Goal: Task Accomplishment & Management: Use online tool/utility

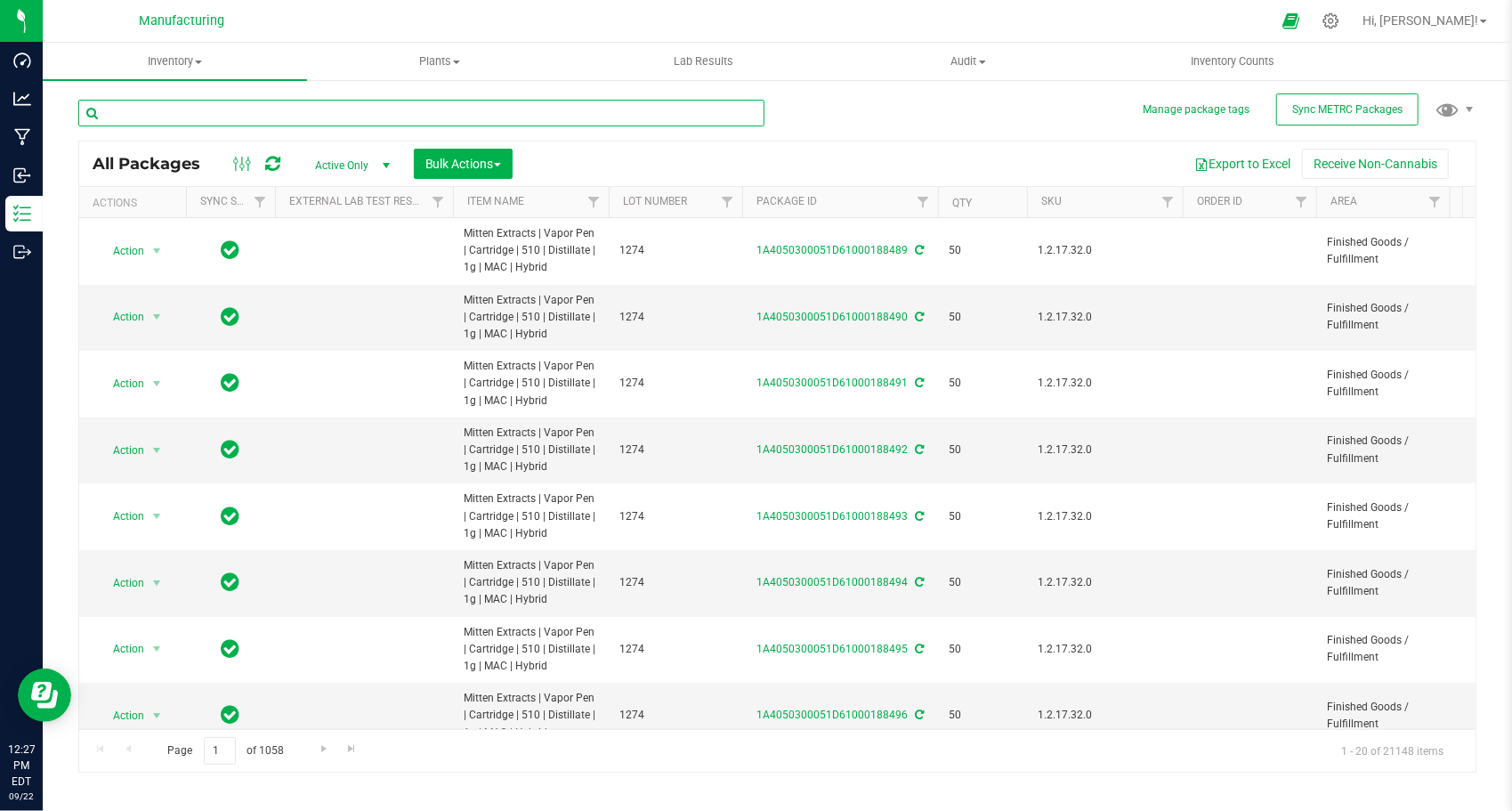
click at [333, 116] on input "text" at bounding box center [421, 112] width 686 height 27
paste input "1A405030005709A000000491"
type input "1A405030005709A000000491"
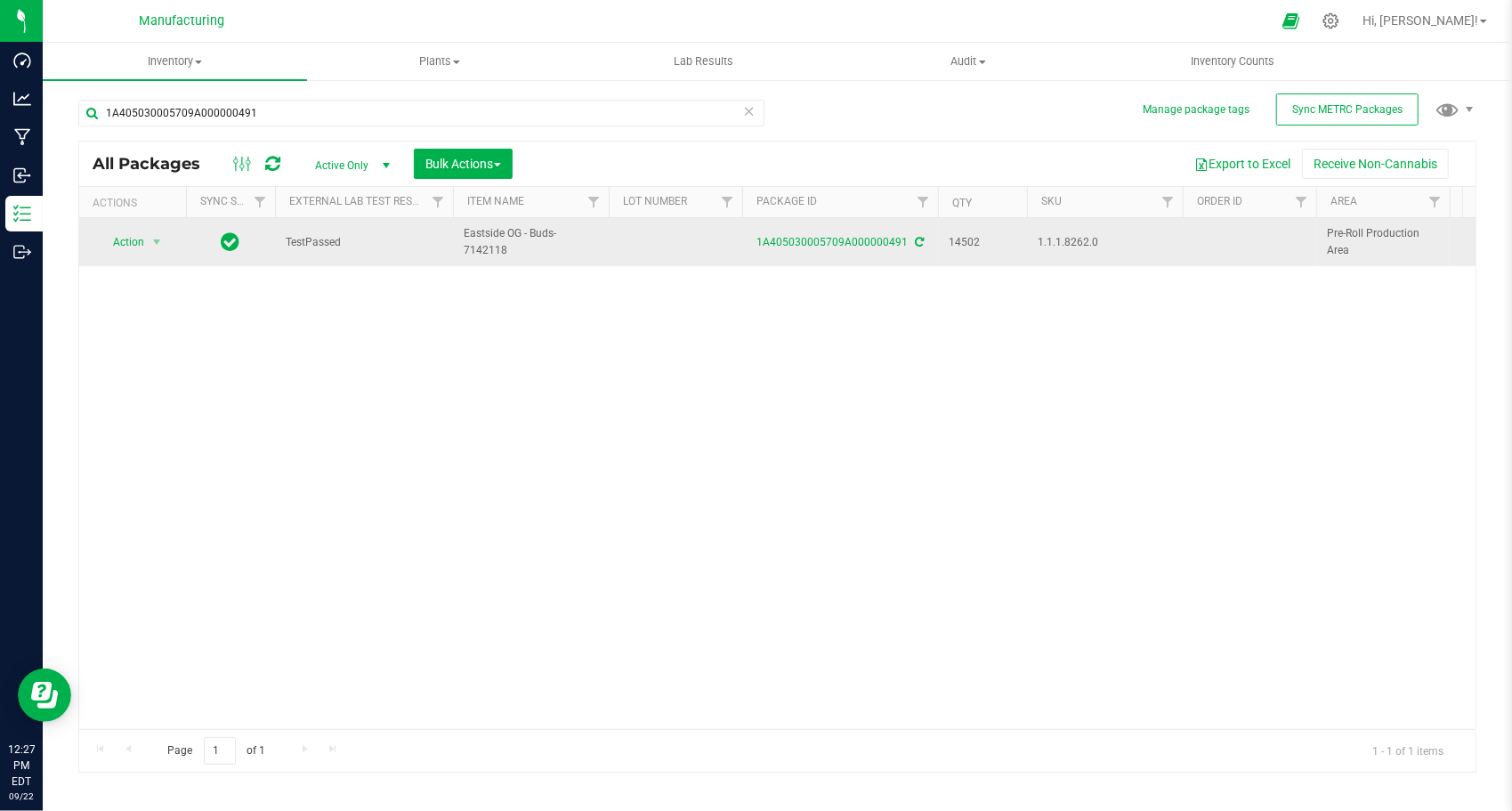
click at [169, 237] on div "Action Action Adjust qty Create package Edit attributes Global inventory Locate…" at bounding box center [133, 242] width 85 height 25
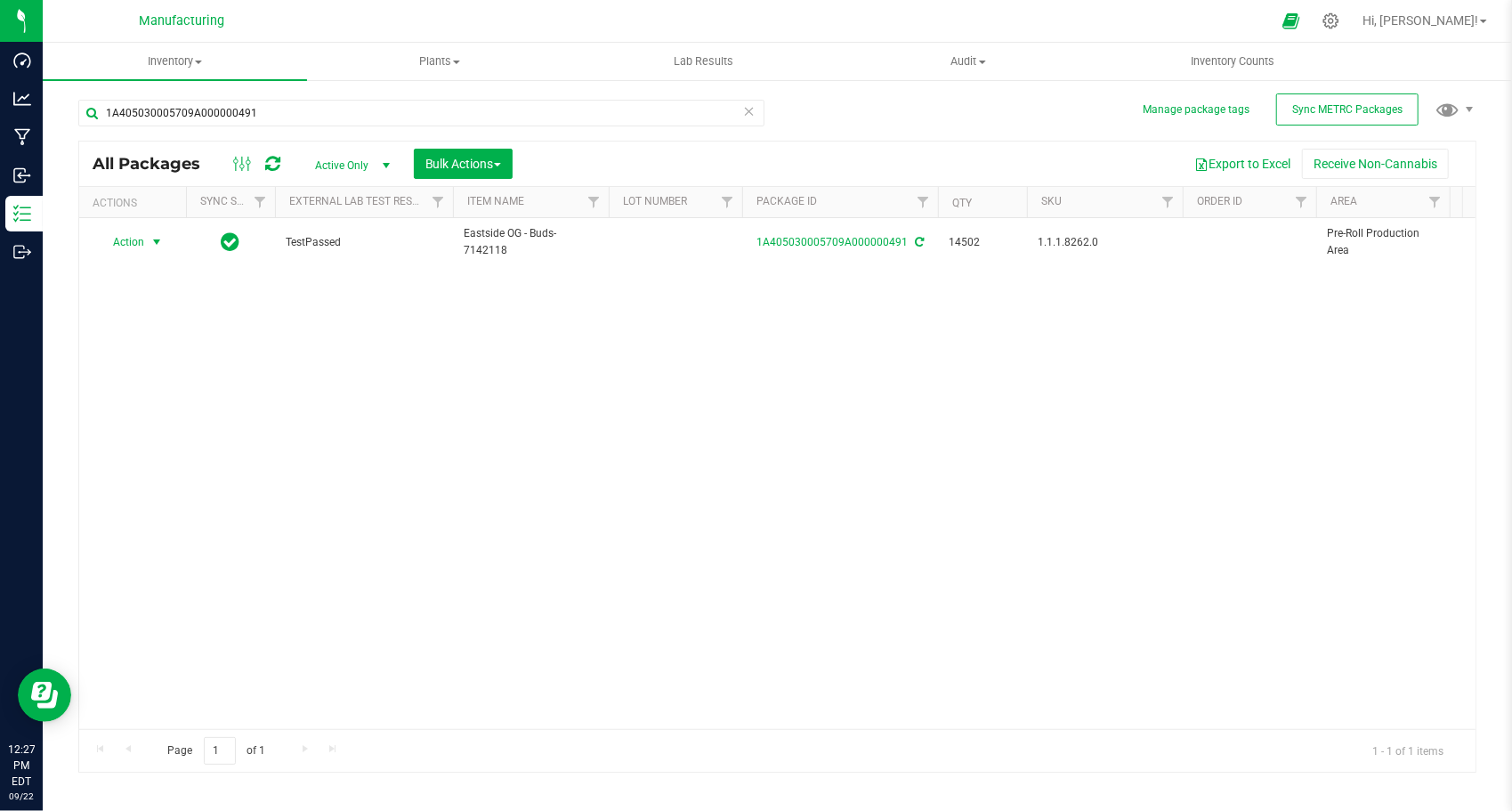
drag, startPoint x: 147, startPoint y: 244, endPoint x: 169, endPoint y: 303, distance: 63.0
click at [147, 245] on span "select" at bounding box center [157, 242] width 22 height 25
click at [159, 294] on li "Create package" at bounding box center [153, 297] width 110 height 27
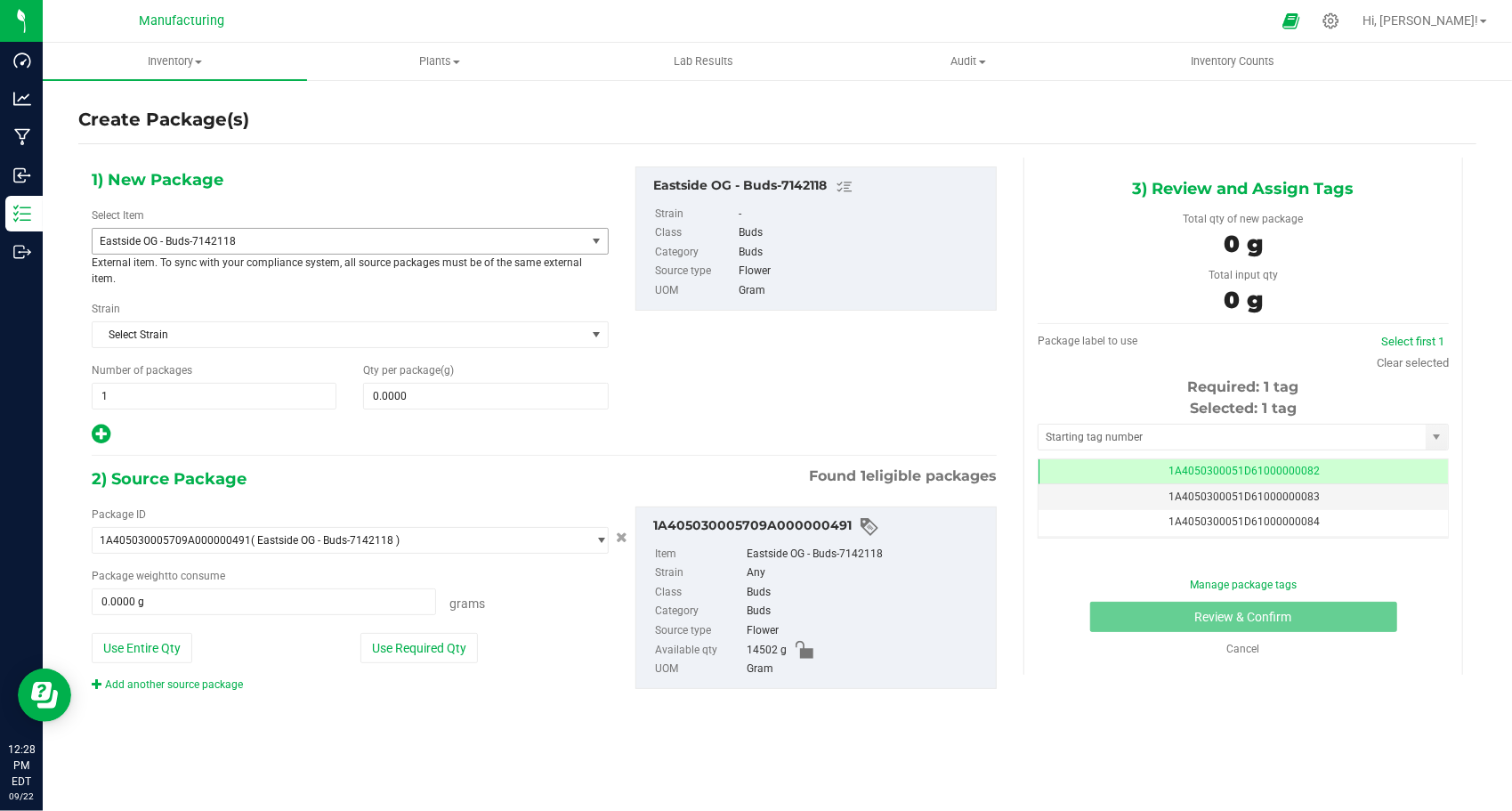
click at [192, 235] on span "Eastside OG - Buds-7142118" at bounding box center [328, 240] width 459 height 12
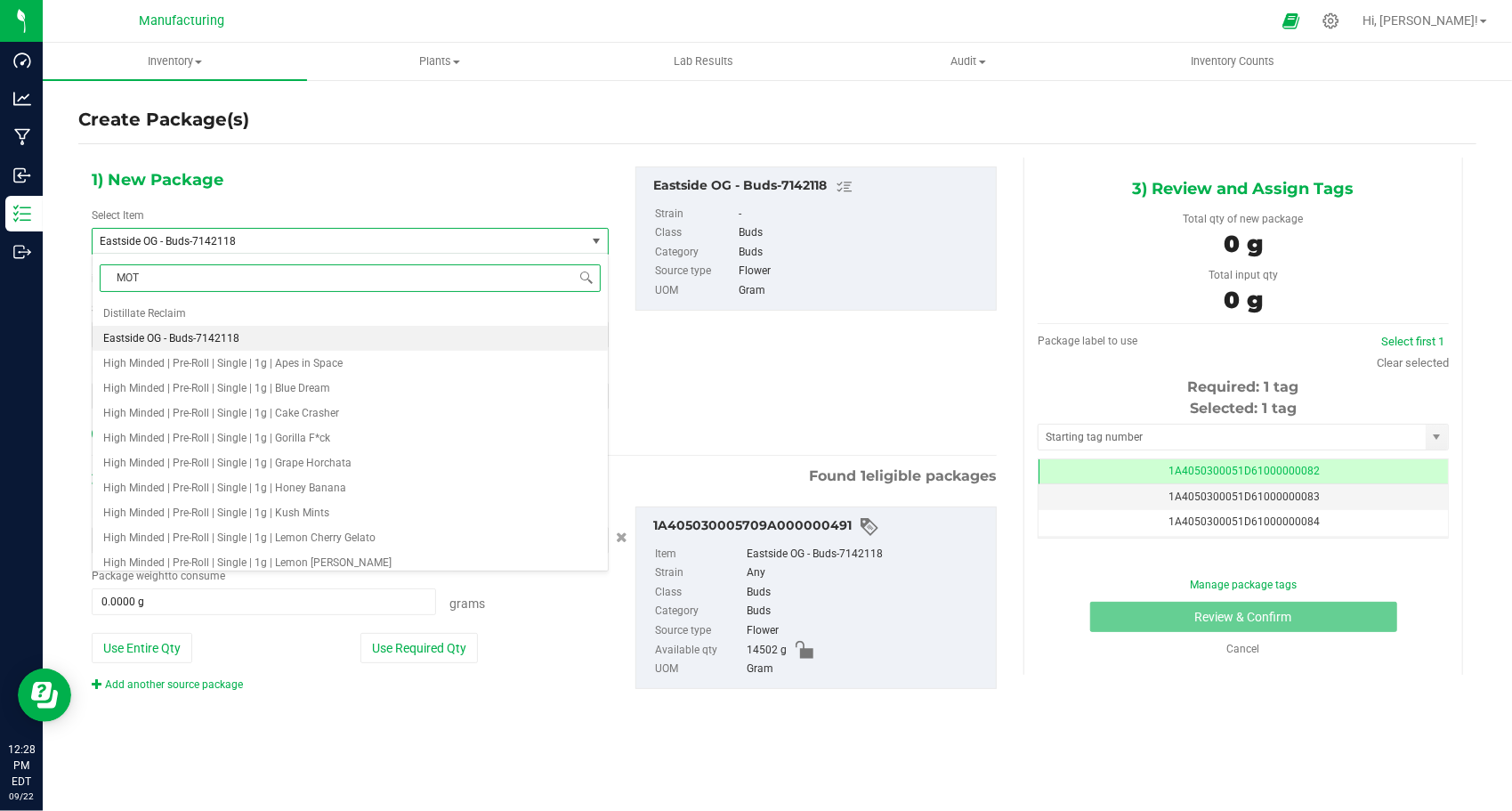
type input "MOTO"
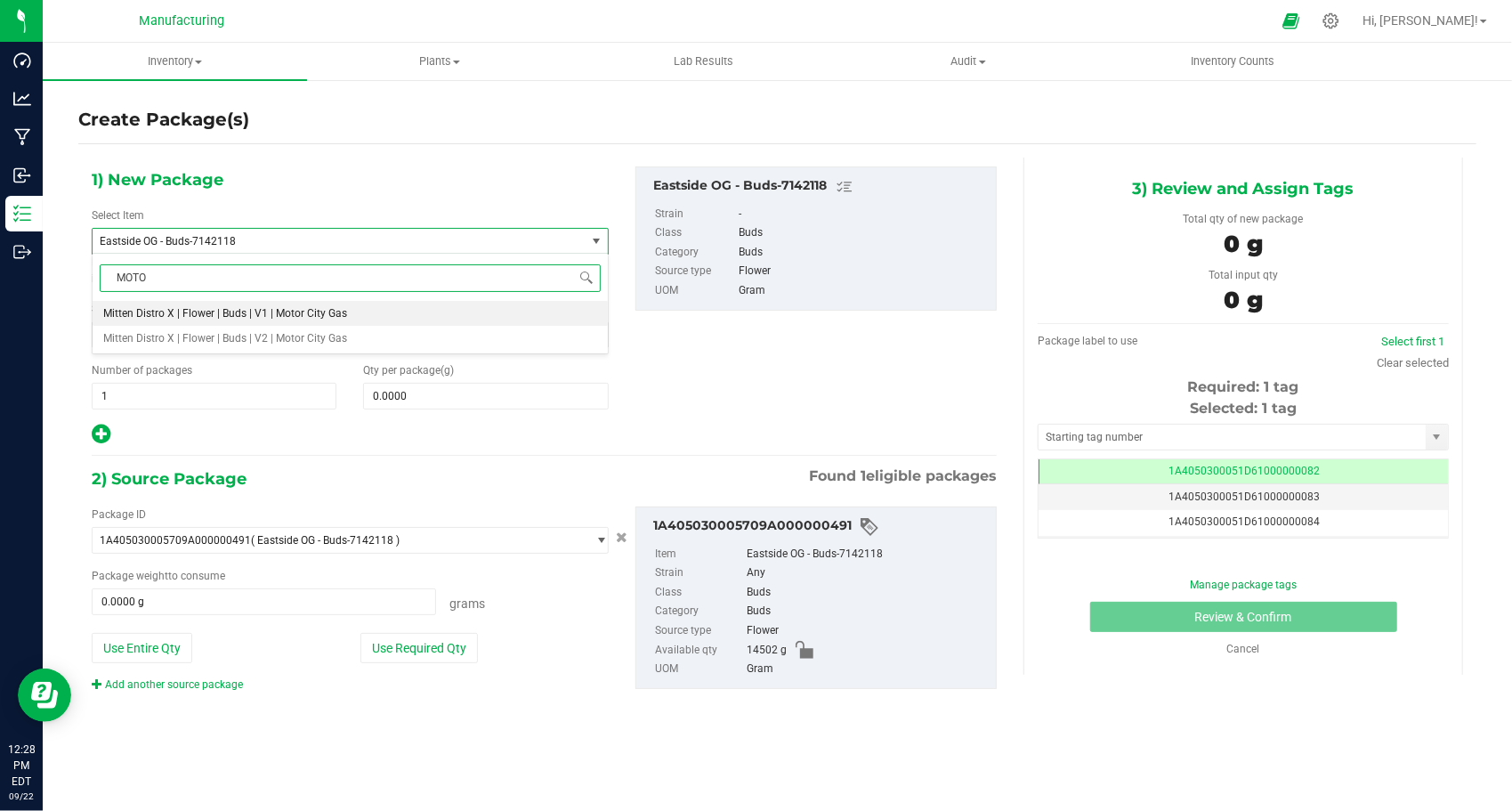
click at [247, 314] on span "Mitten Distro X | Flower | Buds | V1 | Motor City Gas" at bounding box center [224, 313] width 244 height 12
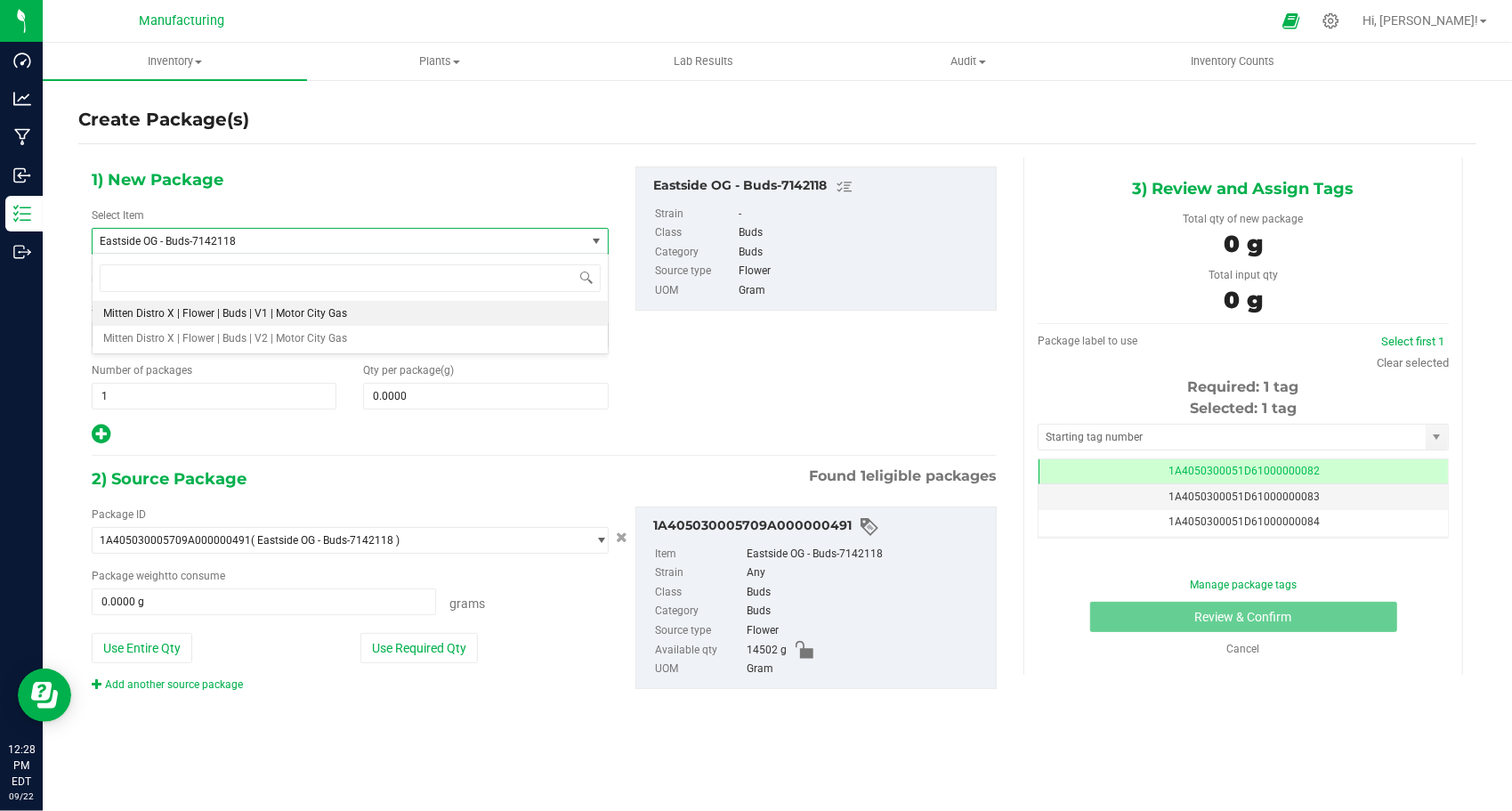
type input "0.0000"
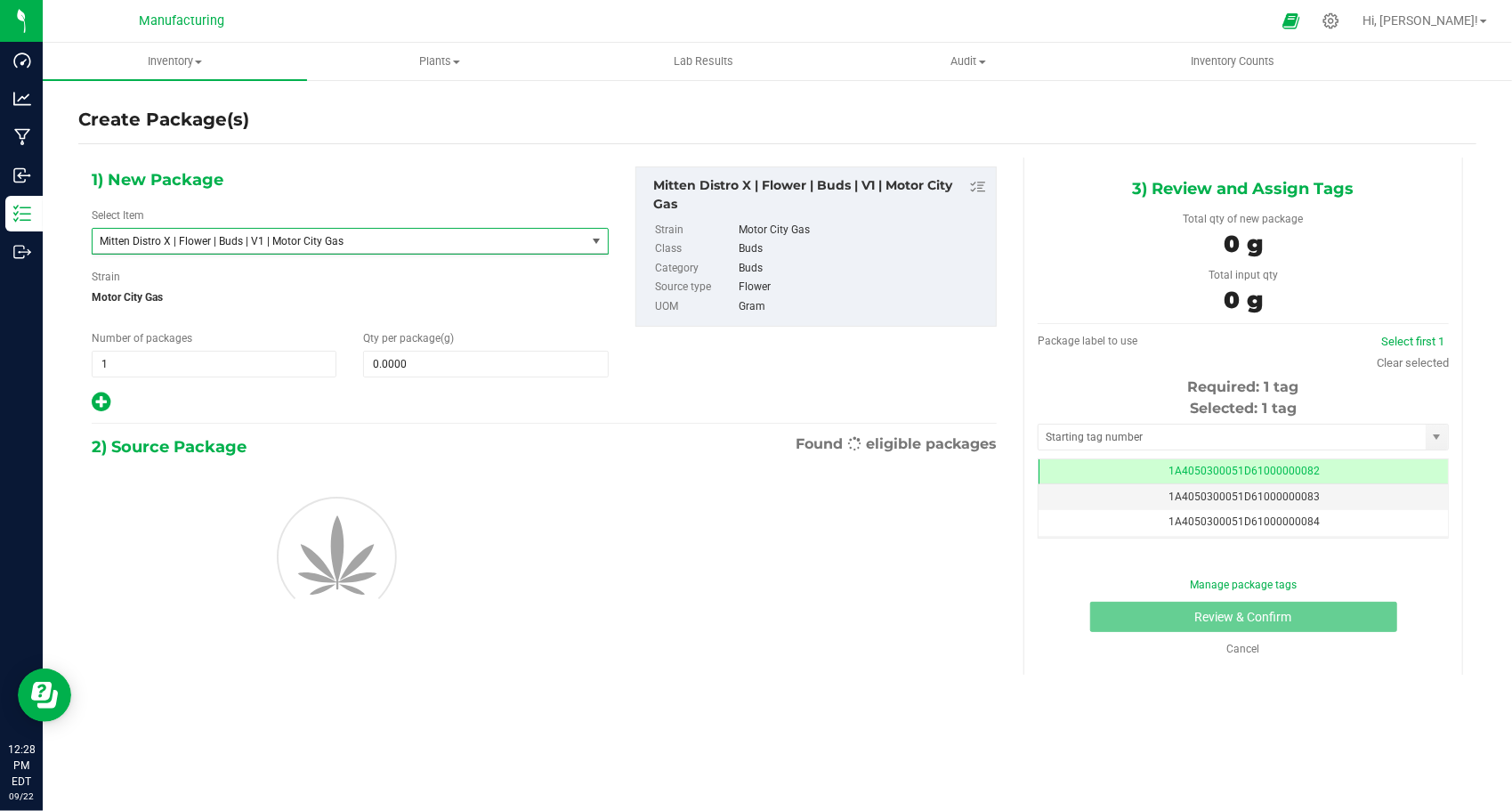
scroll to position [649, 0]
click at [285, 244] on span "Mitten Distro X | Flower | Buds | V1 | Motor City Gas" at bounding box center [328, 240] width 459 height 12
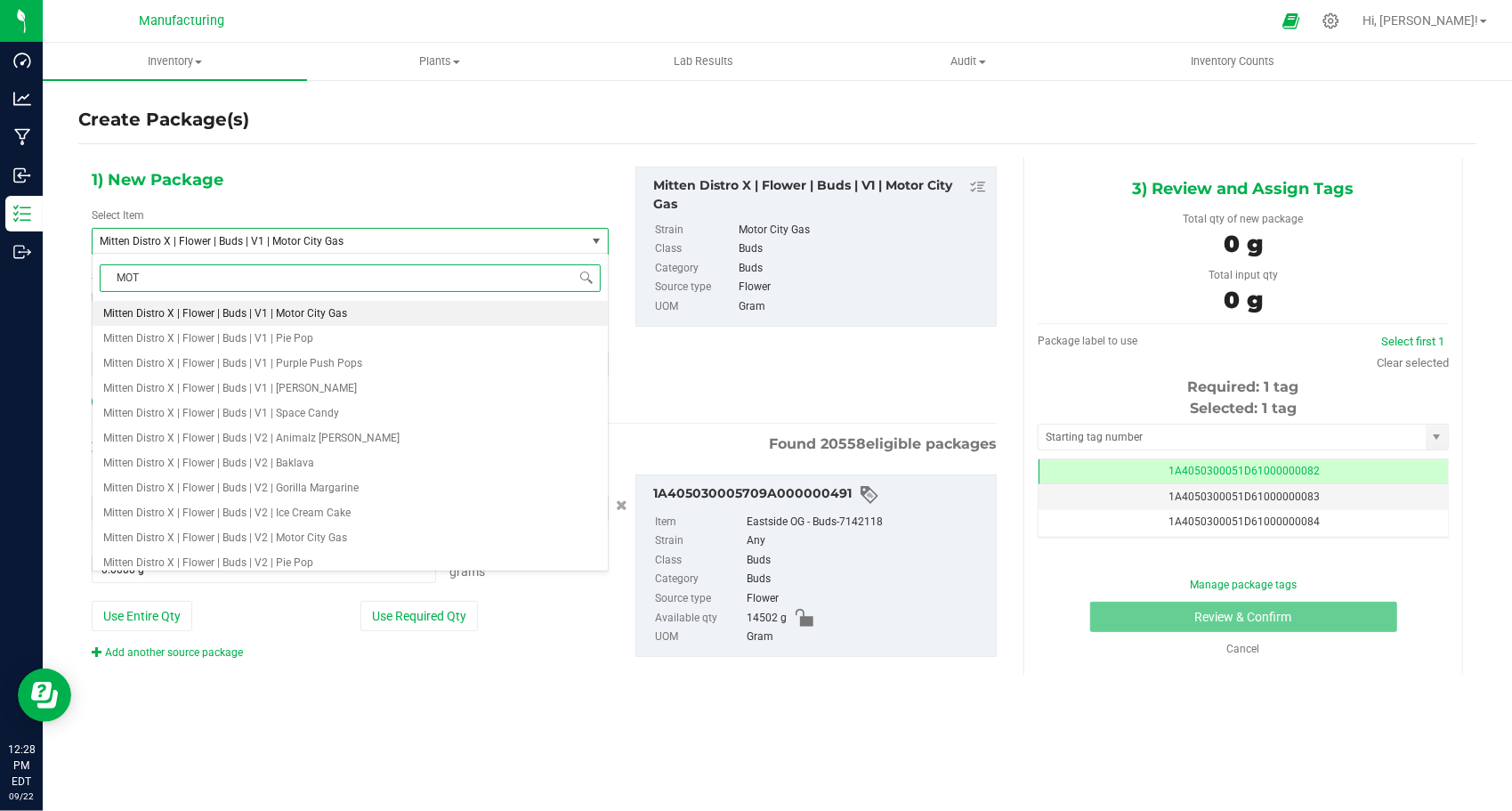
scroll to position [0, 0]
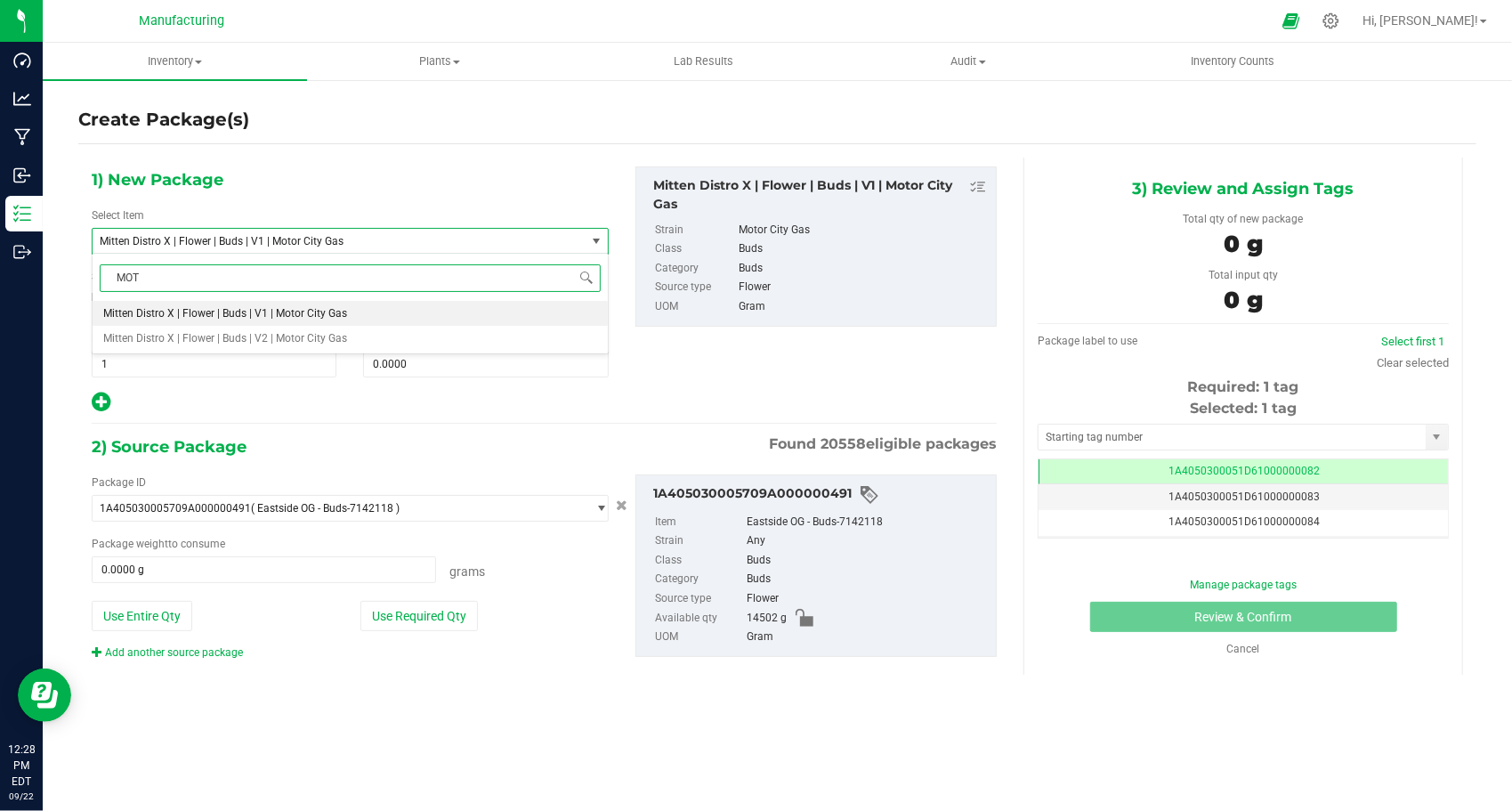
click at [326, 314] on span "Mitten Distro X | Flower | Buds | V1 | Motor City Gas" at bounding box center [224, 313] width 244 height 12
type input "MOT"
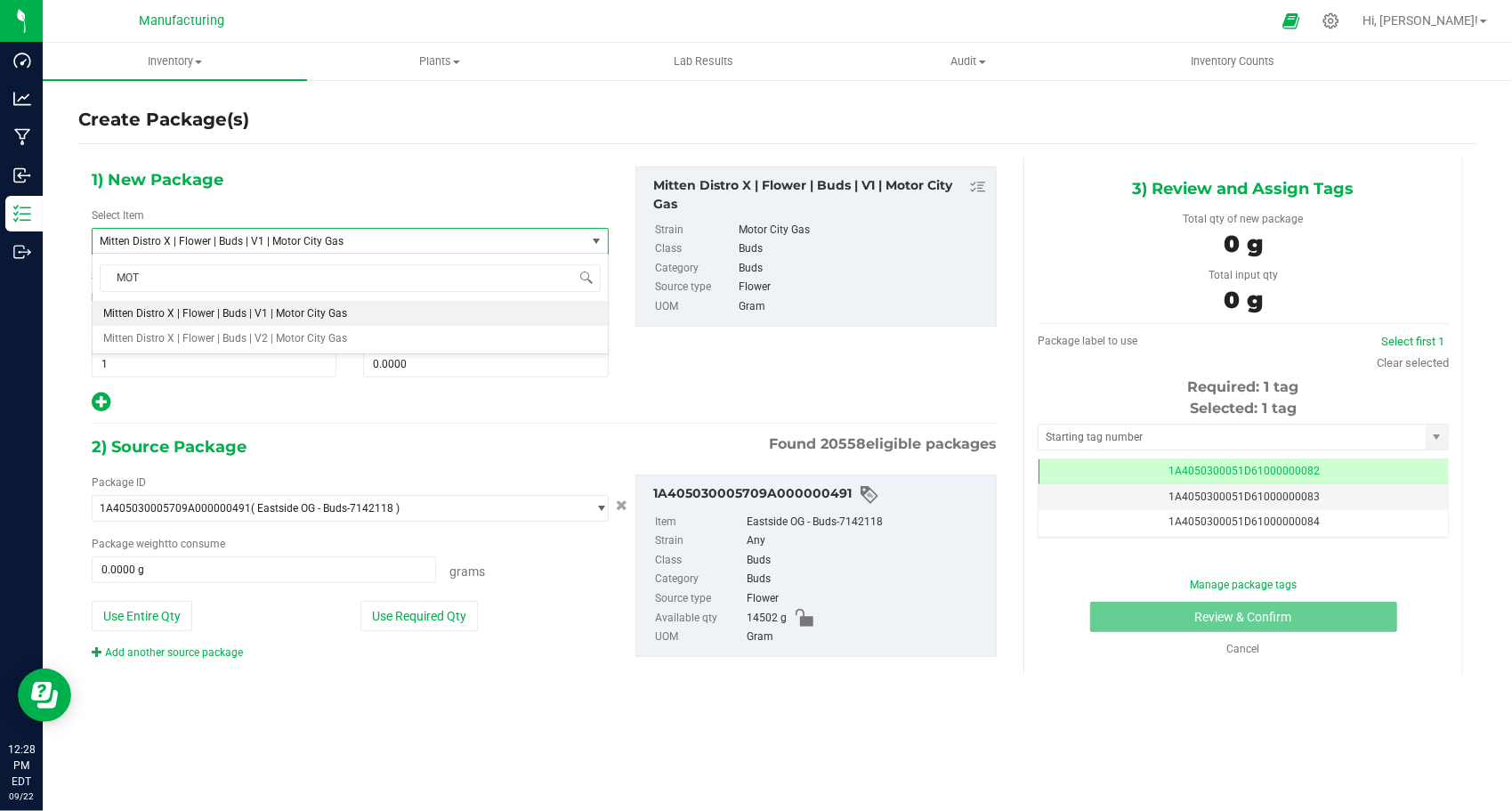
type input "0.0000"
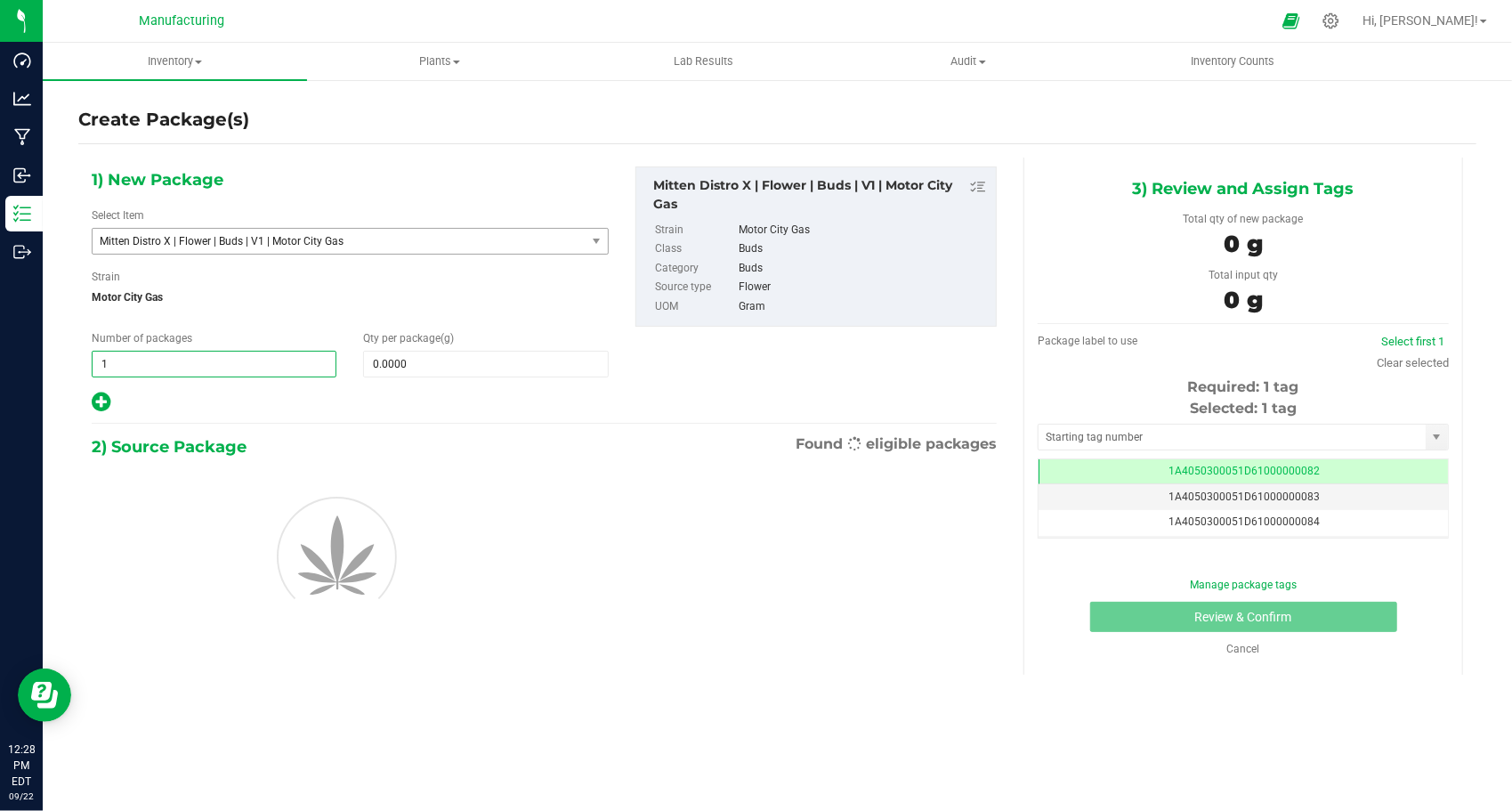
click at [285, 362] on span "1 1" at bounding box center [214, 364] width 245 height 27
click at [285, 362] on input "1" at bounding box center [214, 364] width 243 height 25
type input "16"
click at [434, 362] on span at bounding box center [486, 364] width 245 height 27
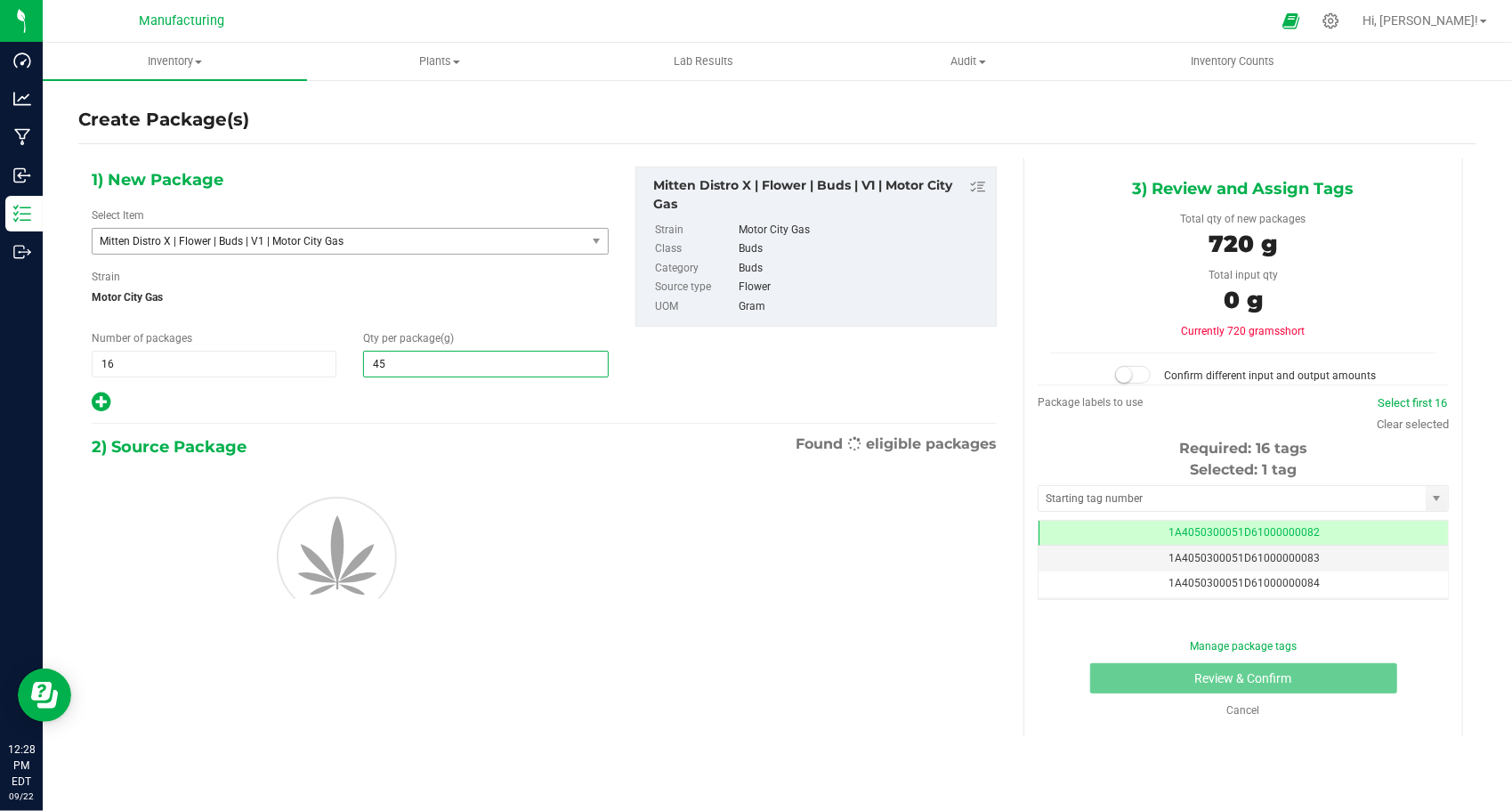
type input "454"
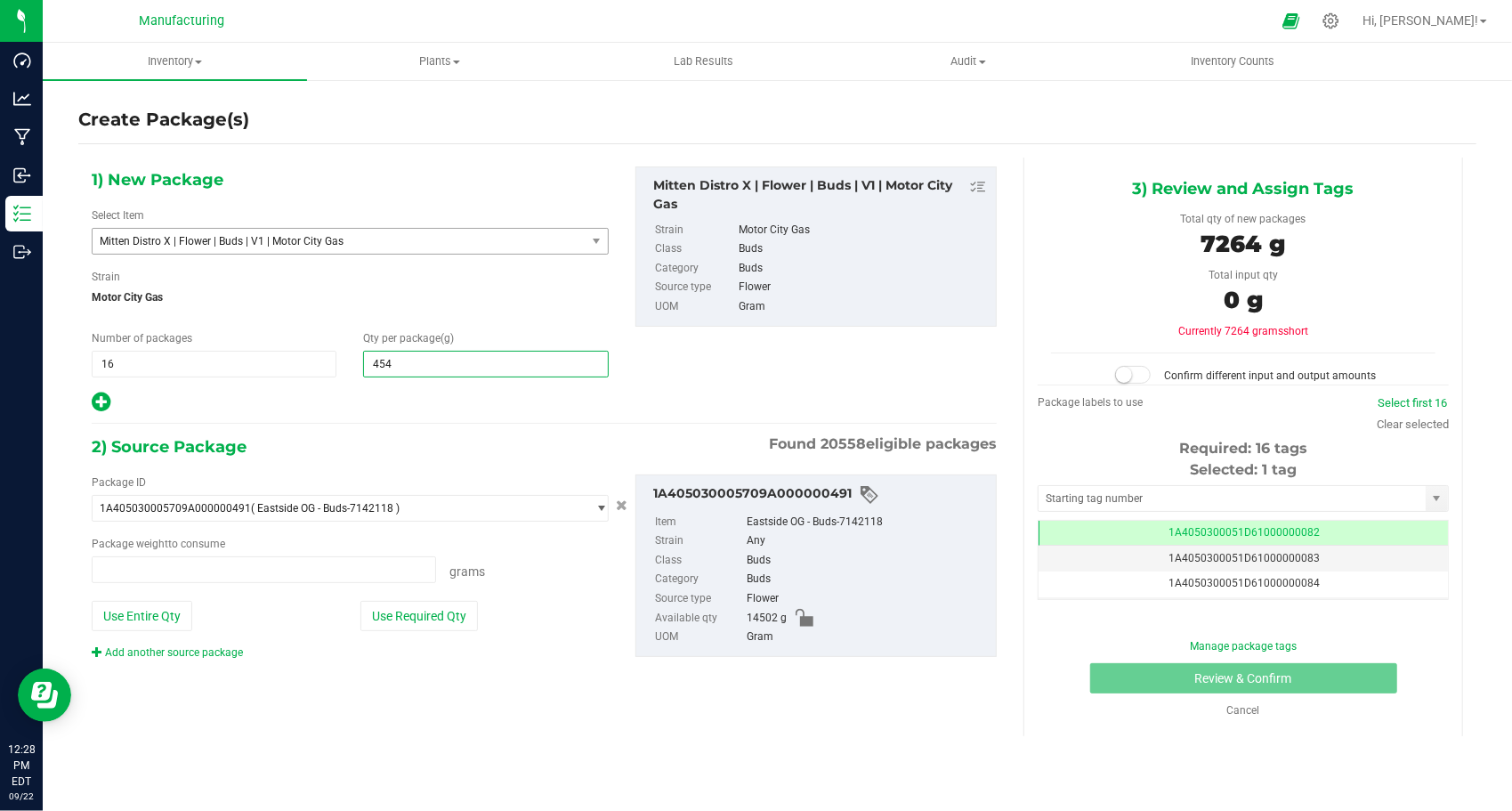
type input "0.0000 g"
type input "454.0000"
click at [429, 418] on div "1) New Package Select Item Mitten Distro X | Flower | Buds | V1 | Motor City Ga…" at bounding box center [544, 428] width 932 height 540
click at [430, 626] on button "Use Required Qty" at bounding box center [419, 616] width 118 height 31
type input "7264.0000 g"
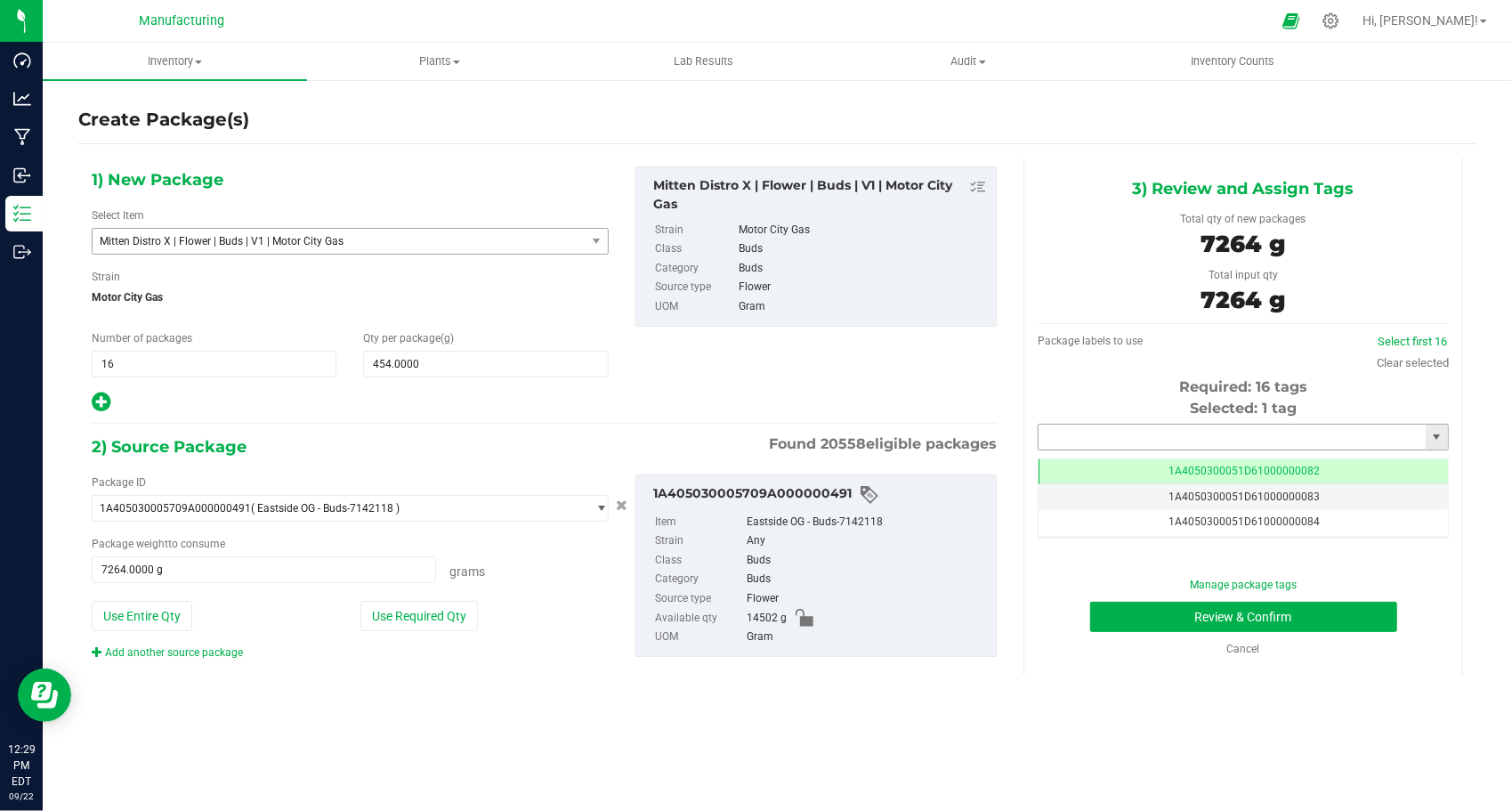
click at [1069, 441] on input "text" at bounding box center [1232, 437] width 387 height 25
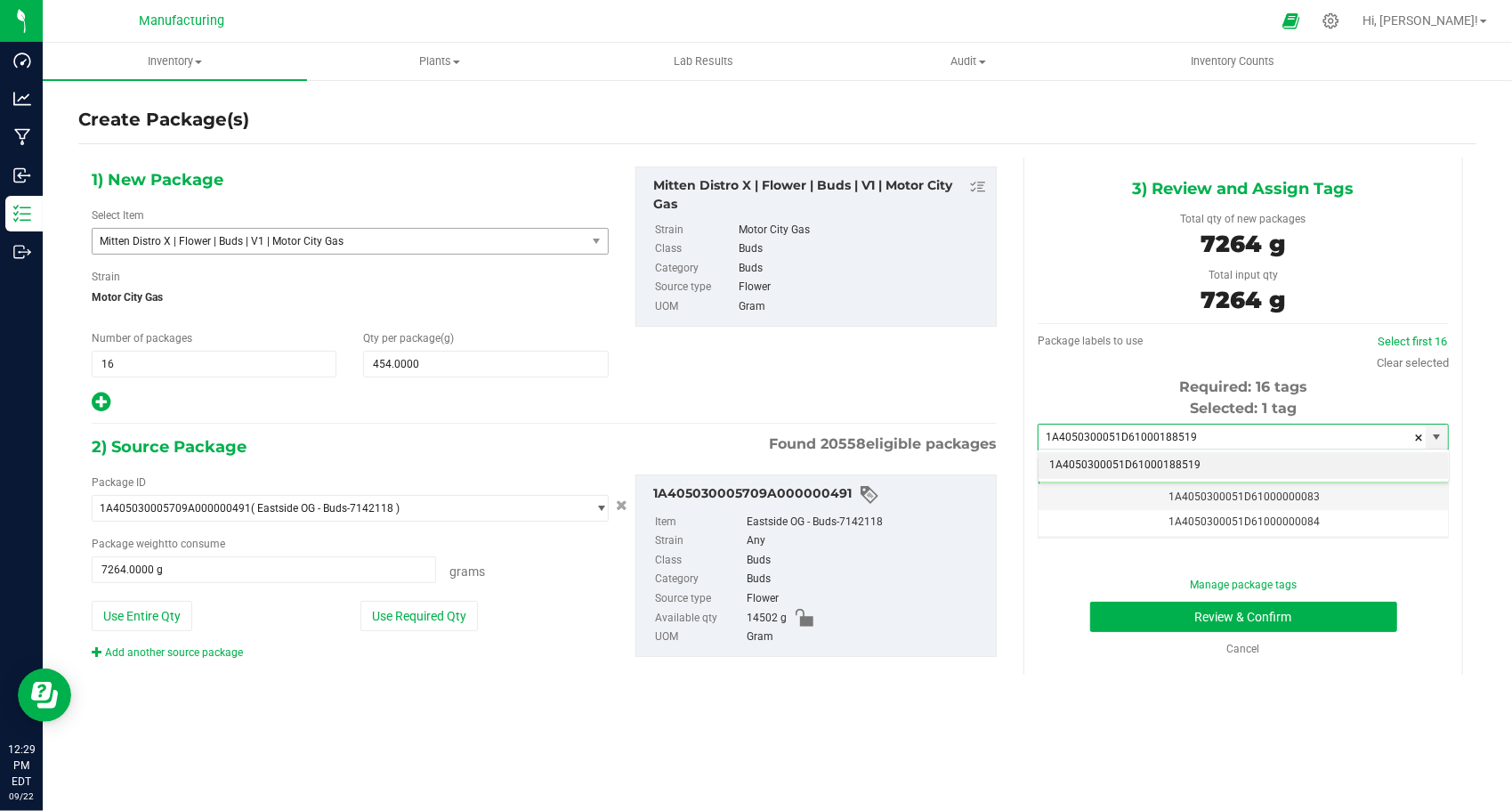
click at [1068, 468] on li "1A4050300051D61000188519" at bounding box center [1243, 465] width 409 height 27
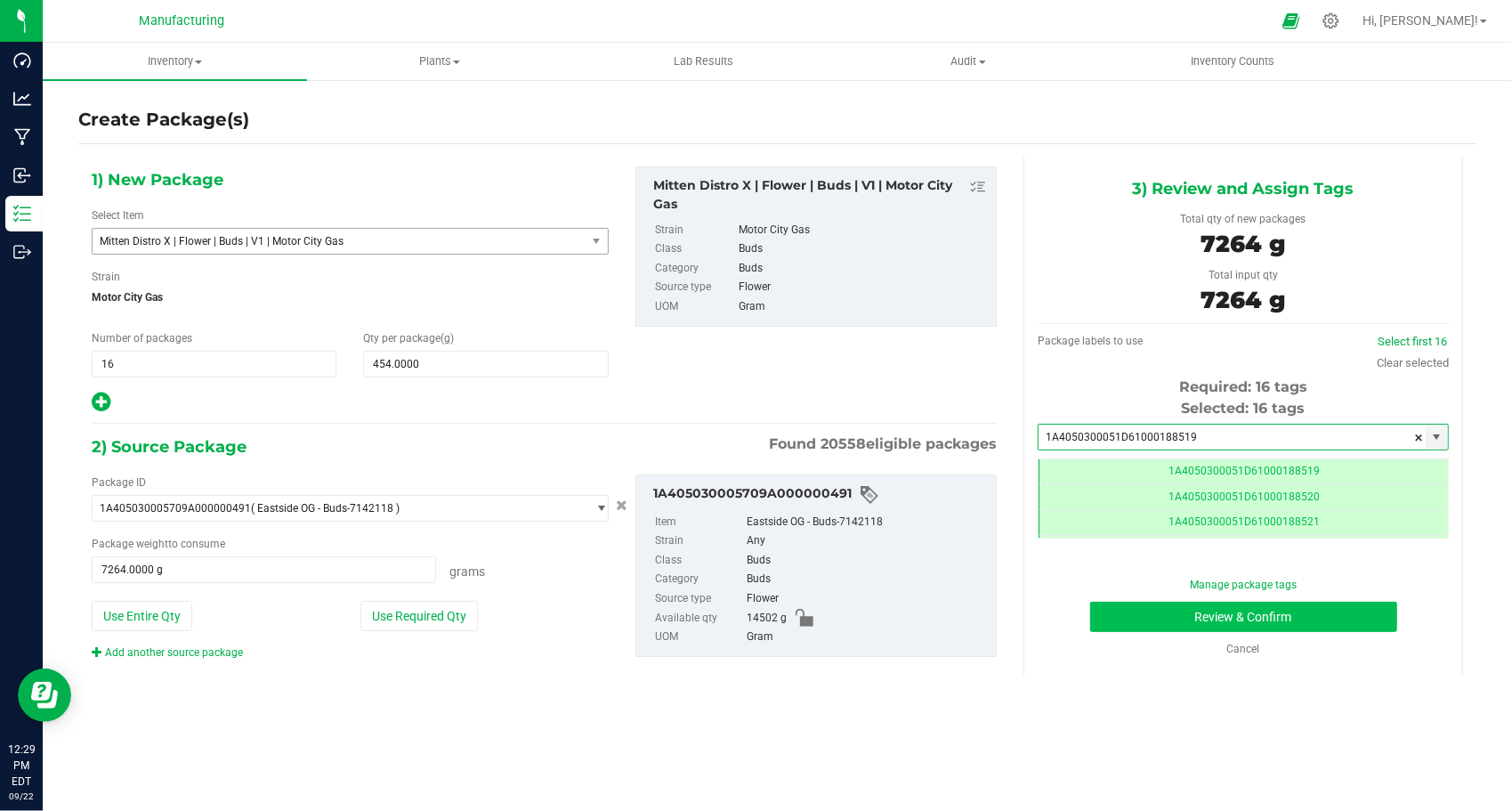
type input "1A4050300051D61000188519"
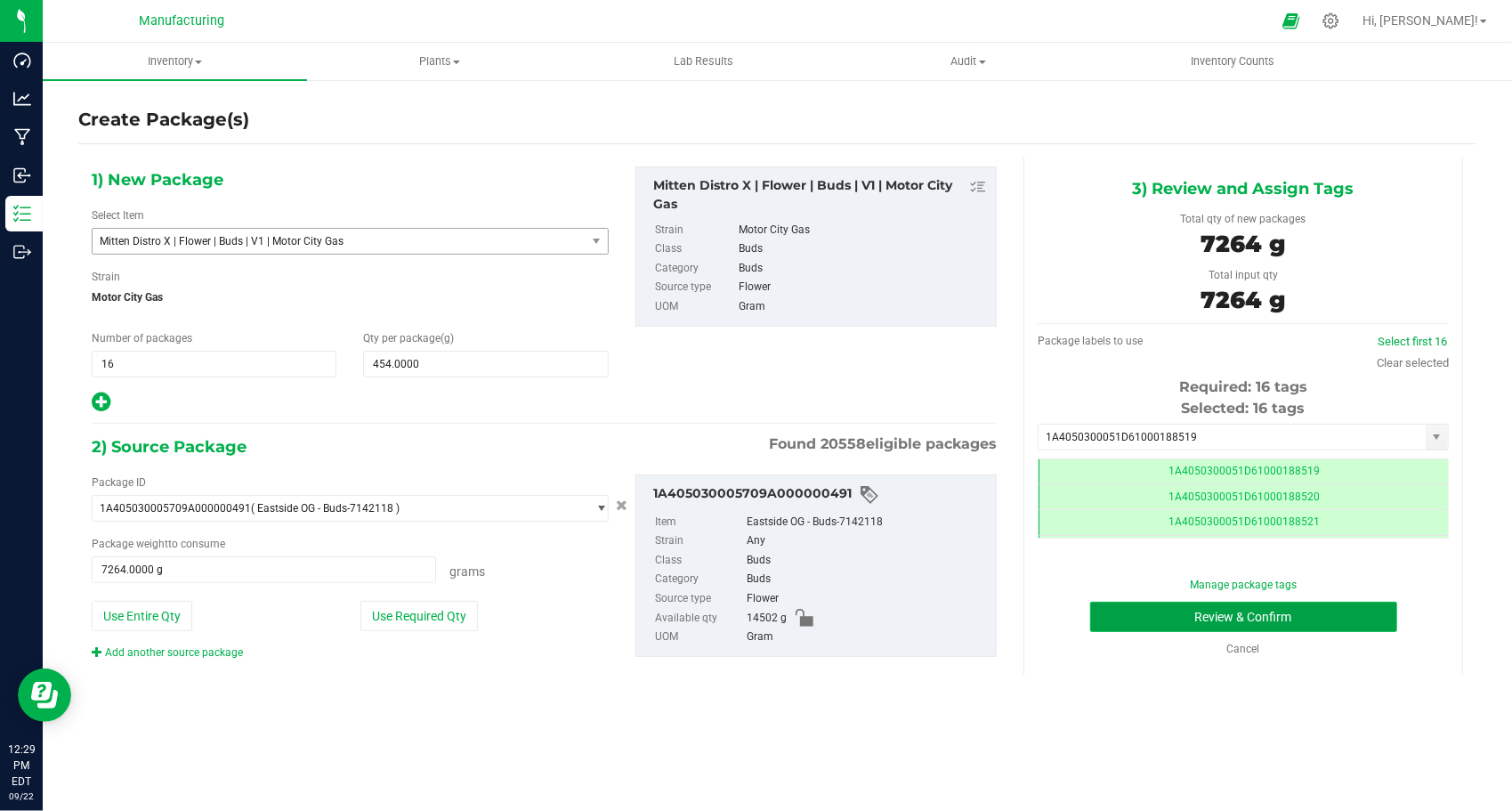
click at [1230, 625] on button "Review & Confirm" at bounding box center [1244, 617] width 307 height 31
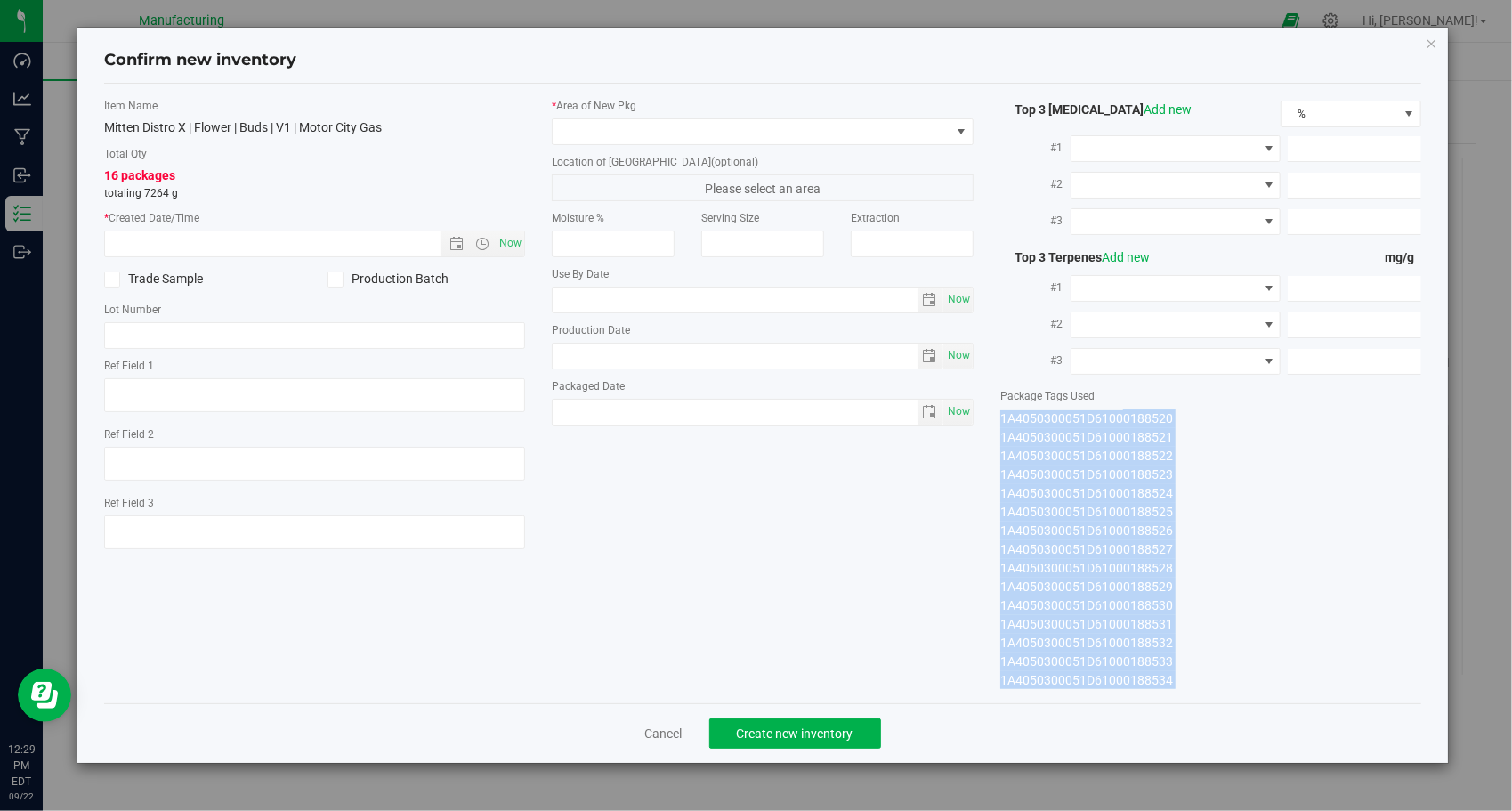
drag, startPoint x: 1003, startPoint y: 416, endPoint x: 1259, endPoint y: 725, distance: 401.3
click at [1259, 725] on div "Confirm new inventory Item Name Mitten Distro X | Flower | Buds | V1 | Motor Ci…" at bounding box center [762, 395] width 1372 height 736
copy div "1A4050300051D61000188519 1A4050300051D61000188520 1A4050300051D61000188521 1A40…"
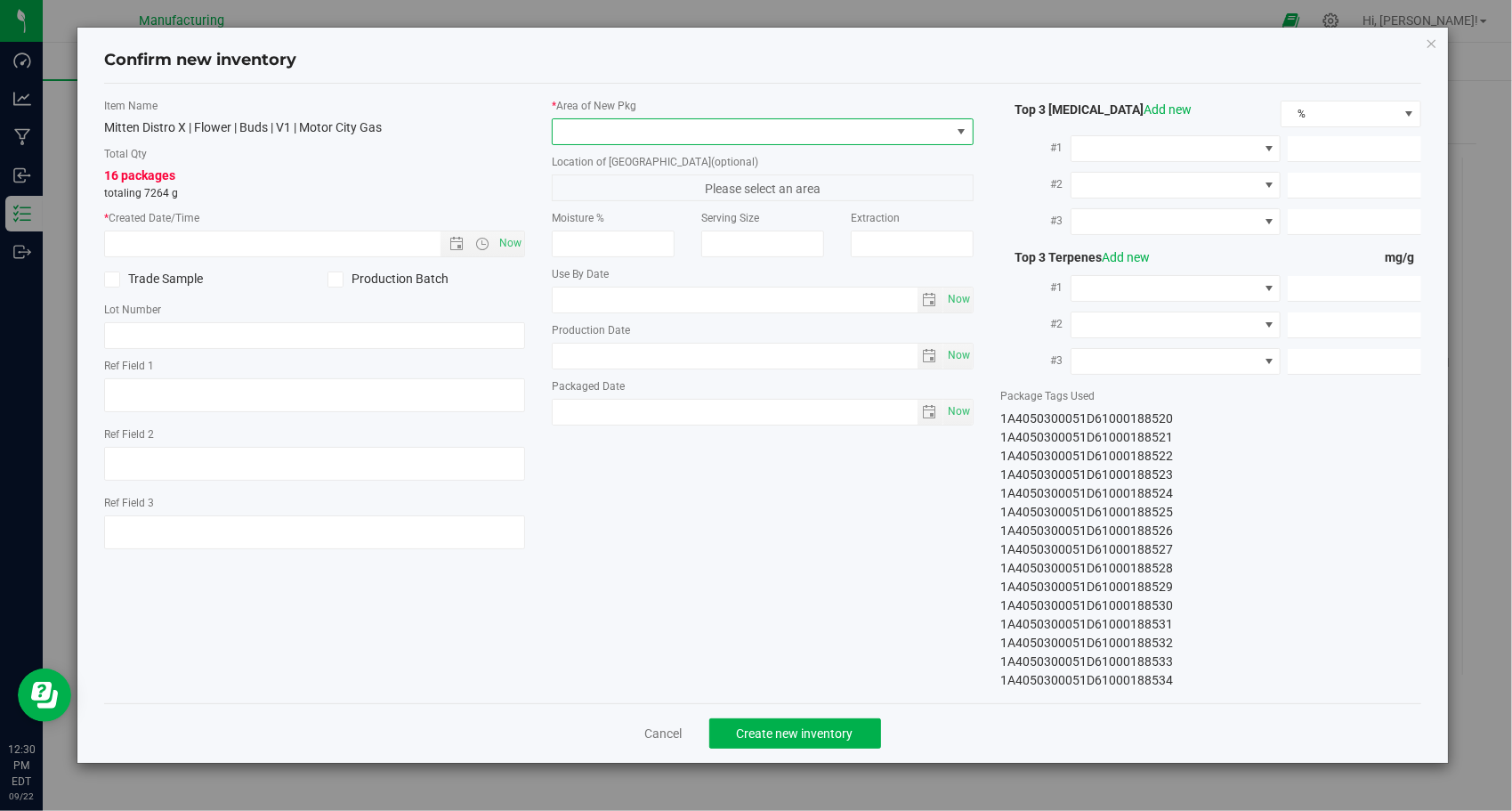
drag, startPoint x: 740, startPoint y: 124, endPoint x: 737, endPoint y: 135, distance: 11.4
click at [739, 124] on span at bounding box center [751, 132] width 398 height 25
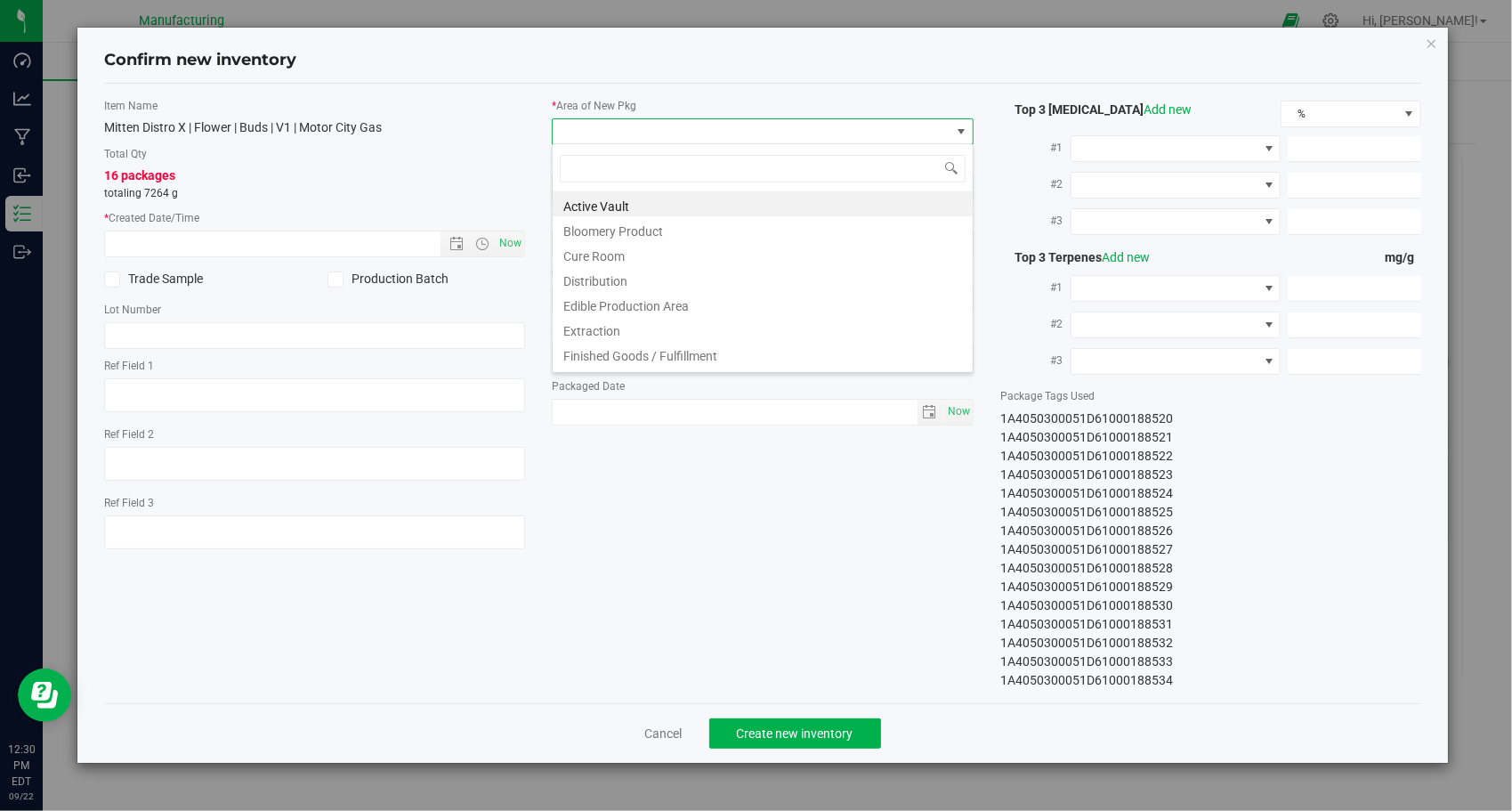
scroll to position [26, 422]
drag, startPoint x: 670, startPoint y: 361, endPoint x: 559, endPoint y: 282, distance: 136.2
click at [669, 360] on li "Finished Goods / Fulfillment" at bounding box center [762, 354] width 420 height 25
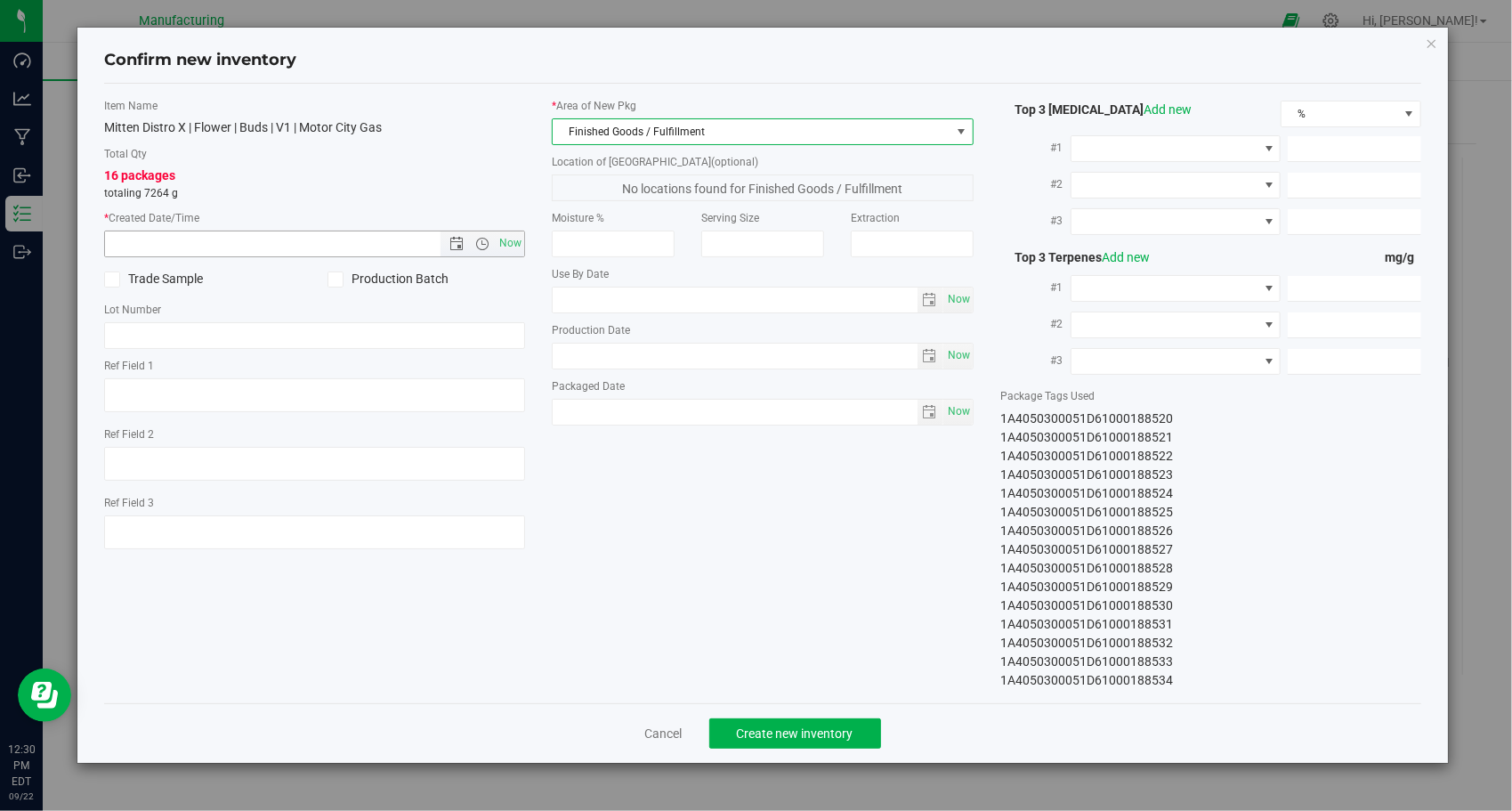
drag, startPoint x: 519, startPoint y: 240, endPoint x: 590, endPoint y: 483, distance: 253.2
click at [517, 244] on span "Now" at bounding box center [511, 244] width 31 height 26
type input "[DATE] 12:30 PM"
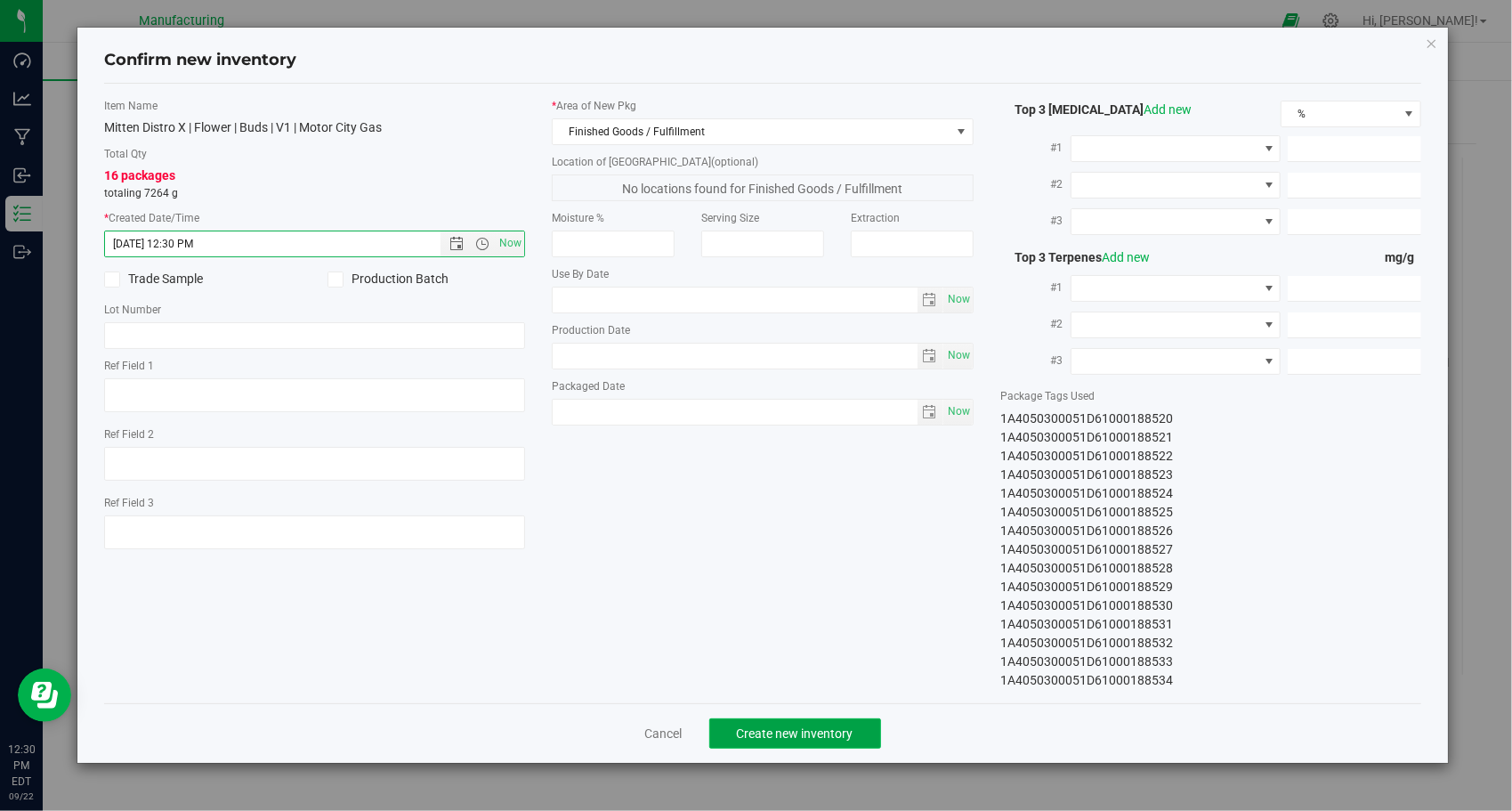
click at [741, 735] on span "Create new inventory" at bounding box center [796, 733] width 117 height 14
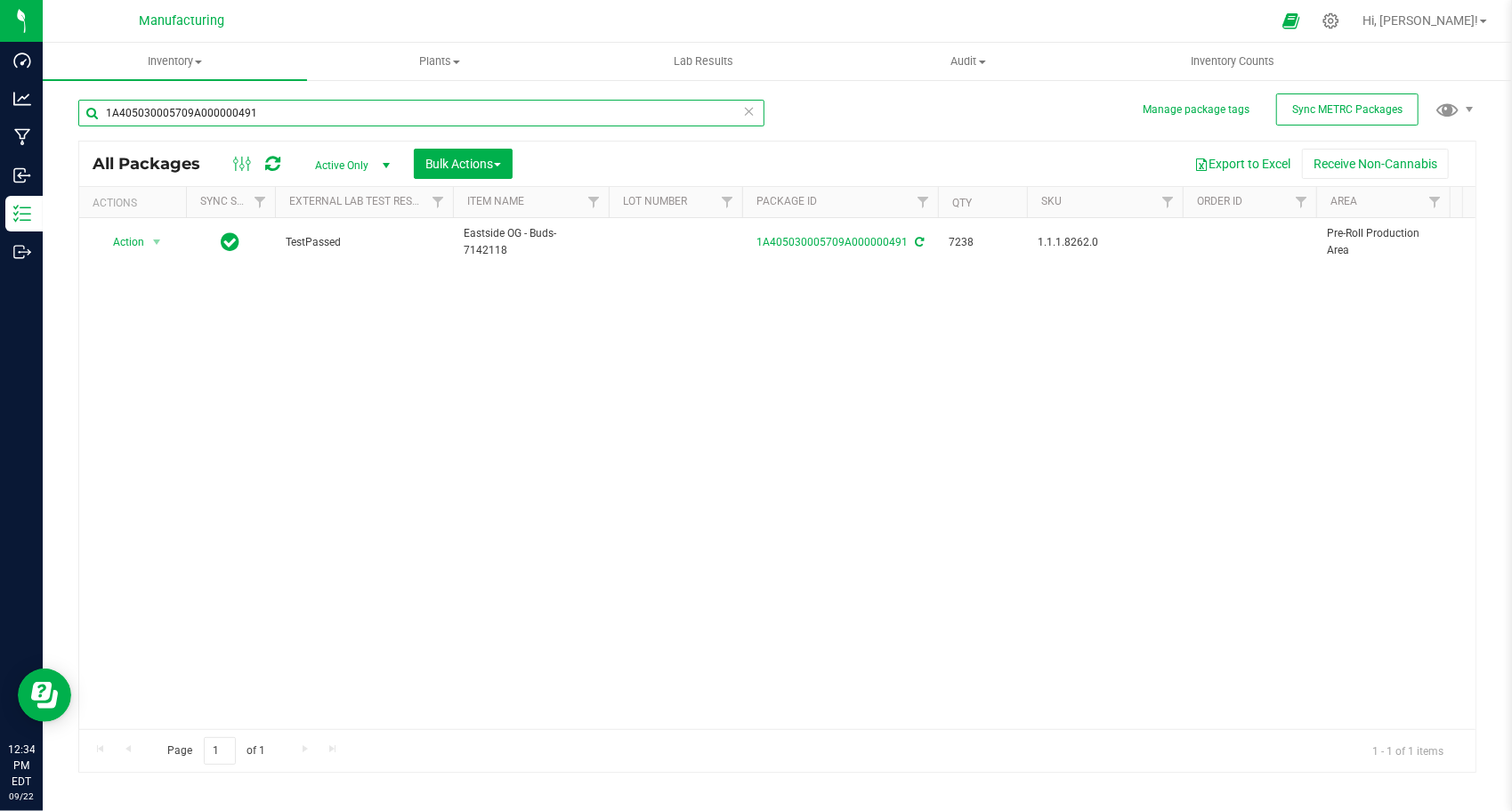
click at [367, 107] on input "1A405030005709A000000491" at bounding box center [421, 112] width 686 height 27
paste input "50"
type input "1A405030005709A000000501"
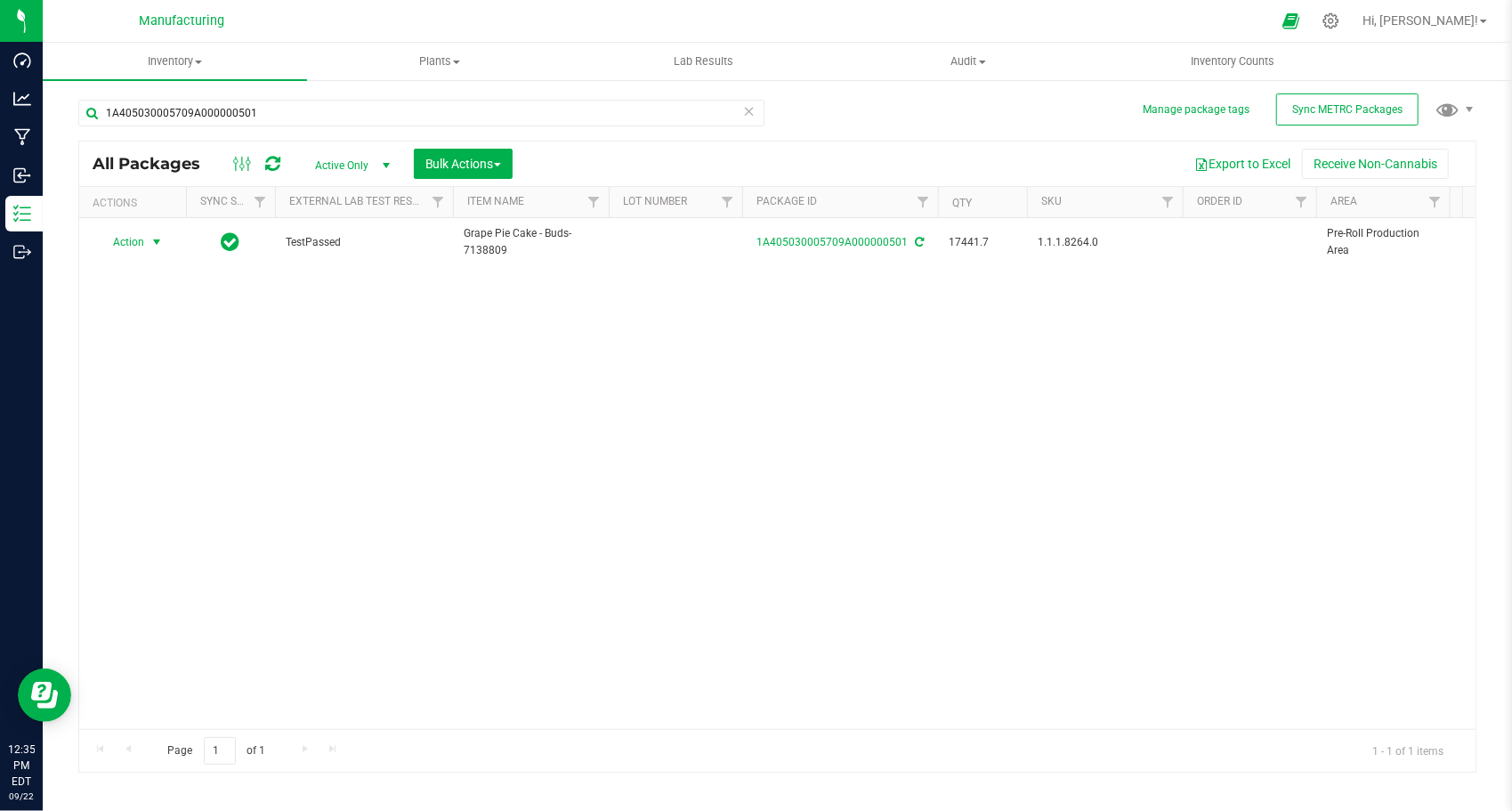
click at [135, 248] on span "Action" at bounding box center [122, 242] width 48 height 25
click at [160, 299] on li "Create package" at bounding box center [153, 297] width 110 height 27
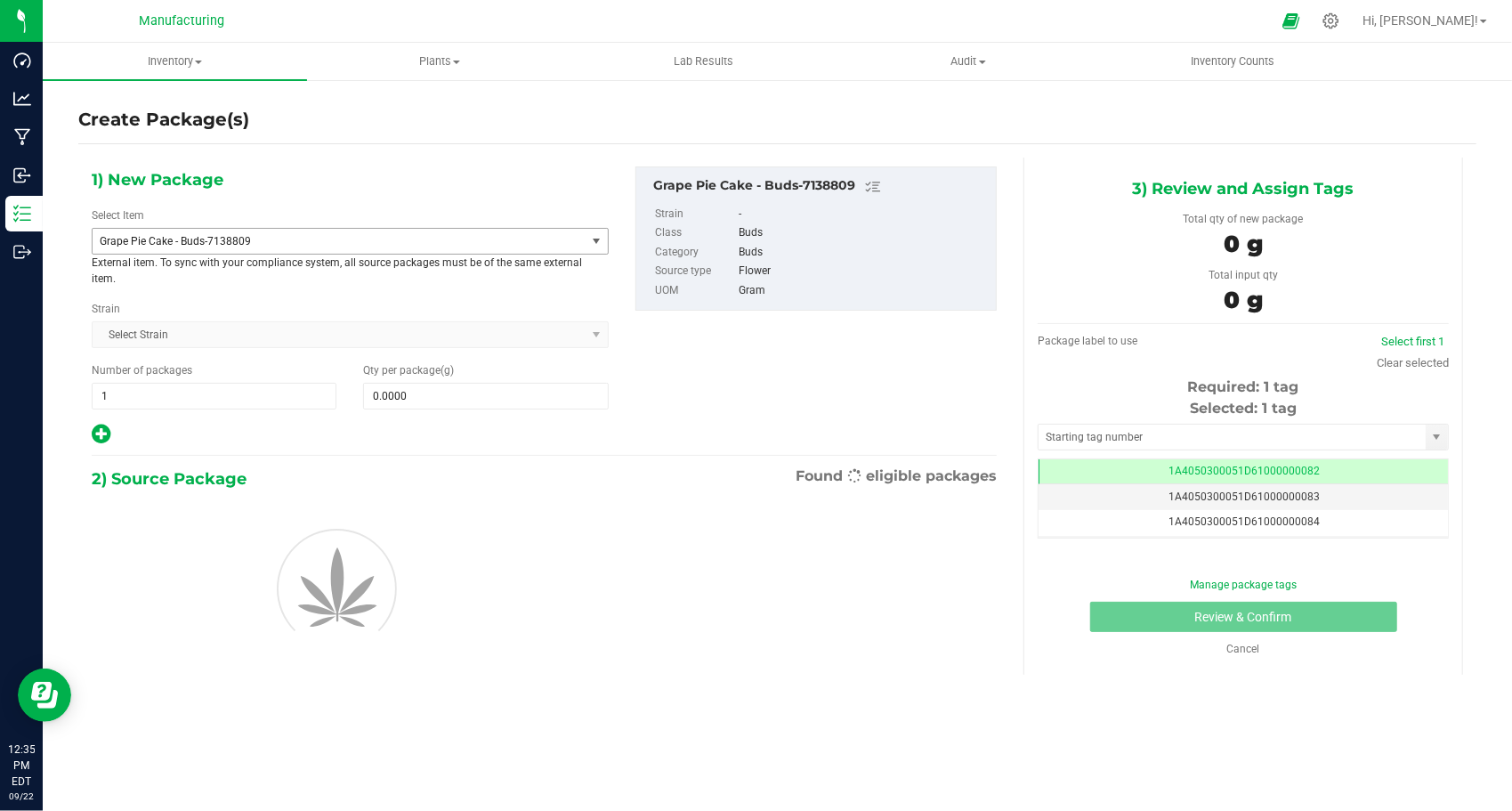
click at [416, 239] on span "Grape Pie Cake - Buds-7138809" at bounding box center [328, 240] width 459 height 12
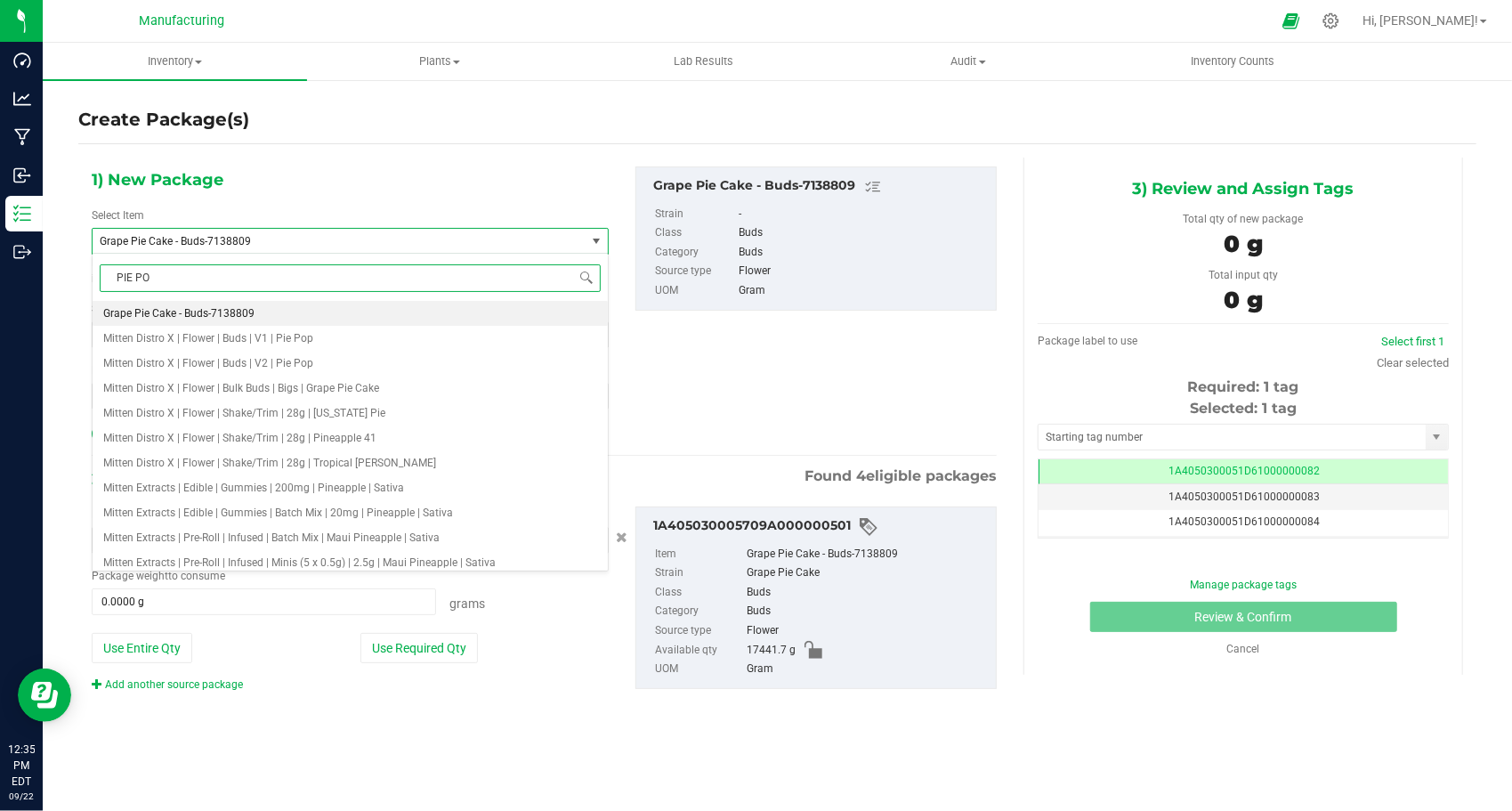
type input "PIE POP"
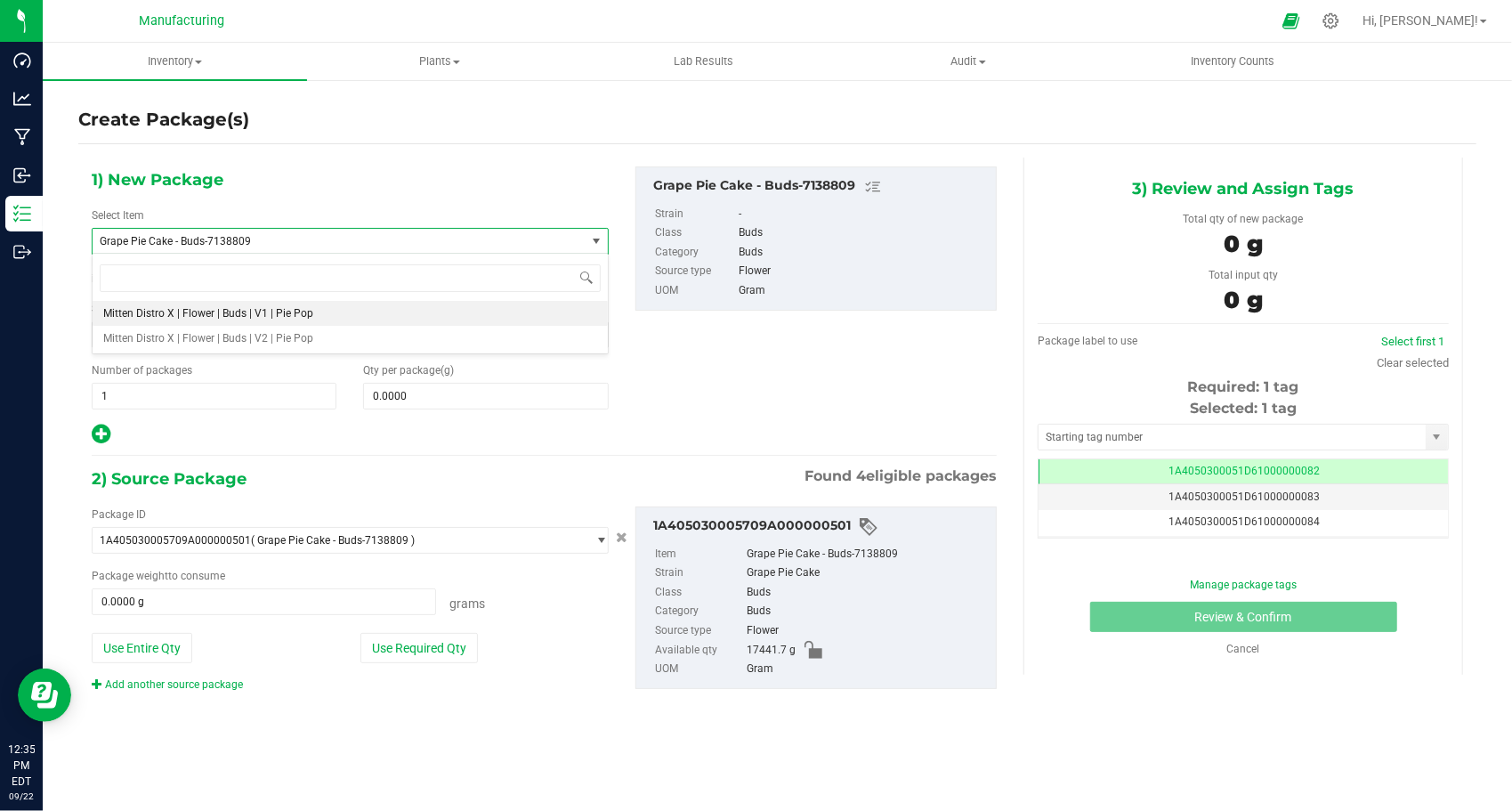
type input "0.0000"
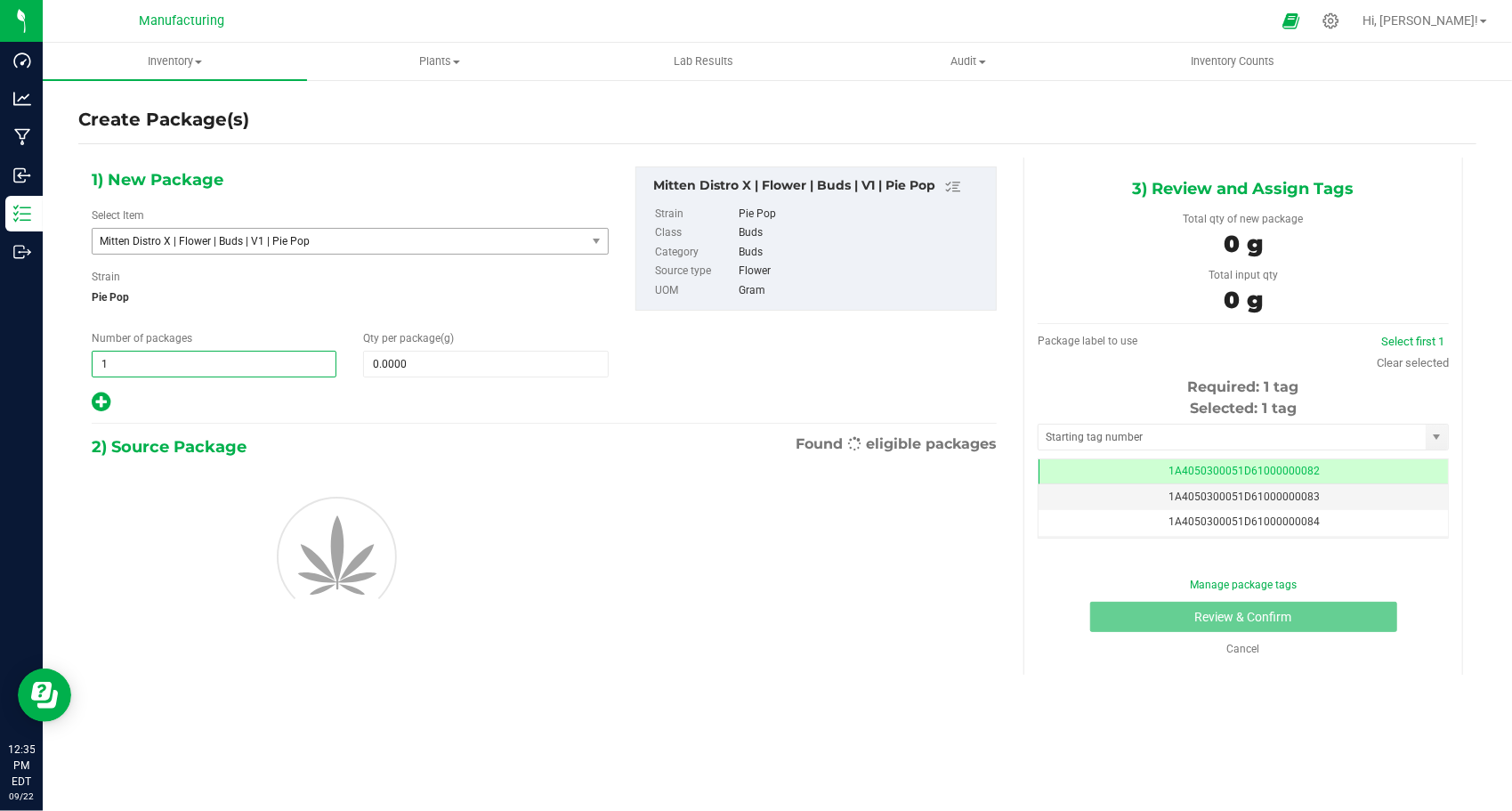
click at [298, 360] on span "1 1" at bounding box center [214, 364] width 245 height 27
click at [295, 360] on input "1" at bounding box center [214, 364] width 243 height 25
type input "38"
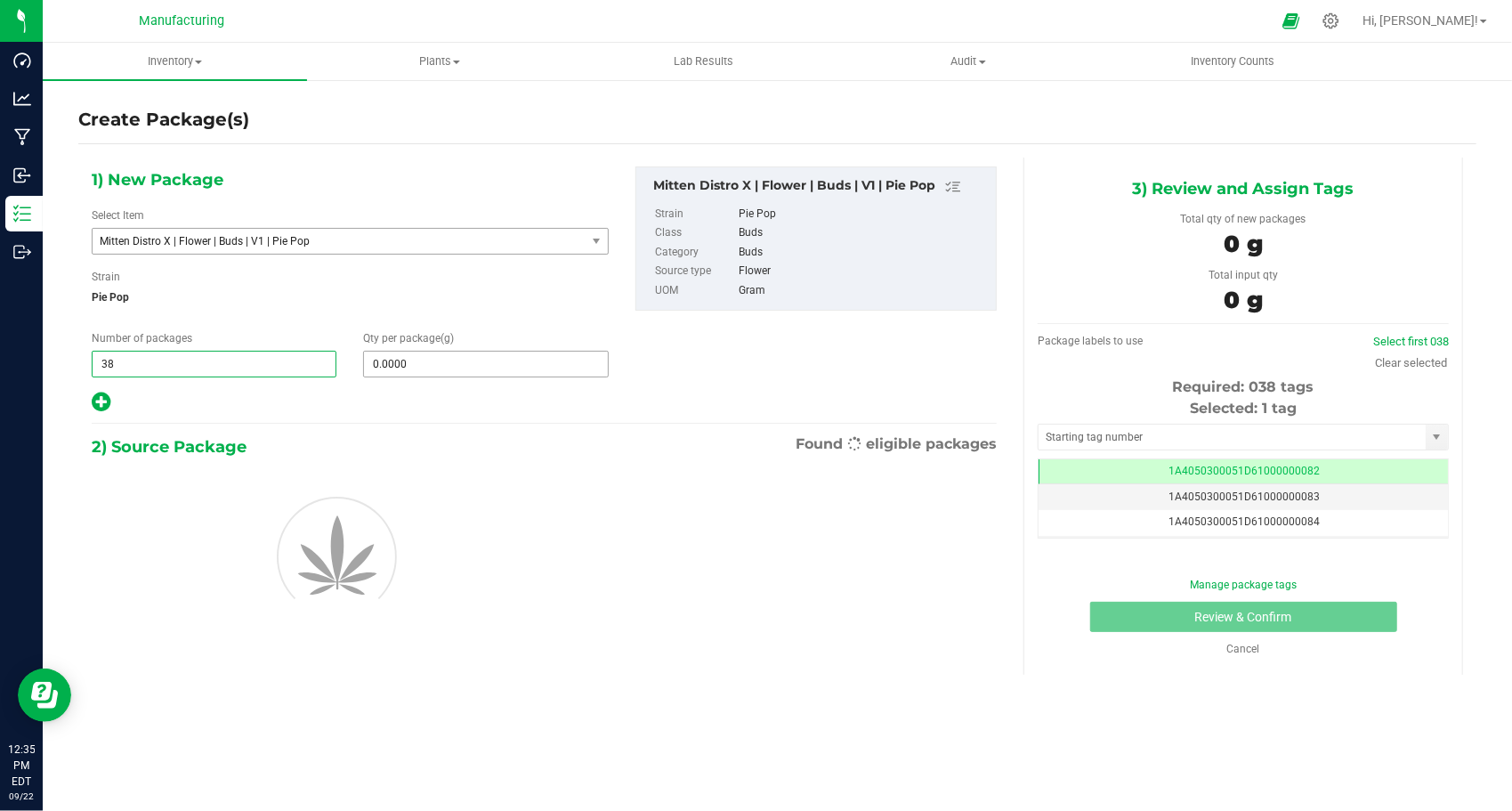
type input "38"
click at [422, 360] on span at bounding box center [486, 364] width 245 height 27
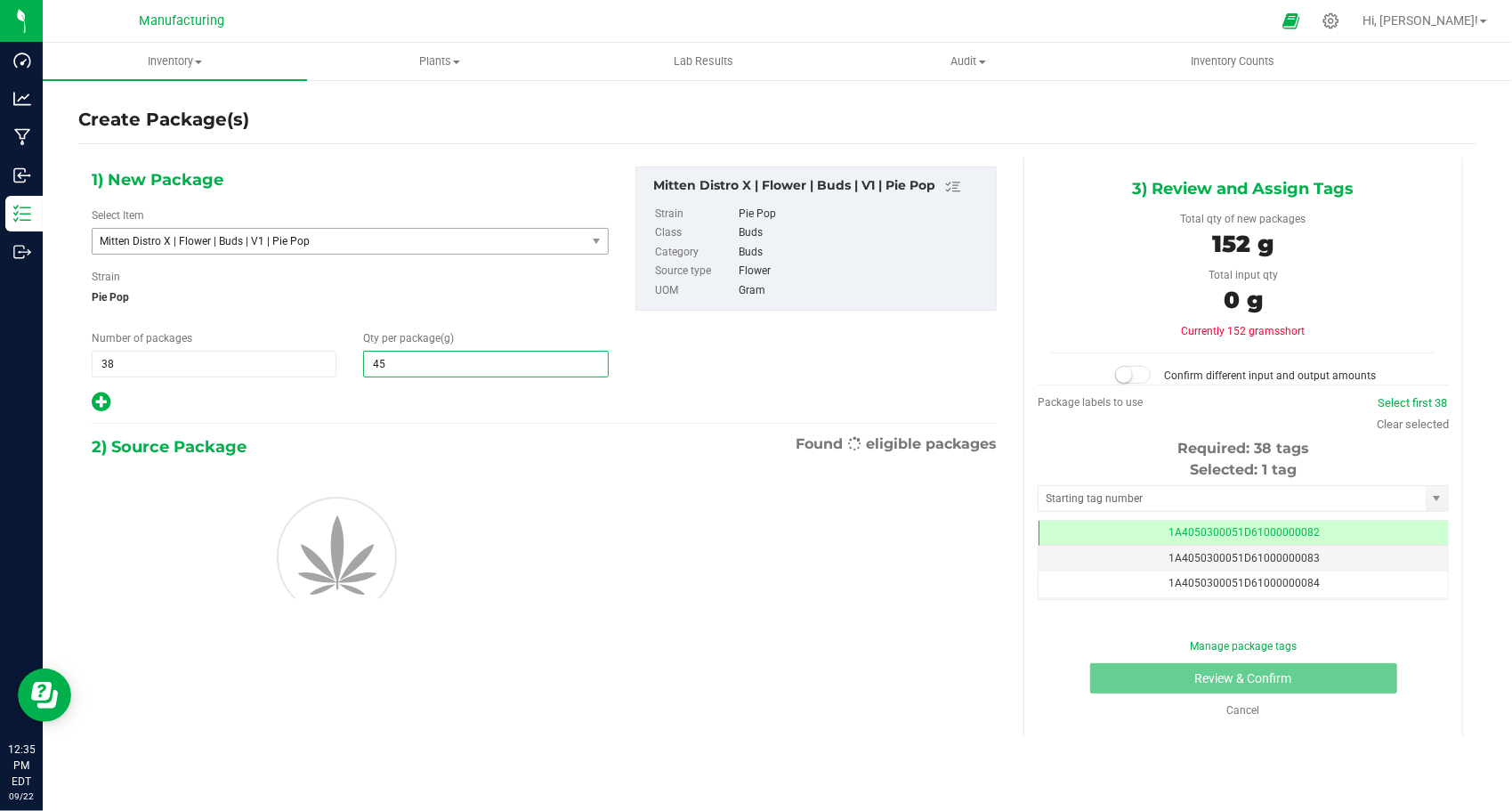
type input "454"
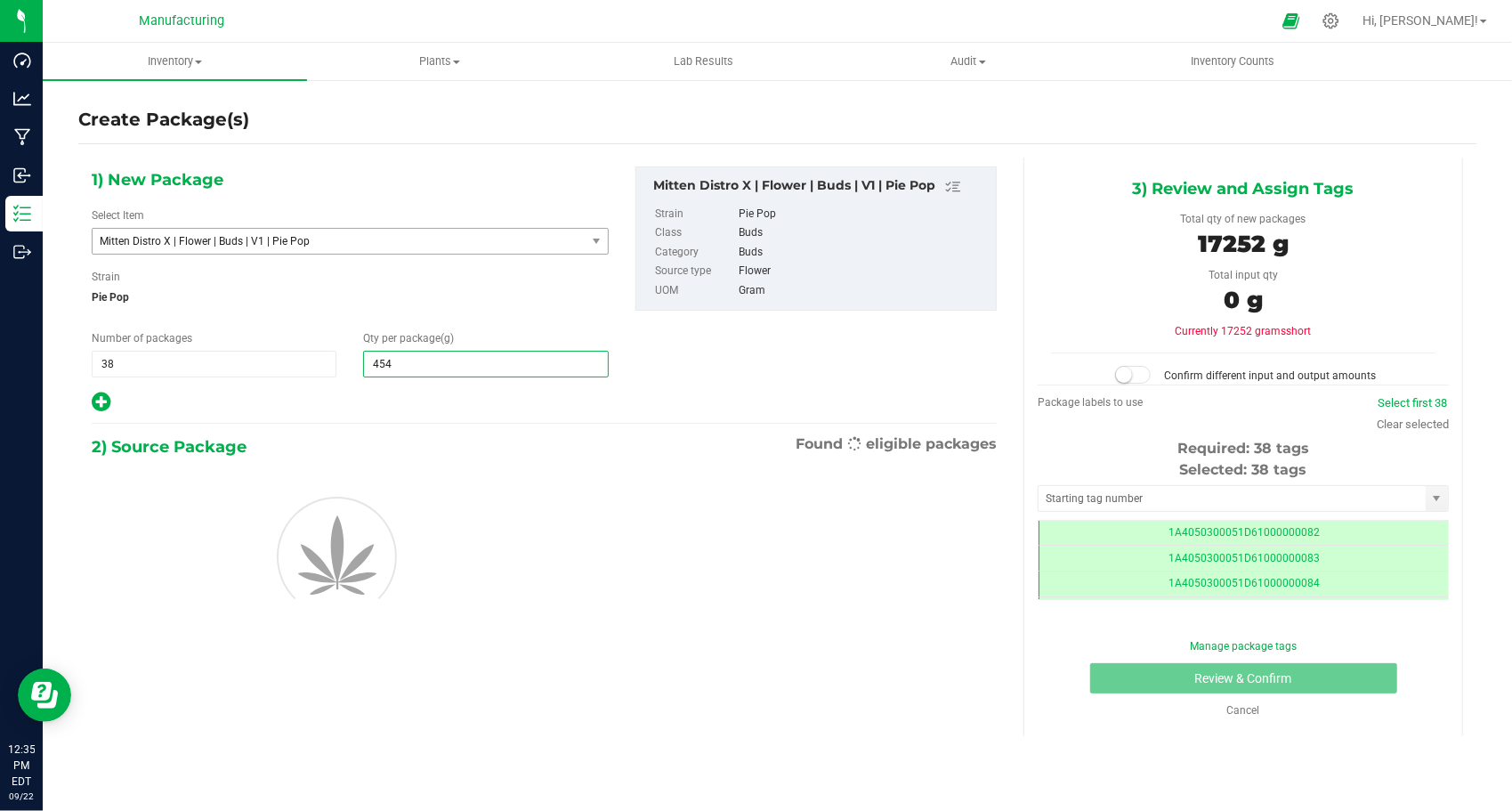
type input "454.0000"
click at [532, 445] on div "2) Source Package Found eligible packages" at bounding box center [545, 446] width 905 height 27
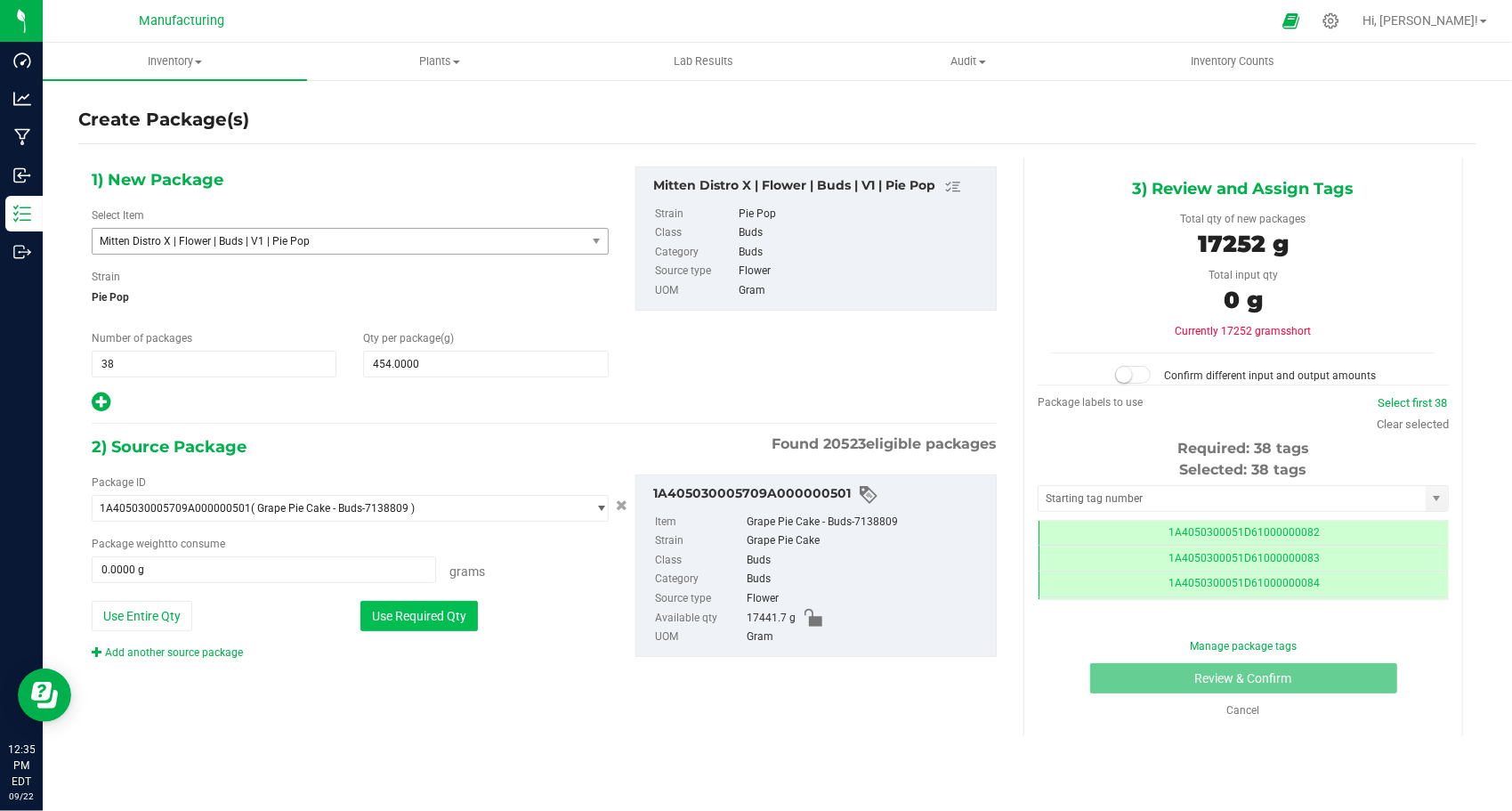
click at [430, 622] on button "Use Required Qty" at bounding box center [419, 616] width 118 height 31
type input "17252.0000 g"
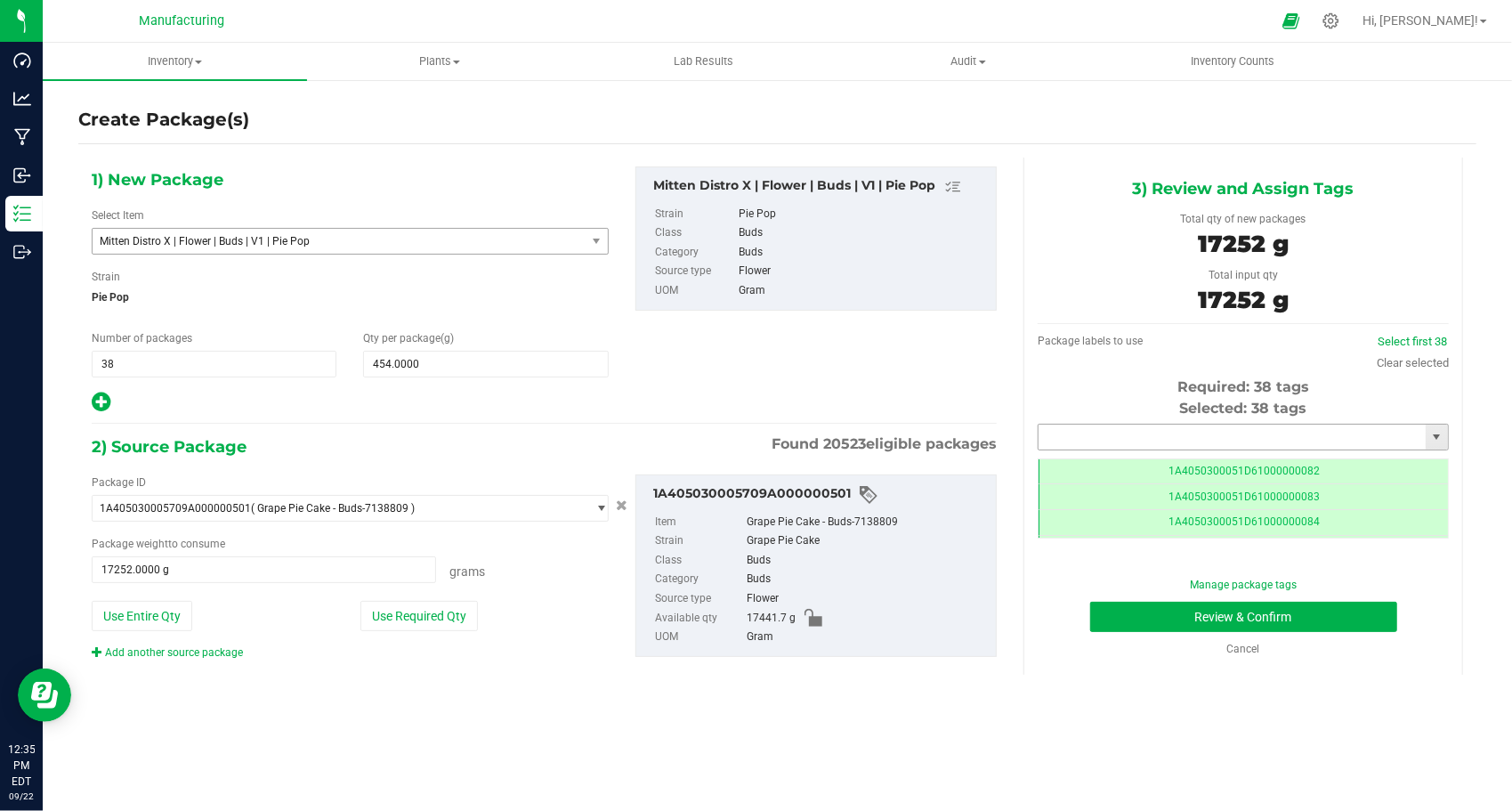
click at [1214, 437] on input "text" at bounding box center [1232, 437] width 387 height 25
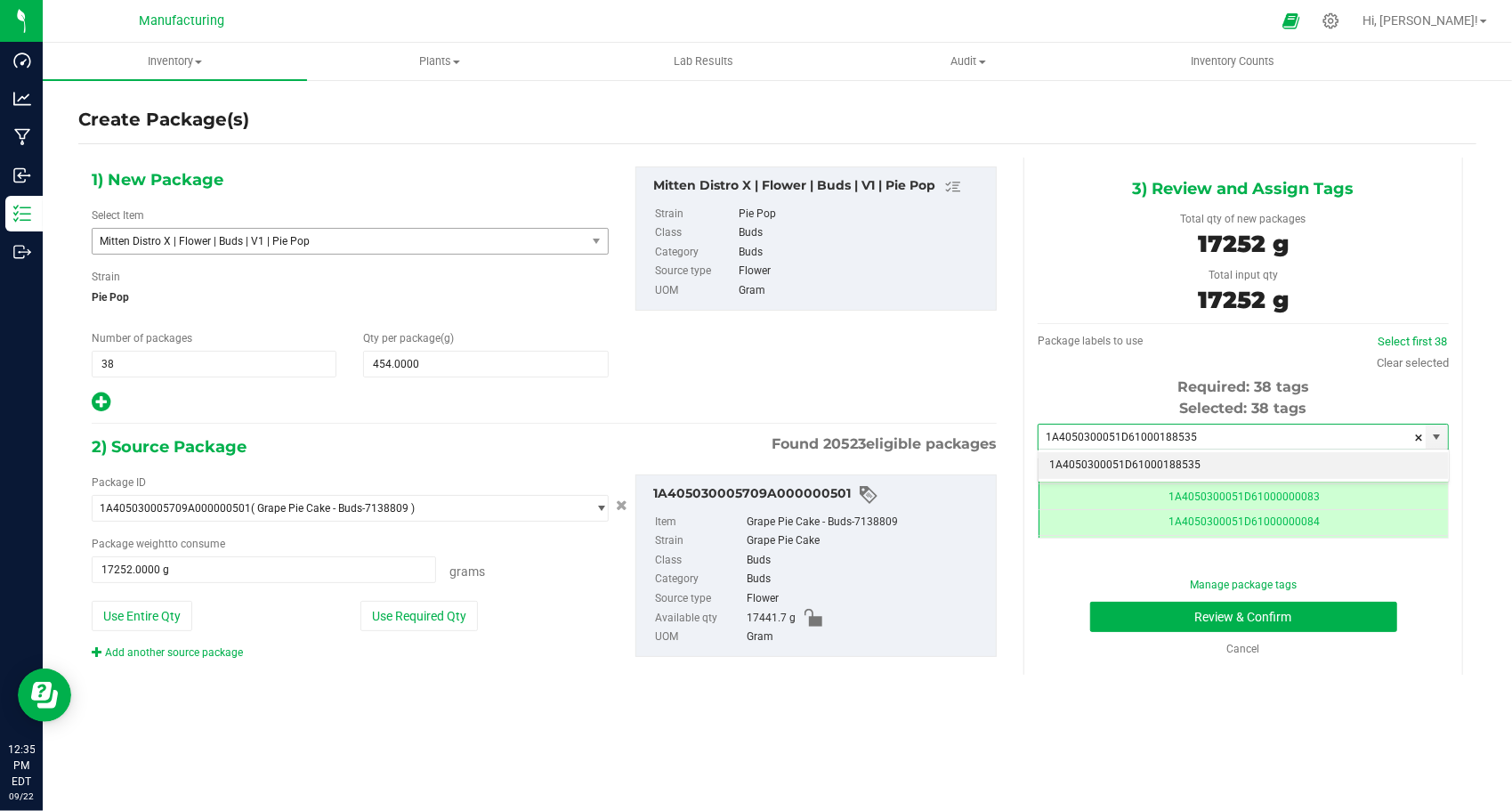
click at [1209, 470] on li "1A4050300051D61000188535" at bounding box center [1243, 465] width 409 height 27
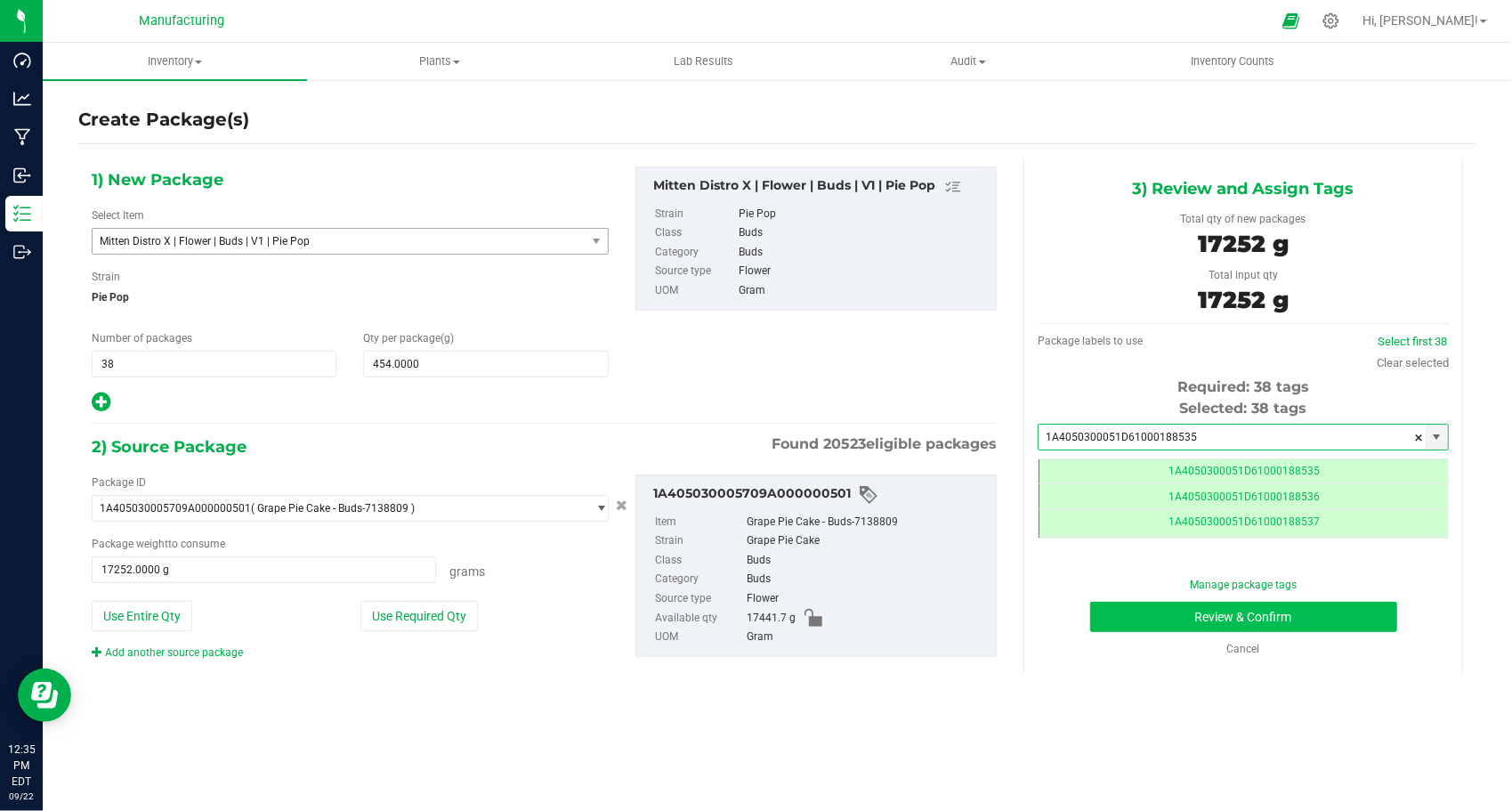
type input "1A4050300051D61000188535"
click at [1242, 616] on button "Review & Confirm" at bounding box center [1244, 617] width 307 height 31
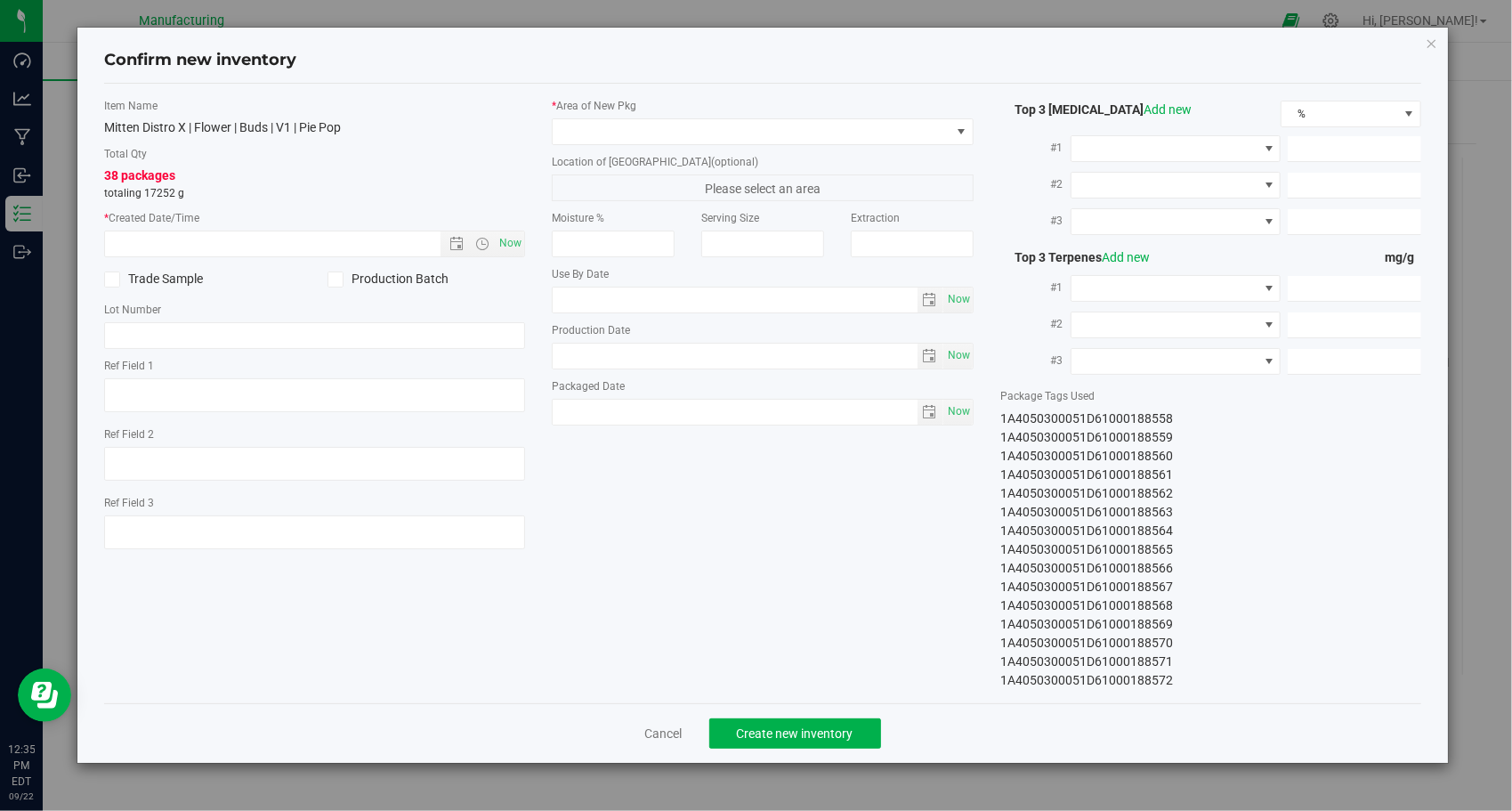
drag, startPoint x: 999, startPoint y: 415, endPoint x: 1258, endPoint y: 688, distance: 376.3
click at [1258, 688] on div "Item Name Mitten Distro X | Flower | Buds | V1 | Pie Pop Total Qty 38 packages …" at bounding box center [762, 393] width 1318 height 620
copy div "1A4050300051D61000188535 1A4050300051D61000188536 1A4050300051D61000188537 1A40…"
drag, startPoint x: 509, startPoint y: 240, endPoint x: 519, endPoint y: 222, distance: 20.6
click at [515, 227] on div "* Created Date/Time Now" at bounding box center [314, 233] width 422 height 47
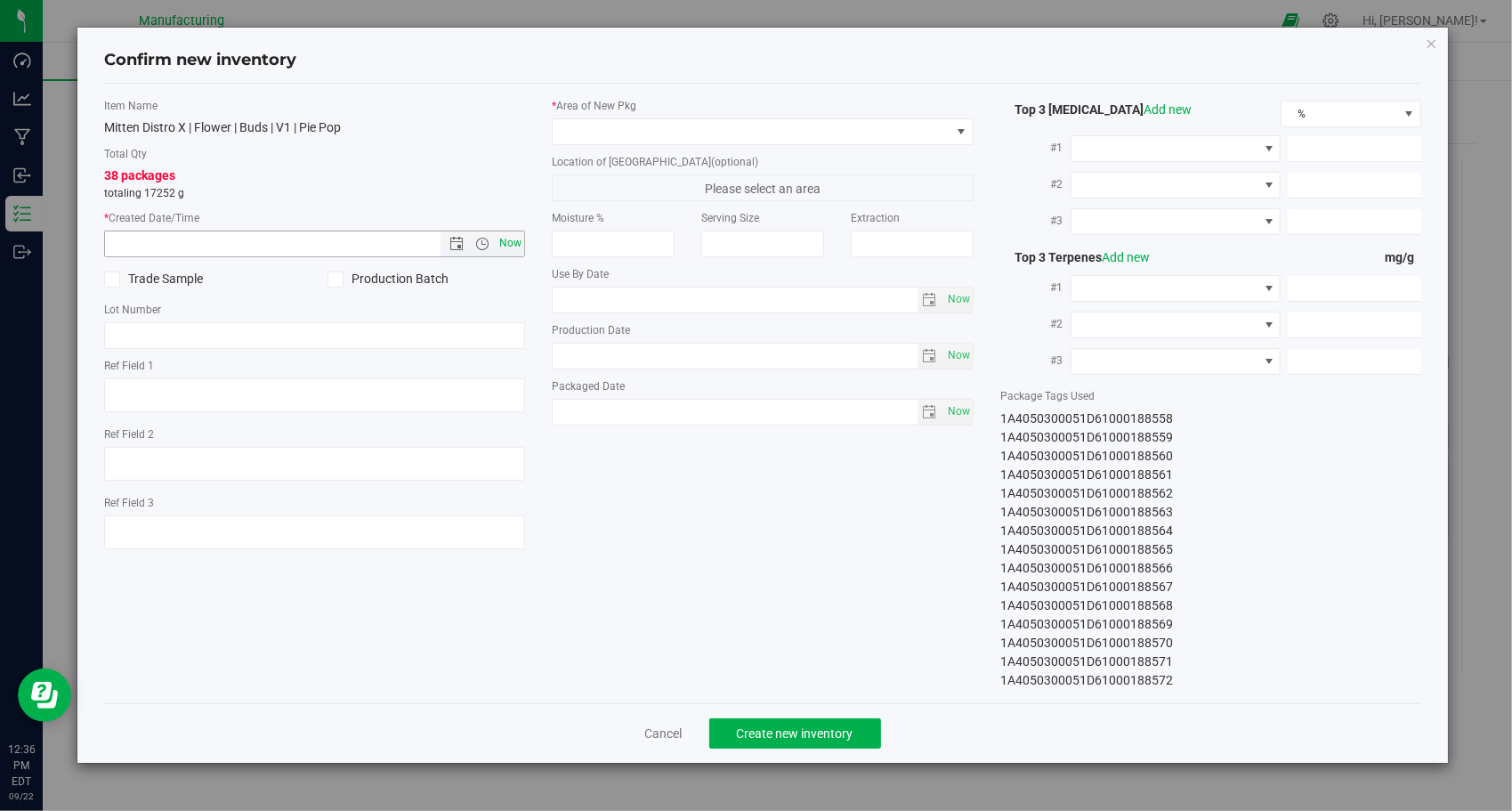
click at [509, 236] on span "Now" at bounding box center [511, 244] width 31 height 26
type input "[DATE] 12:36 PM"
click at [713, 116] on div "* Area of [GEOGRAPHIC_DATA]" at bounding box center [762, 122] width 422 height 47
click at [711, 129] on span at bounding box center [751, 132] width 398 height 25
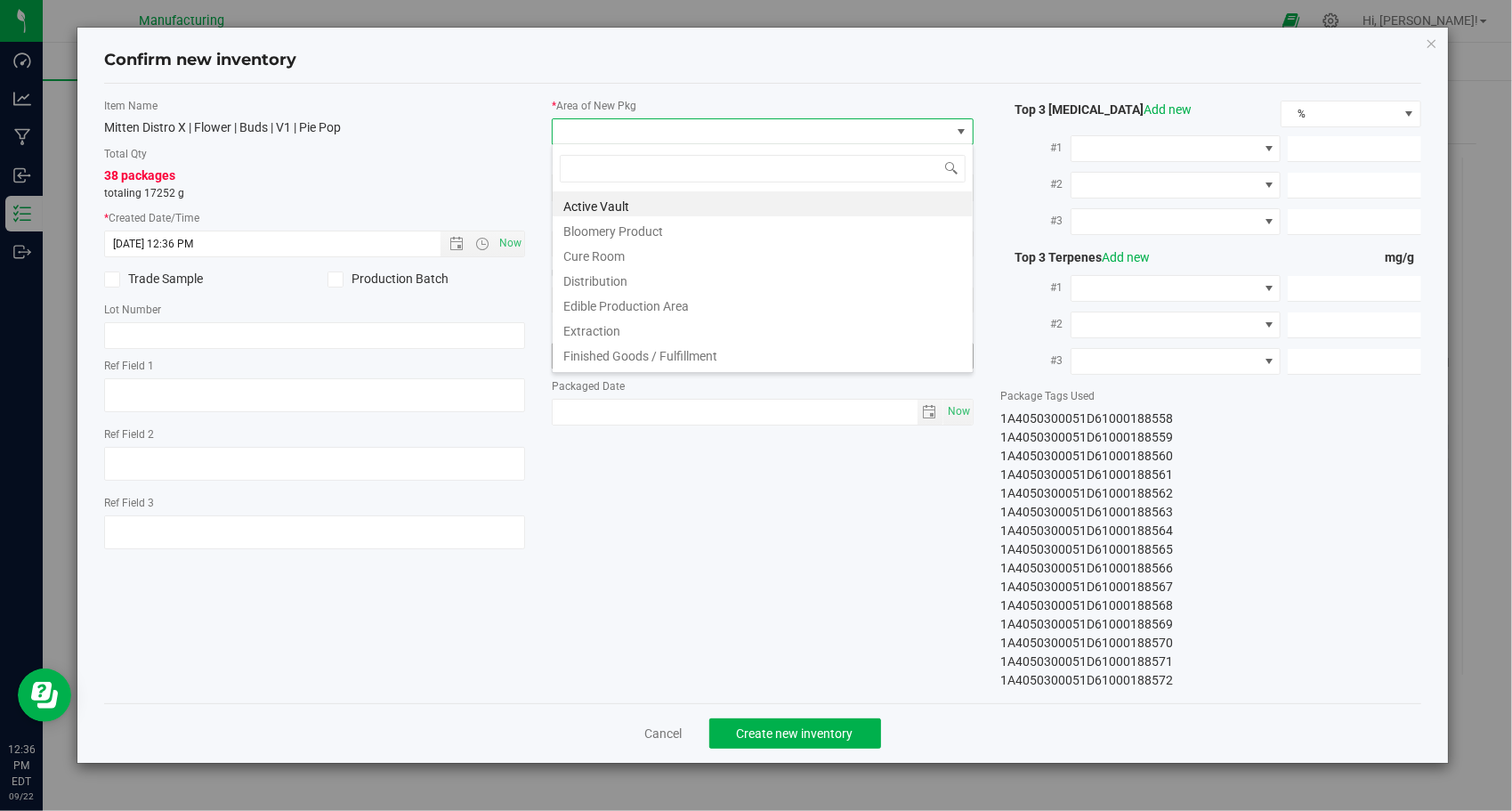
click at [596, 356] on li "Finished Goods / Fulfillment" at bounding box center [762, 354] width 420 height 25
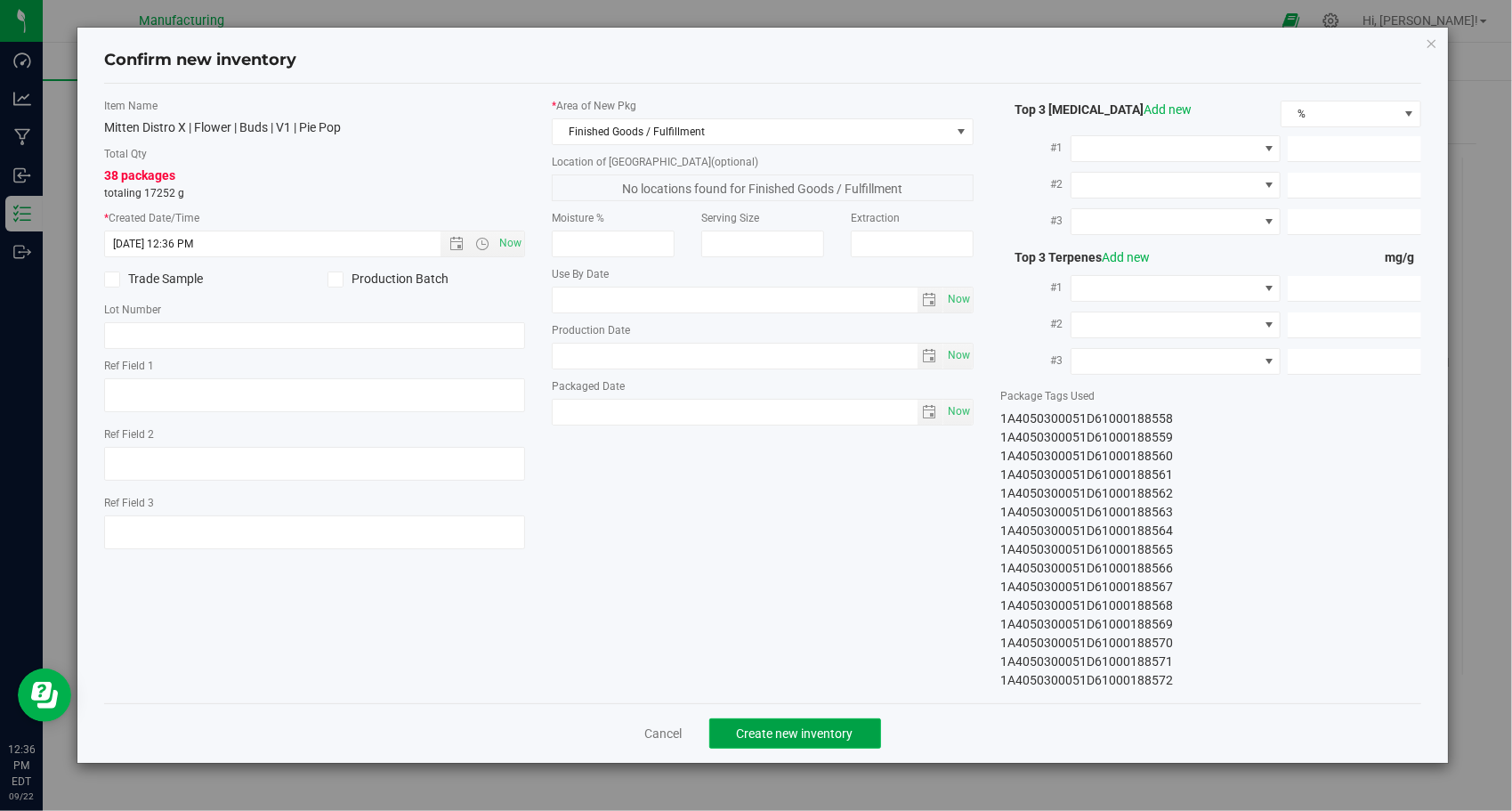
click at [774, 734] on span "Create new inventory" at bounding box center [796, 733] width 117 height 14
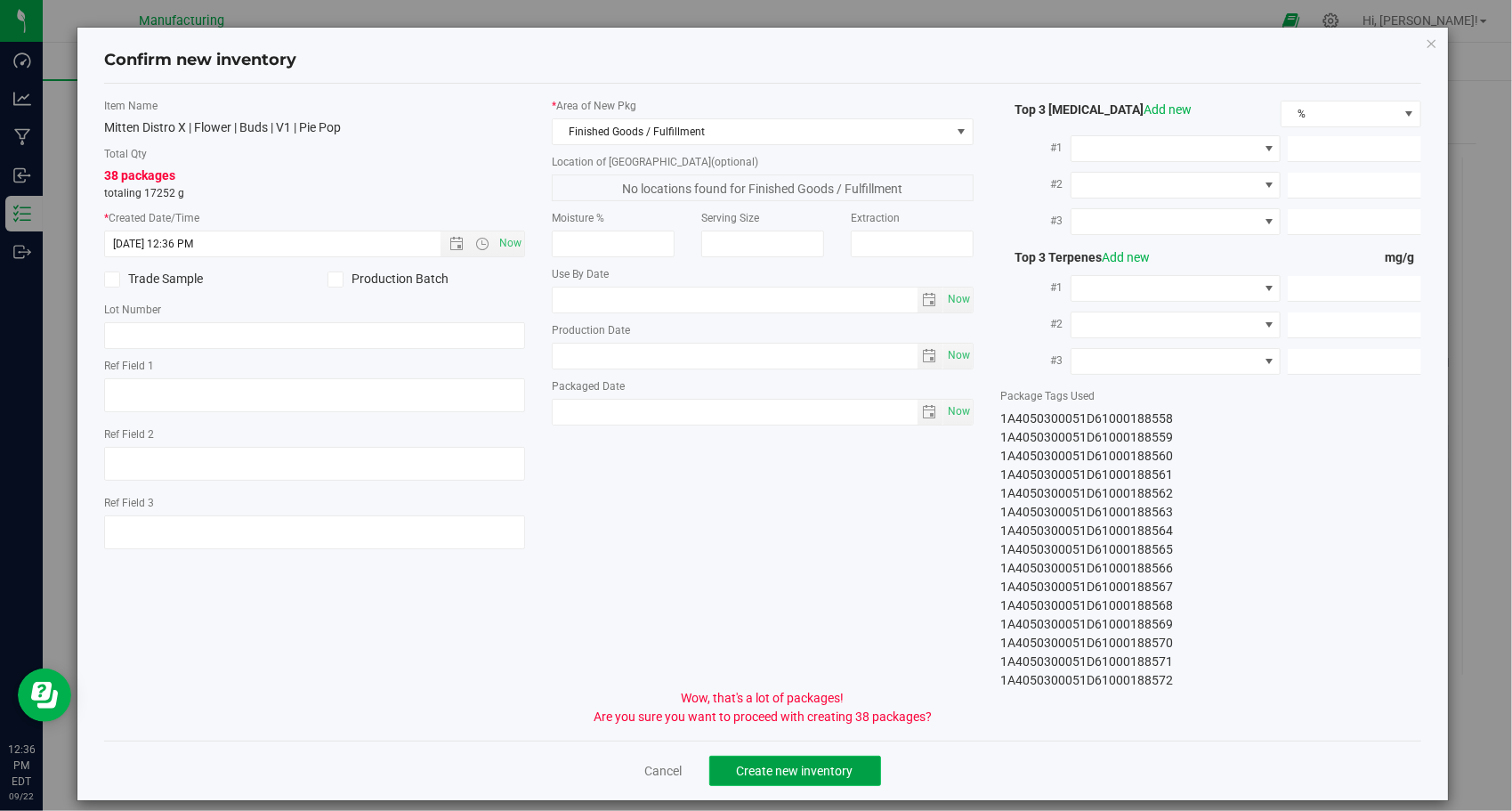
drag, startPoint x: 819, startPoint y: 769, endPoint x: 848, endPoint y: 761, distance: 30.1
click at [820, 769] on span "Create new inventory" at bounding box center [796, 770] width 117 height 14
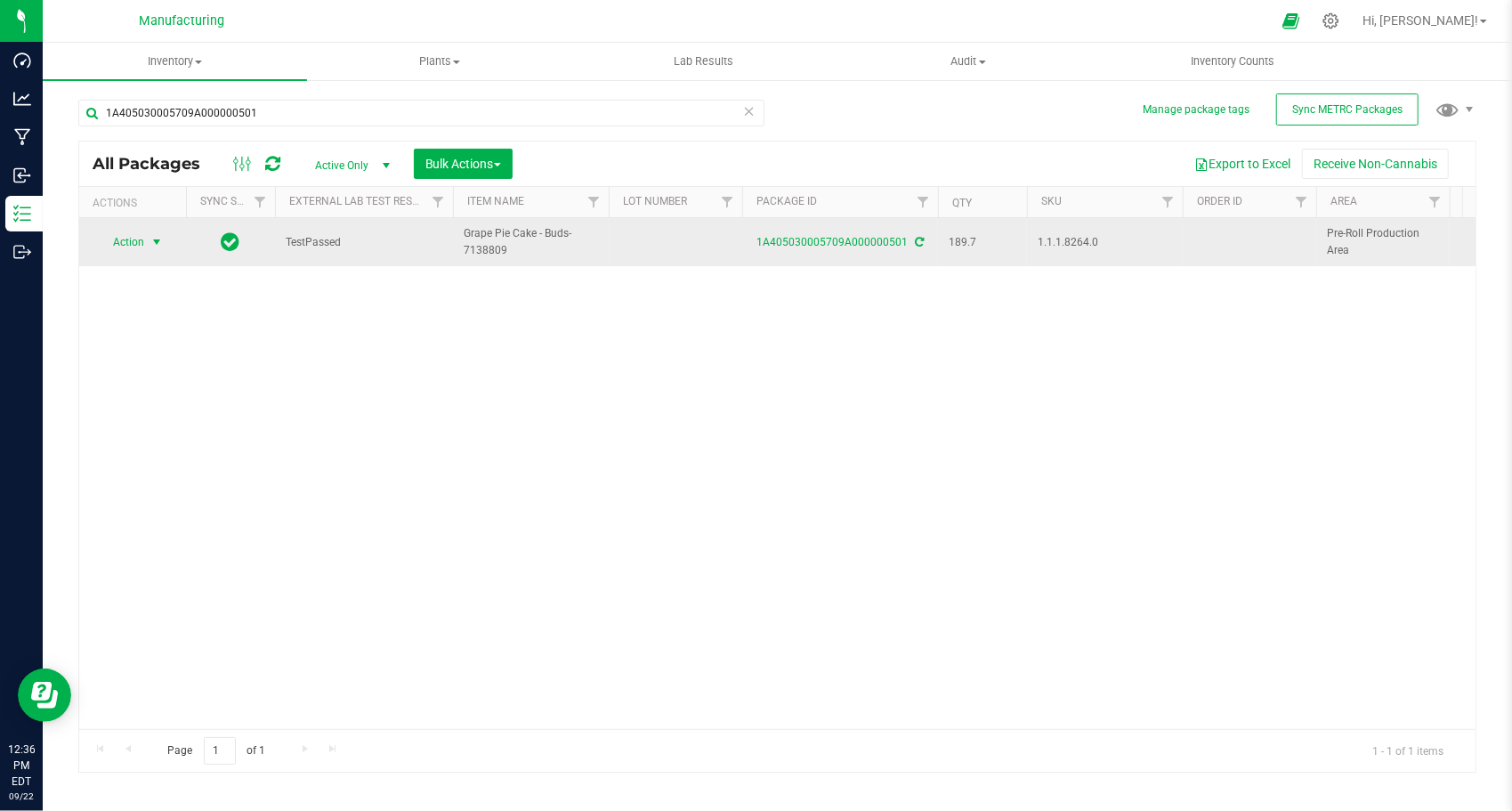
click at [133, 246] on span "Action" at bounding box center [122, 242] width 48 height 25
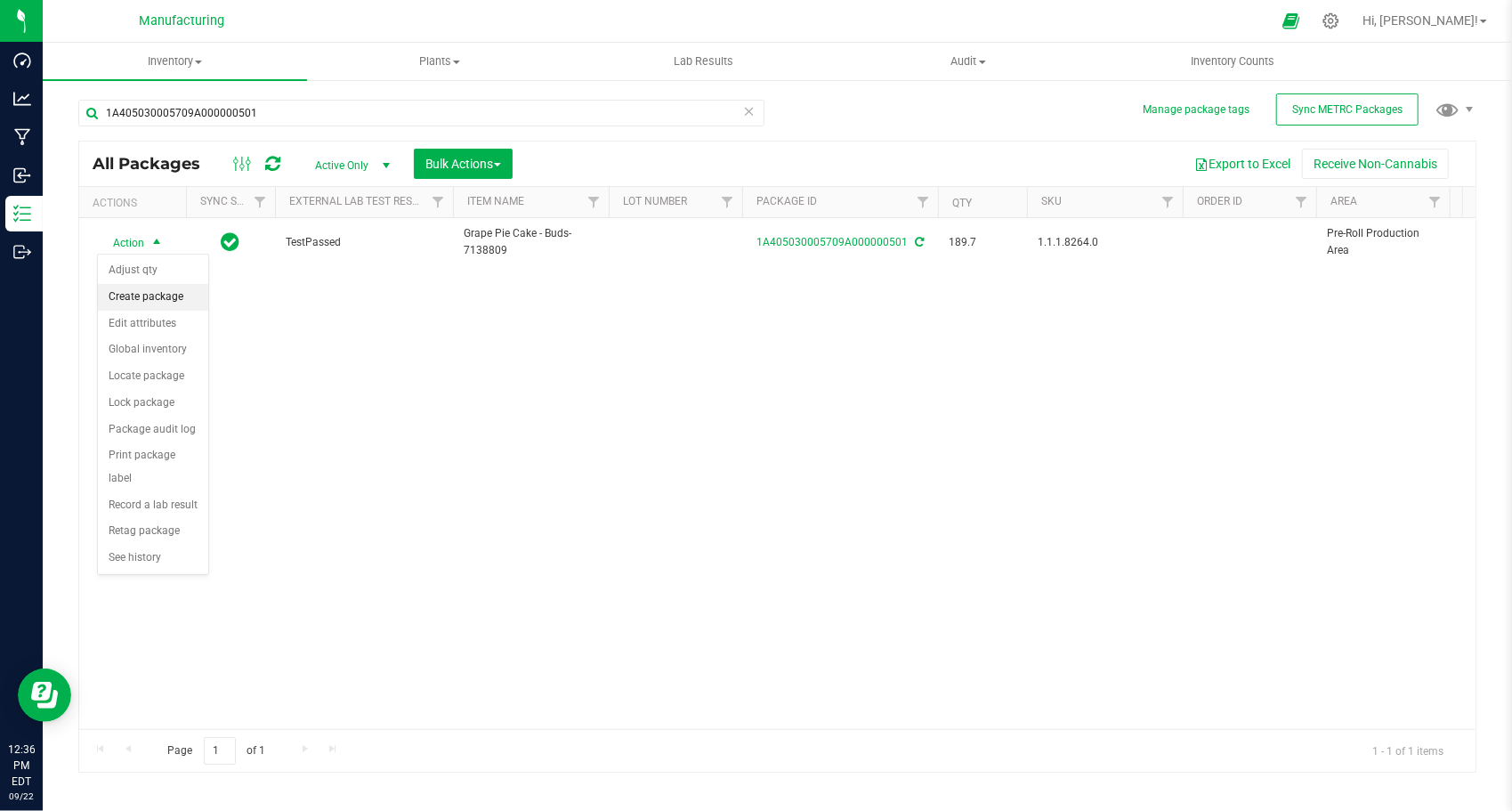
click at [155, 303] on li "Create package" at bounding box center [153, 297] width 110 height 27
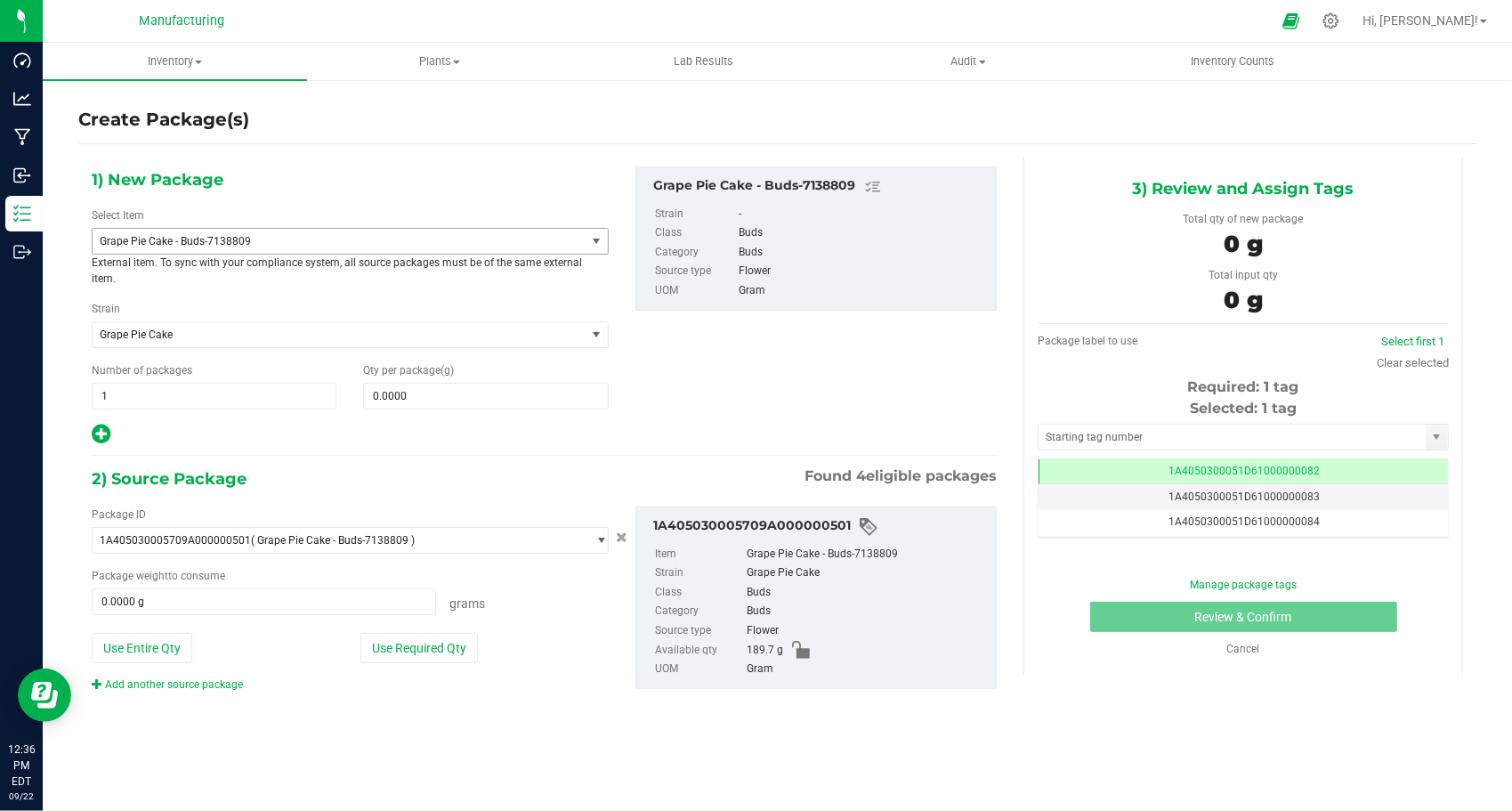
click at [446, 246] on span "Grape Pie Cake - Buds-7138809" at bounding box center [328, 240] width 459 height 12
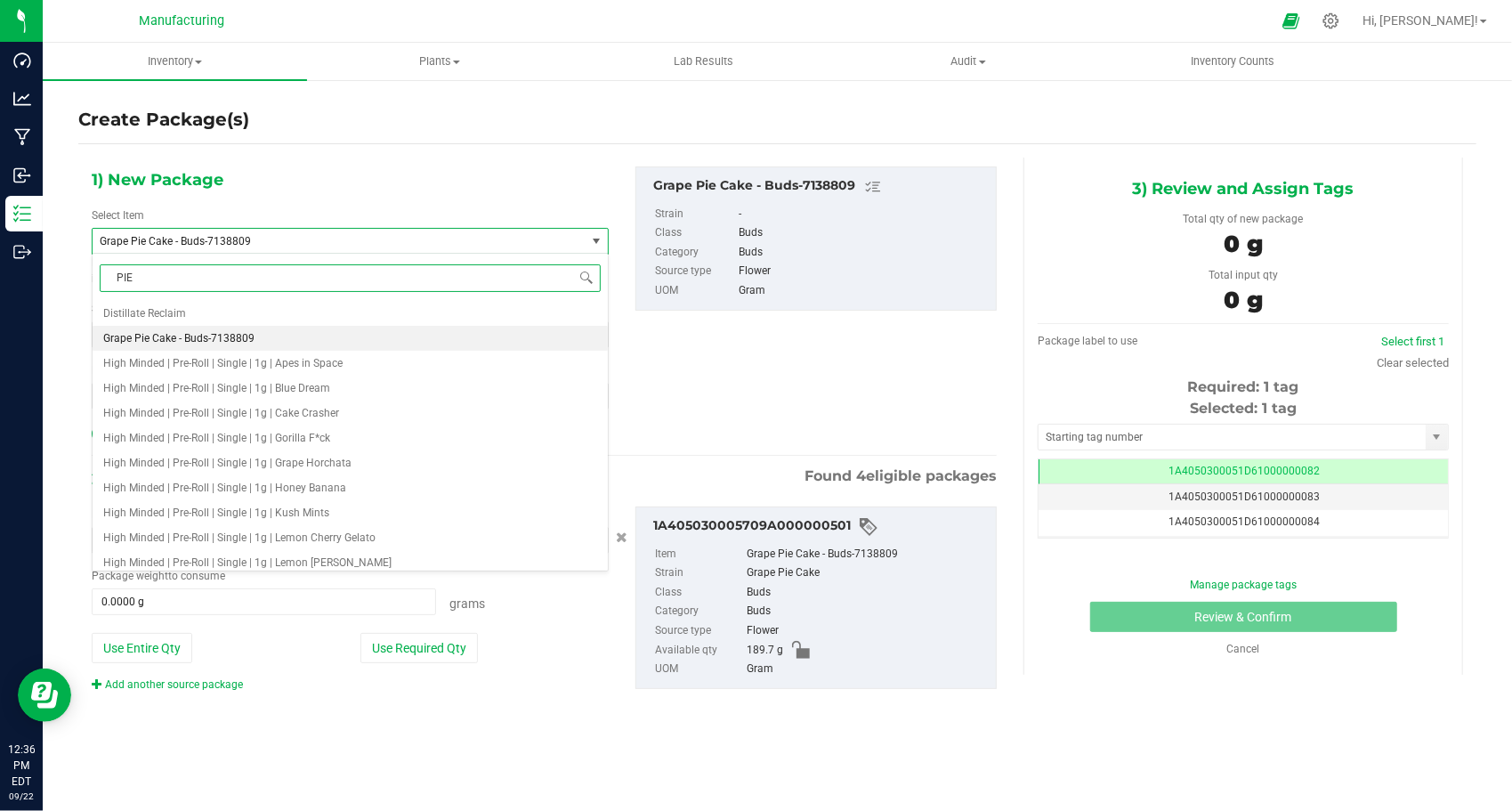
type input "PIE P"
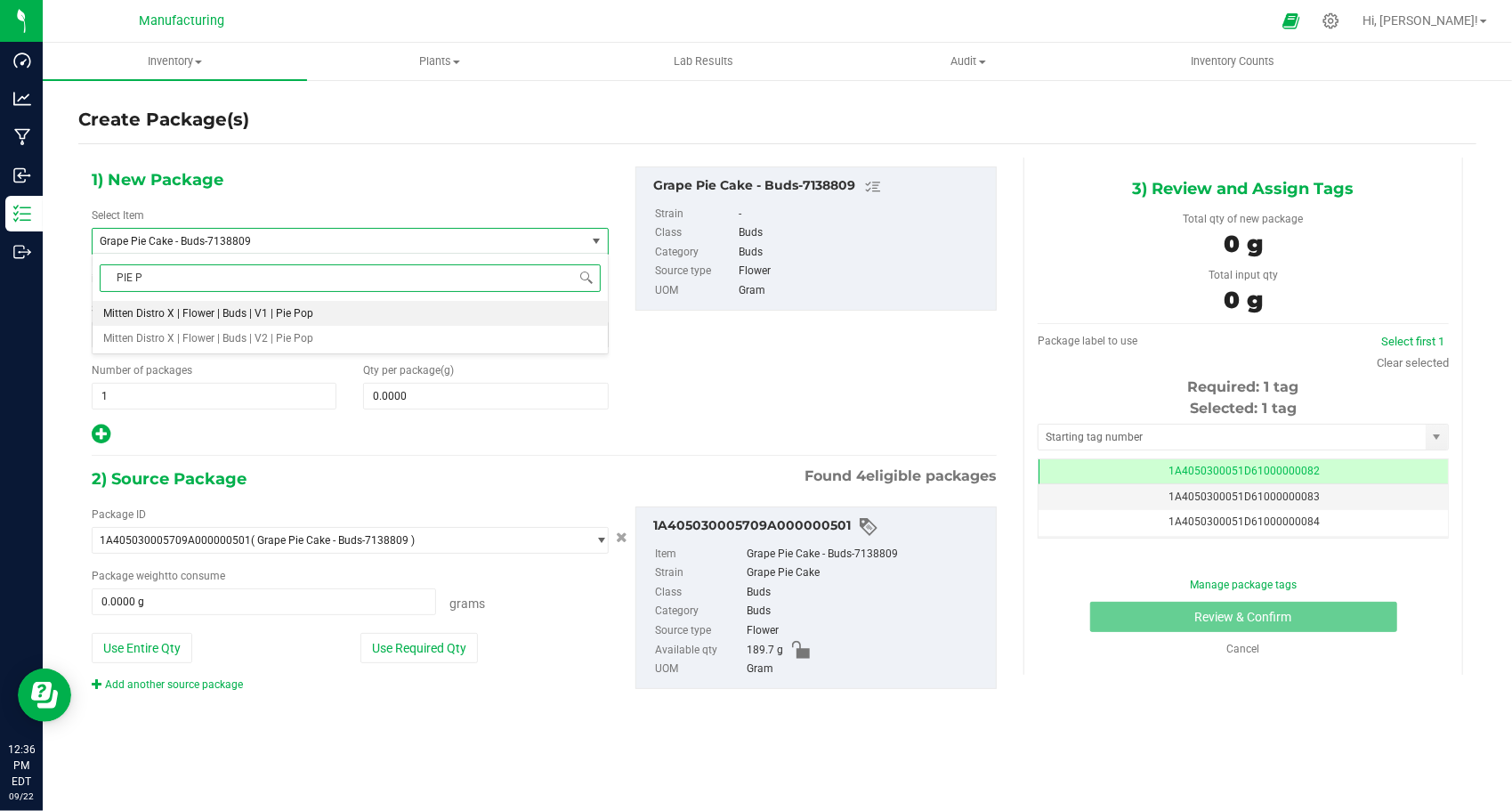
click at [308, 312] on span "Mitten Distro X | Flower | Buds | V1 | Pie Pop" at bounding box center [208, 313] width 210 height 12
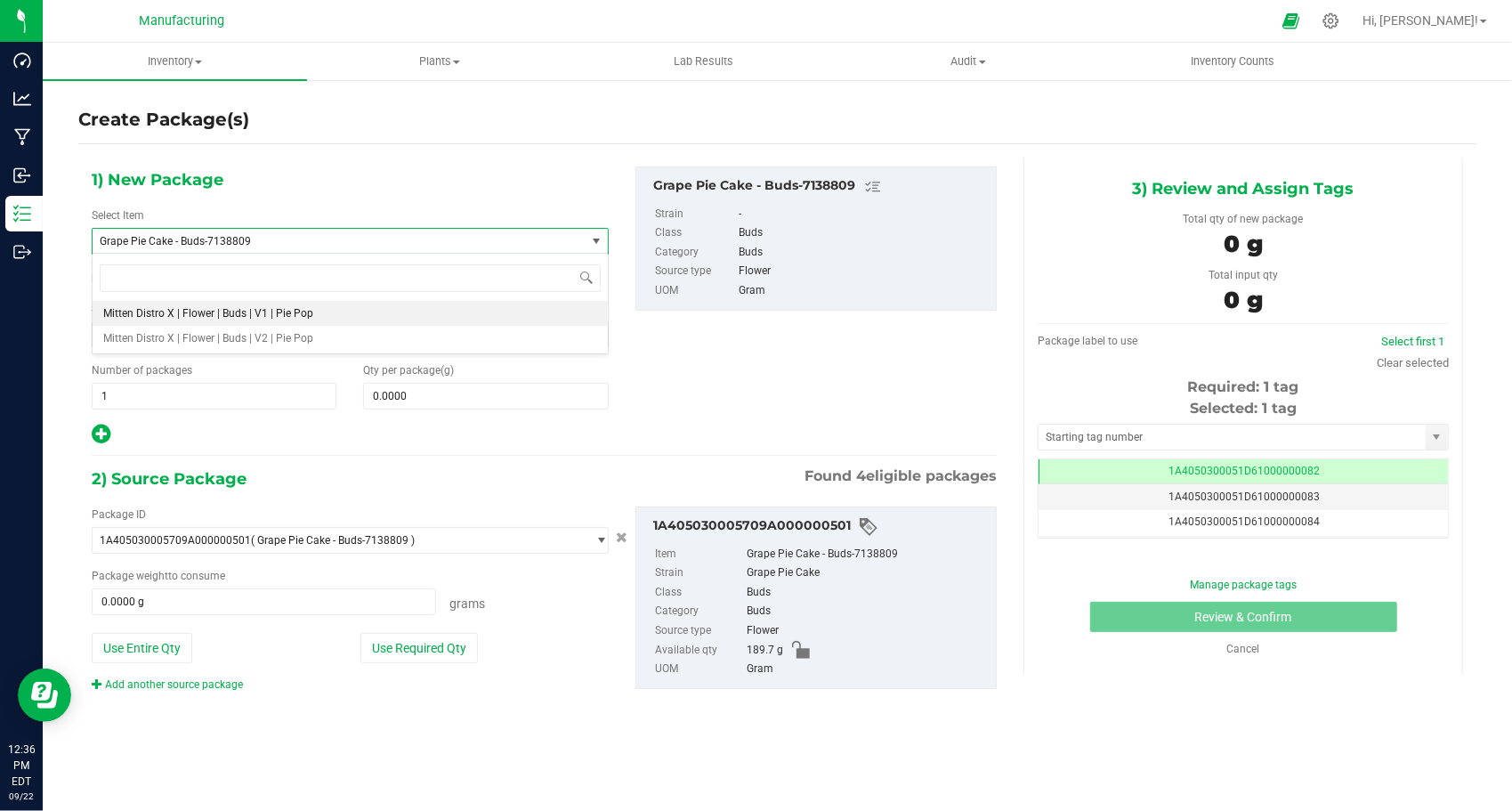
type input "0.0000"
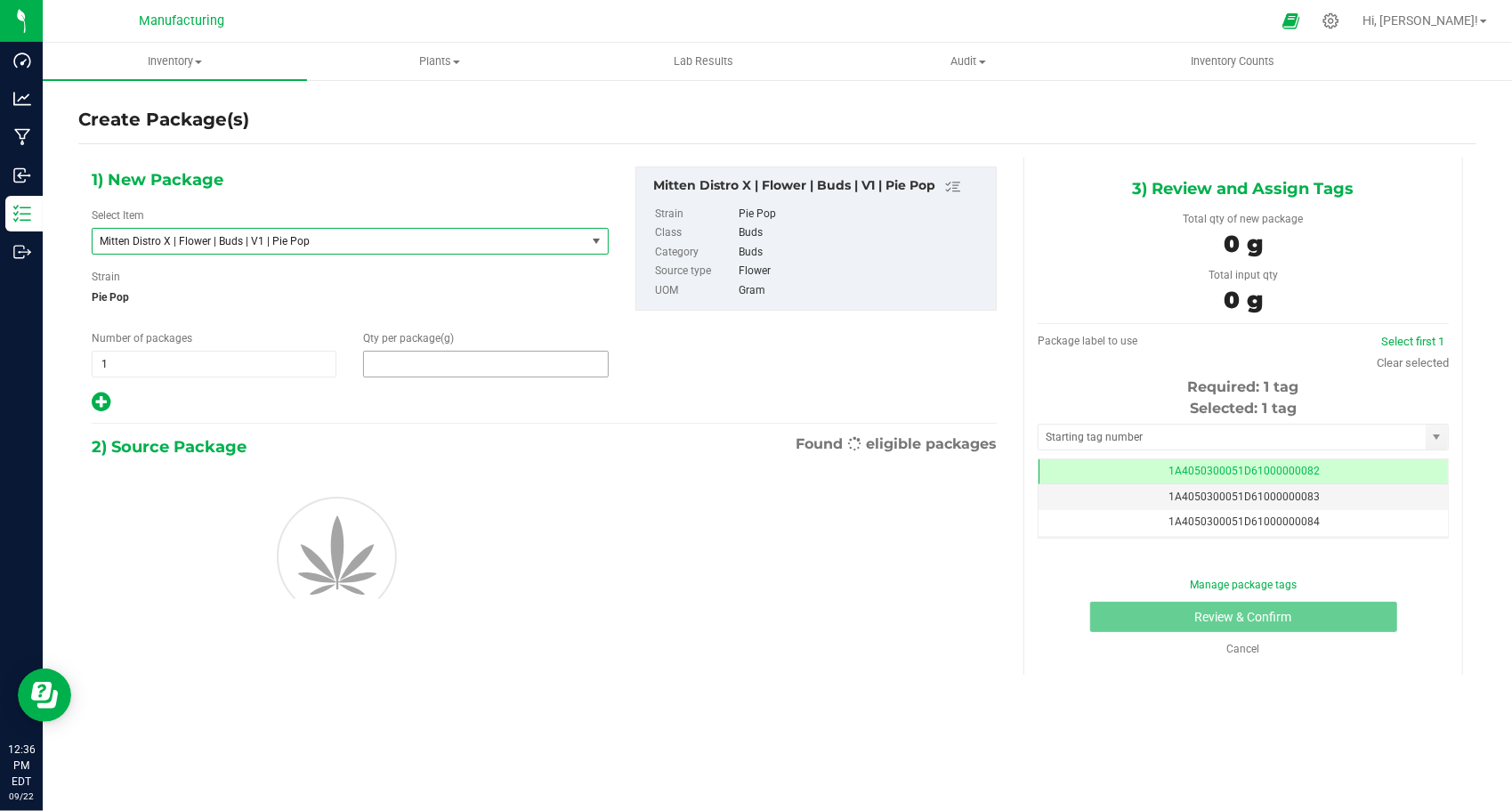
click at [411, 363] on span at bounding box center [486, 364] width 245 height 27
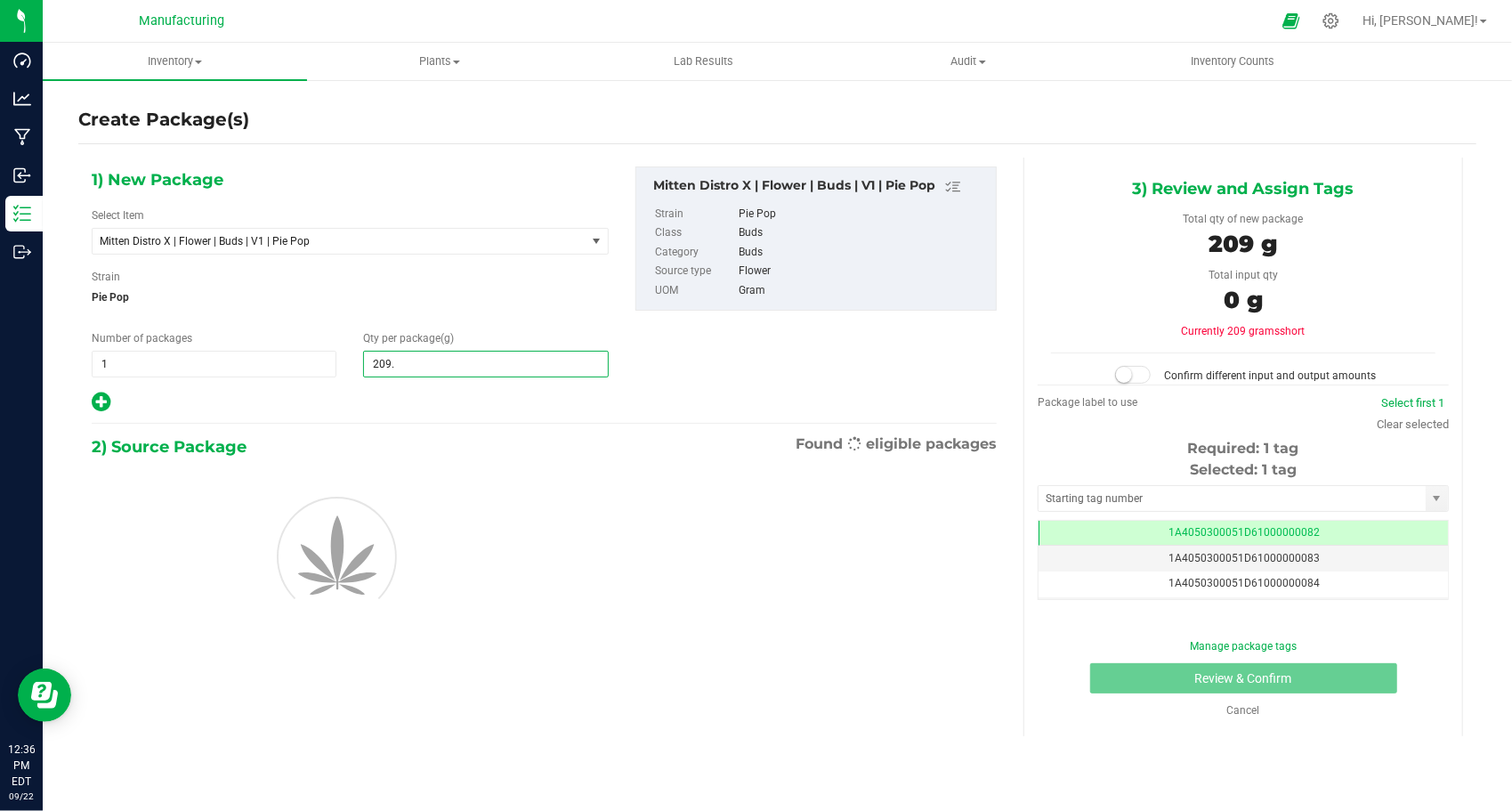
type input "209.3"
type input "209.3000"
drag, startPoint x: 1142, startPoint y: 374, endPoint x: 1189, endPoint y: 408, distance: 58.0
click at [1145, 377] on span at bounding box center [1133, 374] width 35 height 18
click at [1134, 498] on input "text" at bounding box center [1232, 498] width 387 height 25
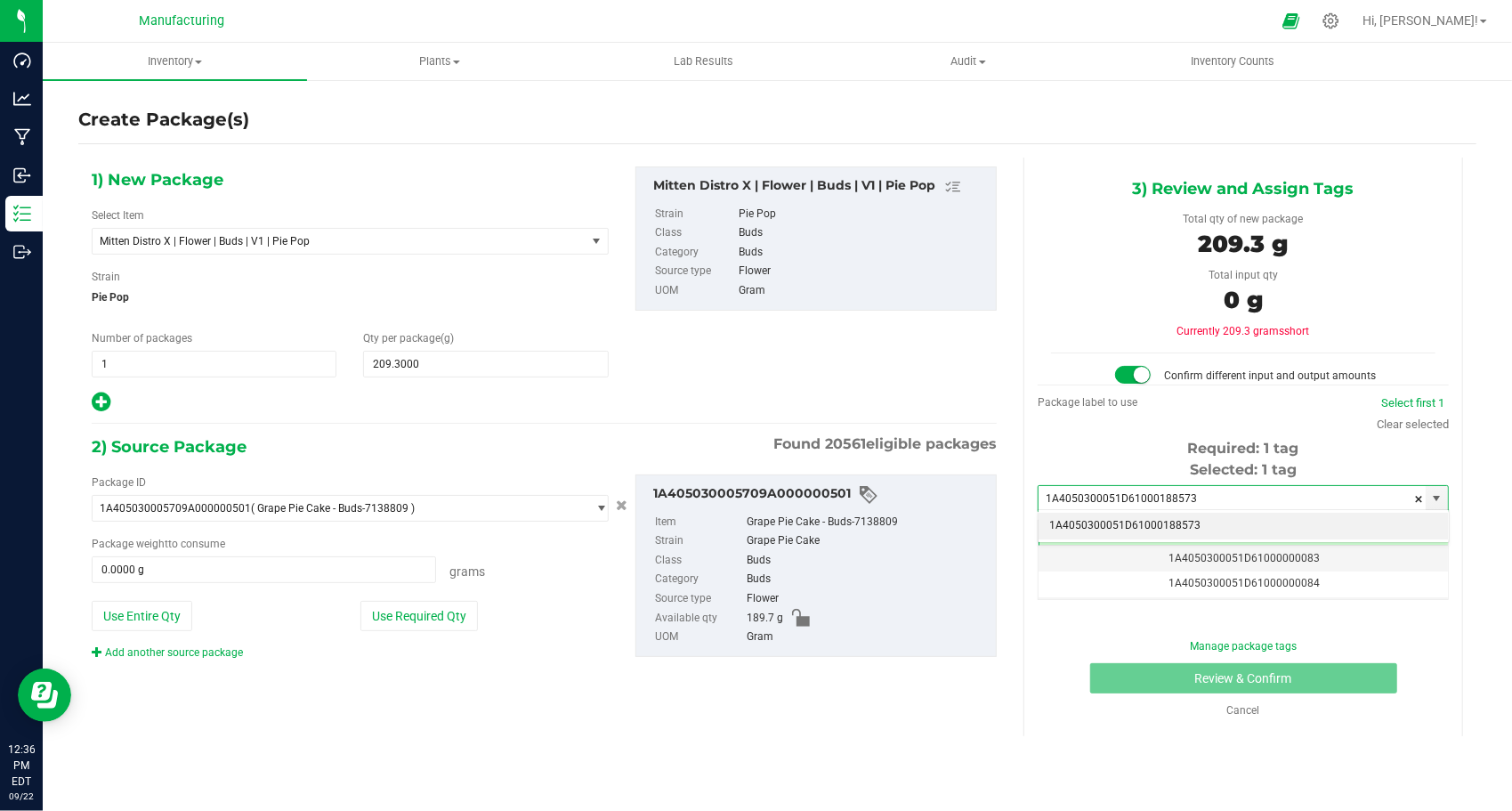
click at [1222, 519] on li "1A4050300051D61000188573" at bounding box center [1243, 526] width 409 height 27
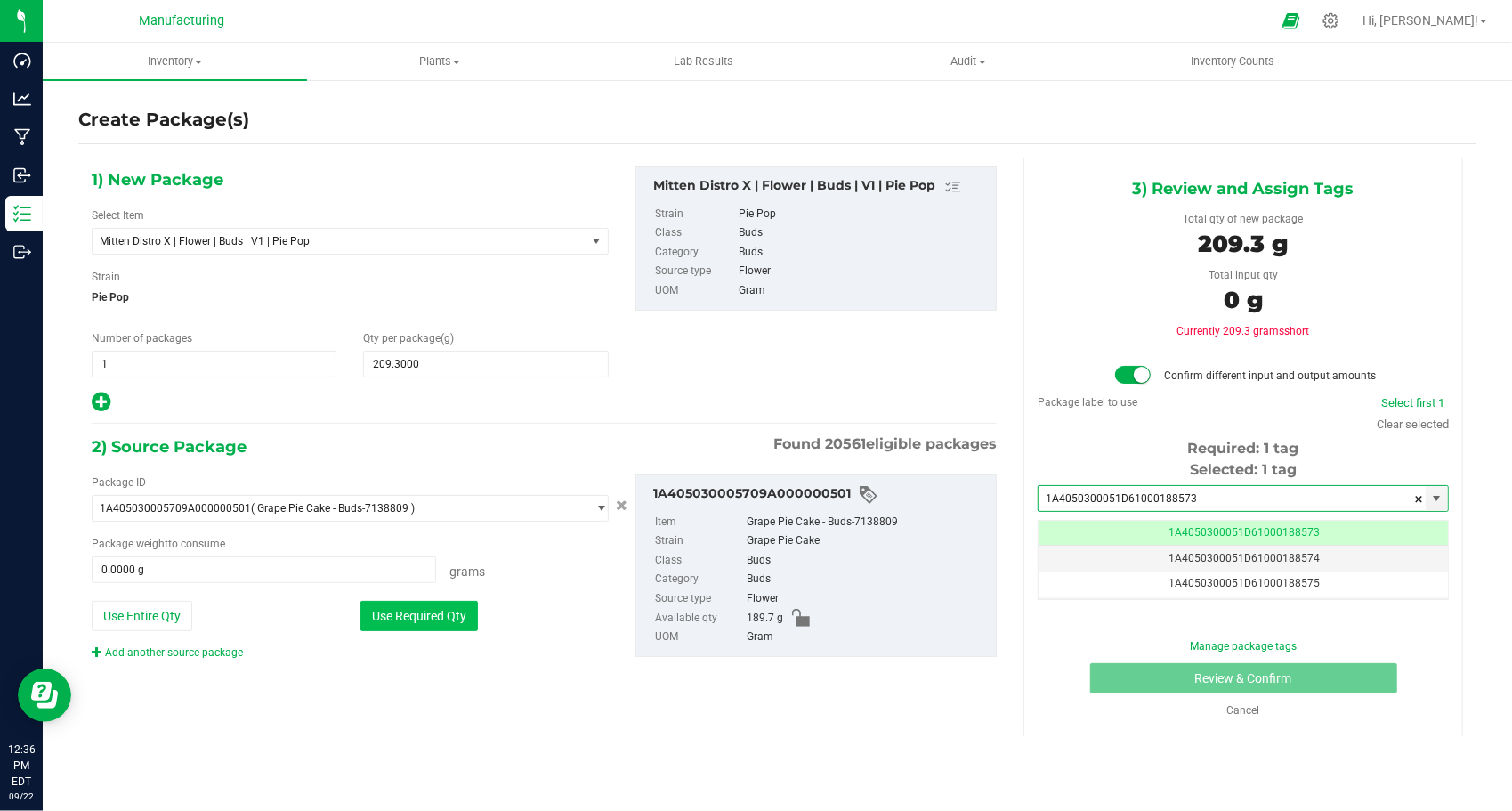
type input "1A4050300051D61000188573"
click at [454, 620] on button "Use Required Qty" at bounding box center [419, 616] width 118 height 31
type input "189.7000 g"
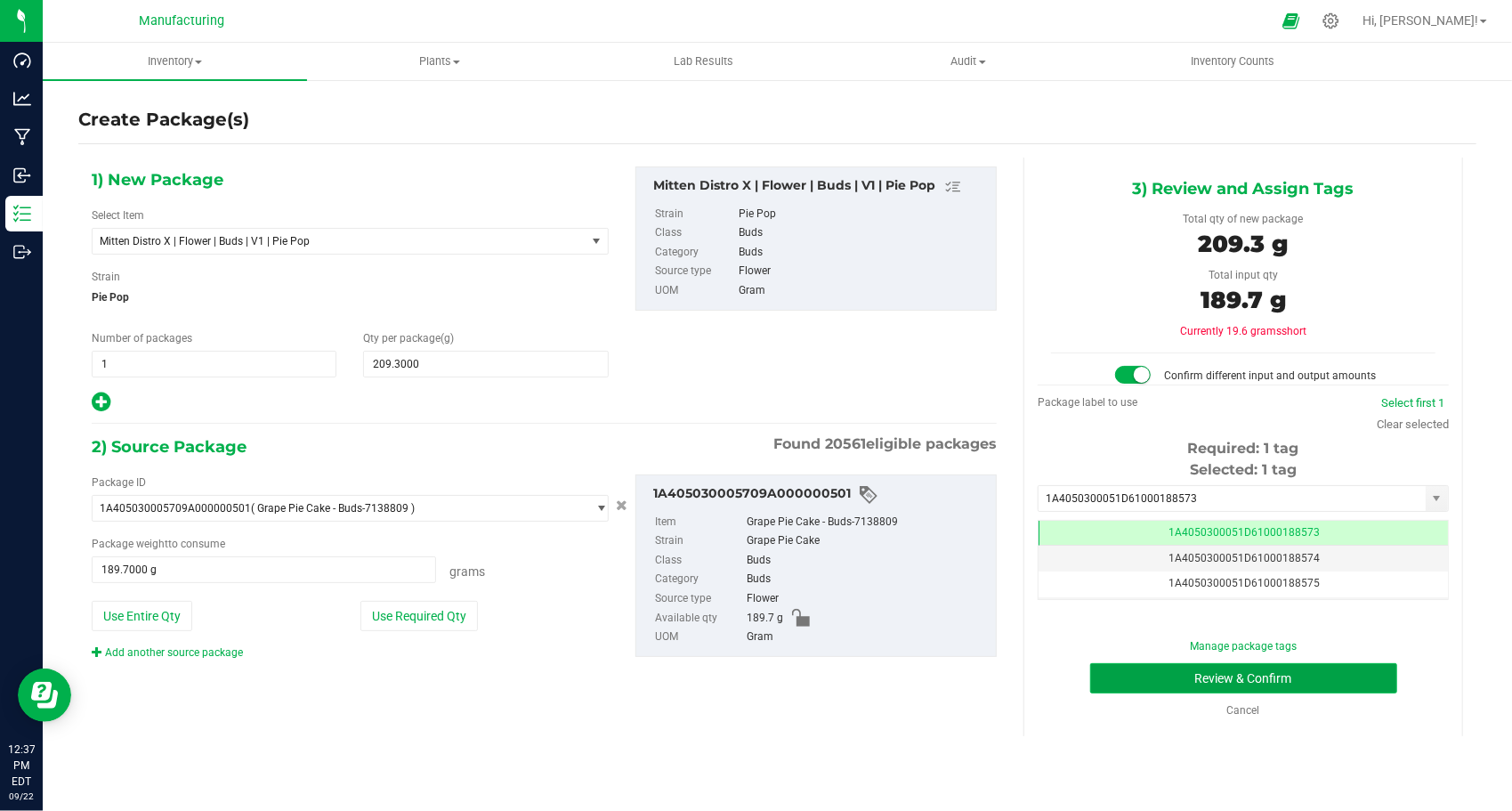
click at [1182, 686] on button "Review & Confirm" at bounding box center [1244, 678] width 307 height 31
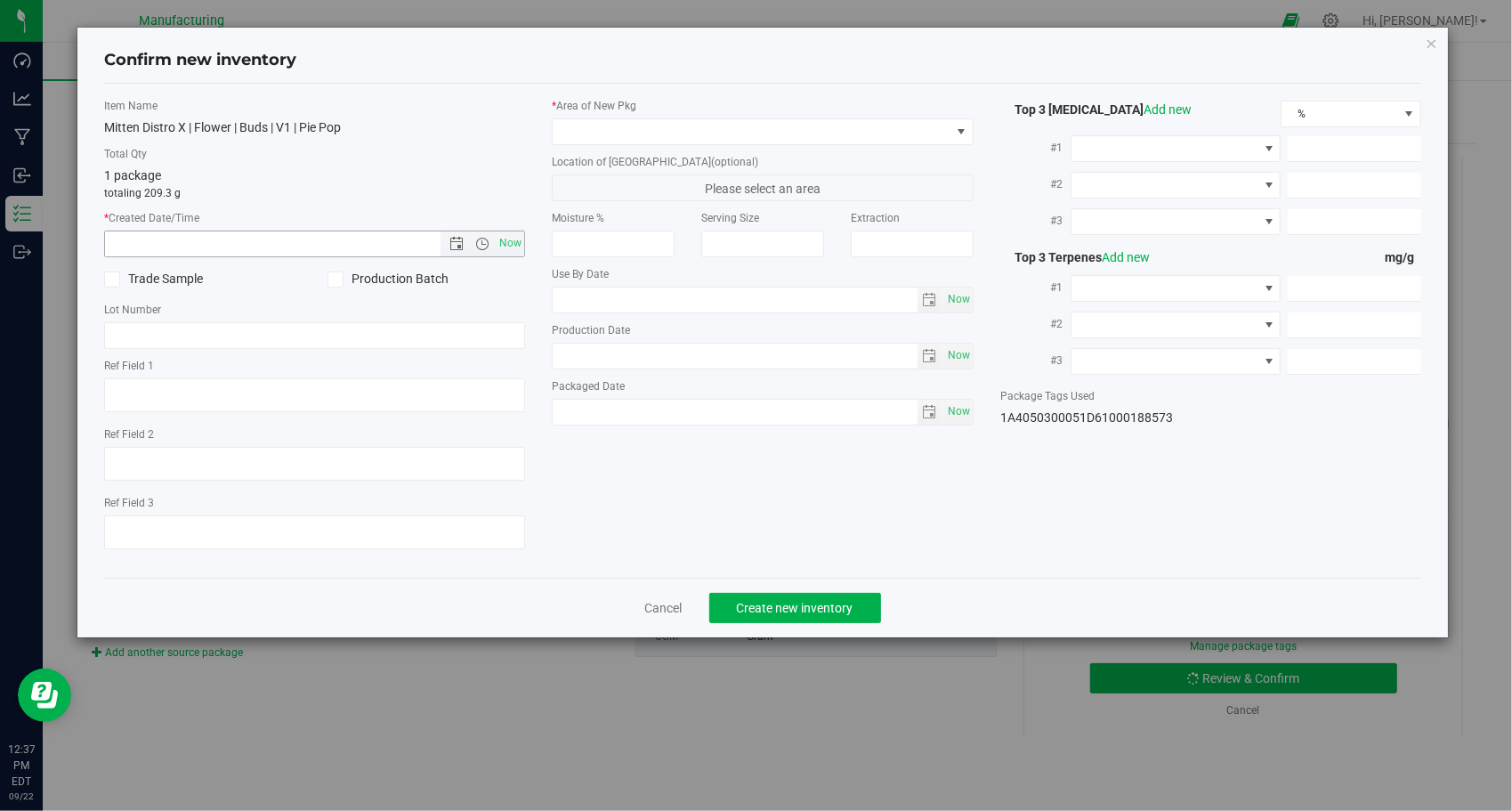
drag, startPoint x: 515, startPoint y: 238, endPoint x: 691, endPoint y: 109, distance: 218.2
click at [515, 237] on span "Now" at bounding box center [511, 244] width 31 height 26
type input "[DATE] 12:37 PM"
drag, startPoint x: 691, startPoint y: 122, endPoint x: 681, endPoint y: 138, distance: 18.9
click at [691, 122] on span at bounding box center [751, 132] width 398 height 25
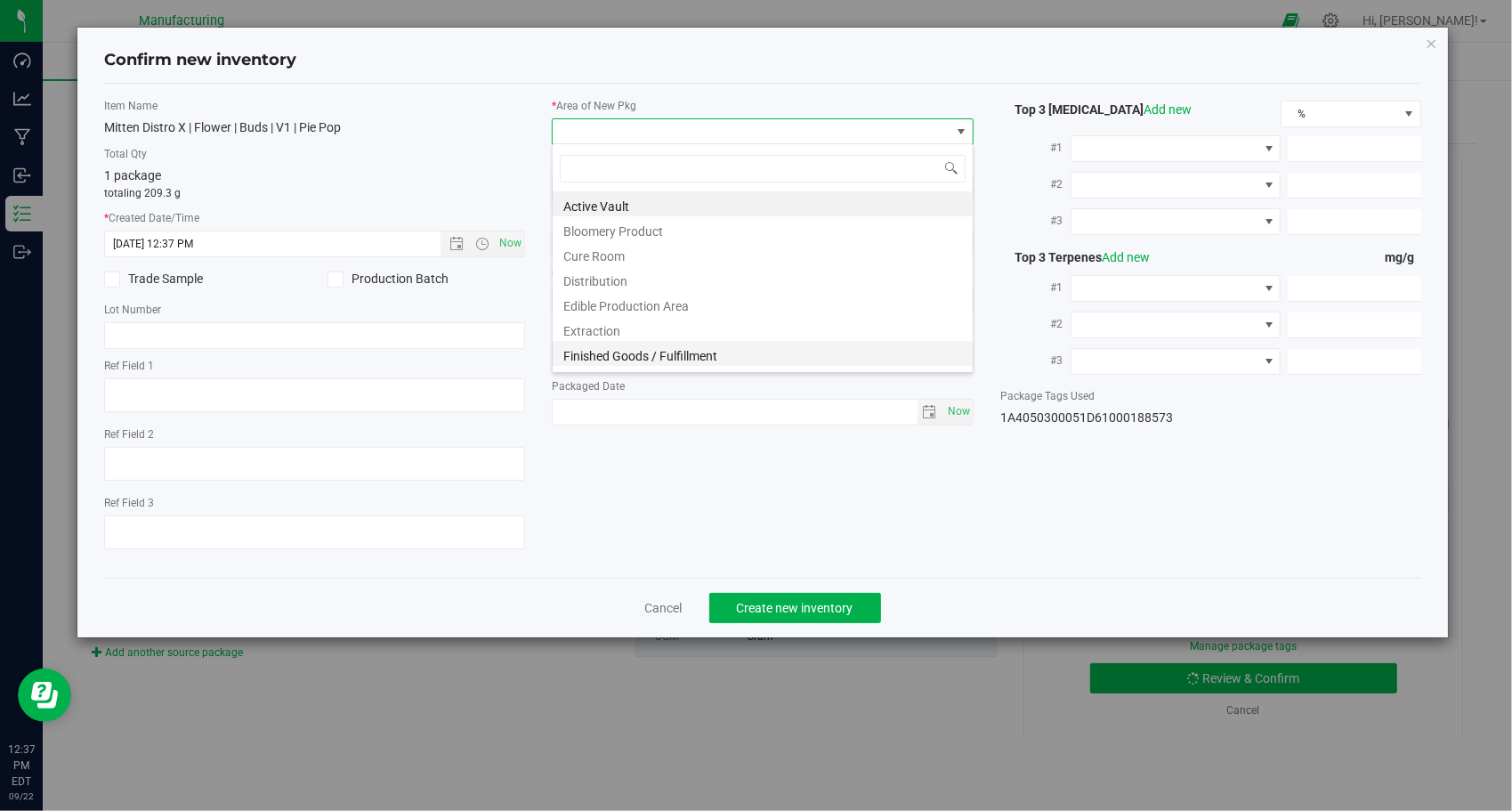
click at [583, 357] on li "Finished Goods / Fulfillment" at bounding box center [762, 354] width 420 height 25
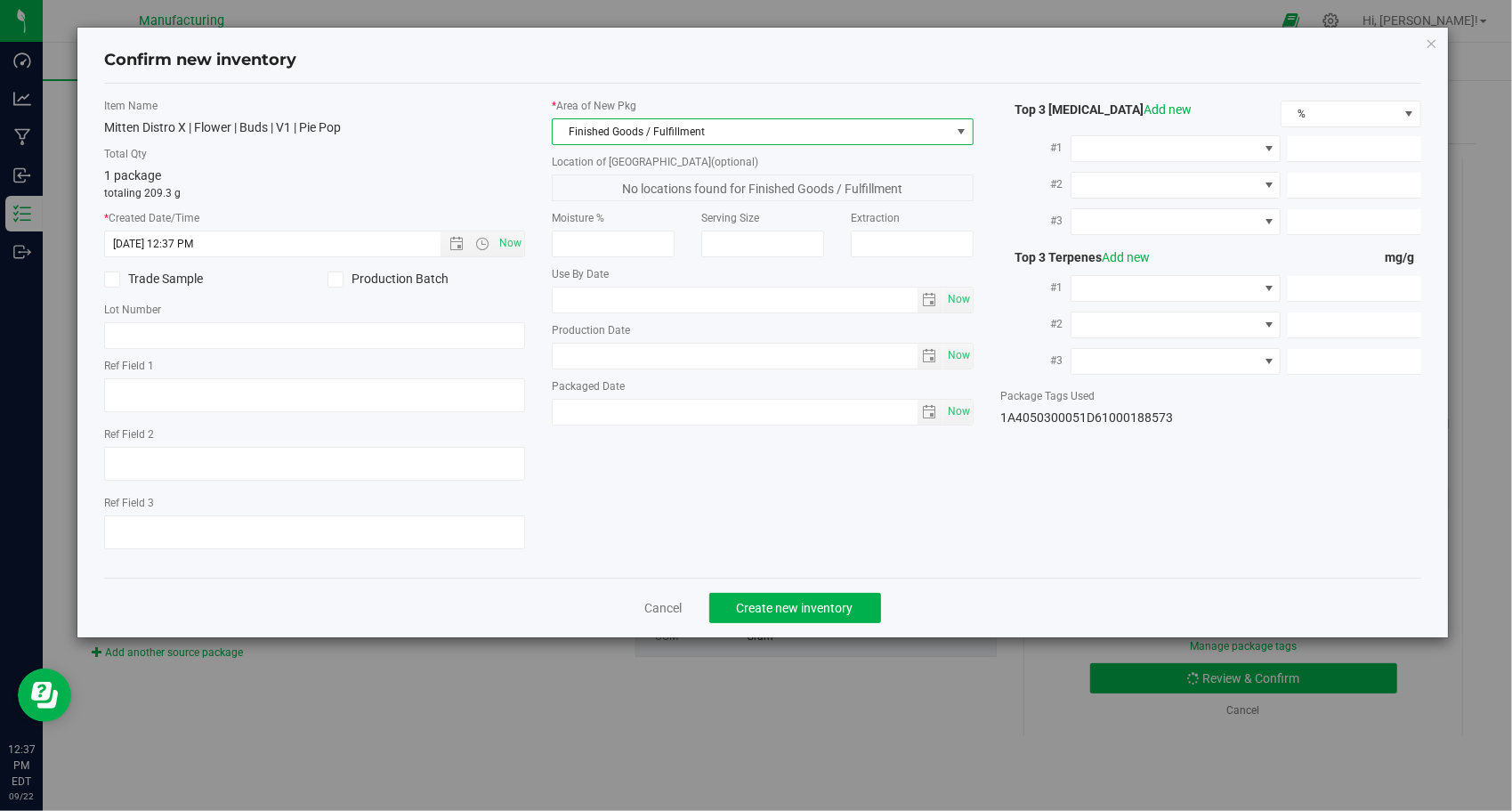
click at [1093, 411] on div "1A4050300051D61000188573" at bounding box center [1211, 418] width 422 height 19
copy div "1A4050300051D61000188573"
click at [829, 609] on span "Create new inventory" at bounding box center [796, 608] width 117 height 14
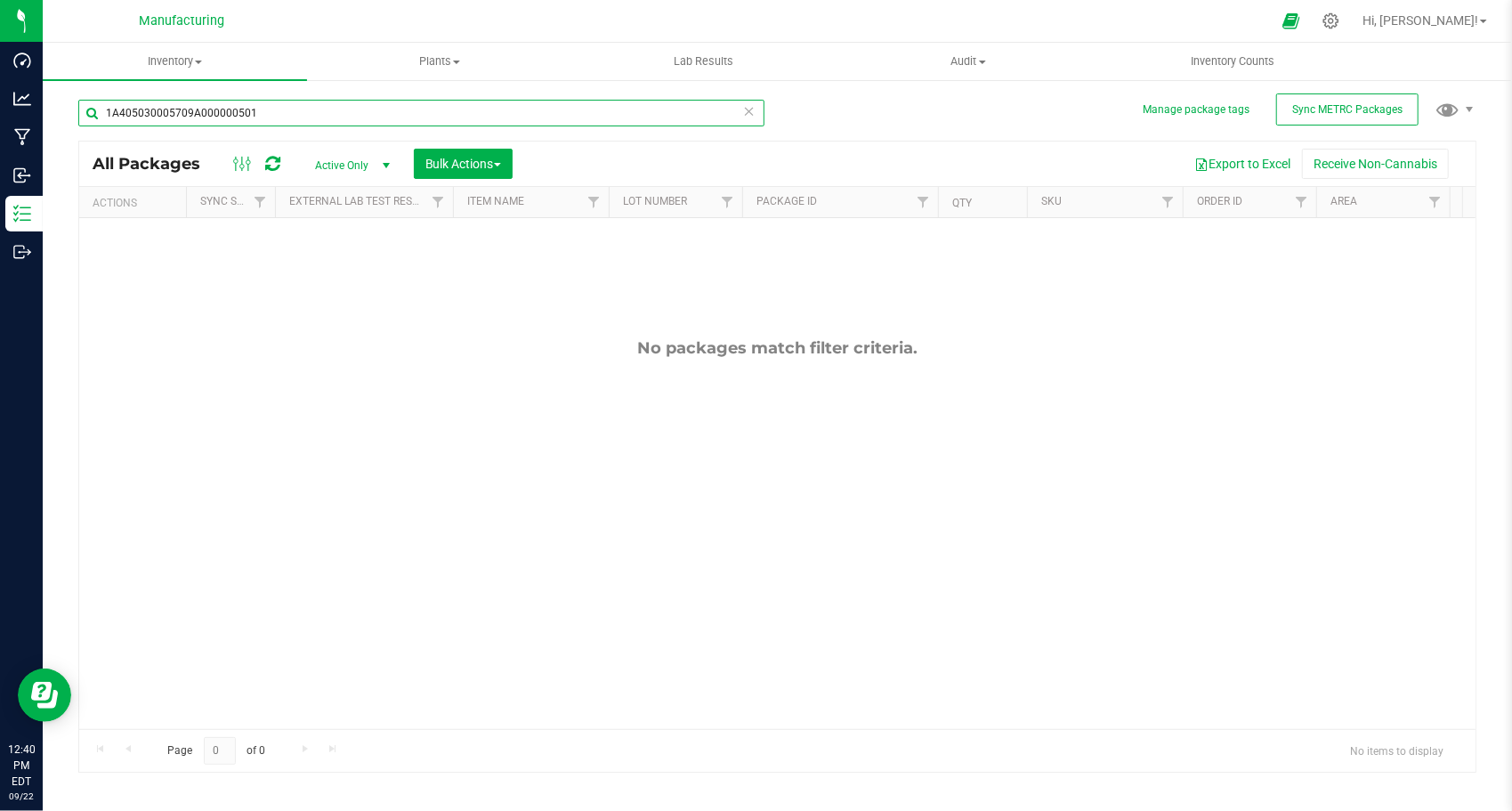
click at [383, 103] on input "1A405030005709A000000501" at bounding box center [421, 112] width 686 height 27
paste input "3"
type input "1A405030005709A000000503"
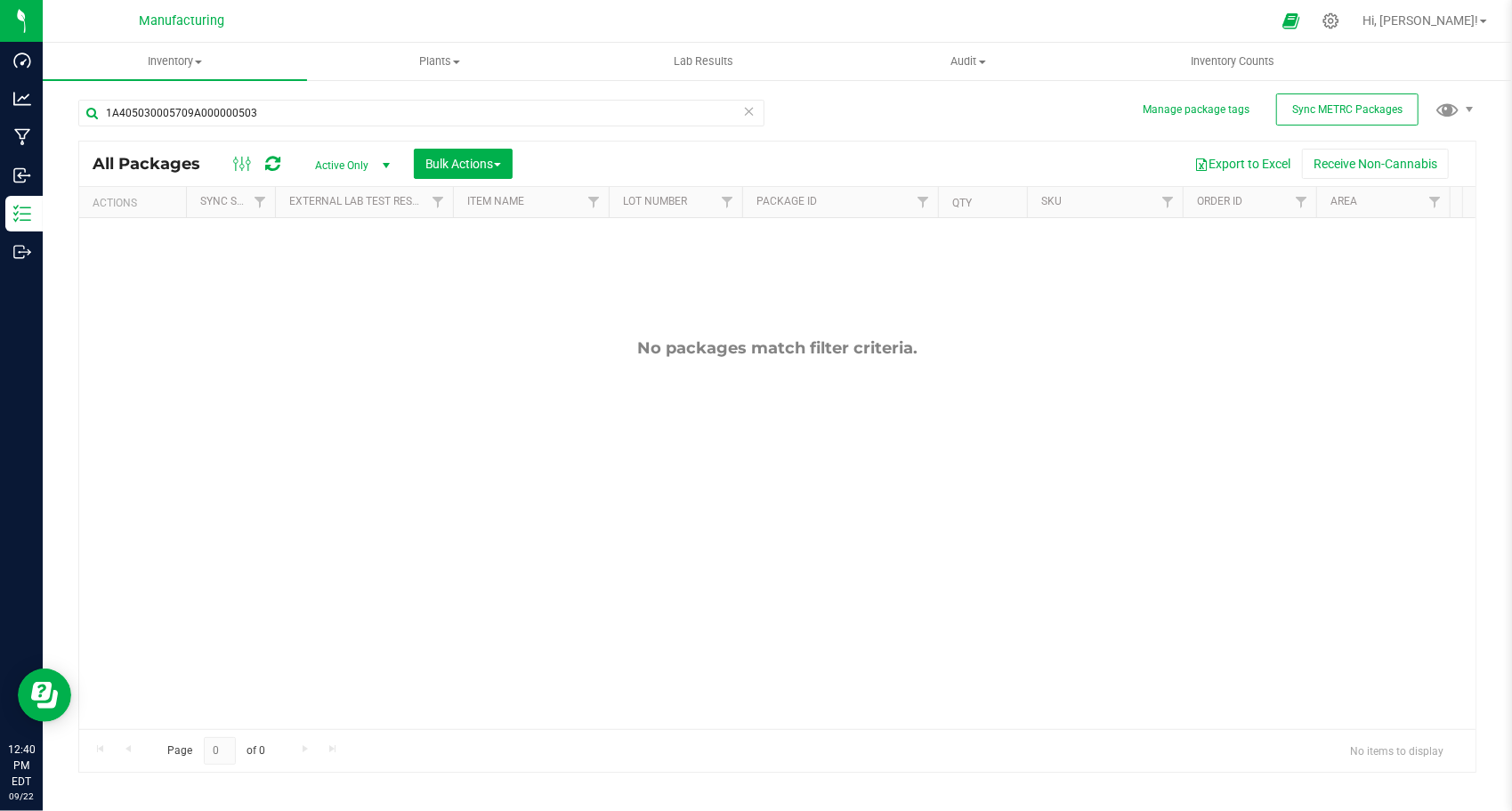
click at [388, 298] on div "No packages match filter criteria." at bounding box center [777, 534] width 1397 height 631
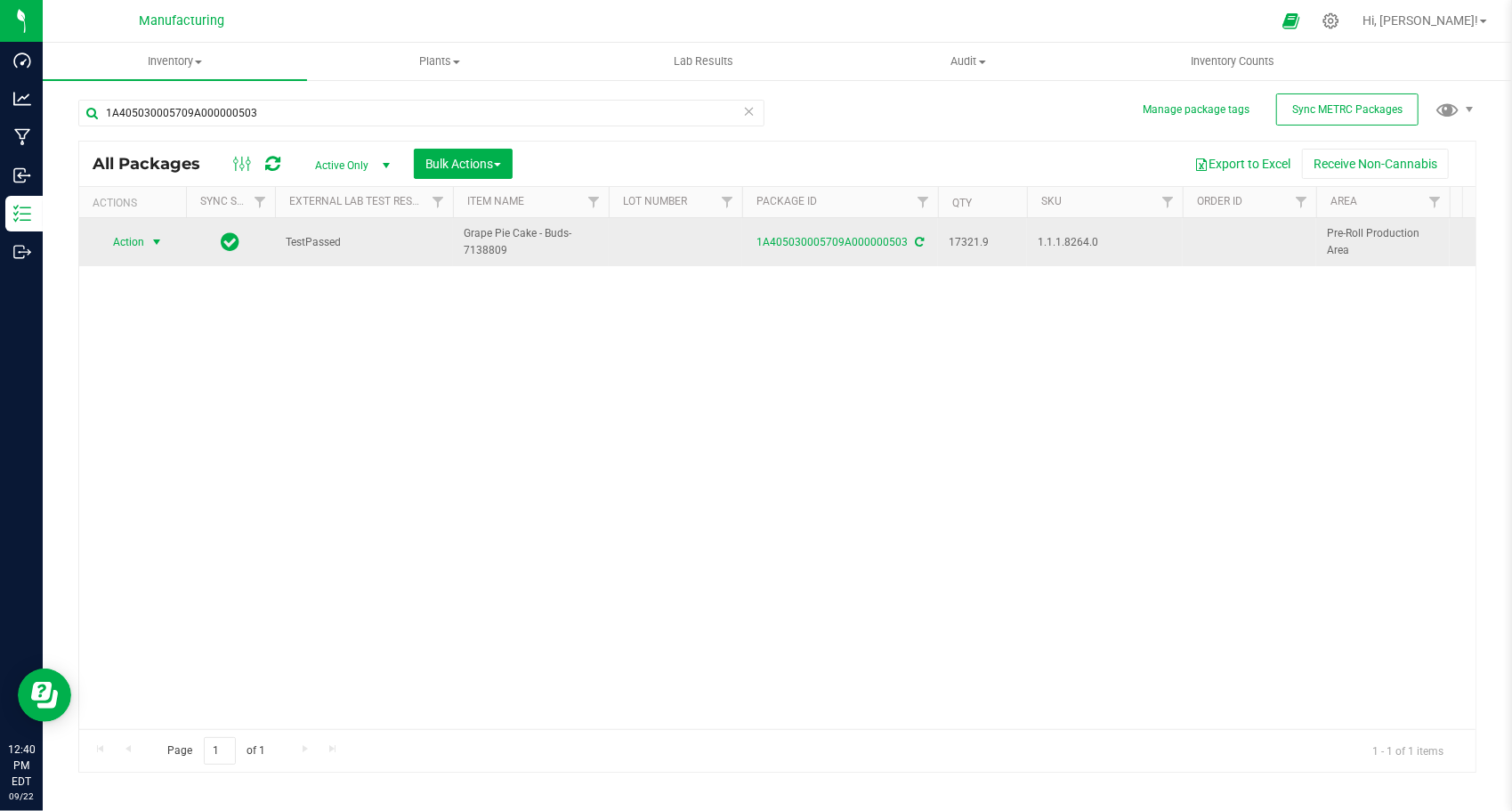
click at [147, 240] on span "select" at bounding box center [157, 242] width 22 height 25
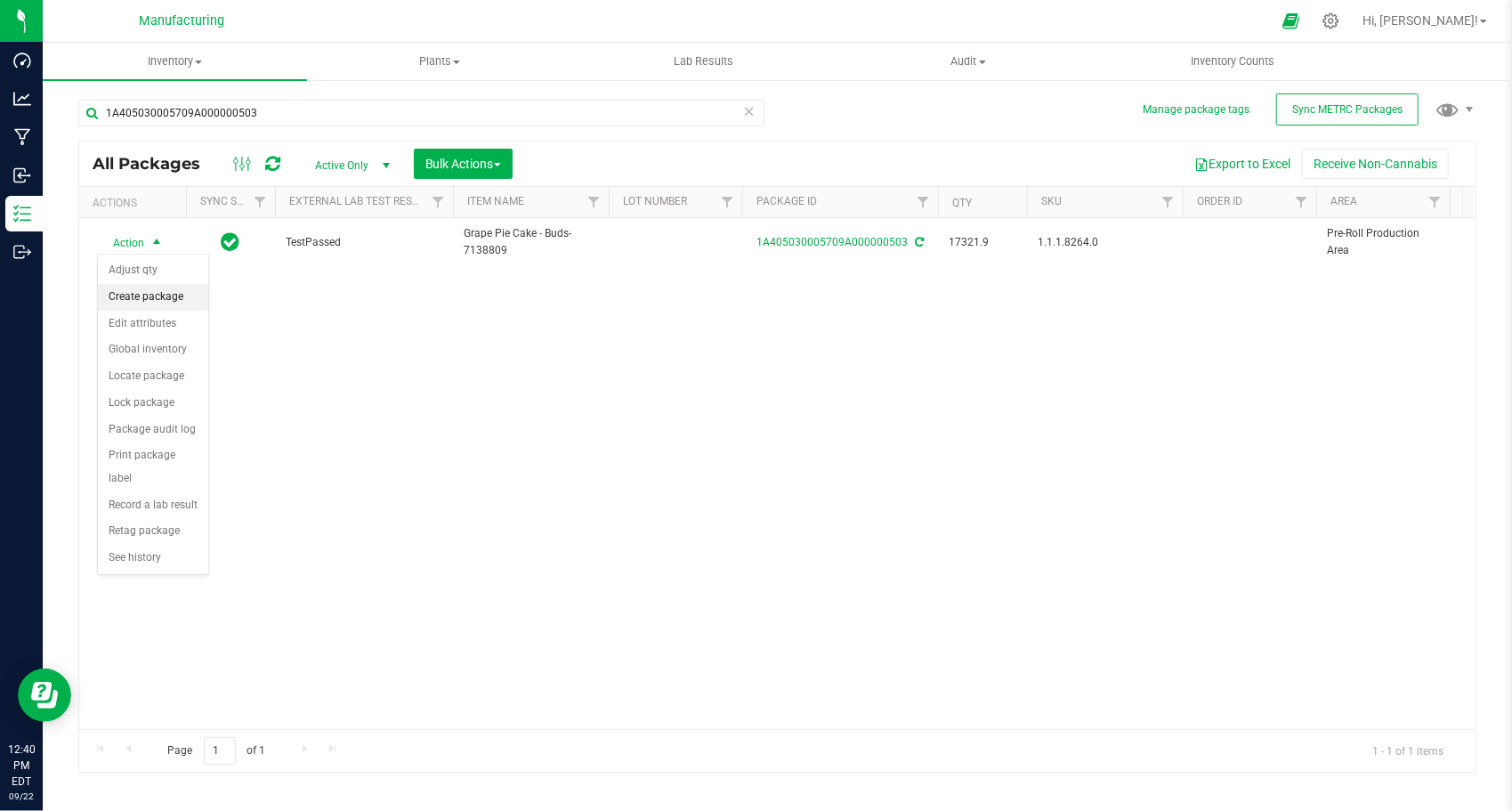
click at [149, 294] on li "Create package" at bounding box center [153, 297] width 110 height 27
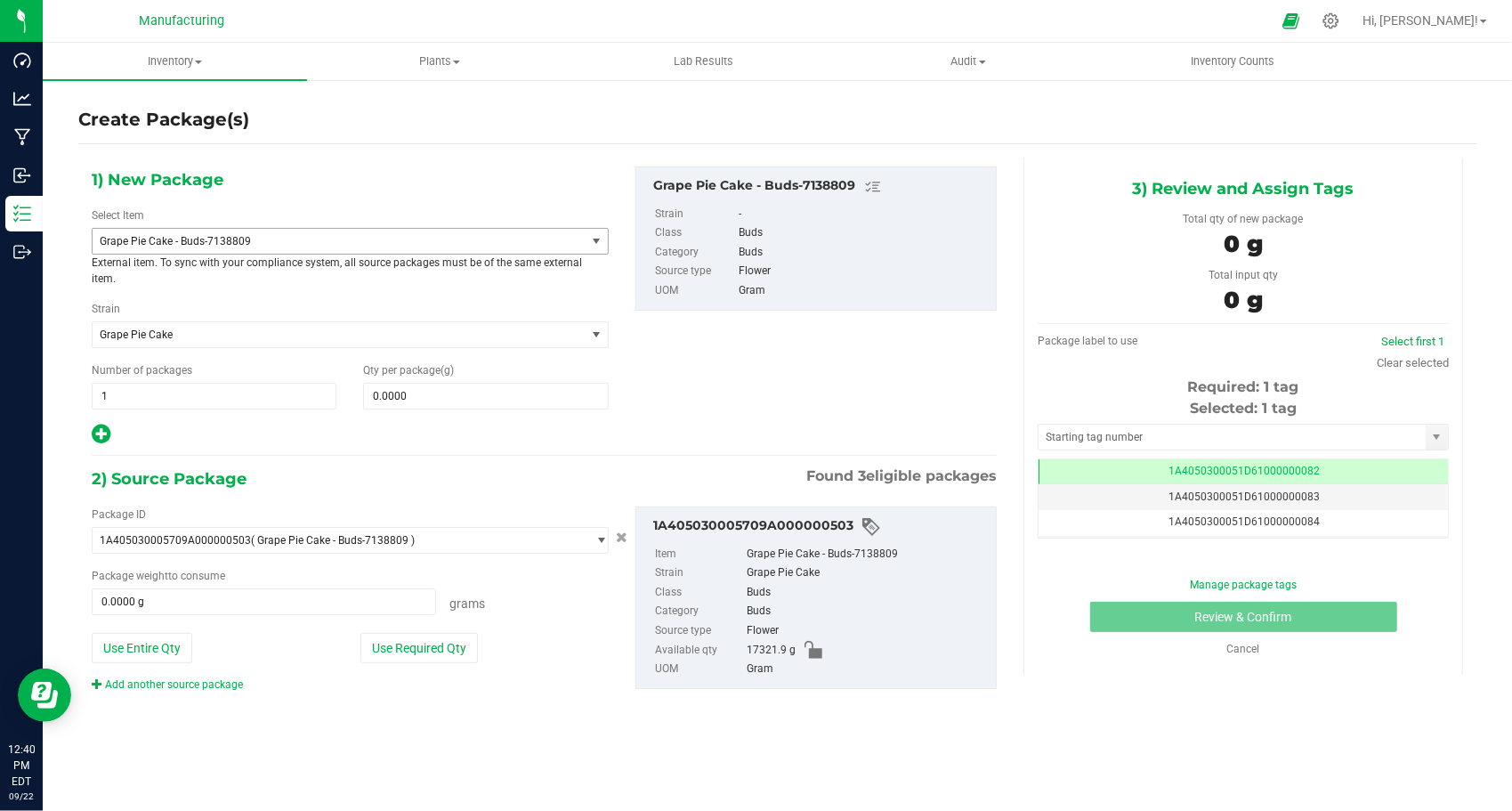
click at [292, 246] on span "Grape Pie Cake - Buds-7138809" at bounding box center [328, 240] width 459 height 12
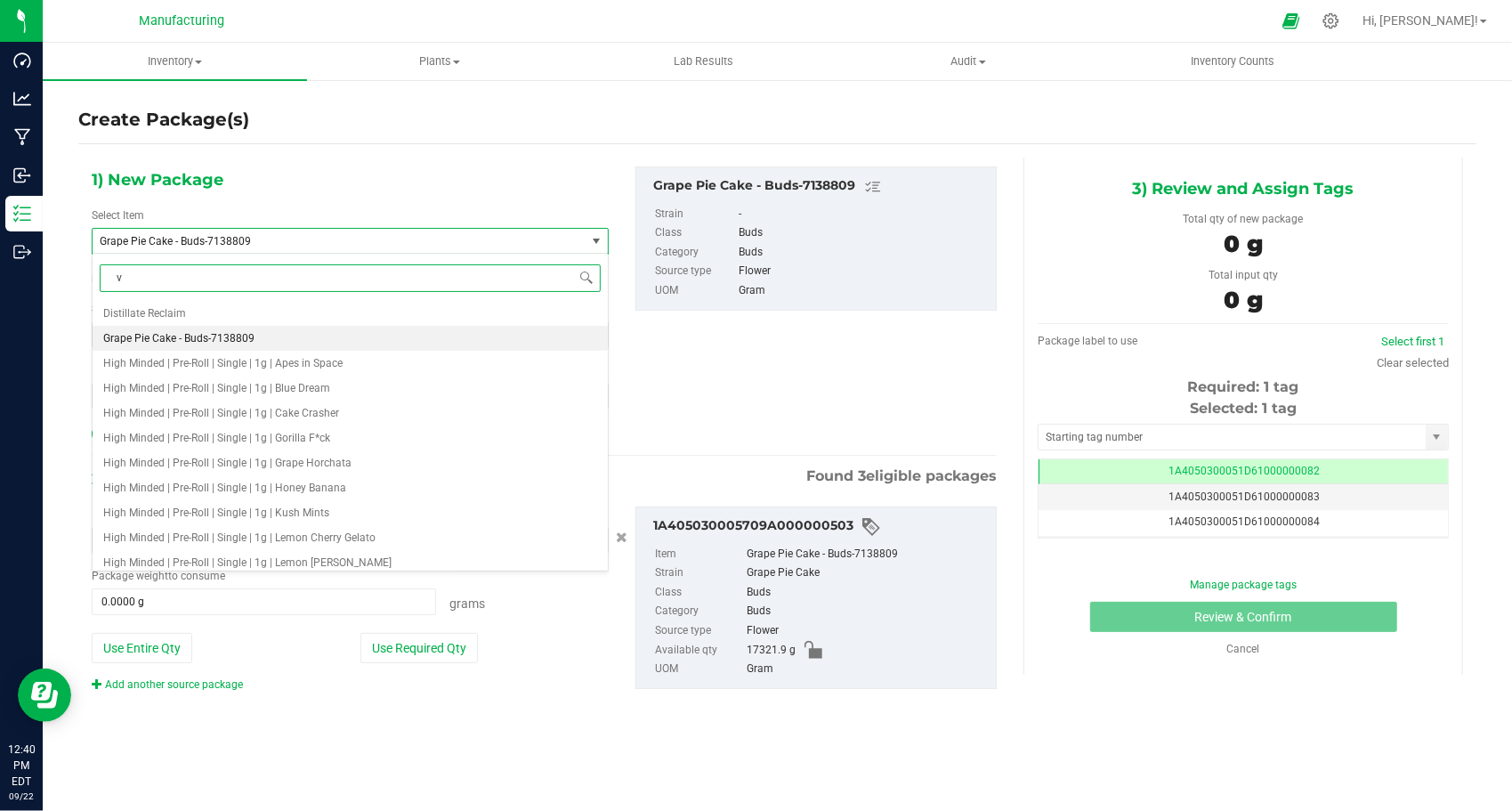
type input "v1"
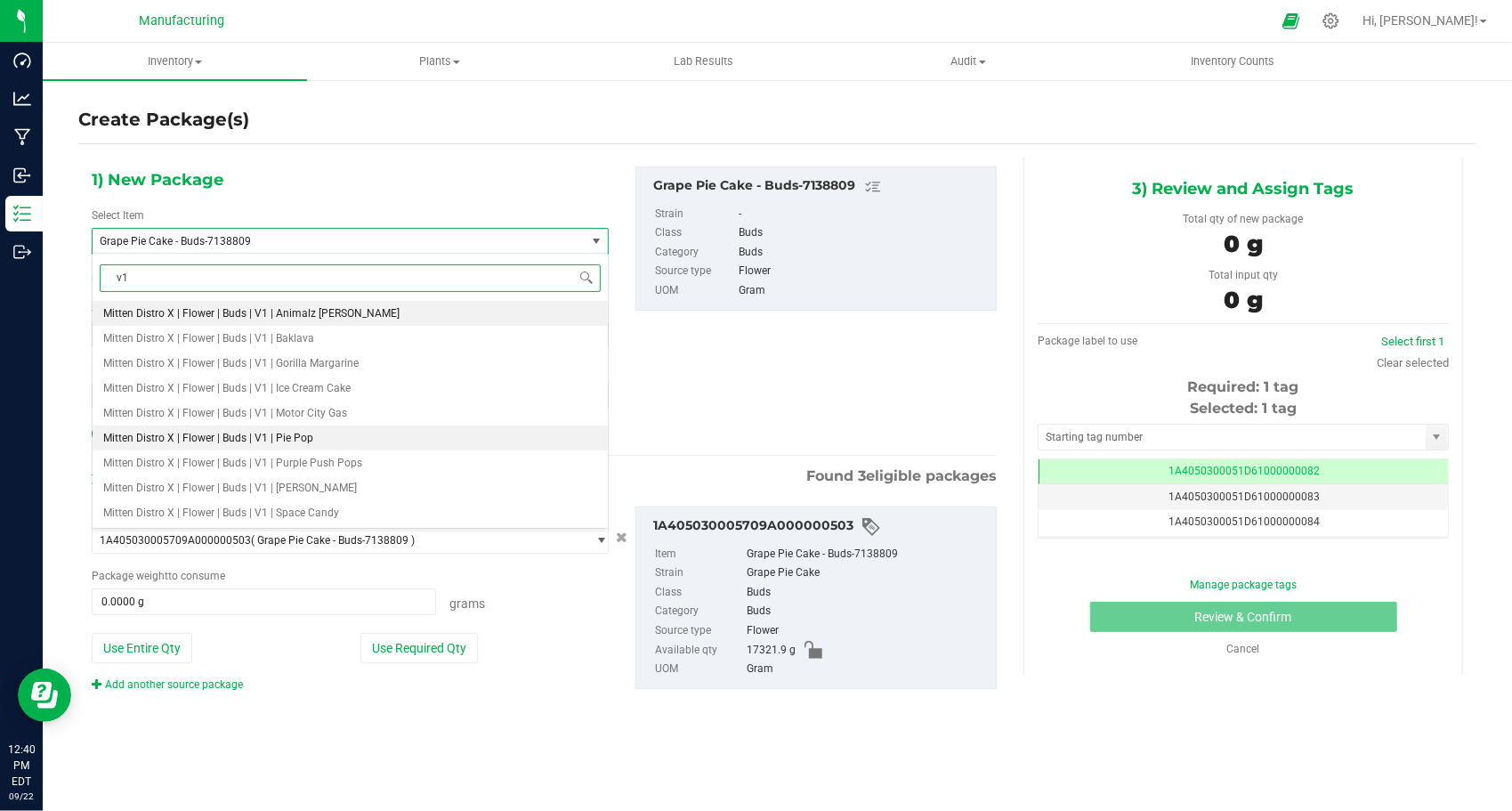
click at [275, 430] on li "Mitten Distro X | Flower | Buds | V1 | Pie Pop" at bounding box center [351, 438] width 516 height 25
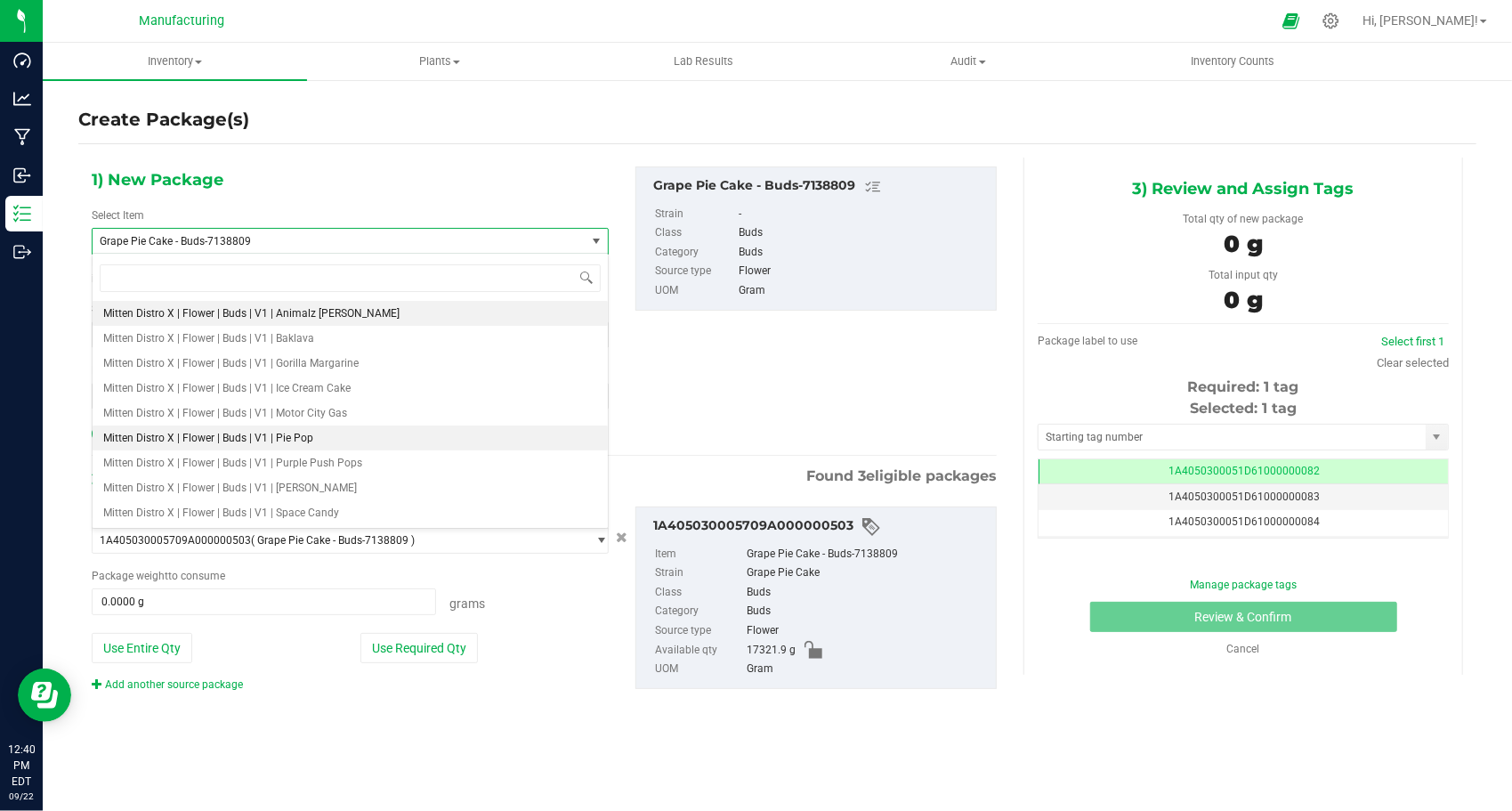
type input "0.0000"
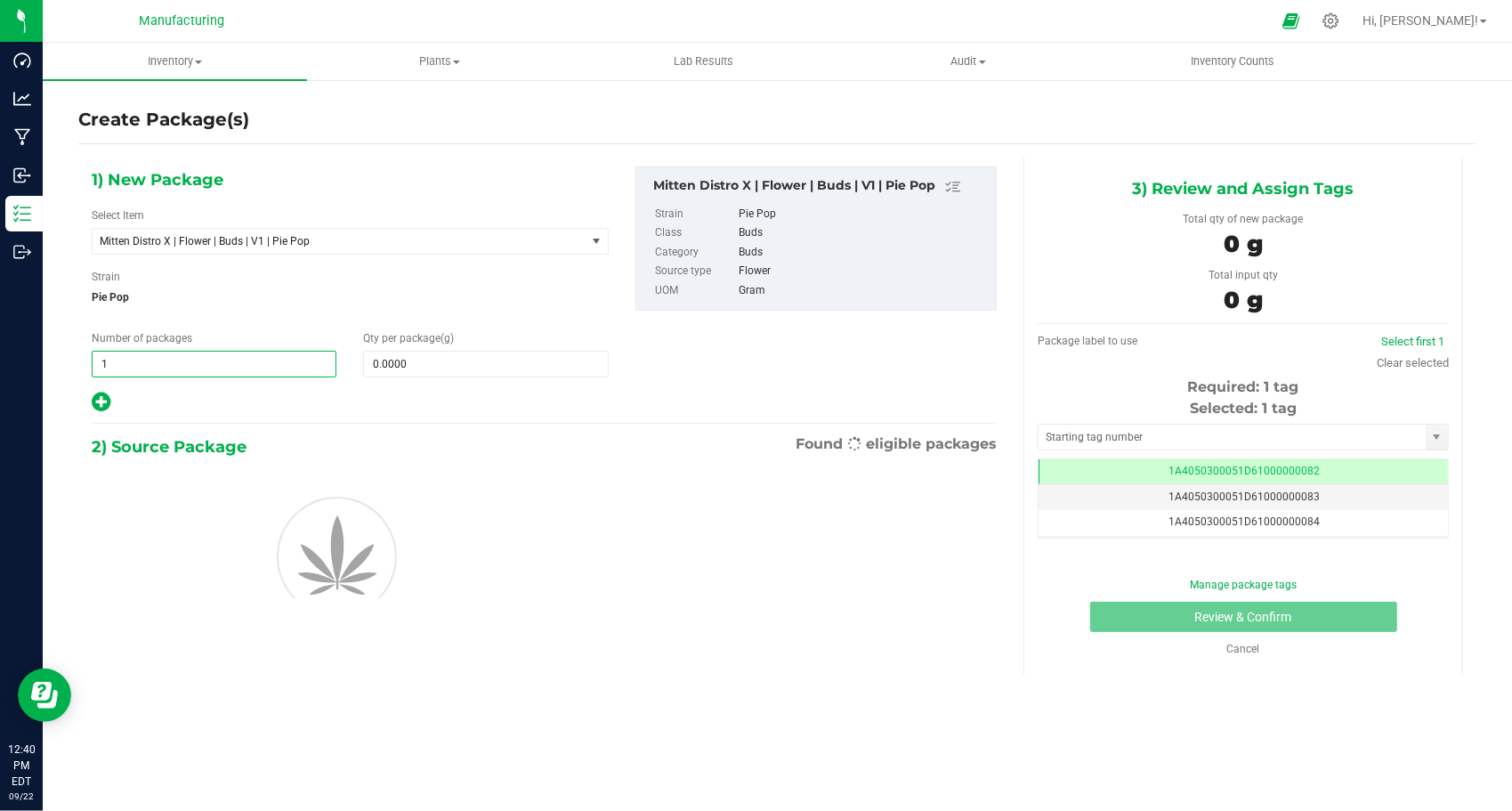
click at [167, 373] on span "1 1" at bounding box center [214, 364] width 245 height 27
click at [167, 373] on input "1" at bounding box center [214, 364] width 243 height 25
type input "37"
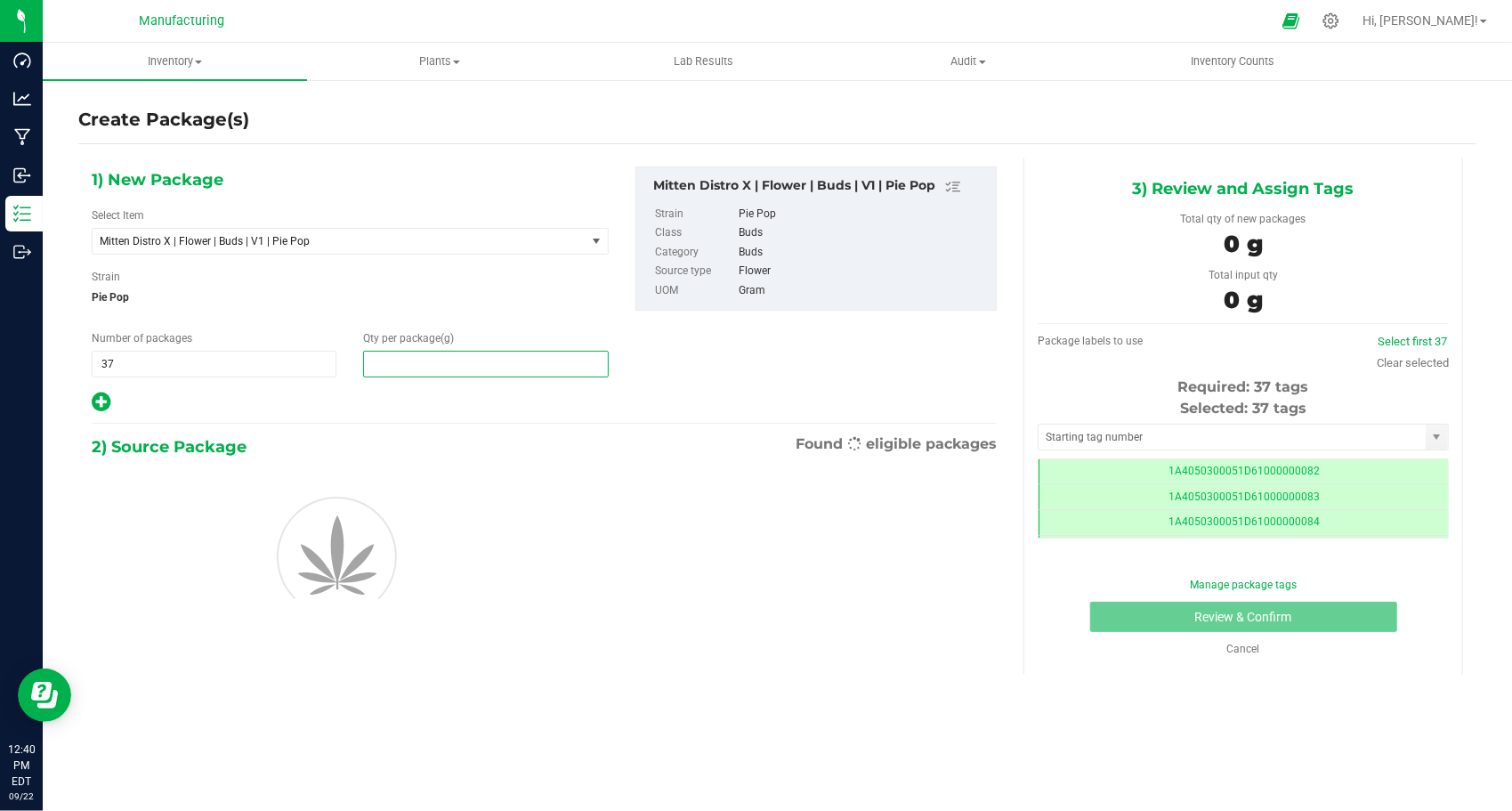
click at [467, 360] on span at bounding box center [486, 364] width 245 height 27
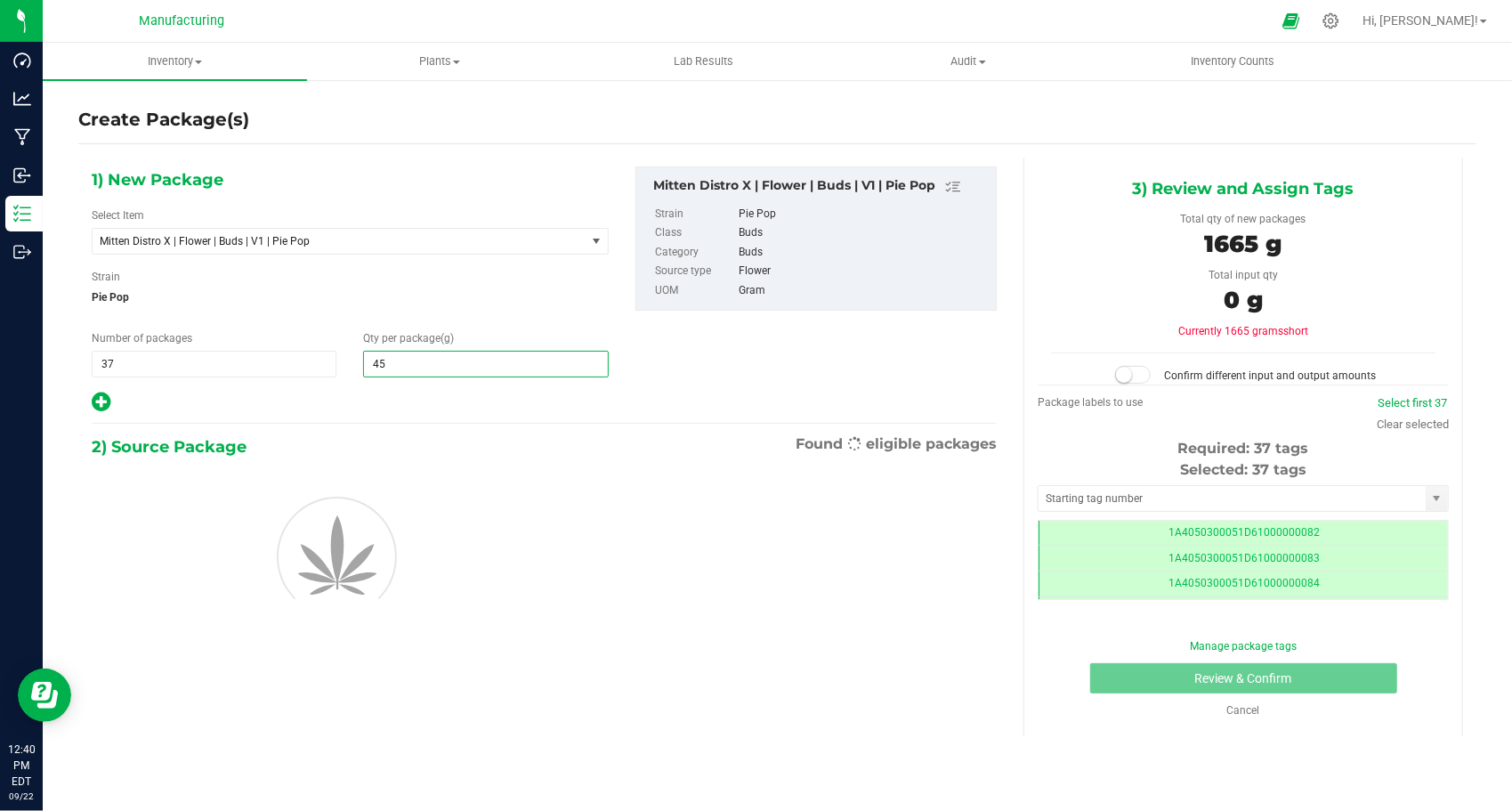
type input "454"
type input "454.0000"
click at [449, 386] on div "1) New Package Select Item Mitten Distro X | Flower | Buds | V1 | Pie Pop Level…" at bounding box center [350, 290] width 544 height 248
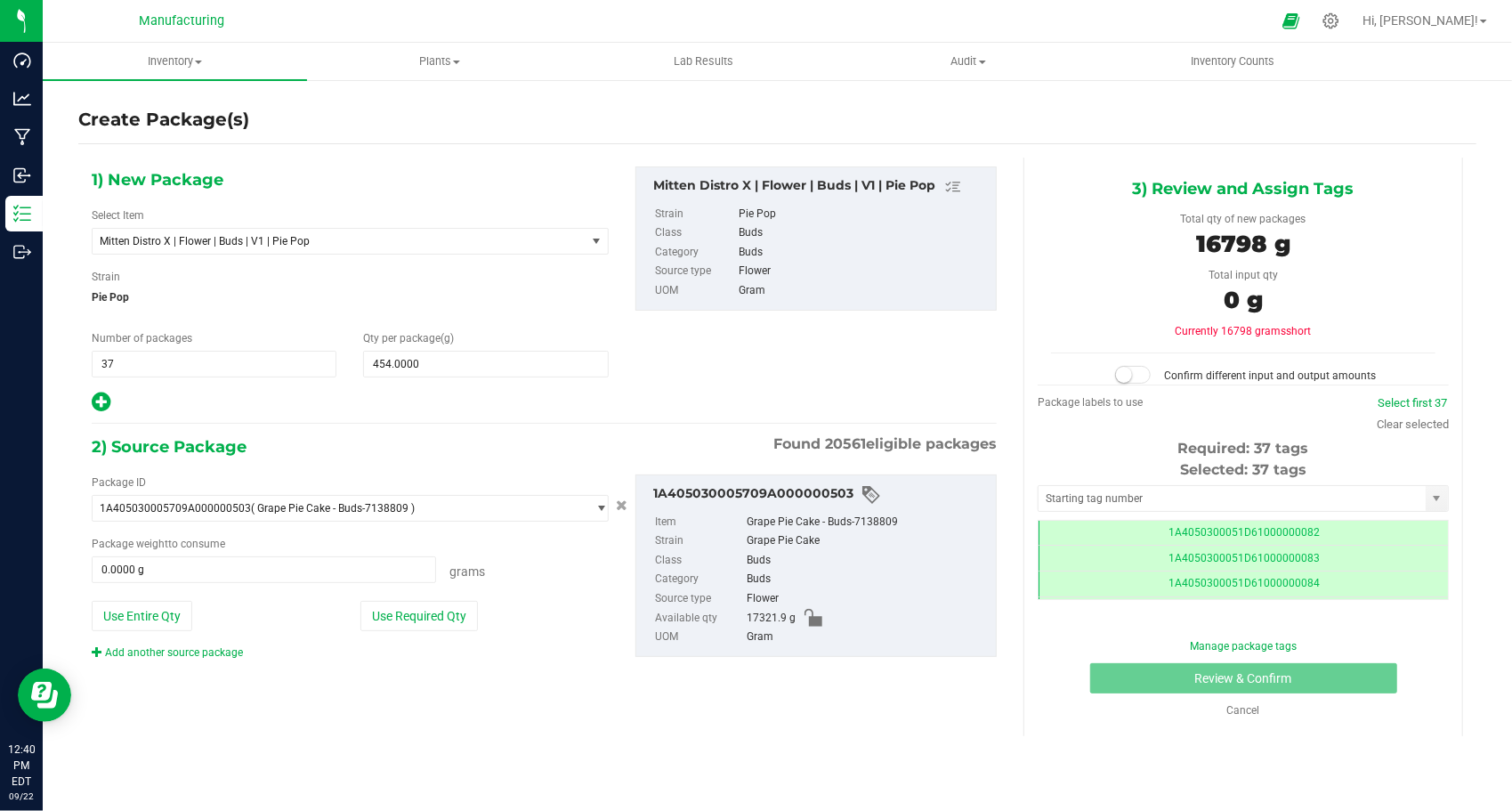
click at [405, 632] on div "Package ID 1A405030005709A000000503 ( Grape Pie Cake - Buds-7138809 ) 1A4050100…" at bounding box center [350, 567] width 544 height 187
click at [405, 622] on button "Use Required Qty" at bounding box center [419, 616] width 118 height 31
type input "16798.0000 g"
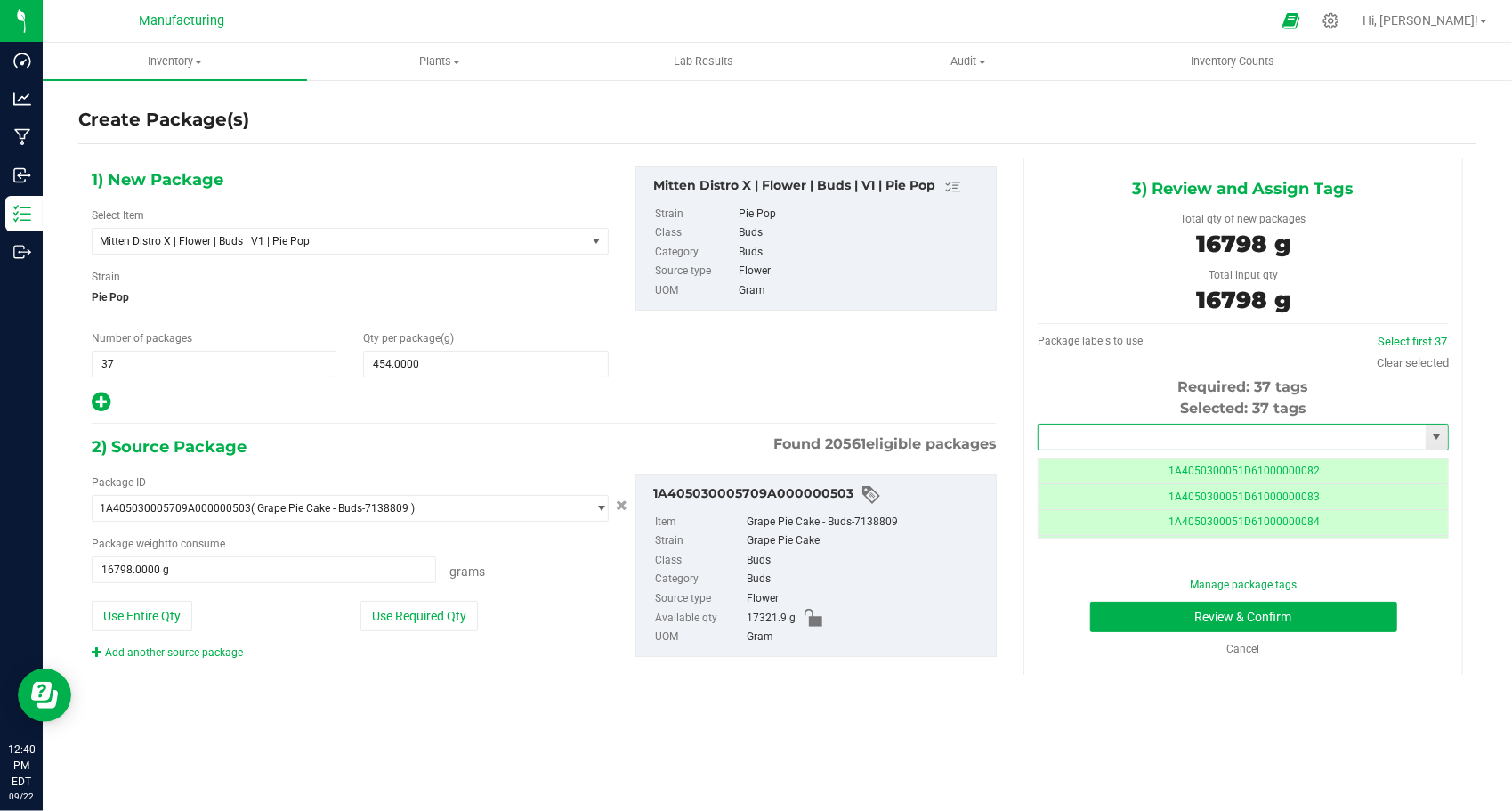
drag, startPoint x: 1134, startPoint y: 437, endPoint x: 1135, endPoint y: 428, distance: 9.1
click at [1135, 428] on input "text" at bounding box center [1232, 437] width 387 height 25
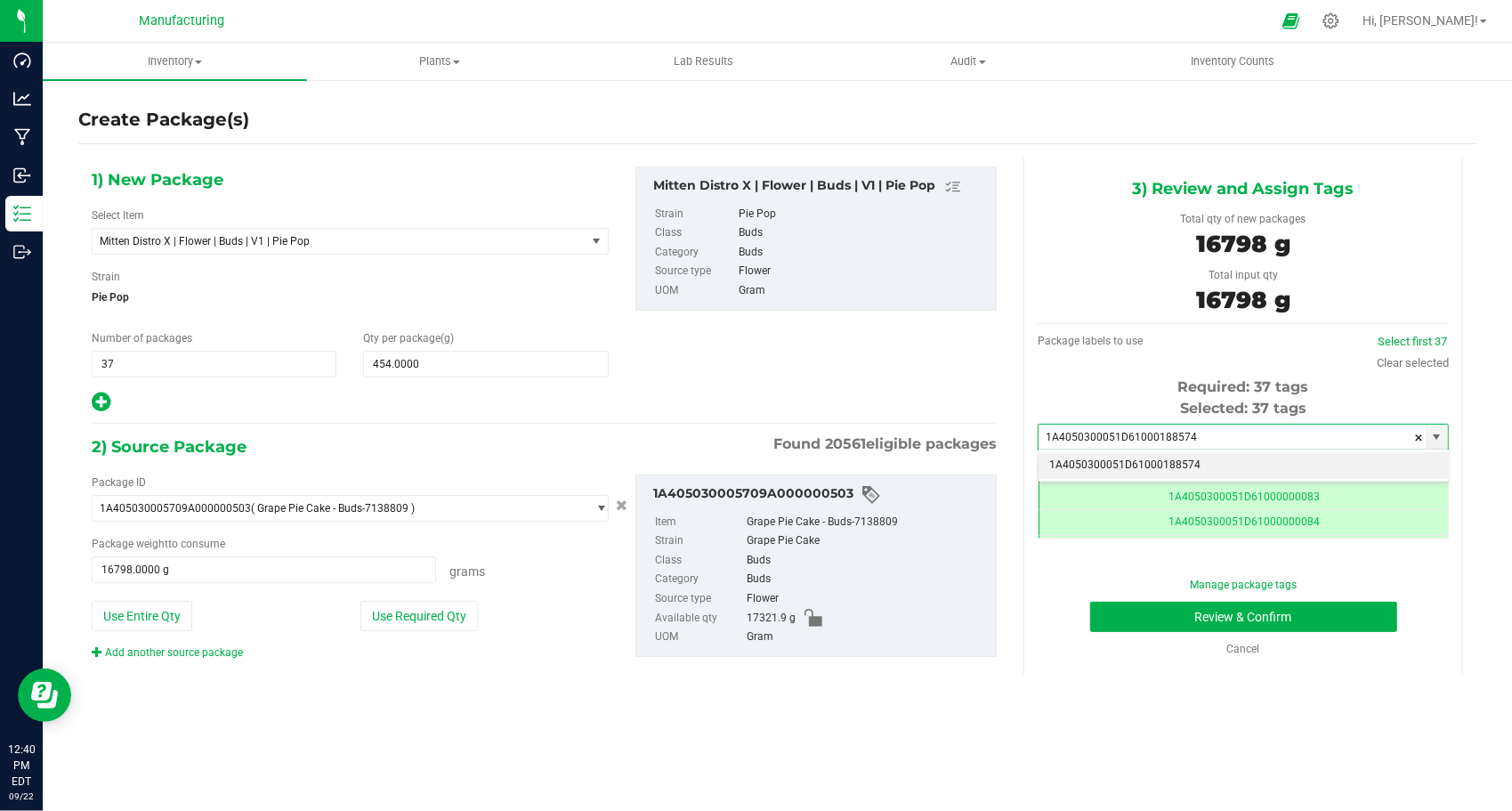
click at [1123, 462] on li "1A4050300051D61000188574" at bounding box center [1243, 465] width 409 height 27
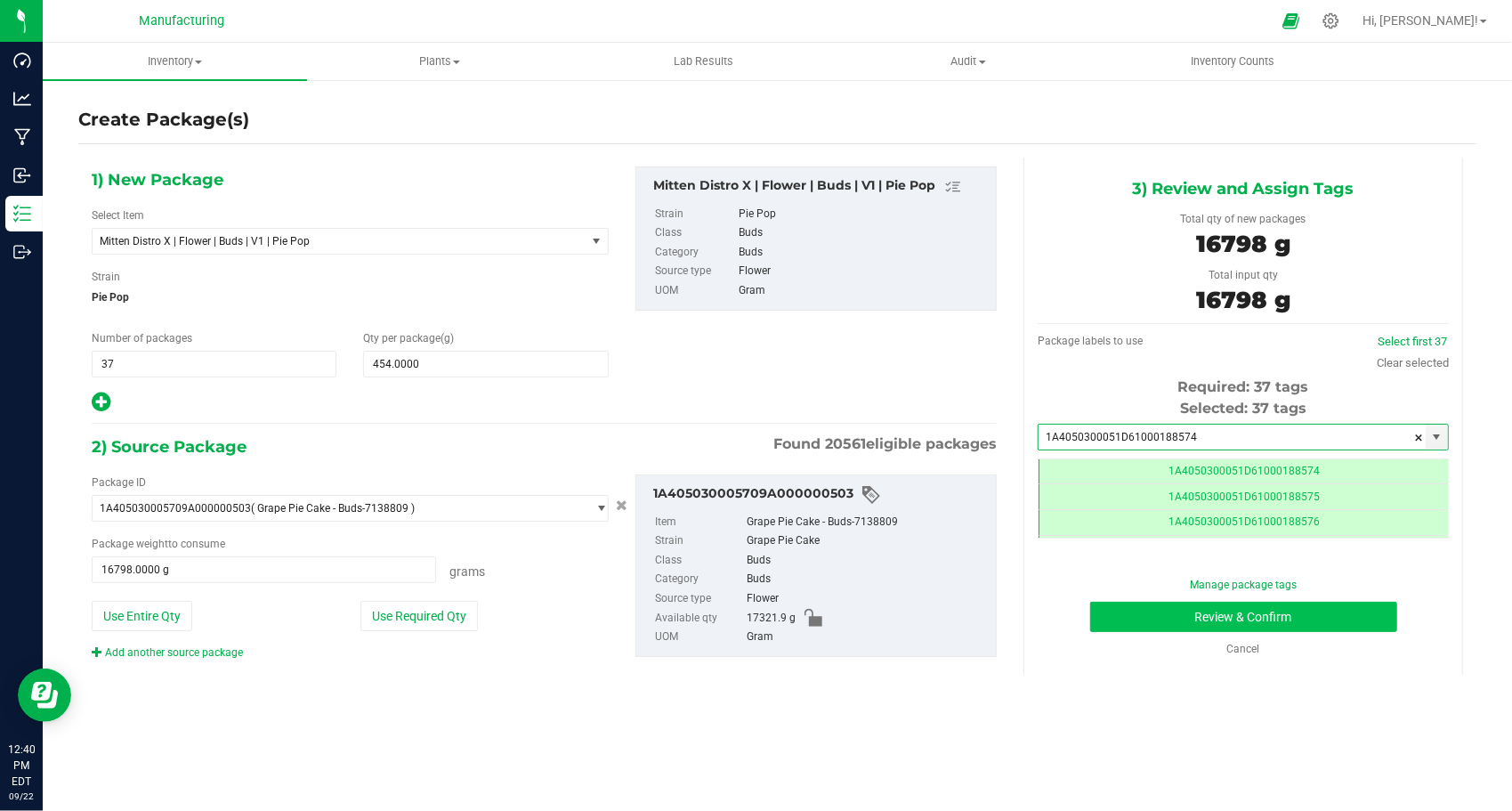
type input "1A4050300051D61000188574"
click at [1114, 605] on button "Review & Confirm" at bounding box center [1244, 617] width 307 height 31
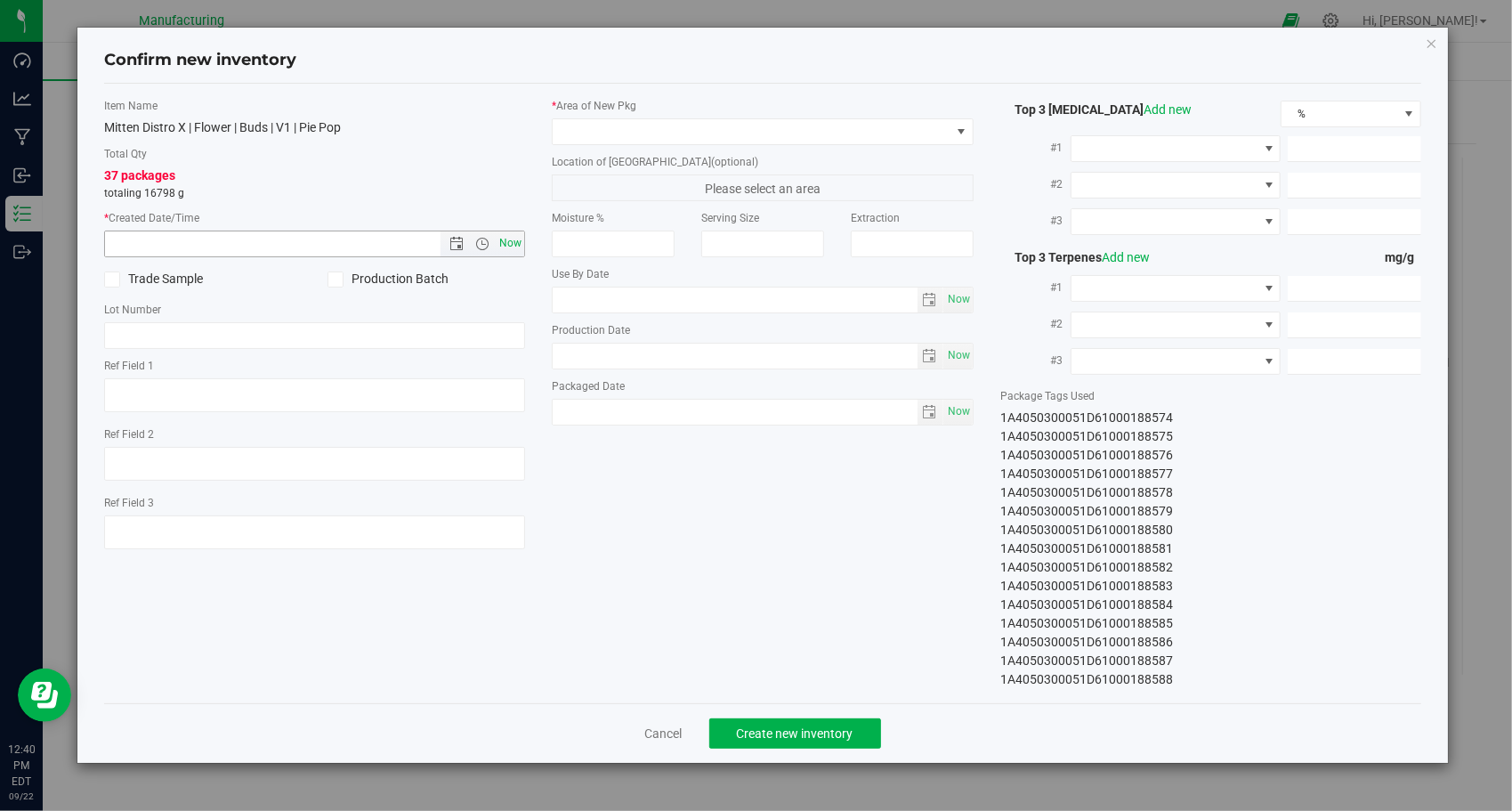
click at [502, 231] on span "Now" at bounding box center [511, 244] width 31 height 26
type input "[DATE] 12:40 PM"
click at [752, 122] on span at bounding box center [751, 132] width 398 height 25
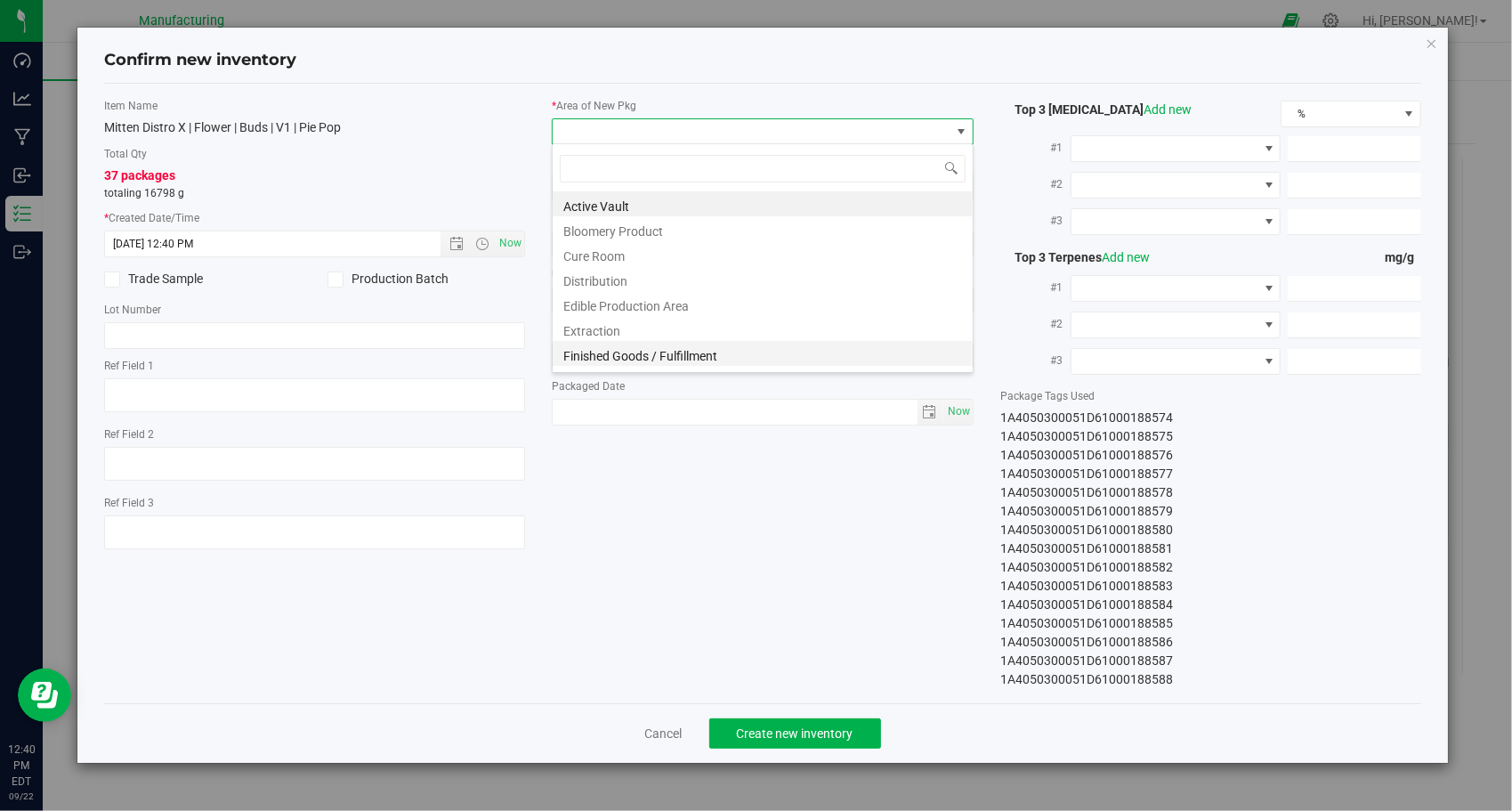
click at [701, 357] on li "Finished Goods / Fulfillment" at bounding box center [762, 354] width 420 height 25
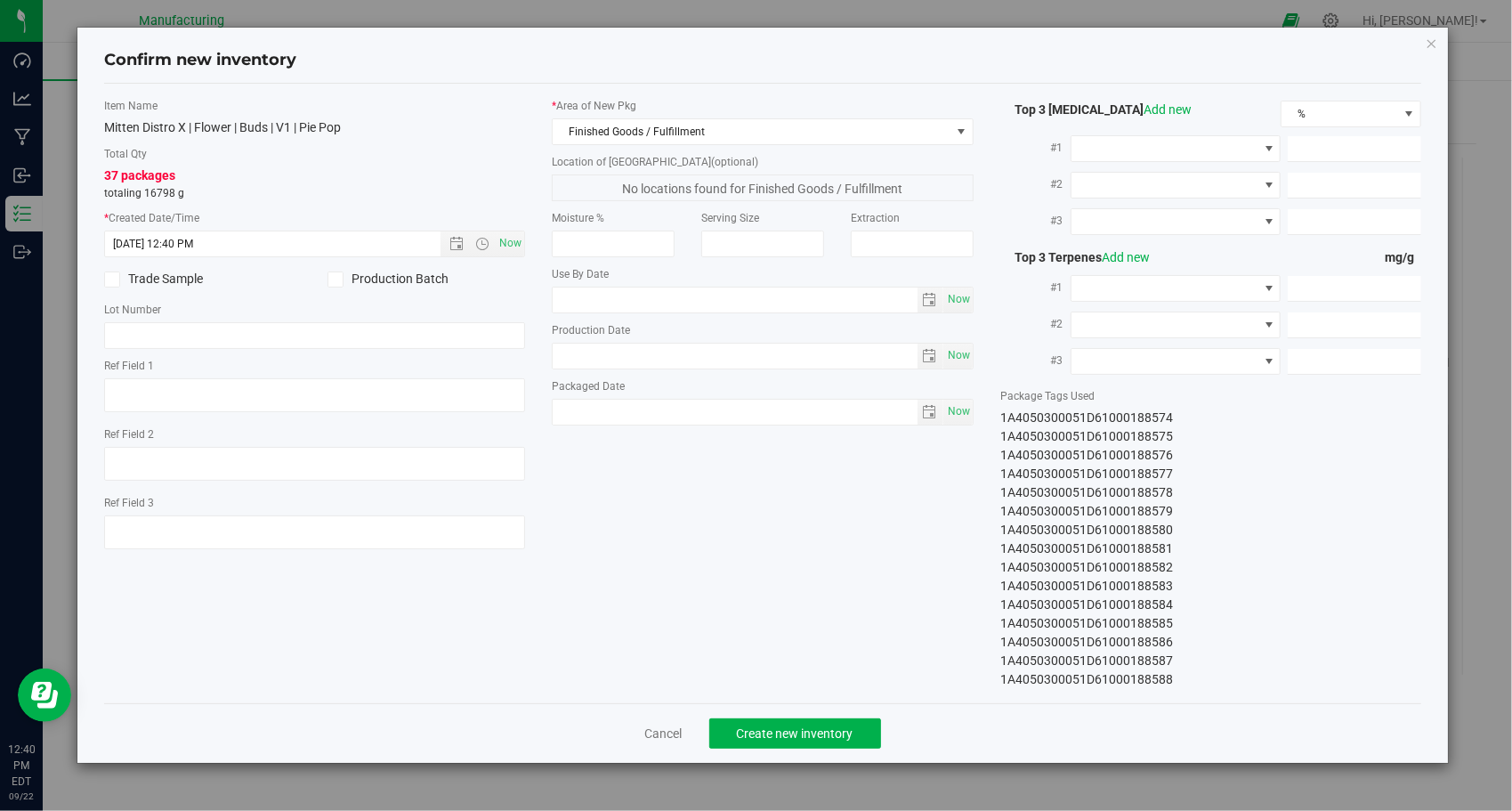
drag, startPoint x: 912, startPoint y: 641, endPoint x: 933, endPoint y: 643, distance: 21.1
click at [912, 639] on div "Item Name Mitten Distro X | Flower | Buds | V1 | Pie Pop Total Qty 37 packages …" at bounding box center [763, 393] width 1345 height 591
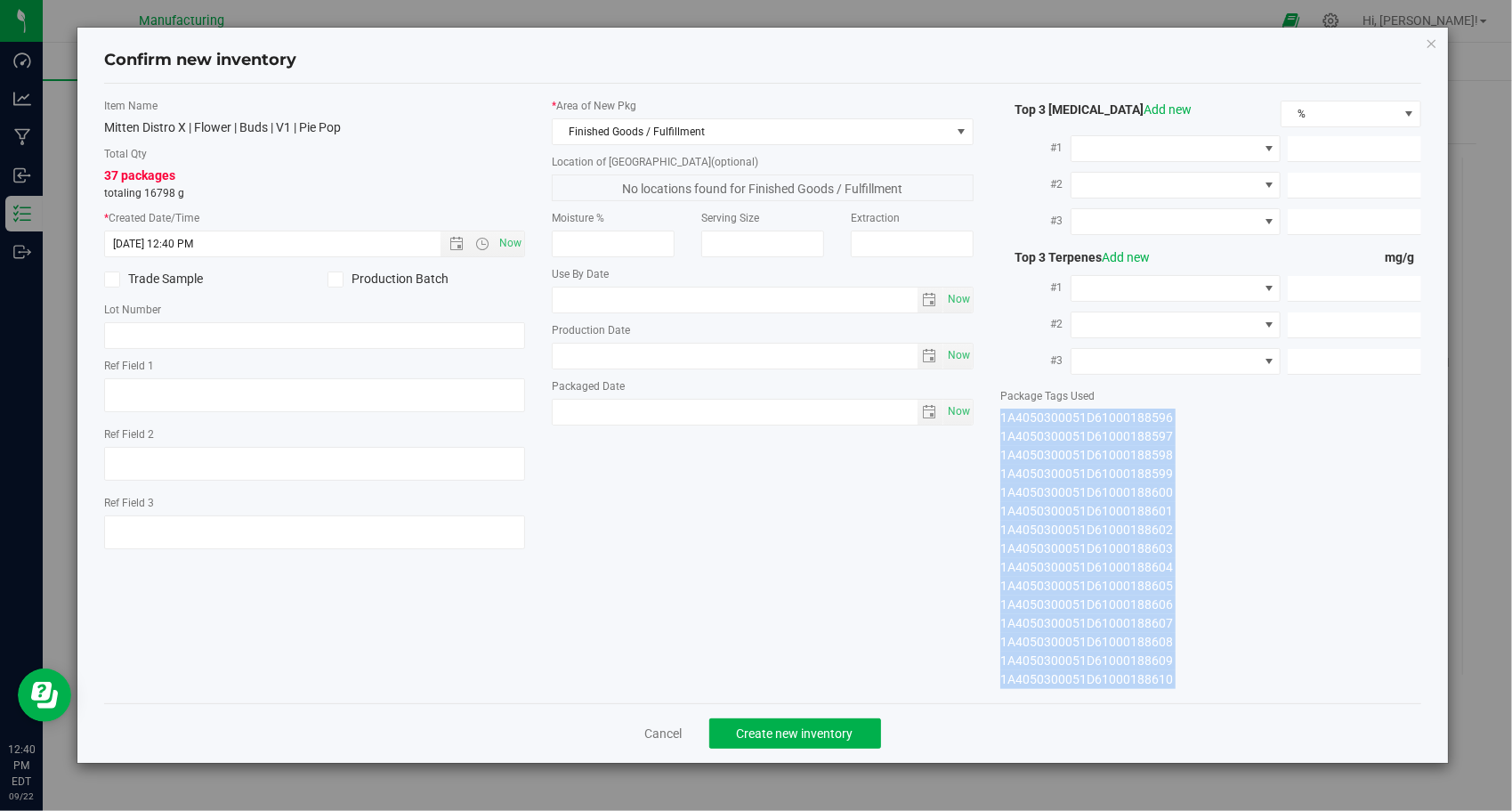
drag, startPoint x: 998, startPoint y: 409, endPoint x: 1254, endPoint y: 732, distance: 412.1
click at [1254, 732] on div "Confirm new inventory Item Name Mitten Distro X | Flower | Buds | V1 | Pie Pop …" at bounding box center [762, 395] width 1372 height 736
copy div "1A4050300051D61000188574 1A4050300051D61000188575 1A4050300051D61000188576 1A40…"
click at [724, 728] on button "Create new inventory" at bounding box center [795, 733] width 172 height 31
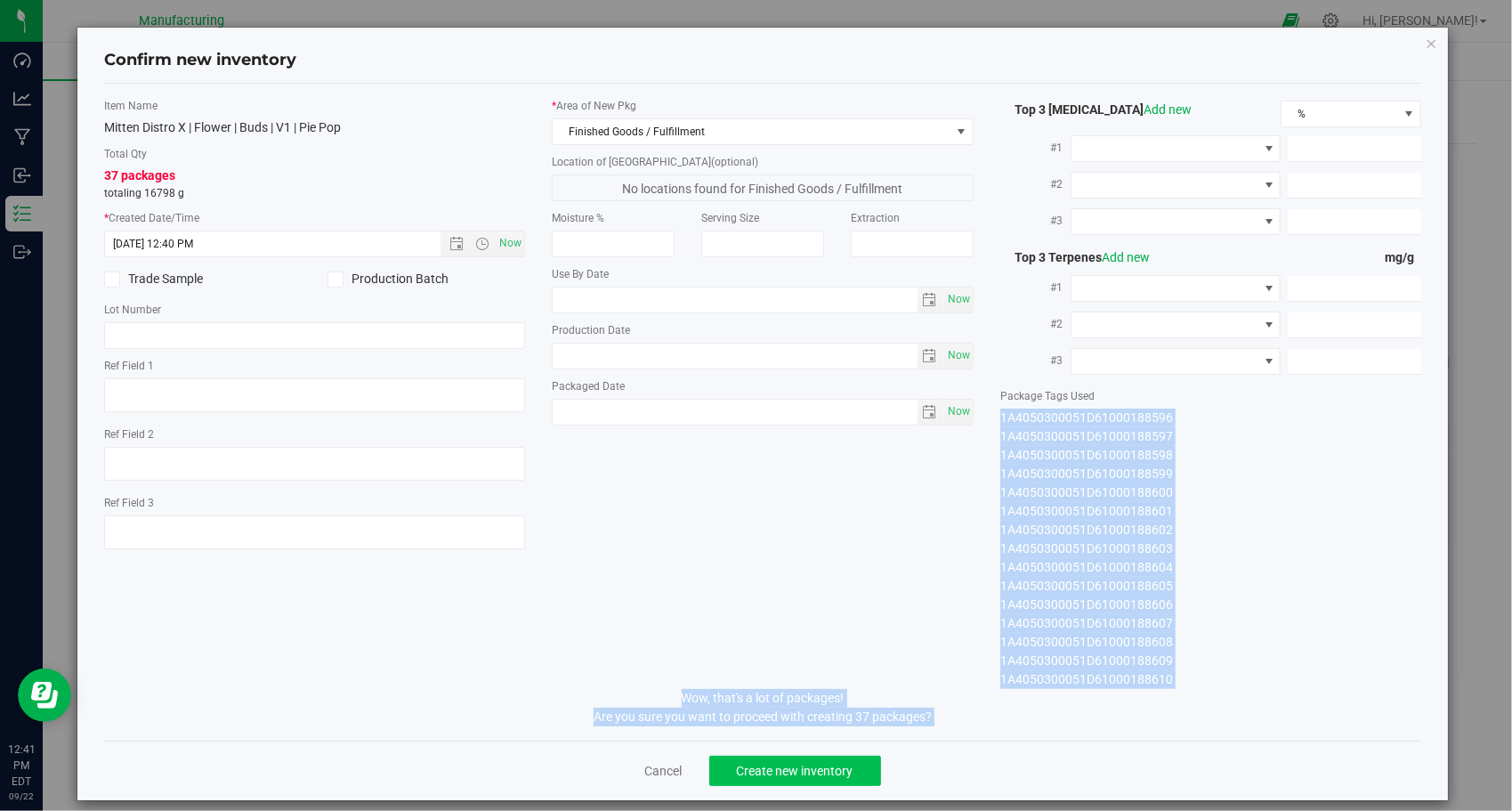
click at [831, 765] on span "Create new inventory" at bounding box center [796, 770] width 117 height 14
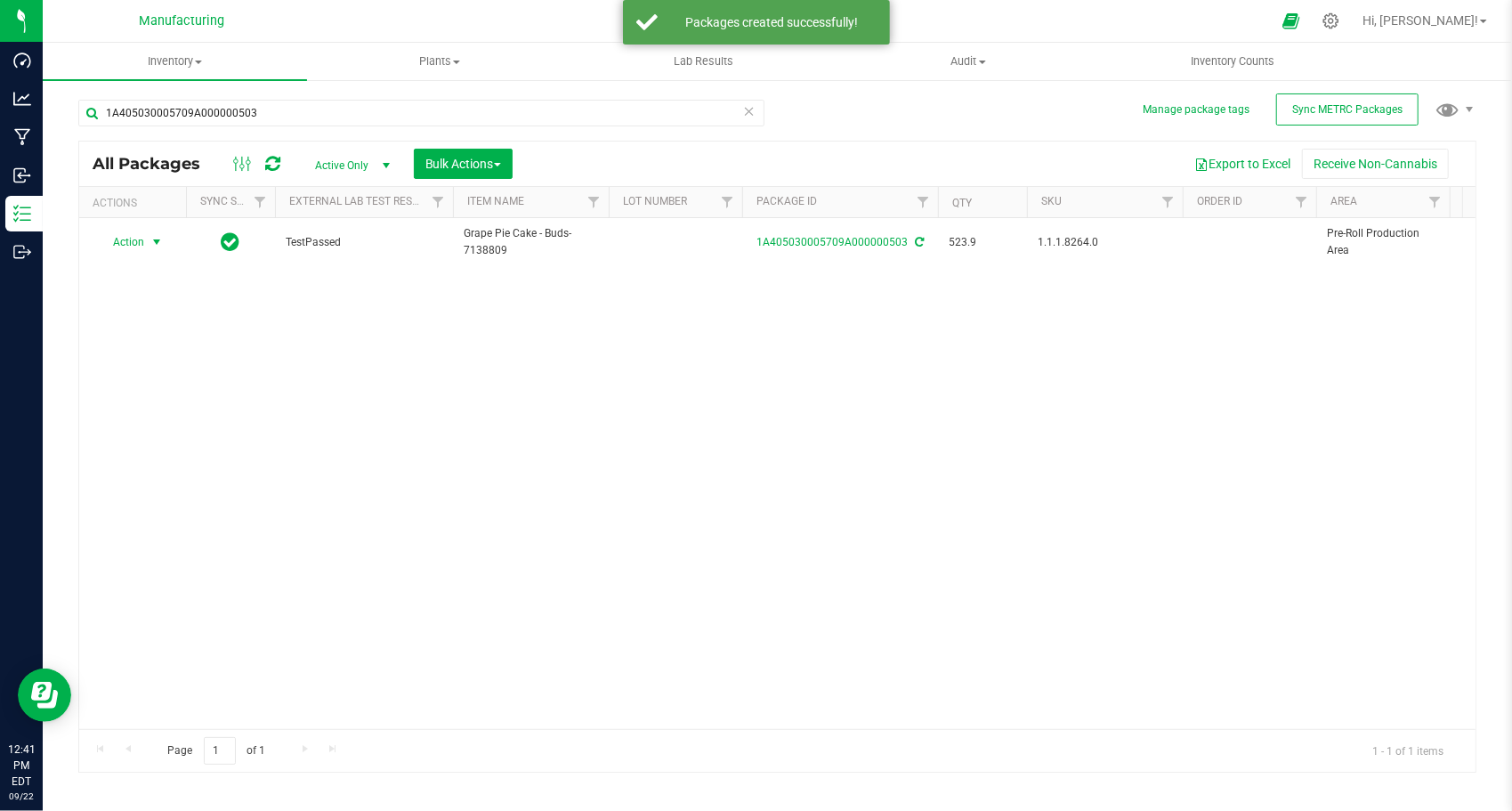
click at [158, 240] on span "select" at bounding box center [156, 241] width 14 height 14
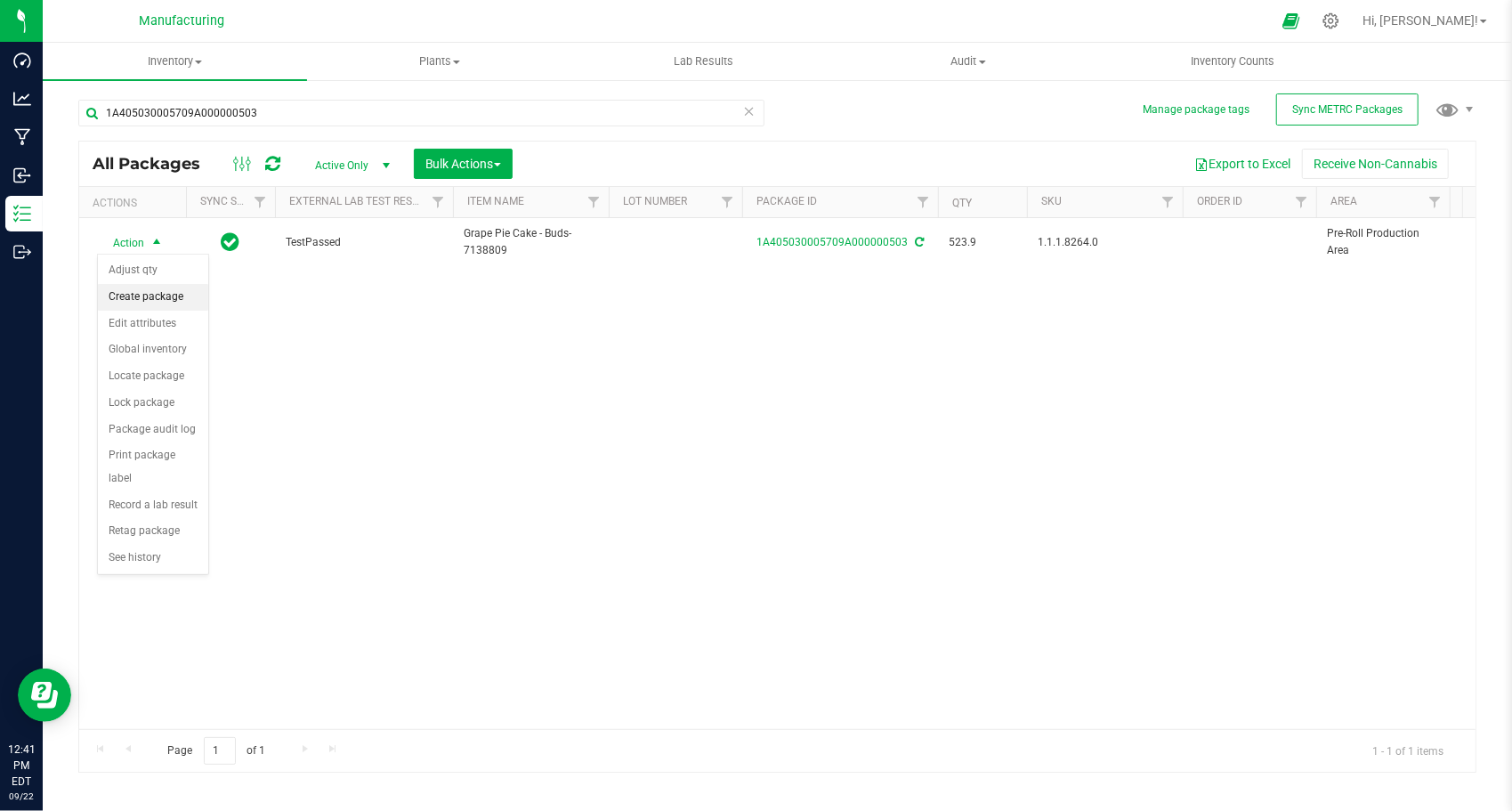
click at [174, 294] on li "Create package" at bounding box center [153, 297] width 110 height 27
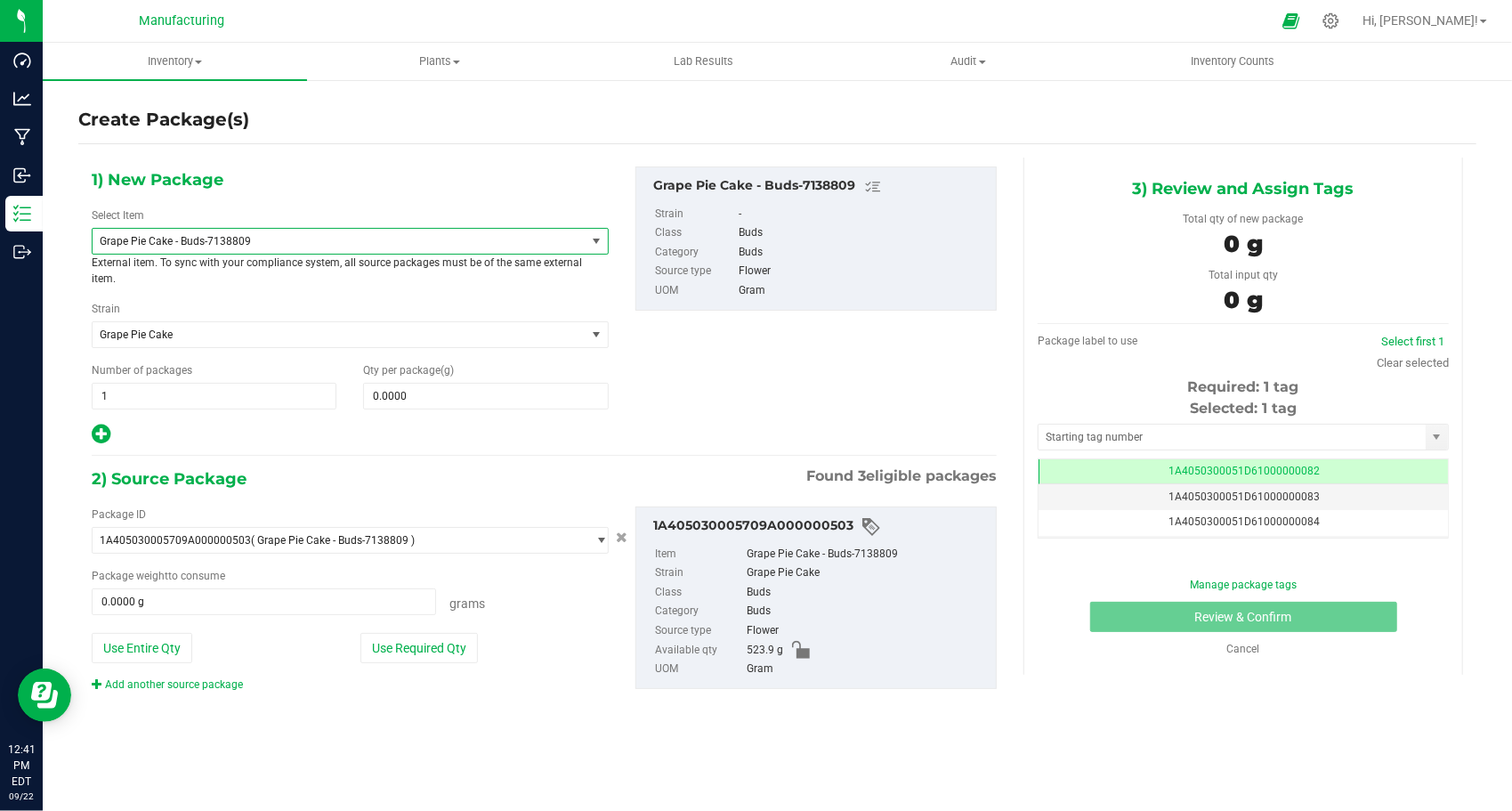
click at [275, 242] on span "Grape Pie Cake - Buds-7138809" at bounding box center [328, 240] width 459 height 12
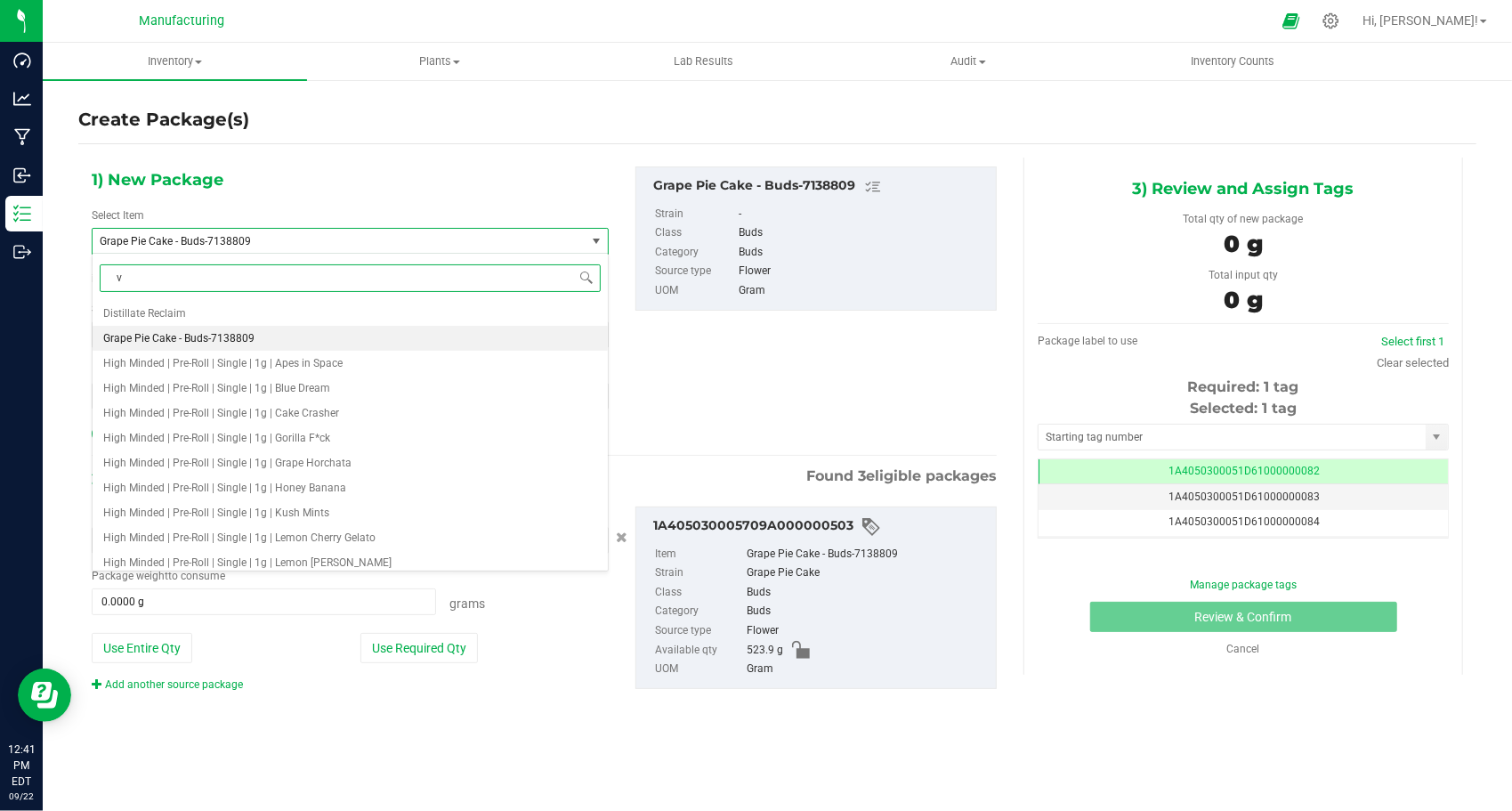
type input "v1"
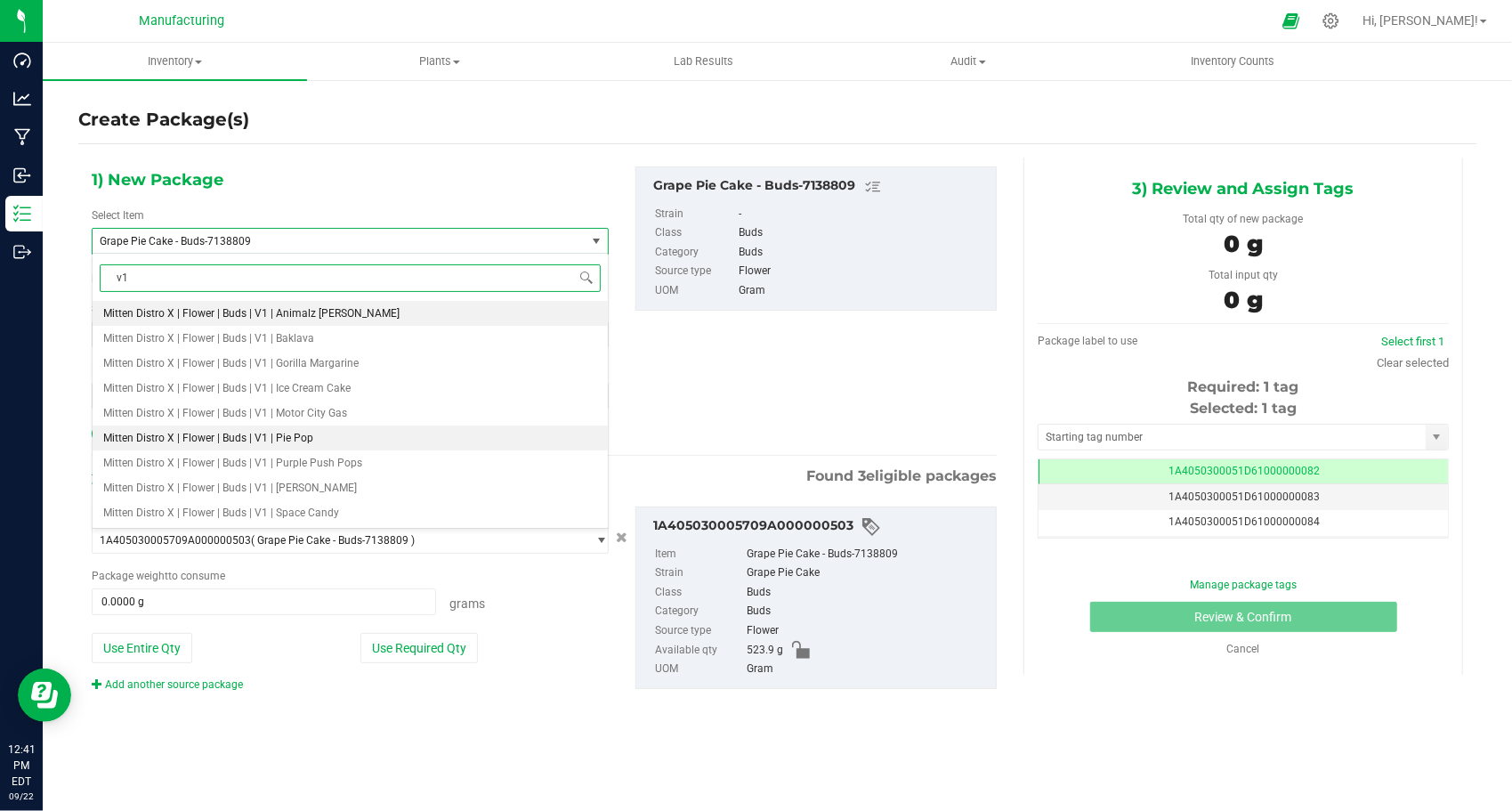
click at [327, 439] on li "Mitten Distro X | Flower | Buds | V1 | Pie Pop" at bounding box center [351, 438] width 516 height 25
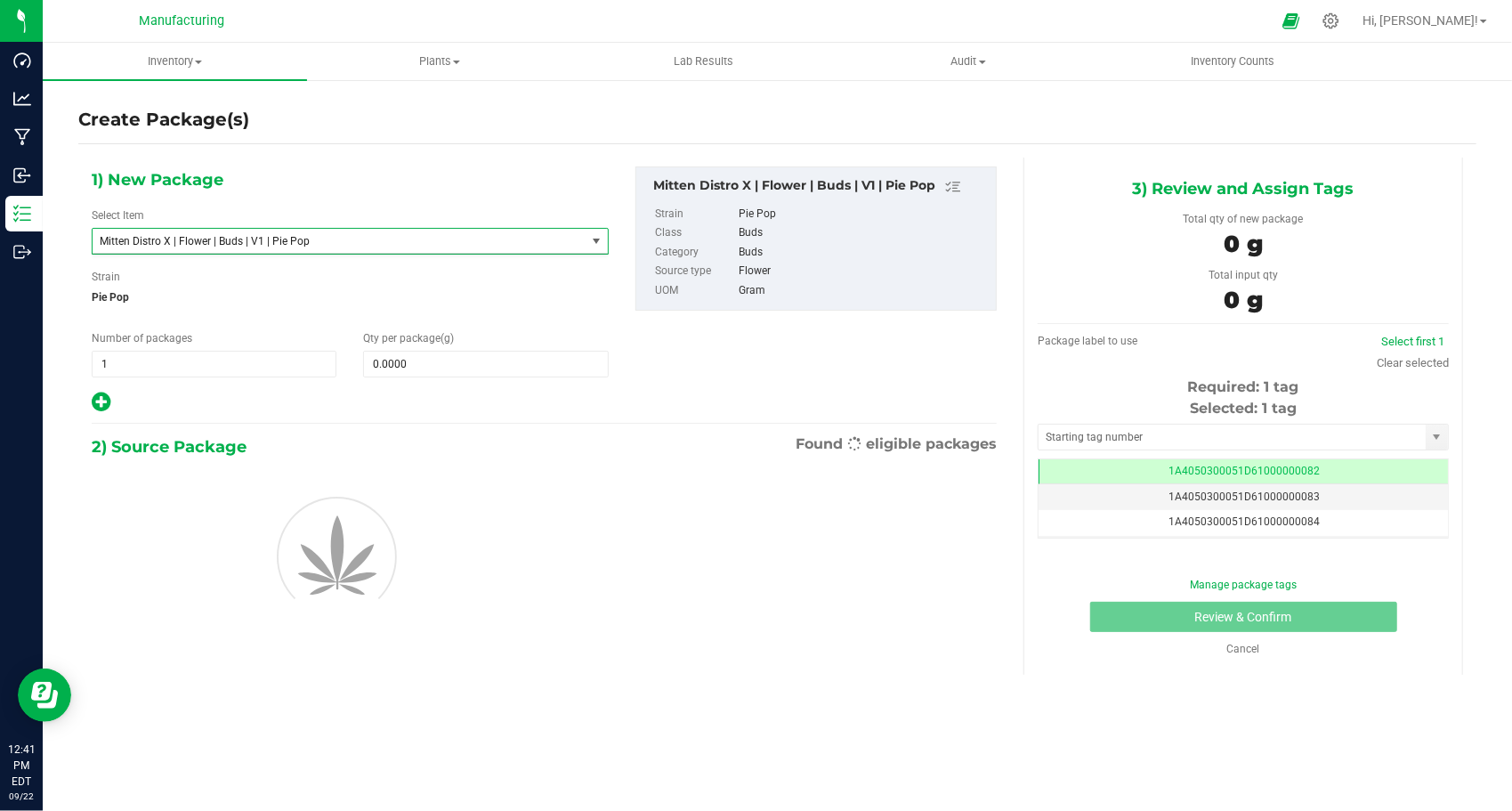
type input "0.0000"
click at [207, 364] on span "1 1" at bounding box center [214, 364] width 245 height 27
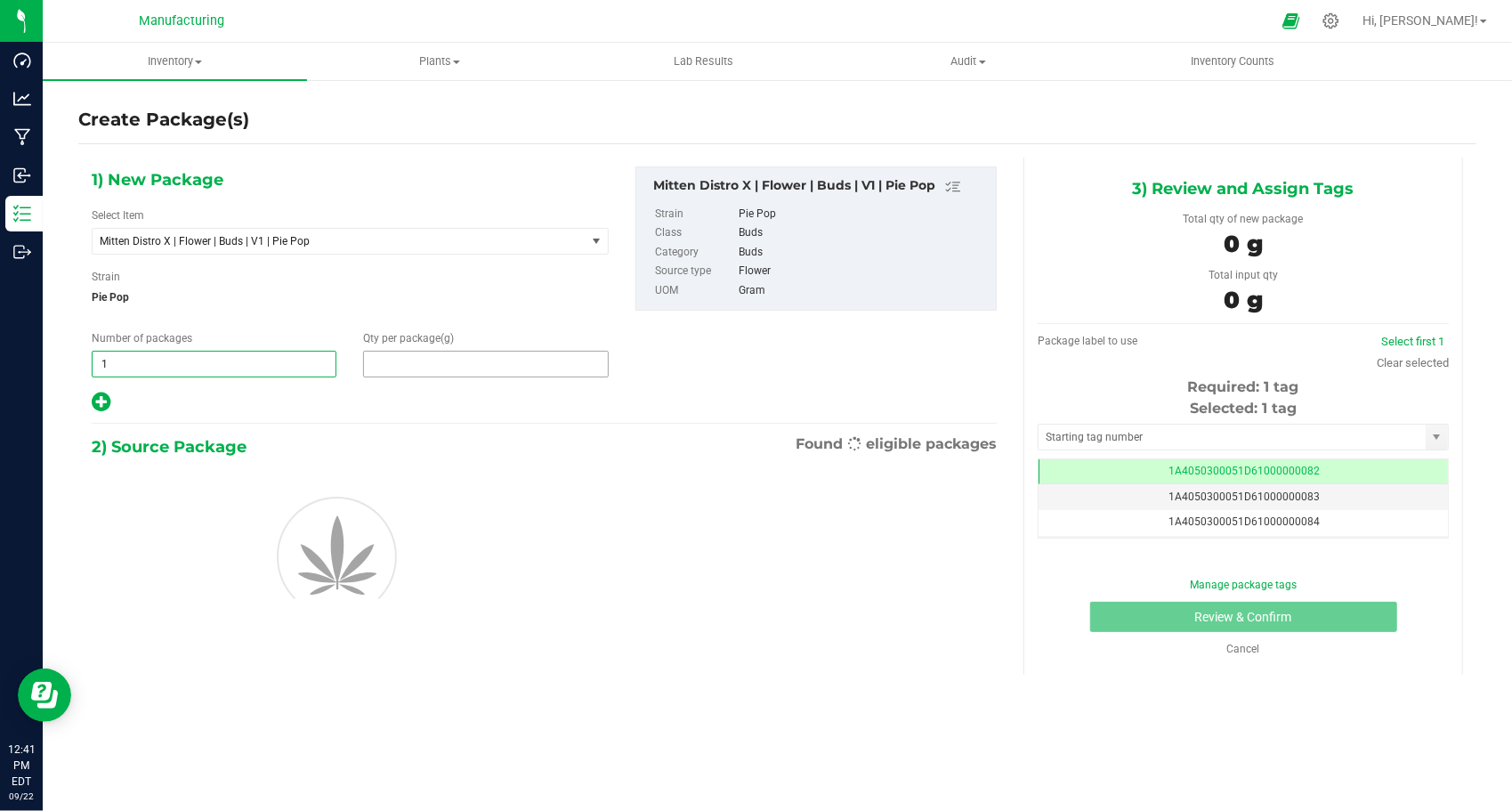
click at [408, 364] on span at bounding box center [486, 364] width 245 height 27
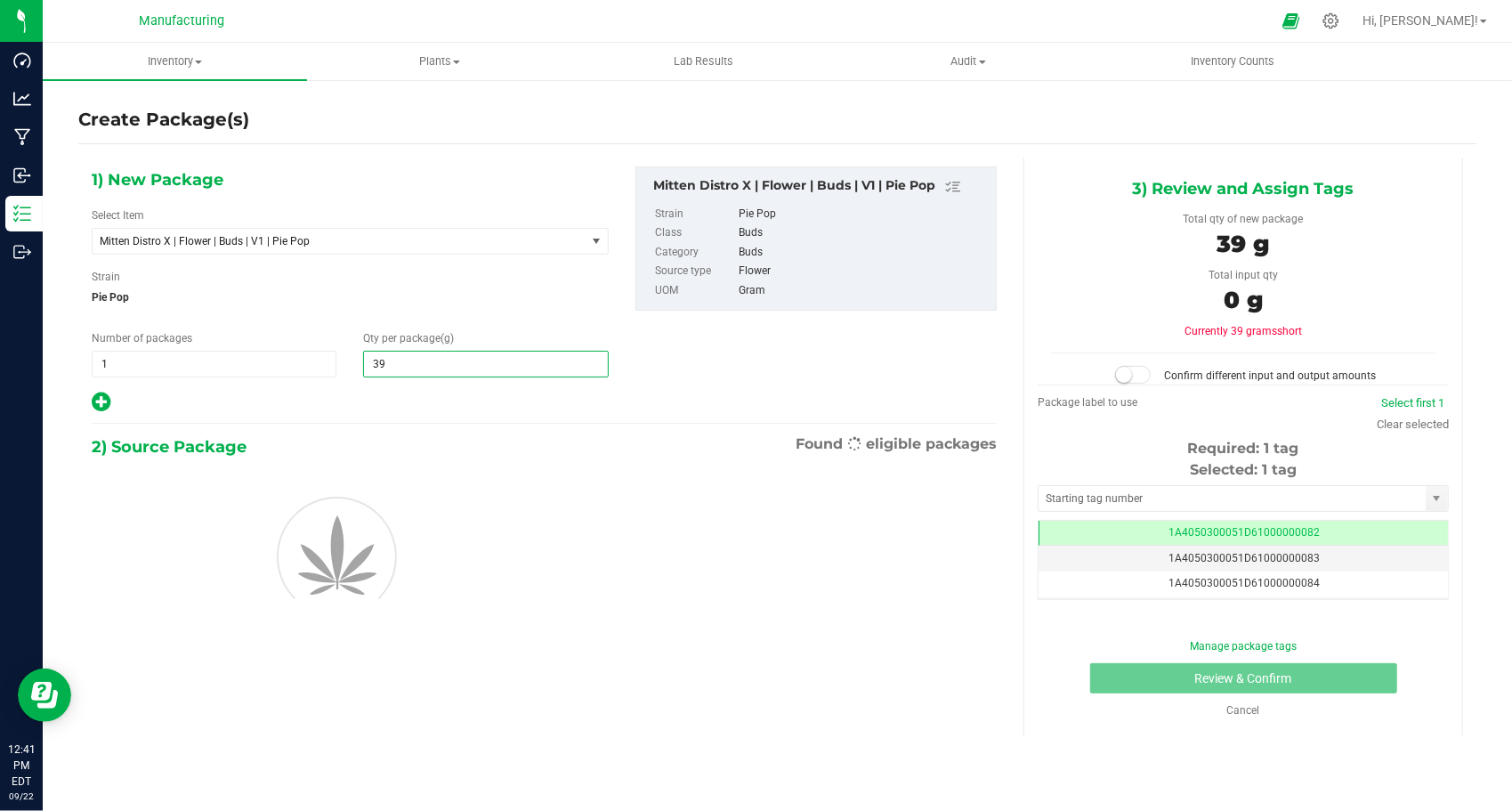
type input "398"
type input "398.0000"
click at [409, 396] on div at bounding box center [351, 402] width 518 height 23
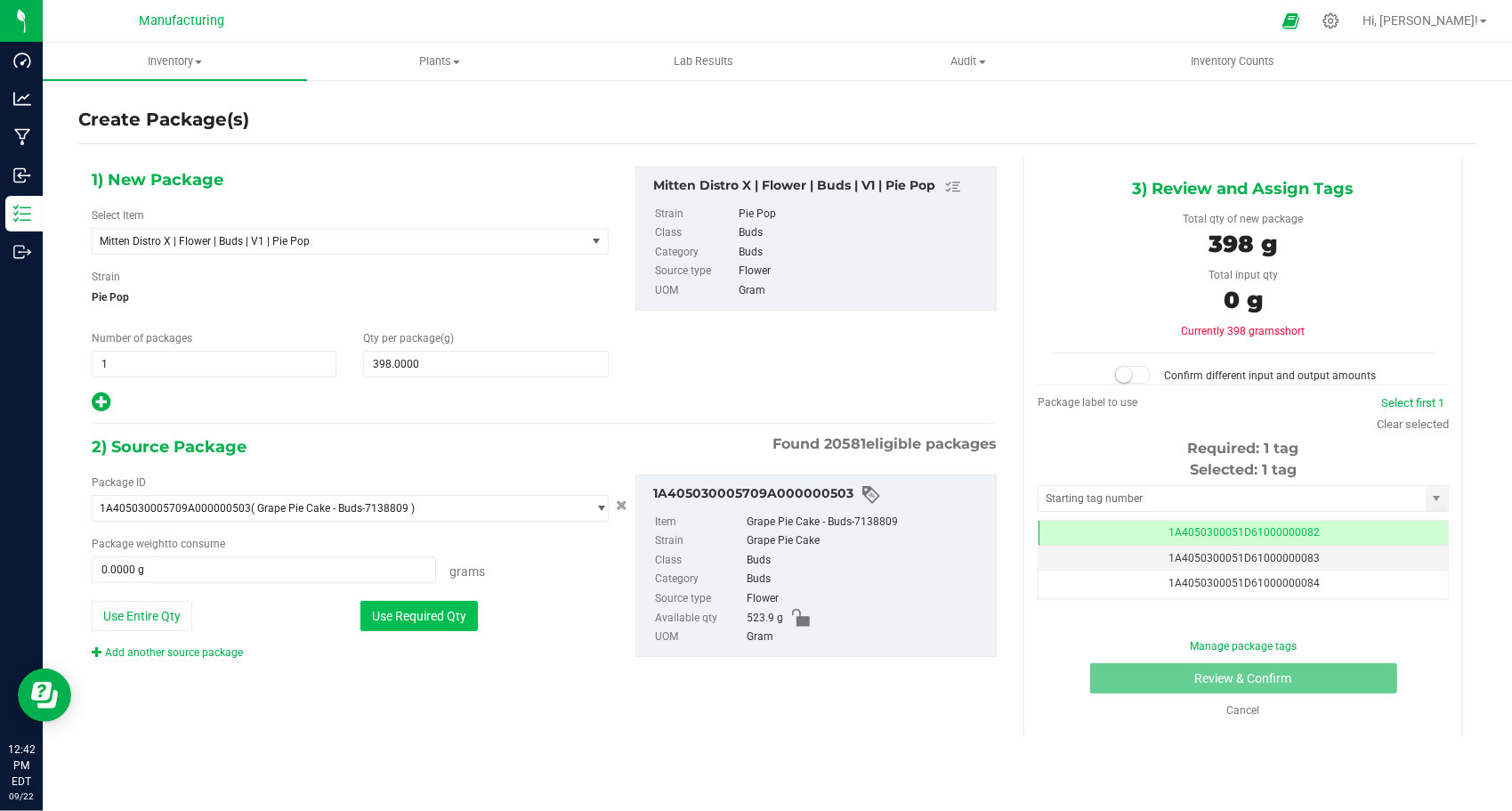
click at [462, 610] on button "Use Required Qty" at bounding box center [419, 616] width 118 height 31
type input "398.0000 g"
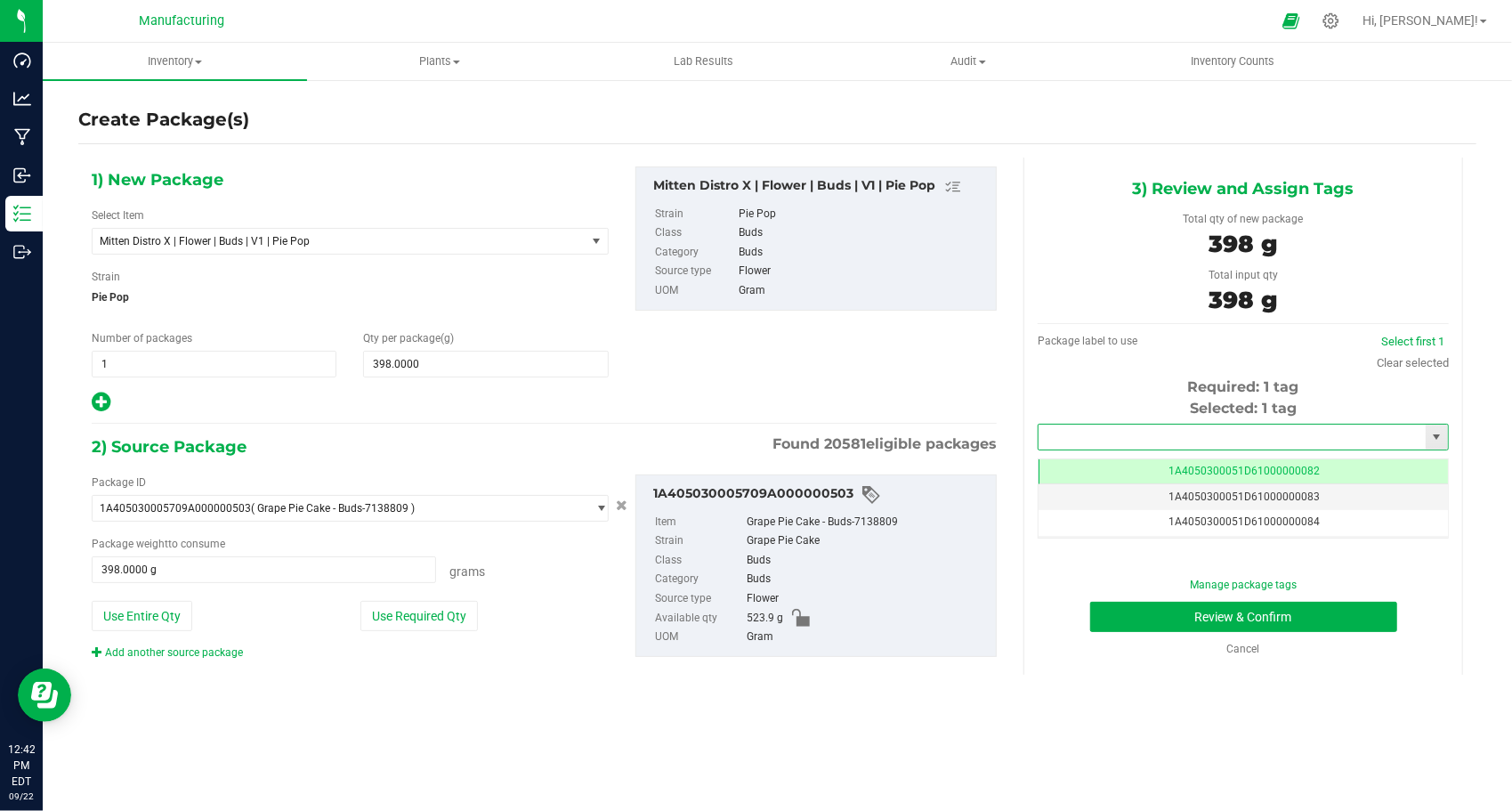
click at [1098, 437] on input "text" at bounding box center [1232, 437] width 387 height 25
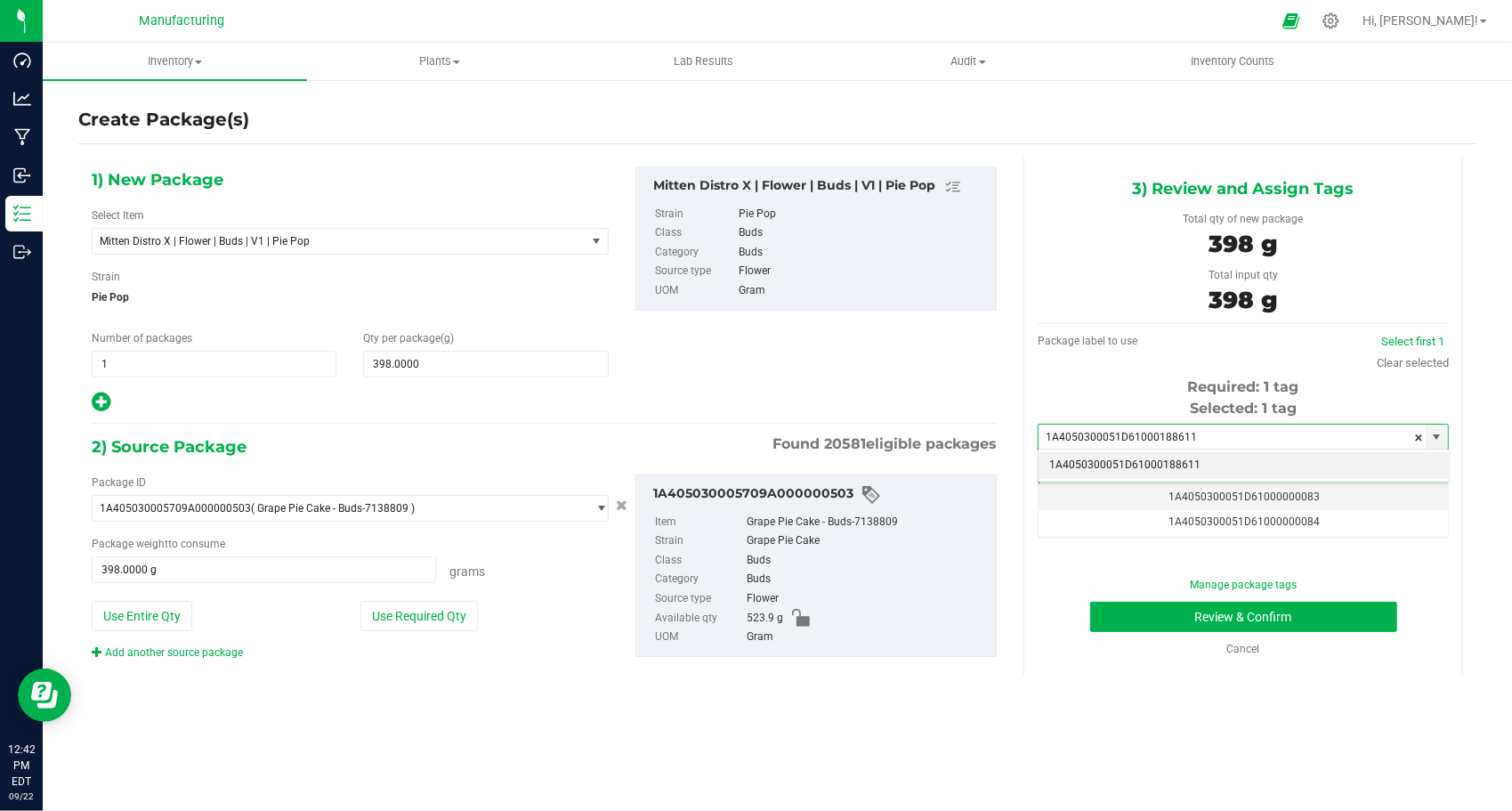
click at [1098, 463] on li "1A4050300051D61000188611" at bounding box center [1243, 465] width 409 height 27
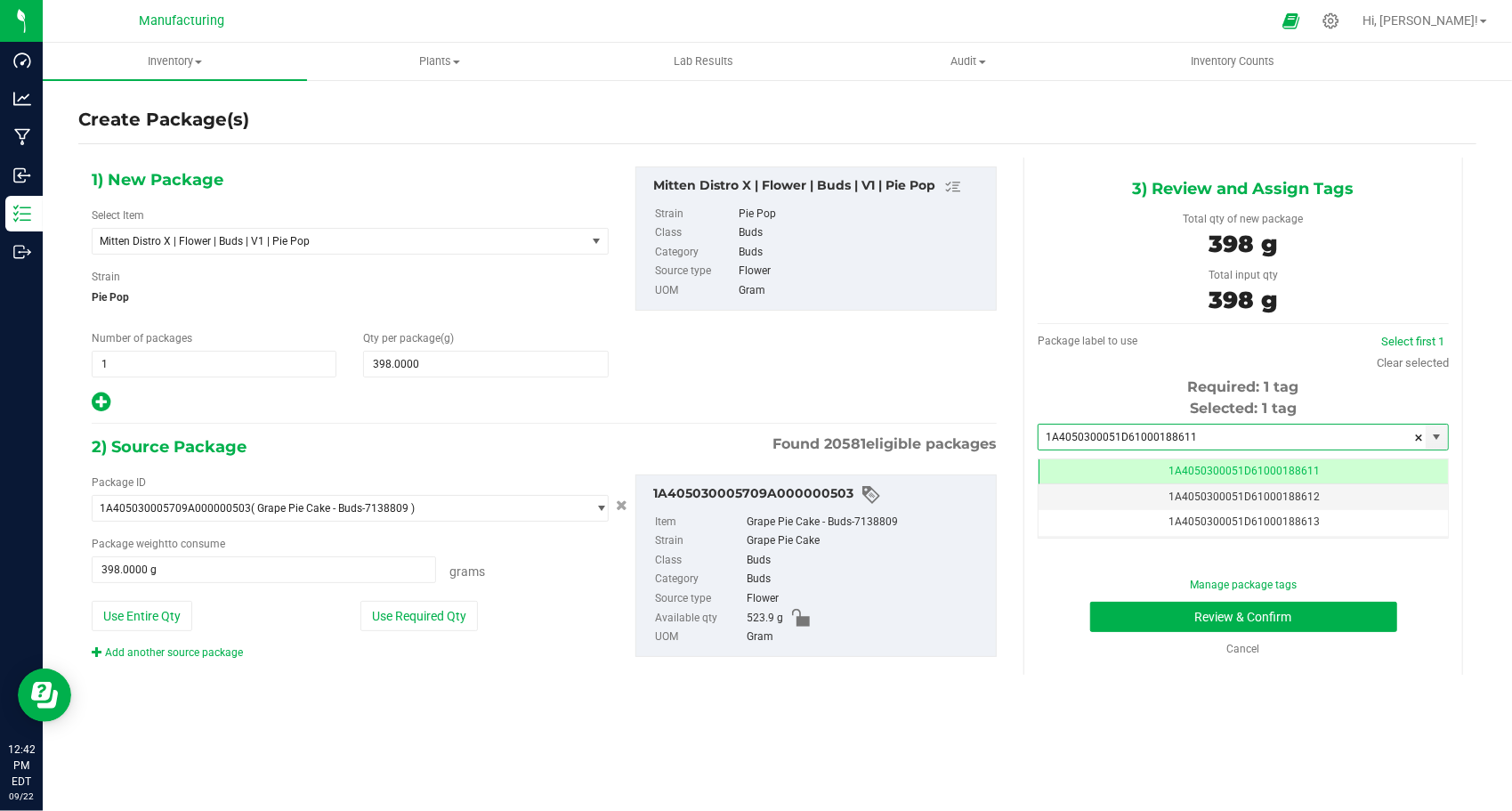
type input "1A4050300051D61000188611"
click at [1038, 622] on div "3) Review and Assign Tags Total qty of new package 398 g Total input qty 398 g …" at bounding box center [1244, 417] width 440 height 518
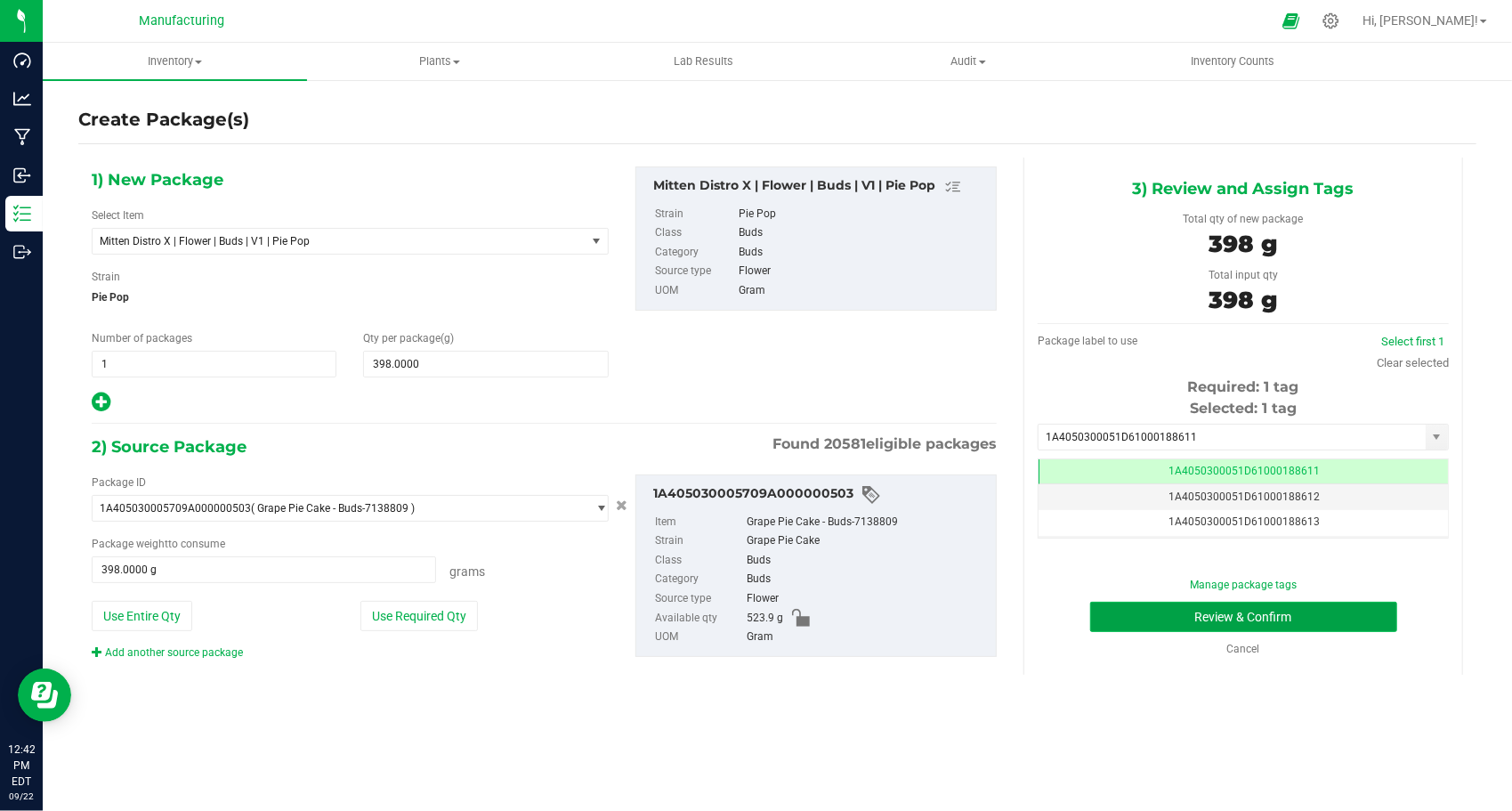
click at [1155, 612] on button "Review & Confirm" at bounding box center [1244, 617] width 307 height 31
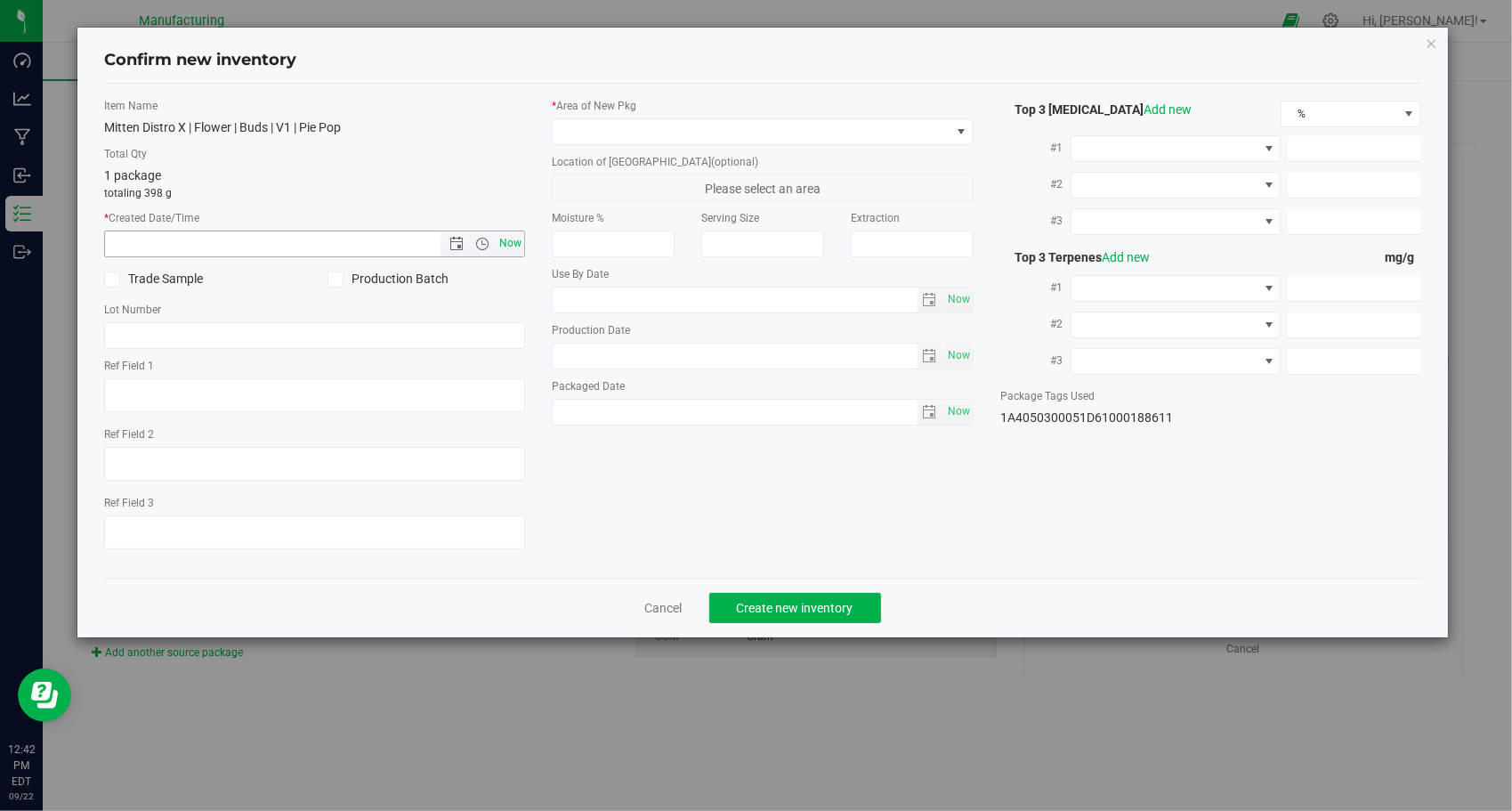
click at [521, 246] on span "Now" at bounding box center [511, 244] width 31 height 26
type input "[DATE] 12:42 PM"
click at [596, 114] on div "* Area of [GEOGRAPHIC_DATA]" at bounding box center [762, 122] width 422 height 47
click at [607, 144] on span at bounding box center [762, 132] width 422 height 27
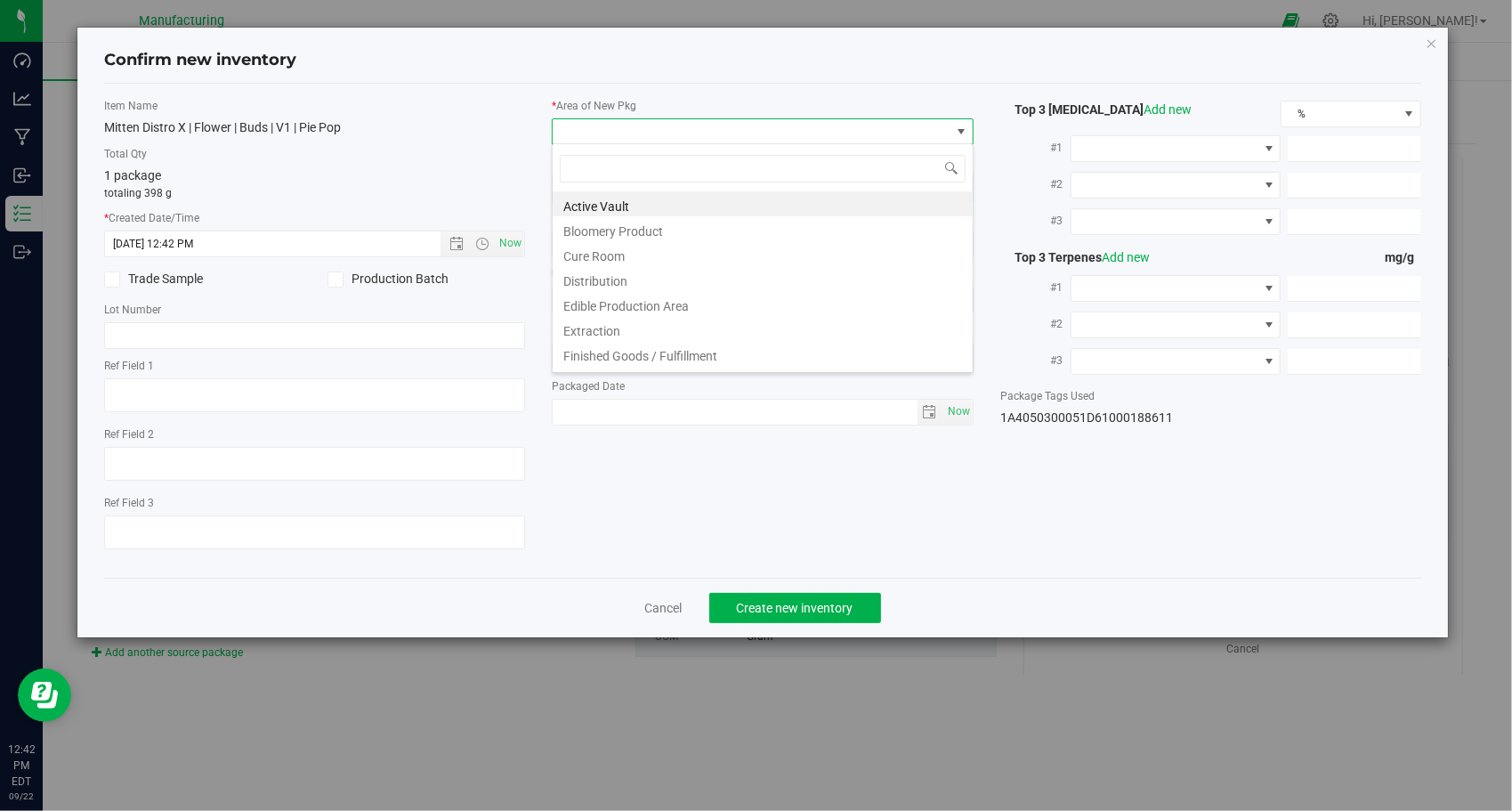
drag, startPoint x: 657, startPoint y: 344, endPoint x: 673, endPoint y: 374, distance: 34.0
click at [656, 344] on li "Finished Goods / Fulfillment" at bounding box center [762, 354] width 420 height 25
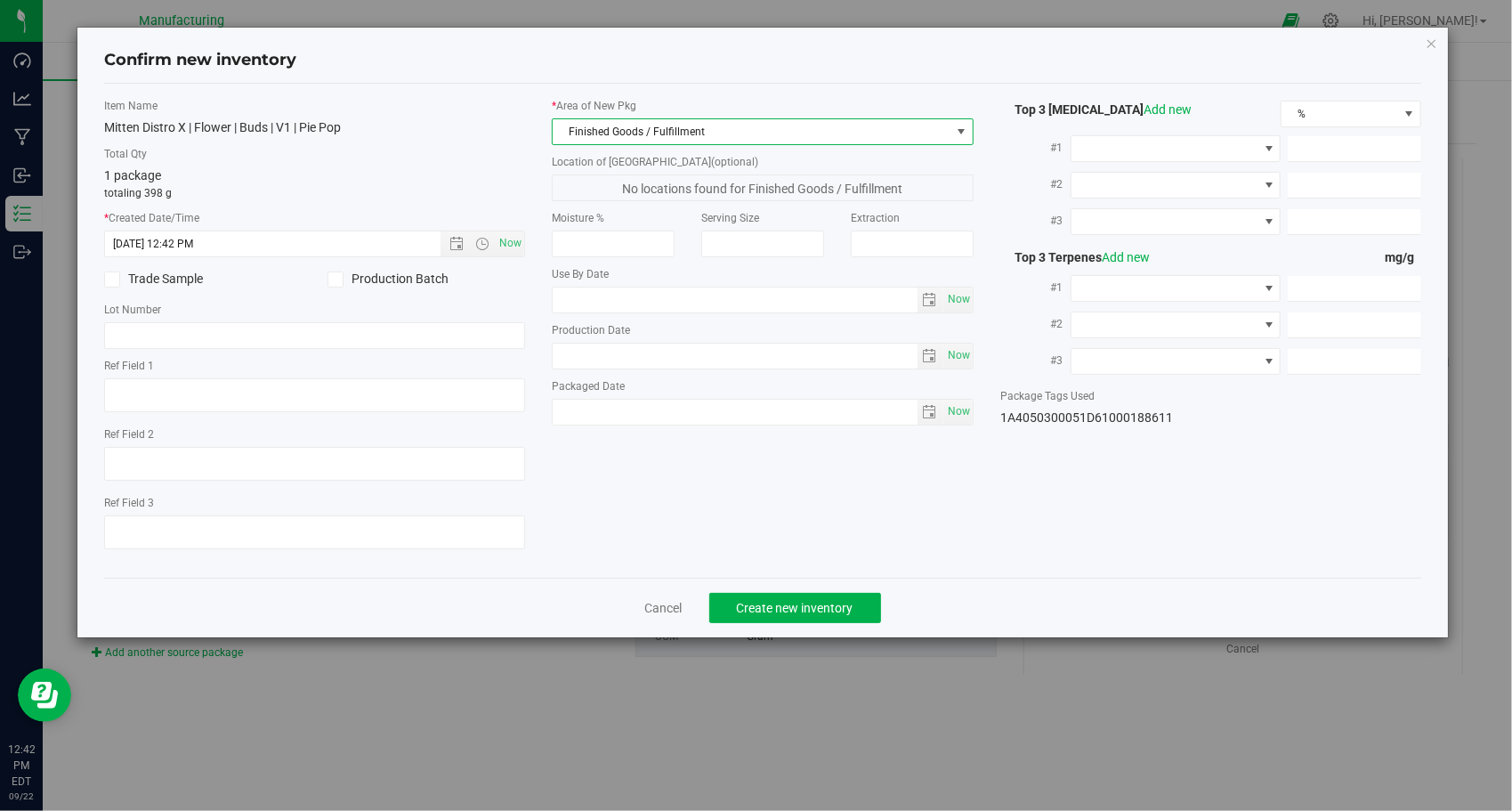
click at [740, 520] on div "Item Name Mitten Distro X | Flower | Buds | V1 | Pie Pop Total Qty 1 package to…" at bounding box center [763, 331] width 1345 height 466
click at [819, 599] on button "Create new inventory" at bounding box center [795, 608] width 172 height 31
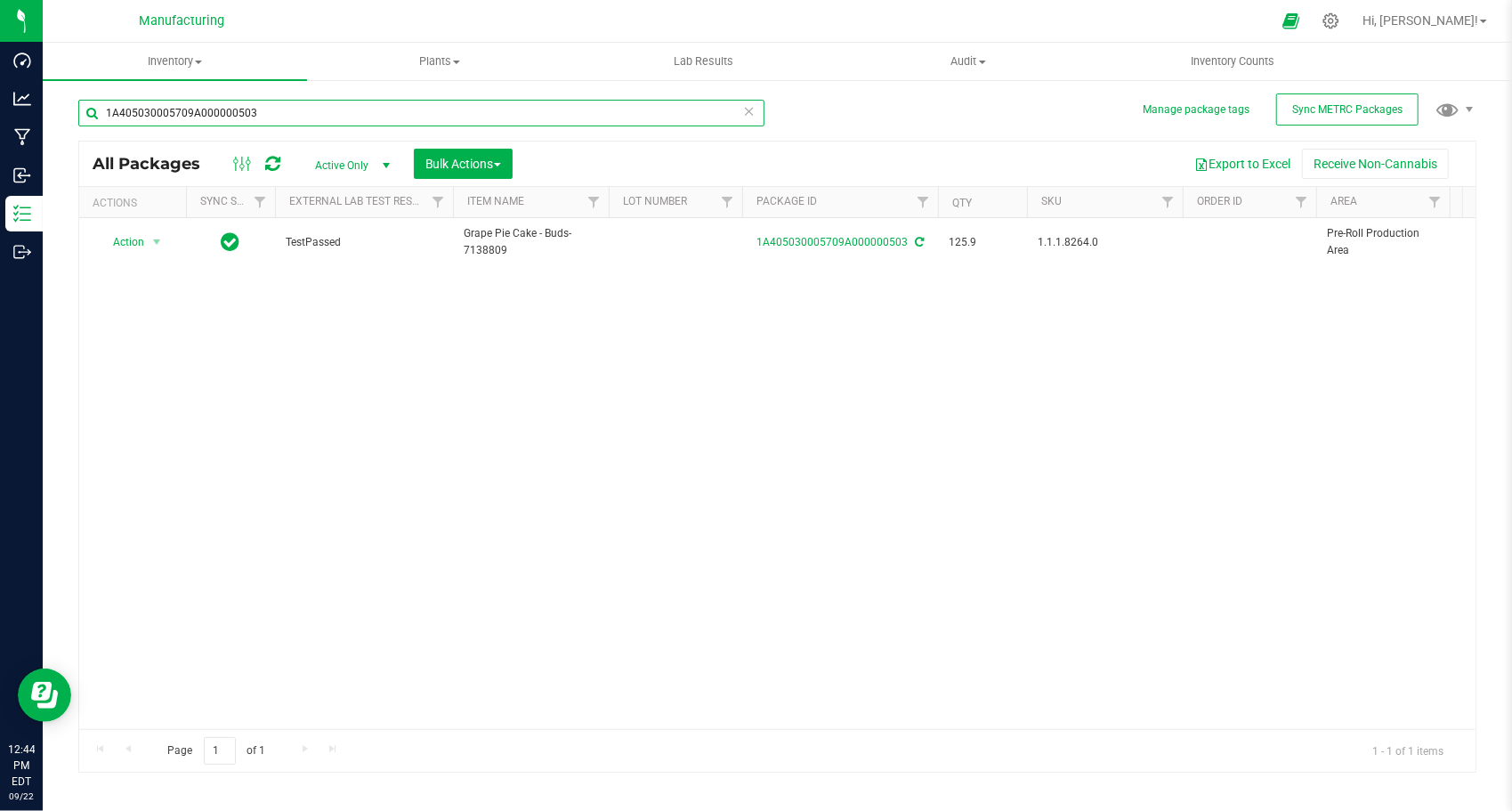
click at [540, 114] on input "1A405030005709A000000503" at bounding box center [421, 112] width 686 height 27
click at [540, 112] on input "1A405030005709A000000503" at bounding box center [421, 112] width 686 height 27
paste input "49"
type input "1A405030005709A000000493"
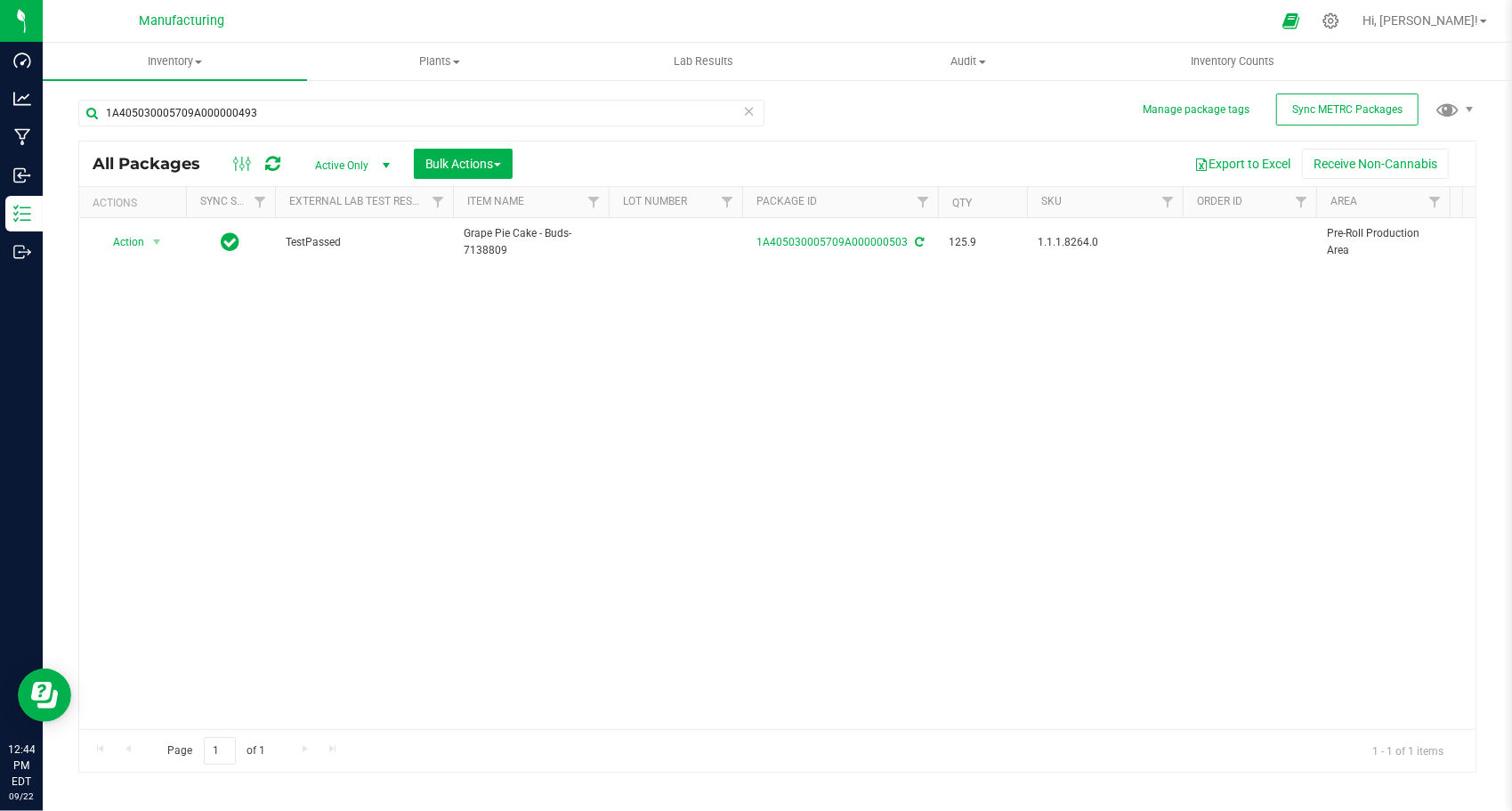
click at [608, 363] on div "Action Action Adjust qty Create package Edit attributes Global inventory Locate…" at bounding box center [777, 473] width 1397 height 511
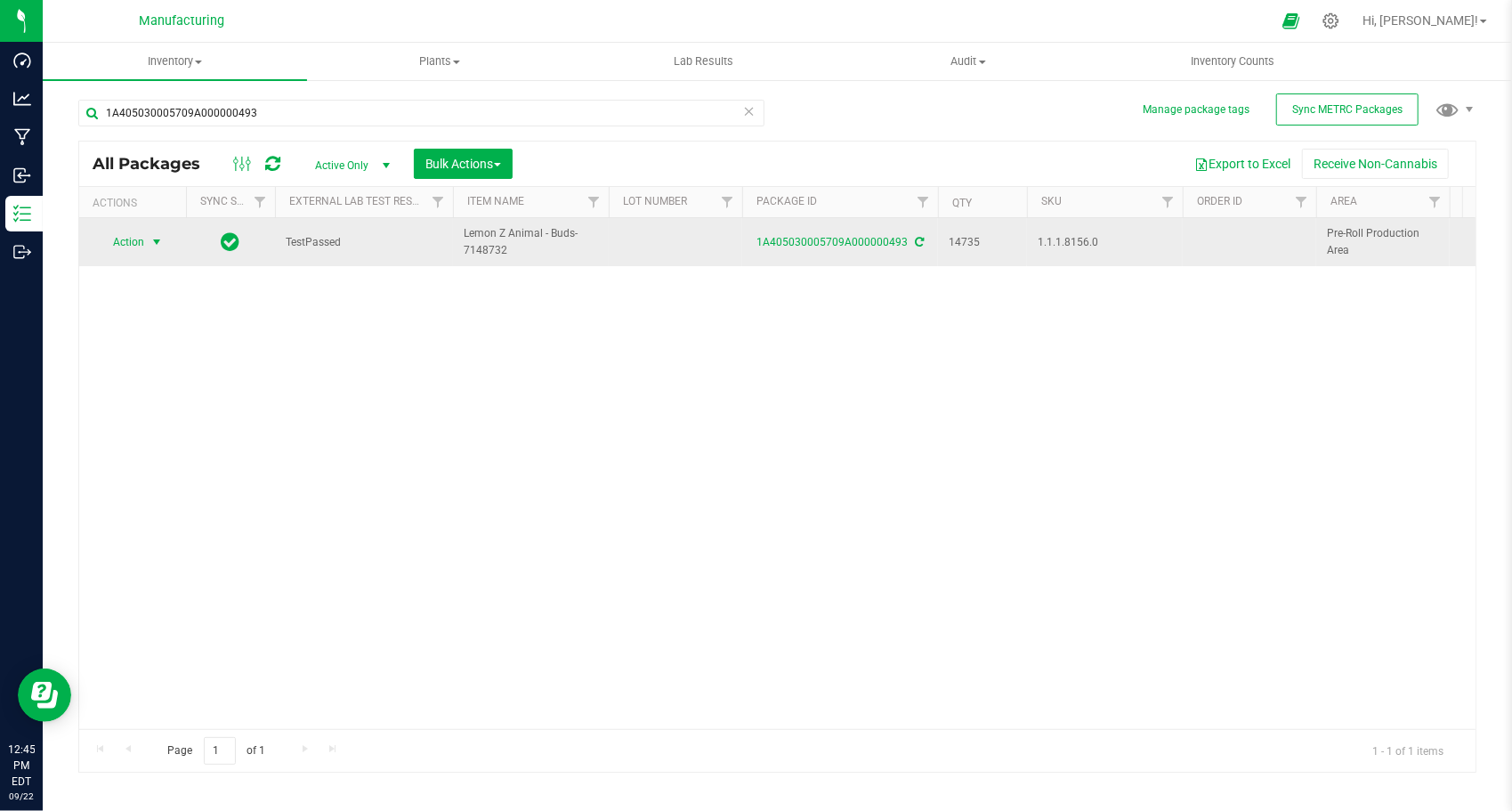
click at [159, 244] on span "select" at bounding box center [156, 241] width 14 height 14
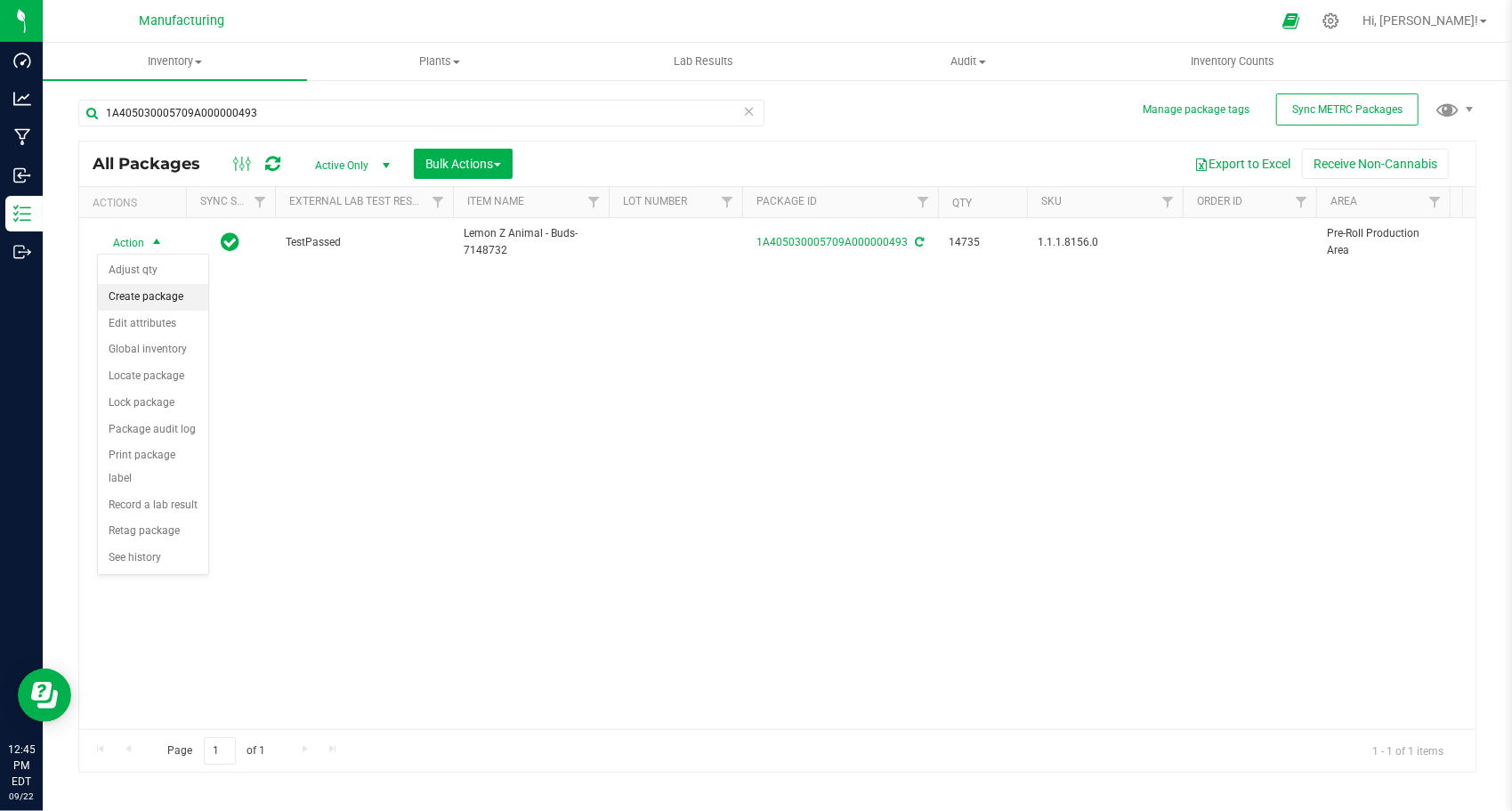
click at [163, 304] on li "Create package" at bounding box center [153, 297] width 110 height 27
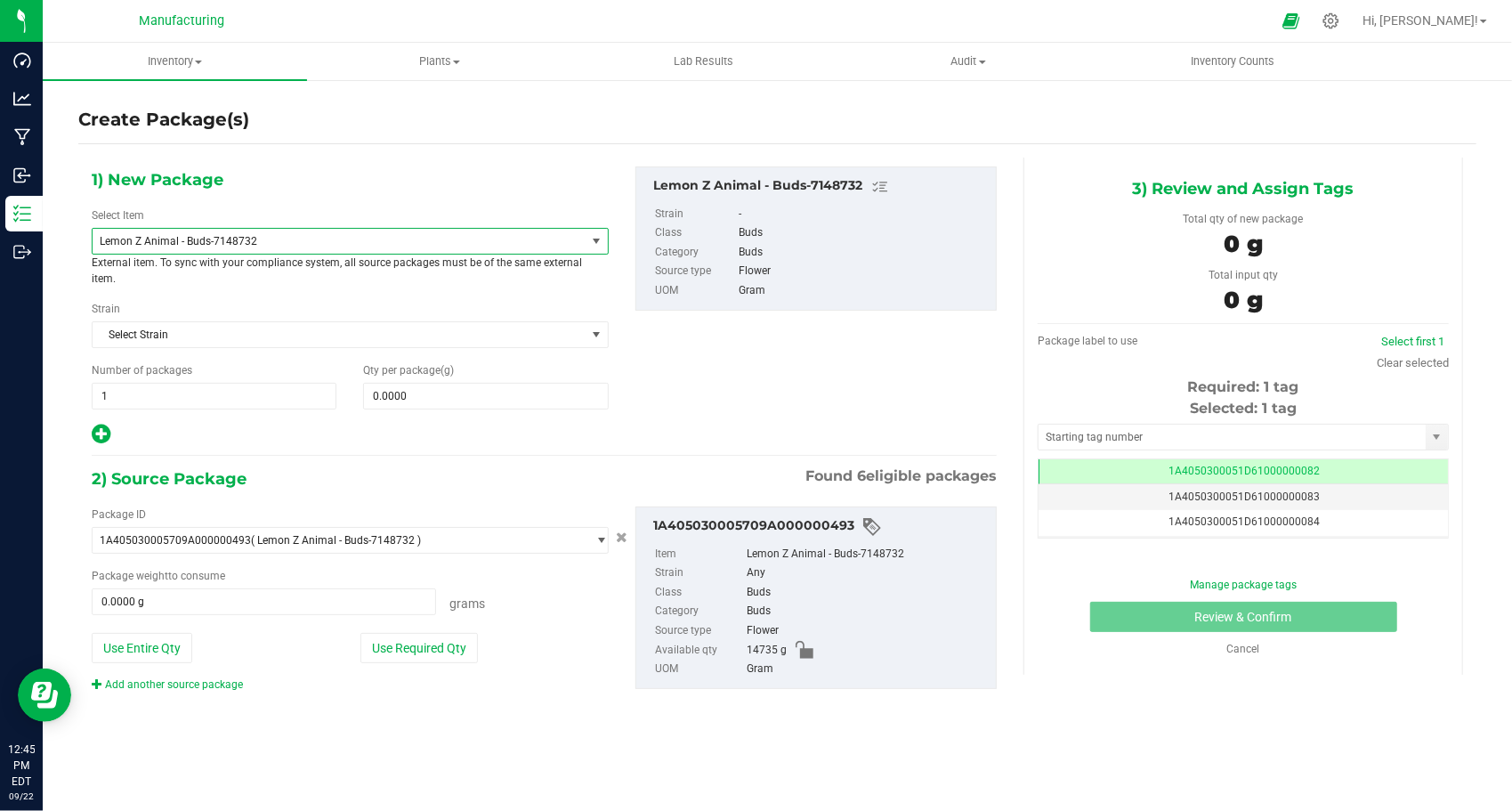
click at [226, 250] on span "Lemon Z Animal - Buds-7148732" at bounding box center [340, 241] width 493 height 25
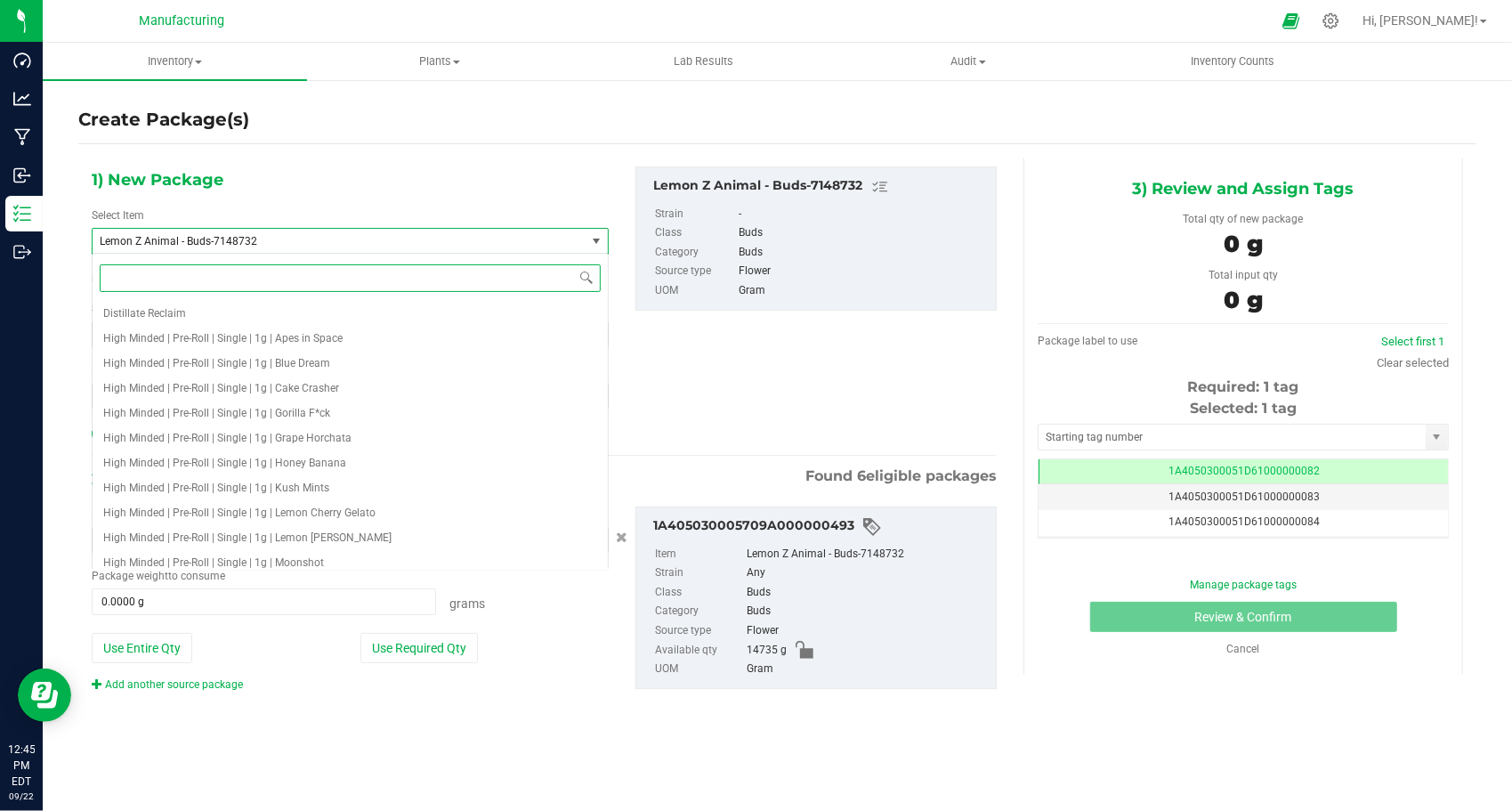
scroll to position [324, 0]
type input "v1"
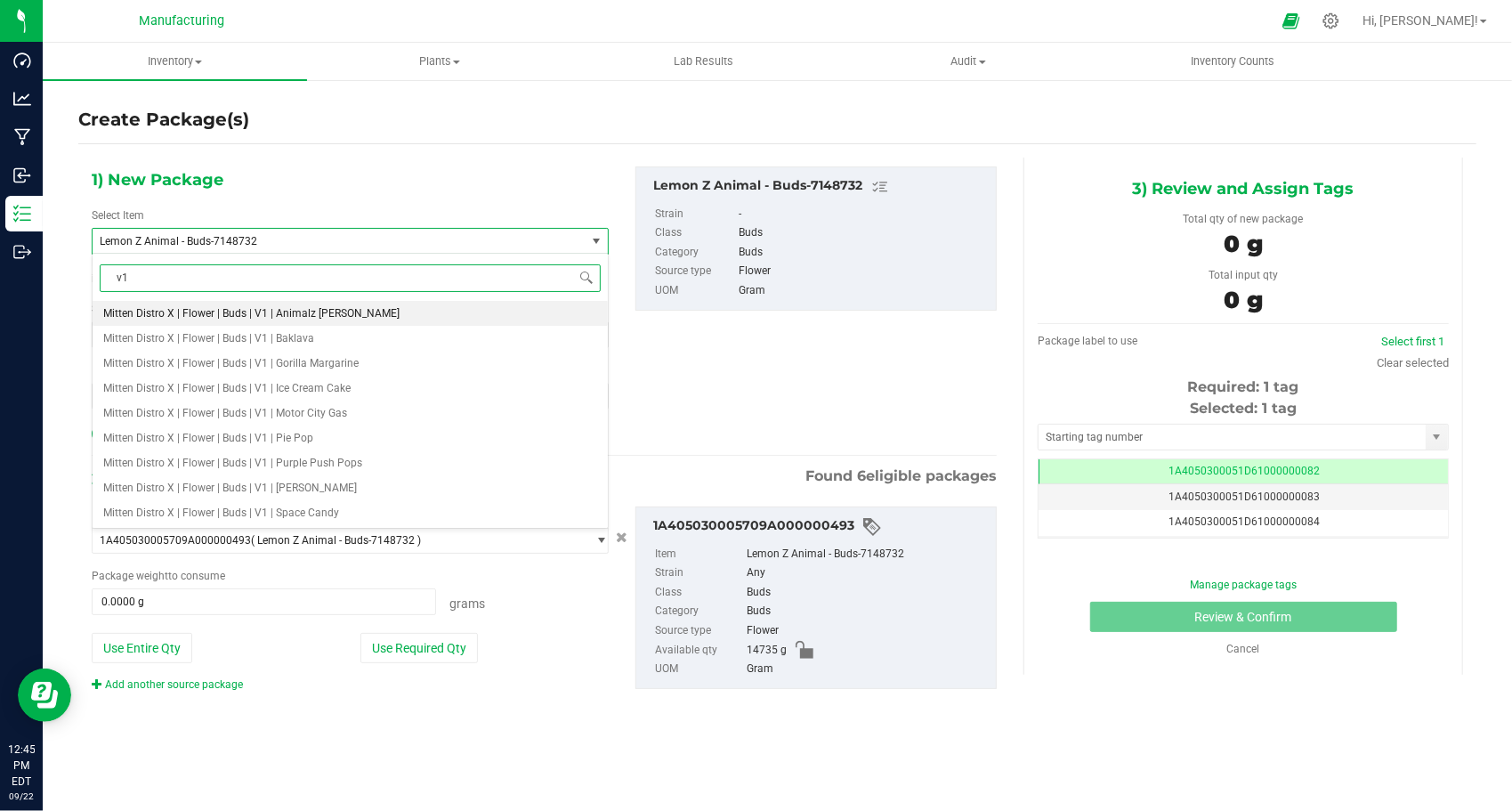
click at [287, 315] on span "Mitten Distro X | Flower | Buds | V1 | Animalz [PERSON_NAME]" at bounding box center [251, 313] width 297 height 12
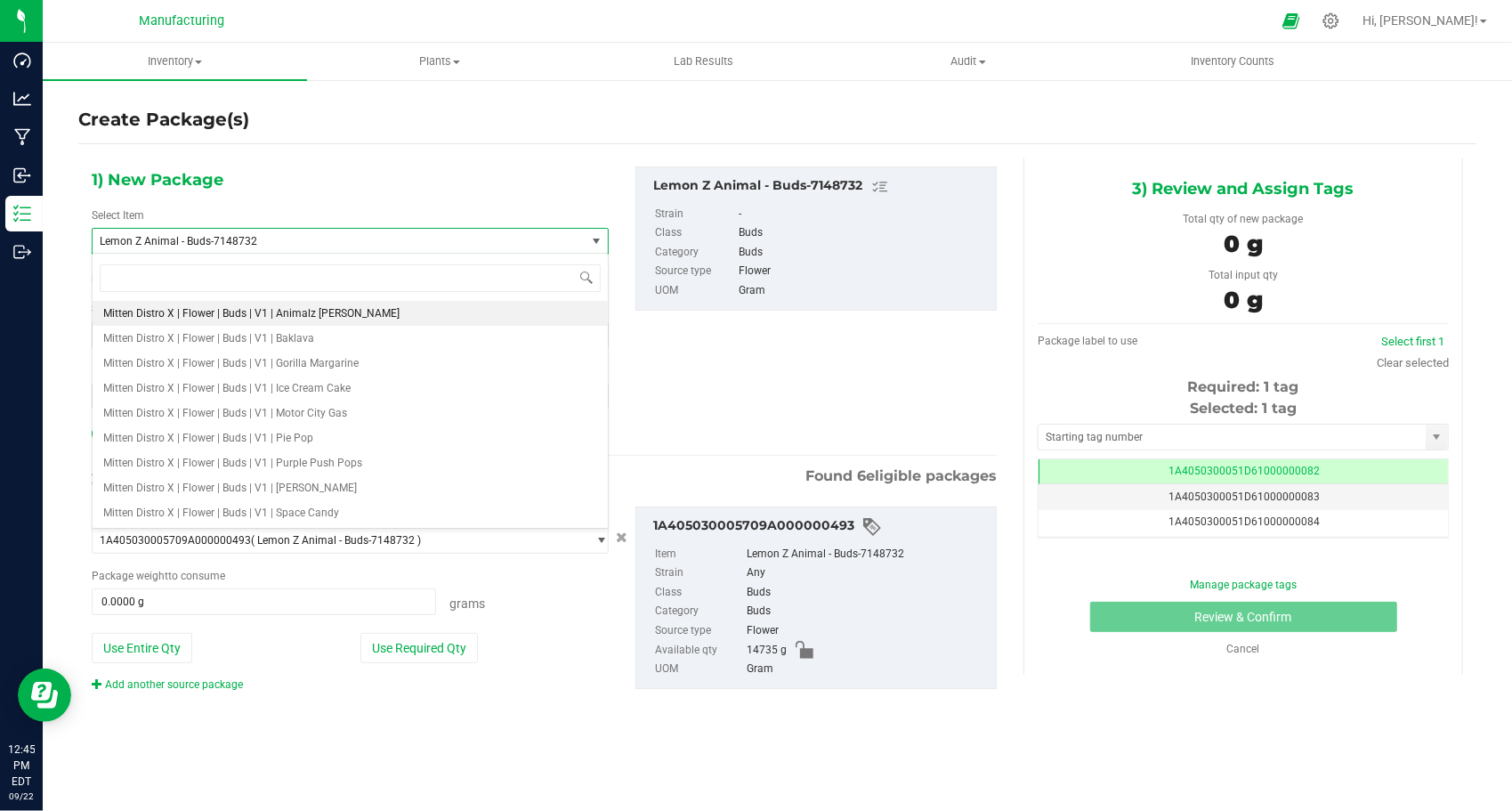
type input "0.0000"
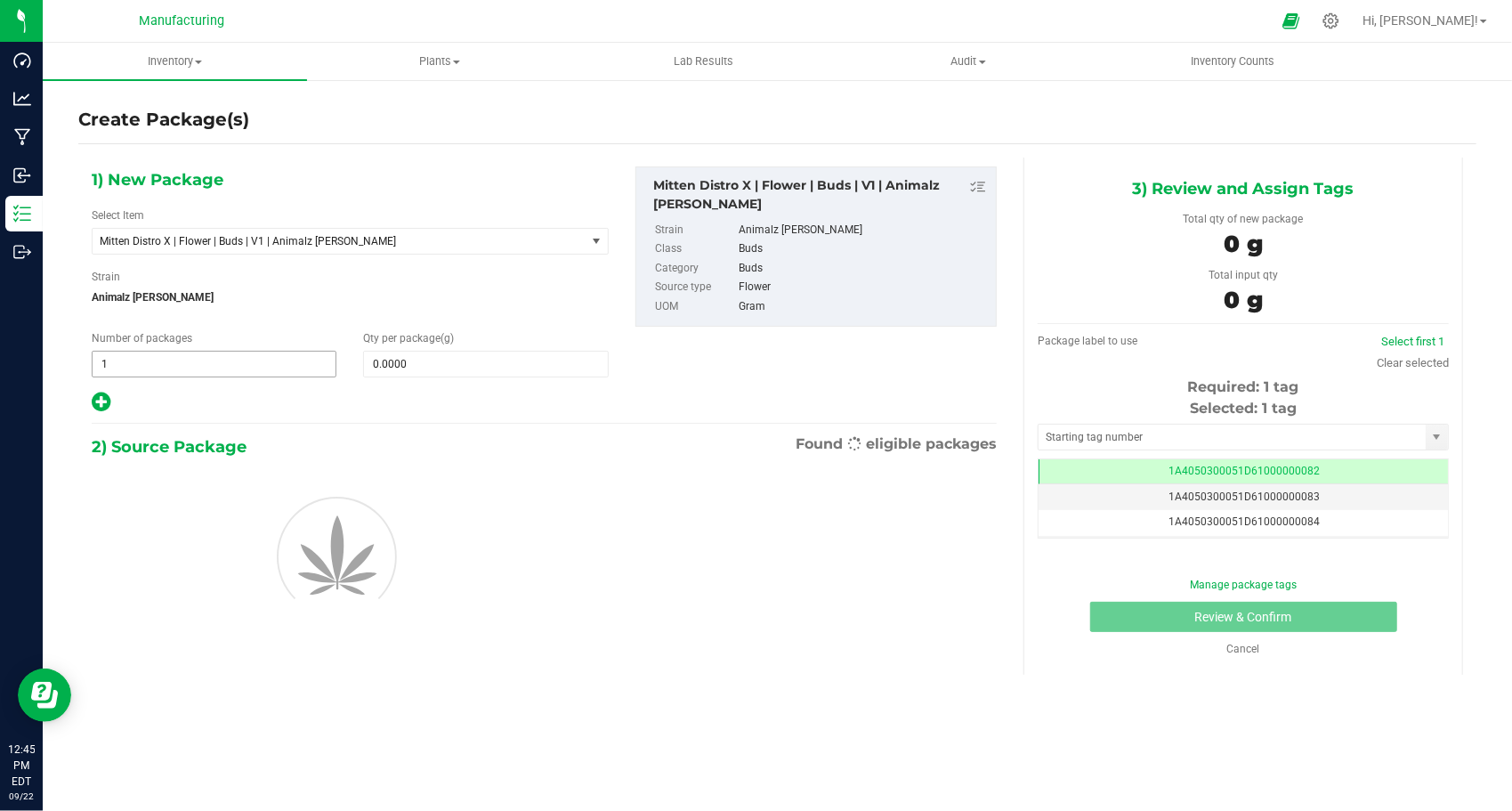
click at [160, 364] on span "1 1" at bounding box center [214, 364] width 245 height 27
click at [160, 364] on input "1" at bounding box center [214, 364] width 243 height 25
click at [160, 363] on input "1" at bounding box center [214, 364] width 243 height 25
type input "32"
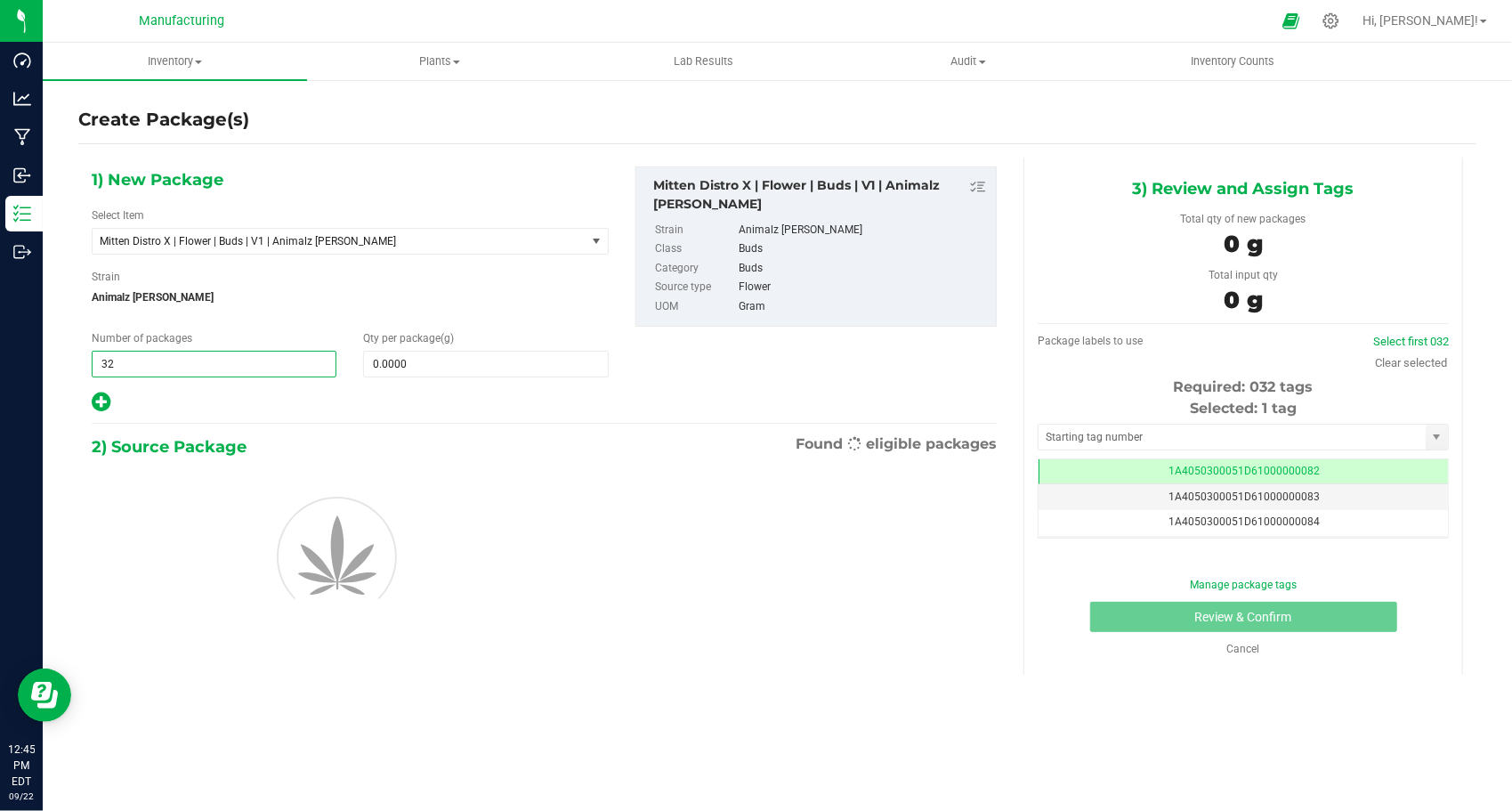
type input "32"
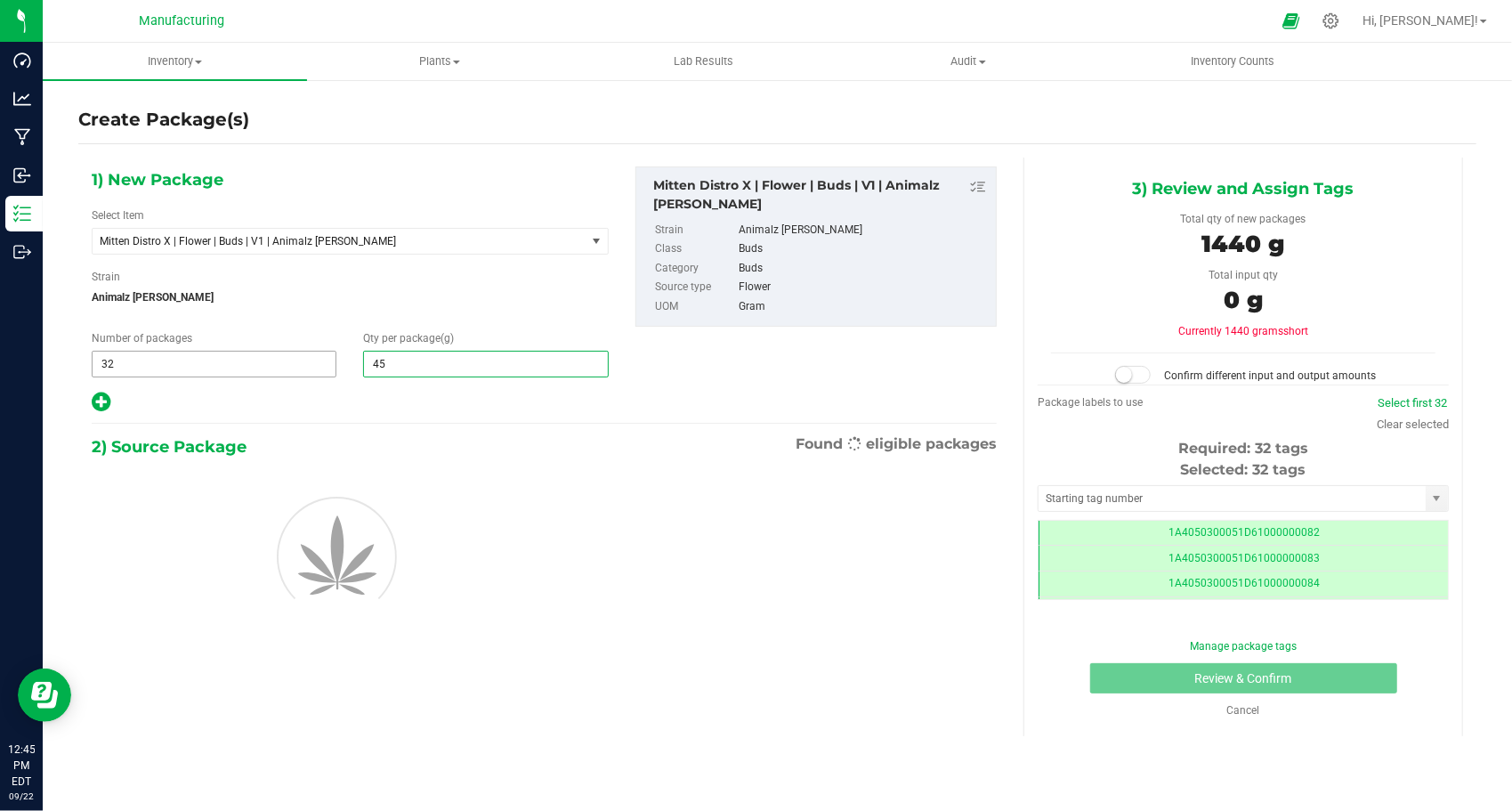
type input "454"
type input "454.0000"
click at [364, 400] on div at bounding box center [351, 402] width 518 height 23
click at [1108, 500] on input "text" at bounding box center [1232, 498] width 387 height 25
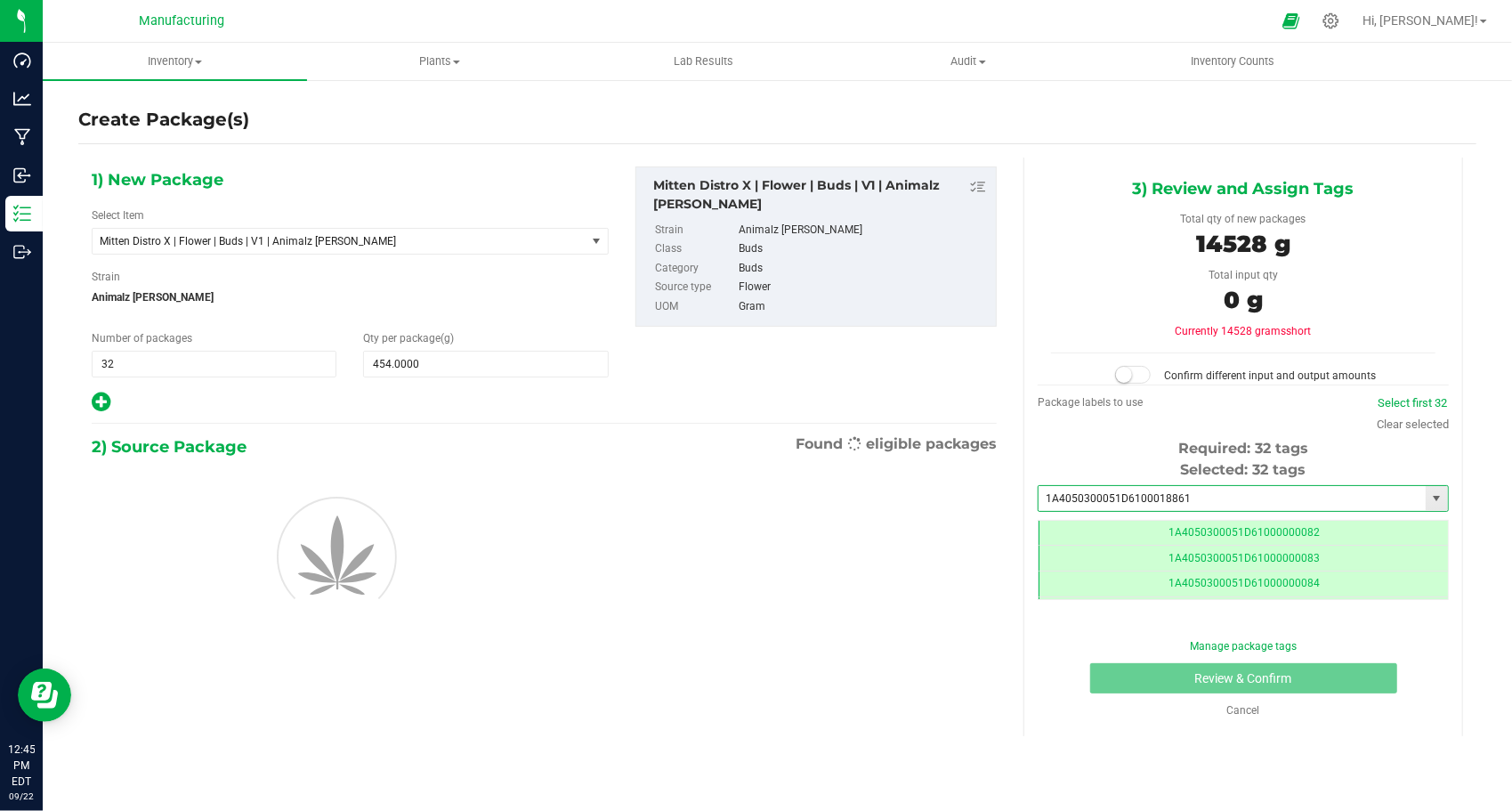
type input "1A4050300051D61000188612"
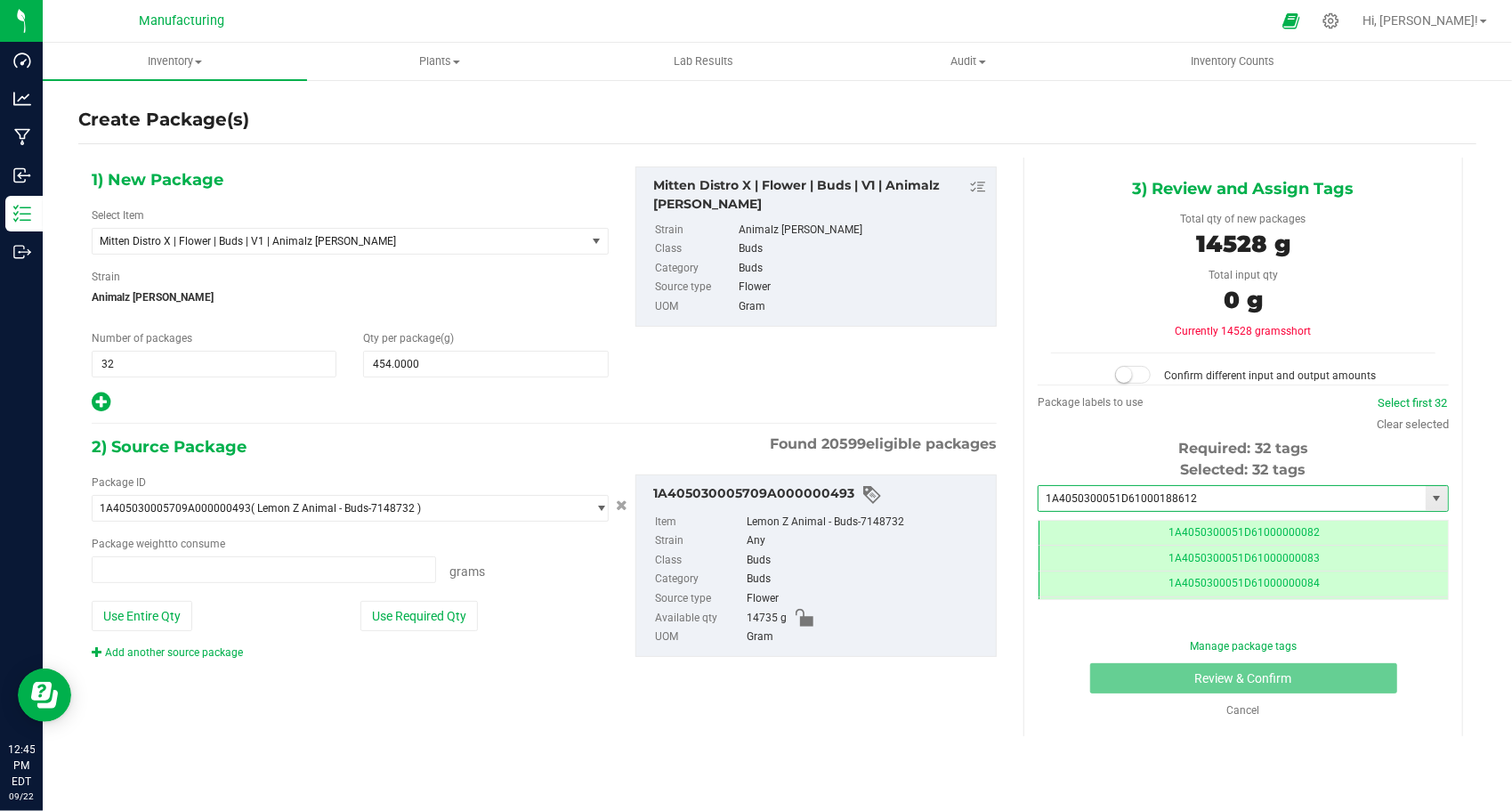
type input "0.0000 g"
click at [1173, 529] on li "1A4050300051D61000188612" at bounding box center [1243, 526] width 409 height 27
type input "1A4050300051D61000188612"
click at [438, 607] on button "Use Required Qty" at bounding box center [419, 616] width 118 height 31
type input "14528.0000 g"
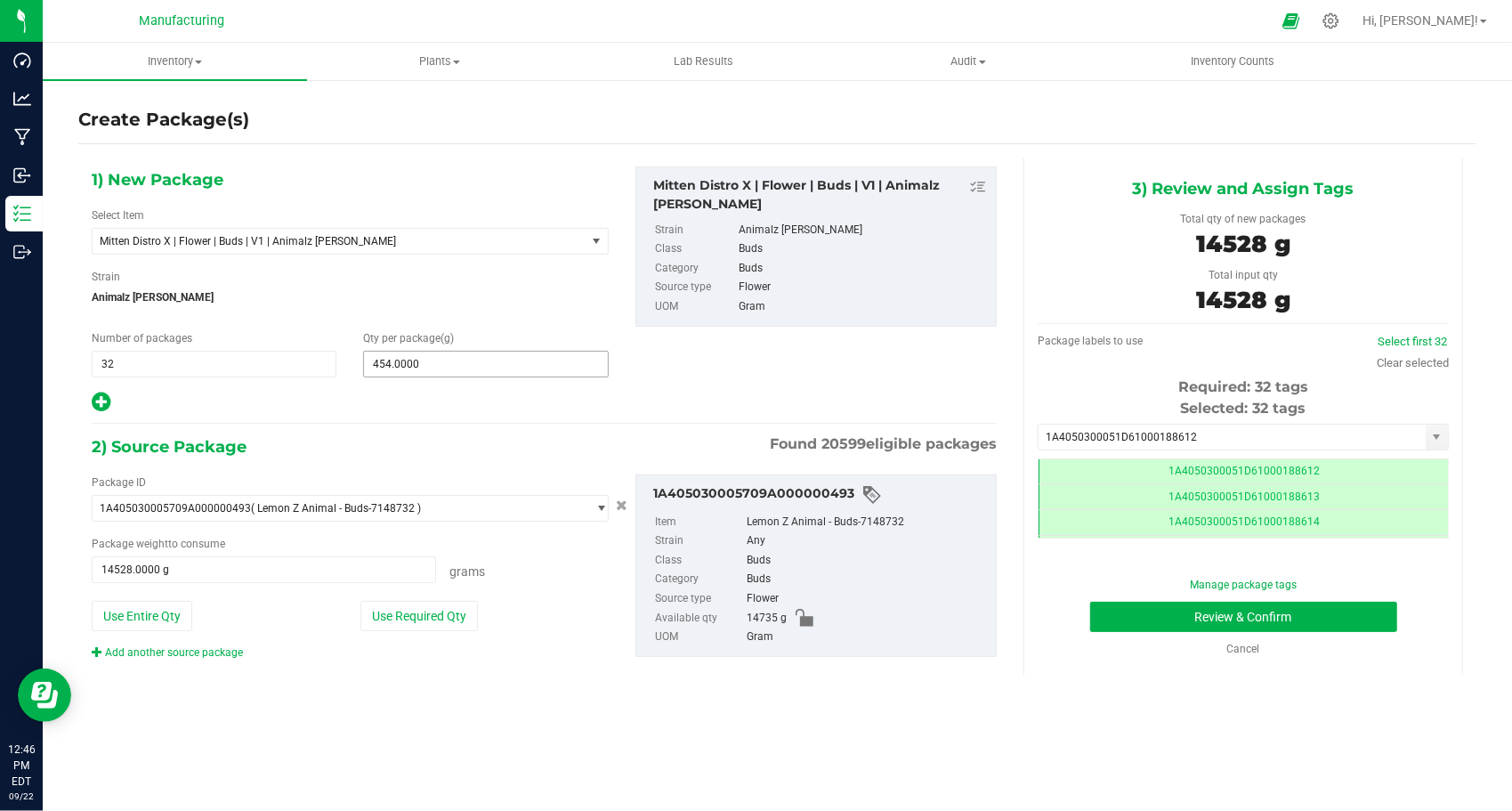
click at [528, 369] on span "454.0000 454" at bounding box center [486, 364] width 245 height 27
click at [528, 369] on input "454" at bounding box center [485, 364] width 243 height 25
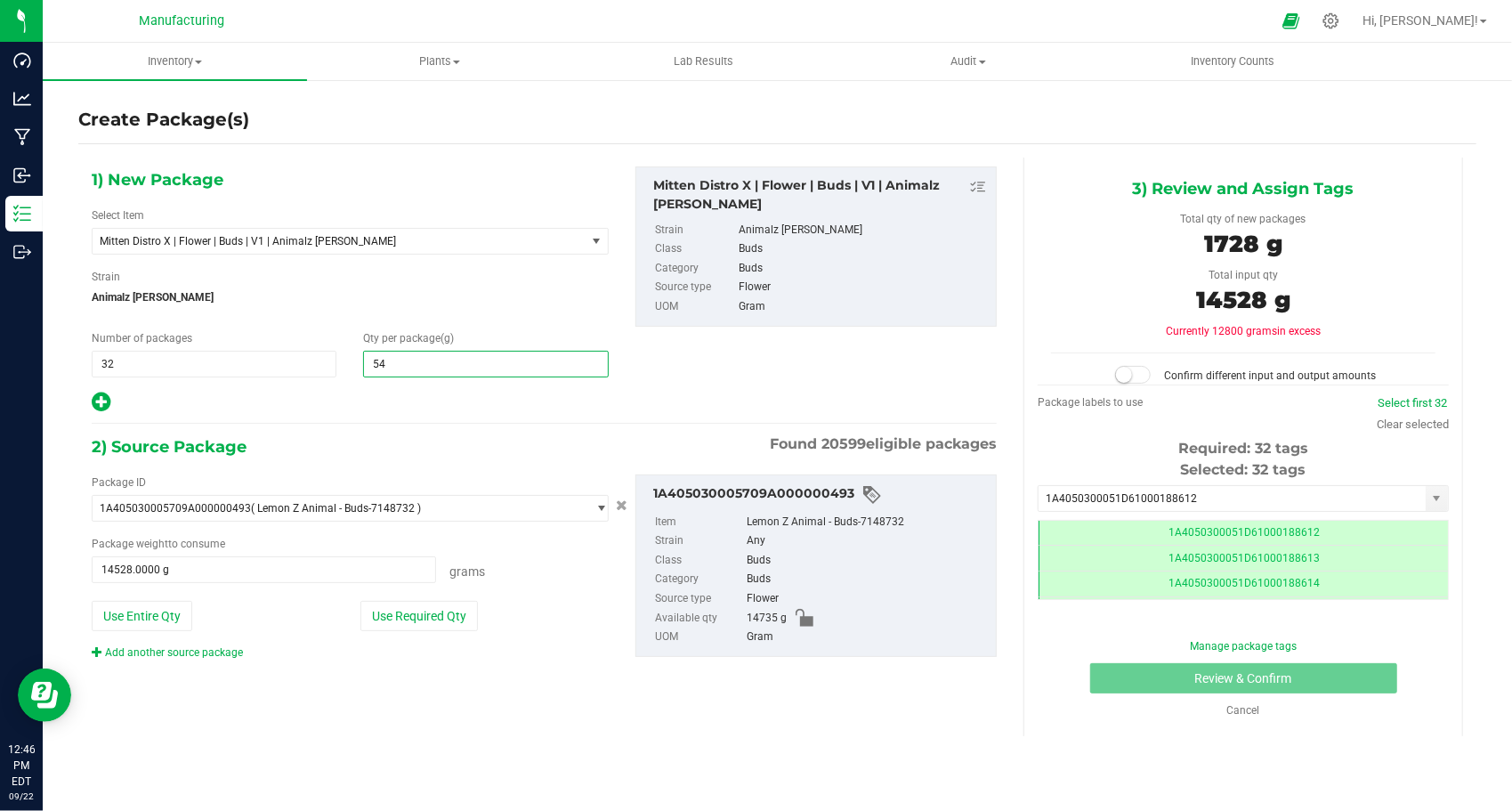
type input "545"
type input "545.0000"
click at [506, 406] on div at bounding box center [351, 402] width 518 height 23
click at [465, 367] on span "545.0000 545" at bounding box center [486, 364] width 245 height 27
click at [465, 367] on input "545" at bounding box center [485, 364] width 243 height 25
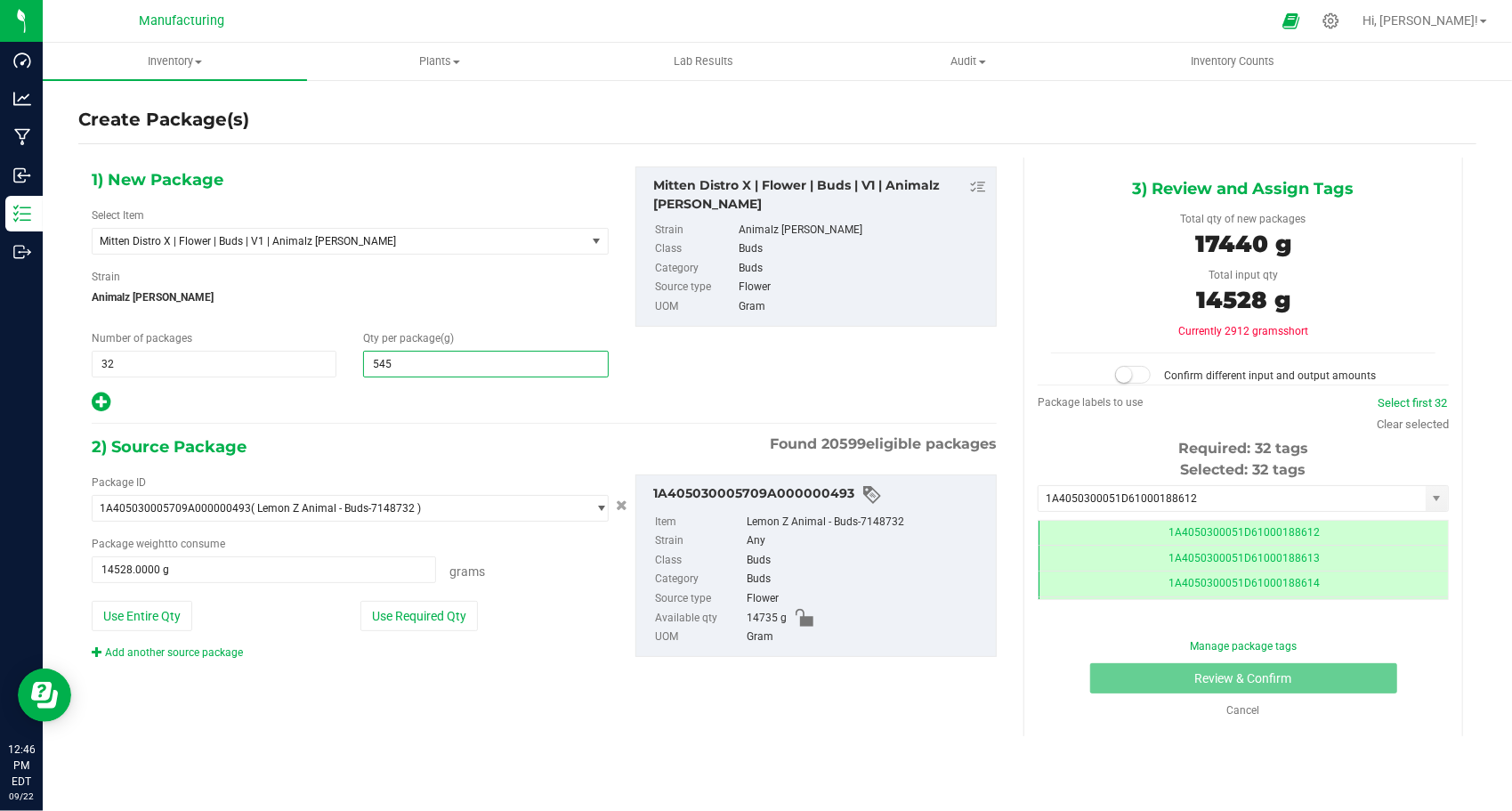
click at [465, 367] on input "545" at bounding box center [485, 364] width 243 height 25
type input "454"
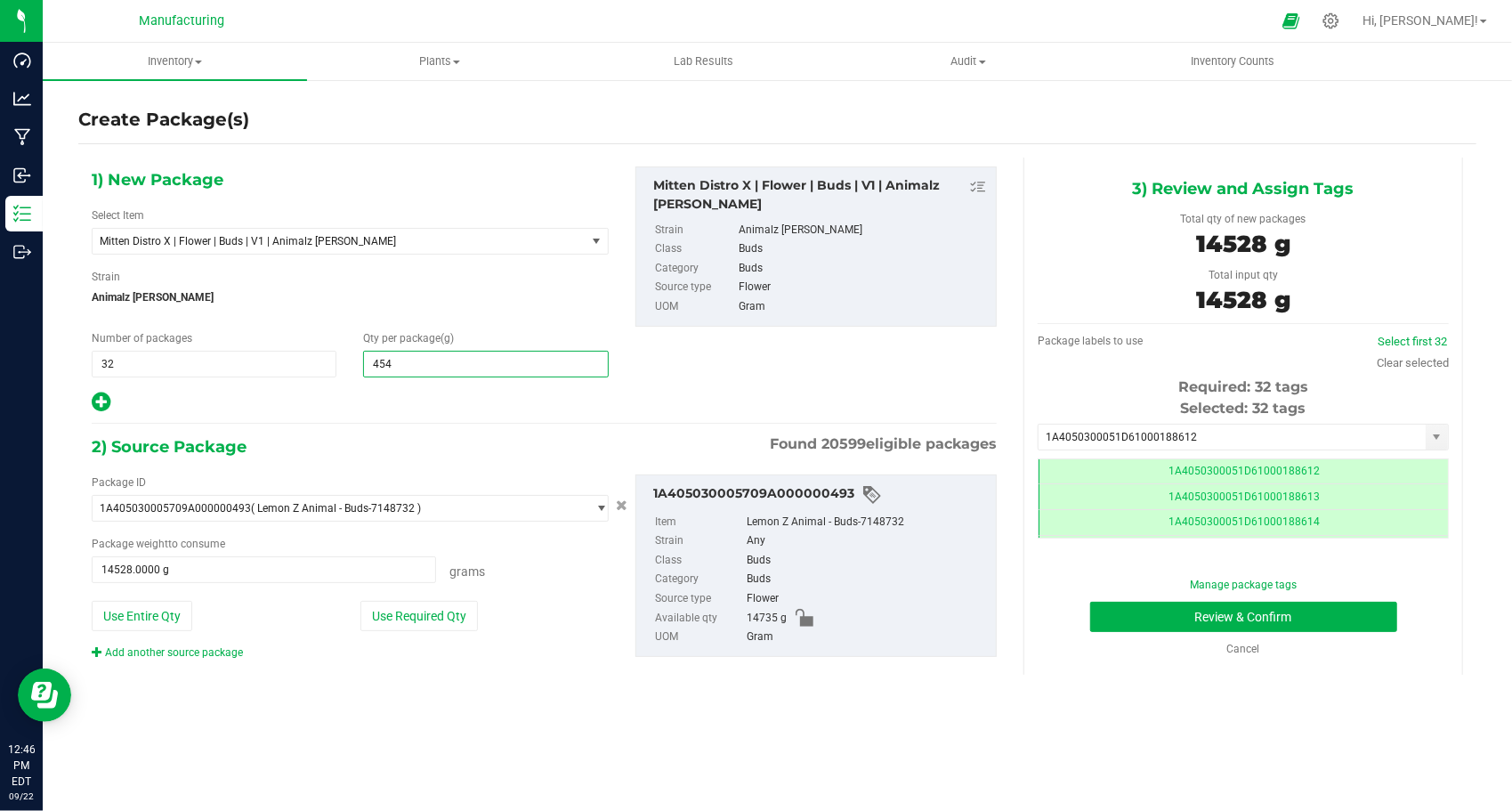
type input "454.0000"
click at [474, 383] on div "1) New Package Select Item Mitten Distro X | Flower | Buds | V1 | Animalz [PERS…" at bounding box center [350, 290] width 544 height 248
click at [1096, 614] on button "Review & Confirm" at bounding box center [1244, 617] width 307 height 31
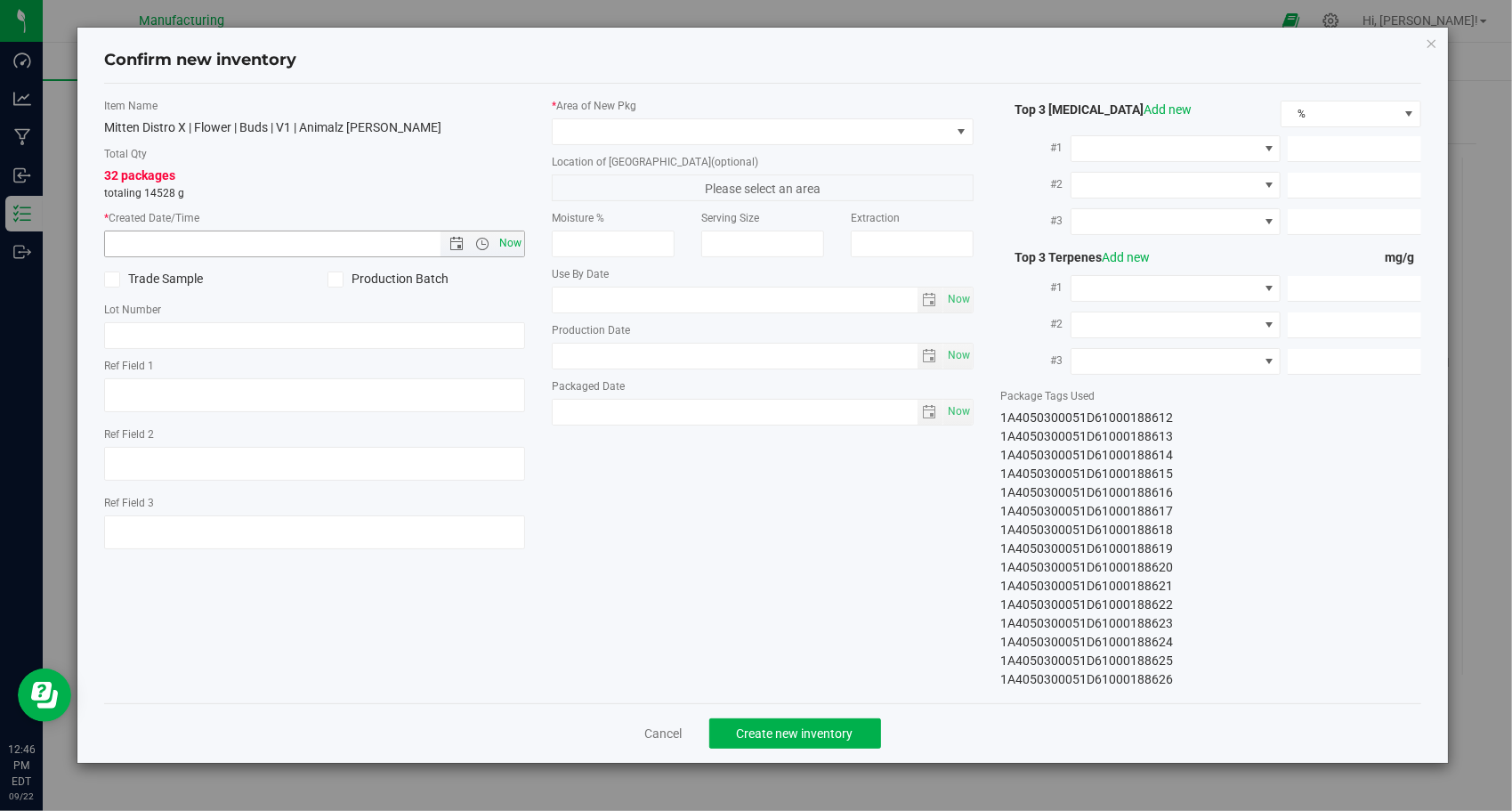
click at [513, 238] on span "Now" at bounding box center [511, 244] width 31 height 26
type input "[DATE] 12:46 PM"
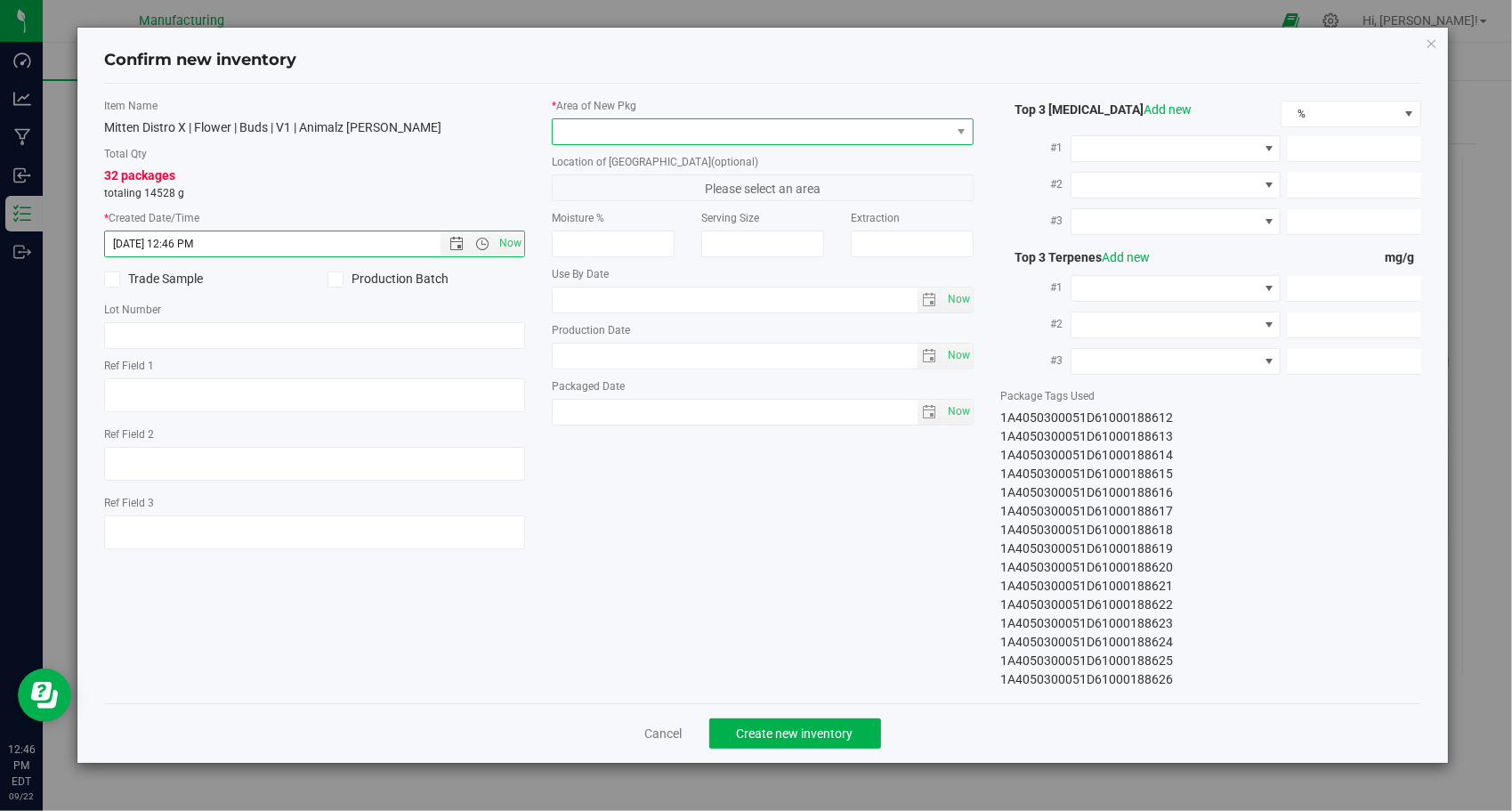
click at [696, 120] on span at bounding box center [751, 132] width 398 height 25
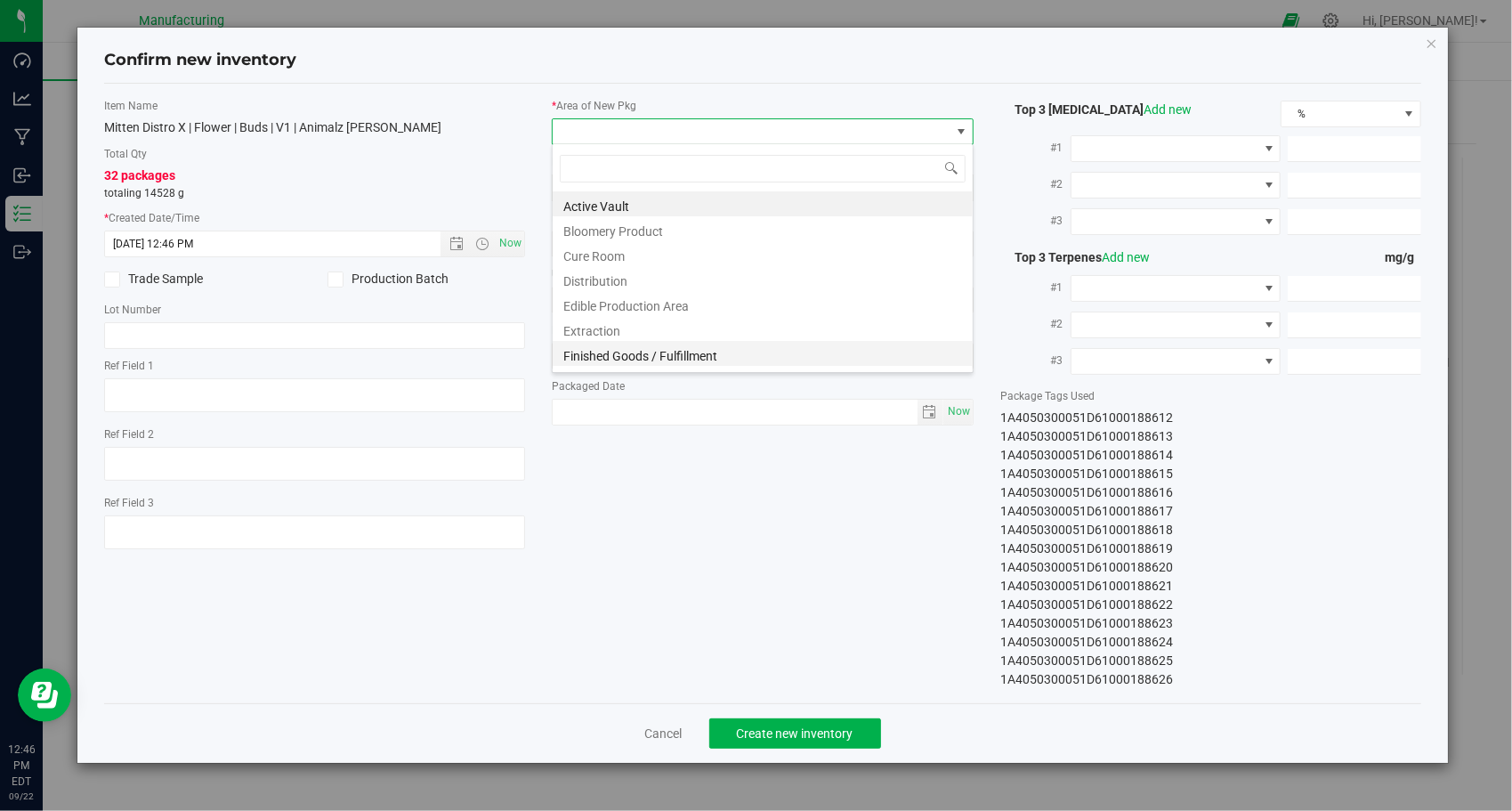
click at [750, 341] on li "Finished Goods / Fulfillment" at bounding box center [762, 354] width 420 height 25
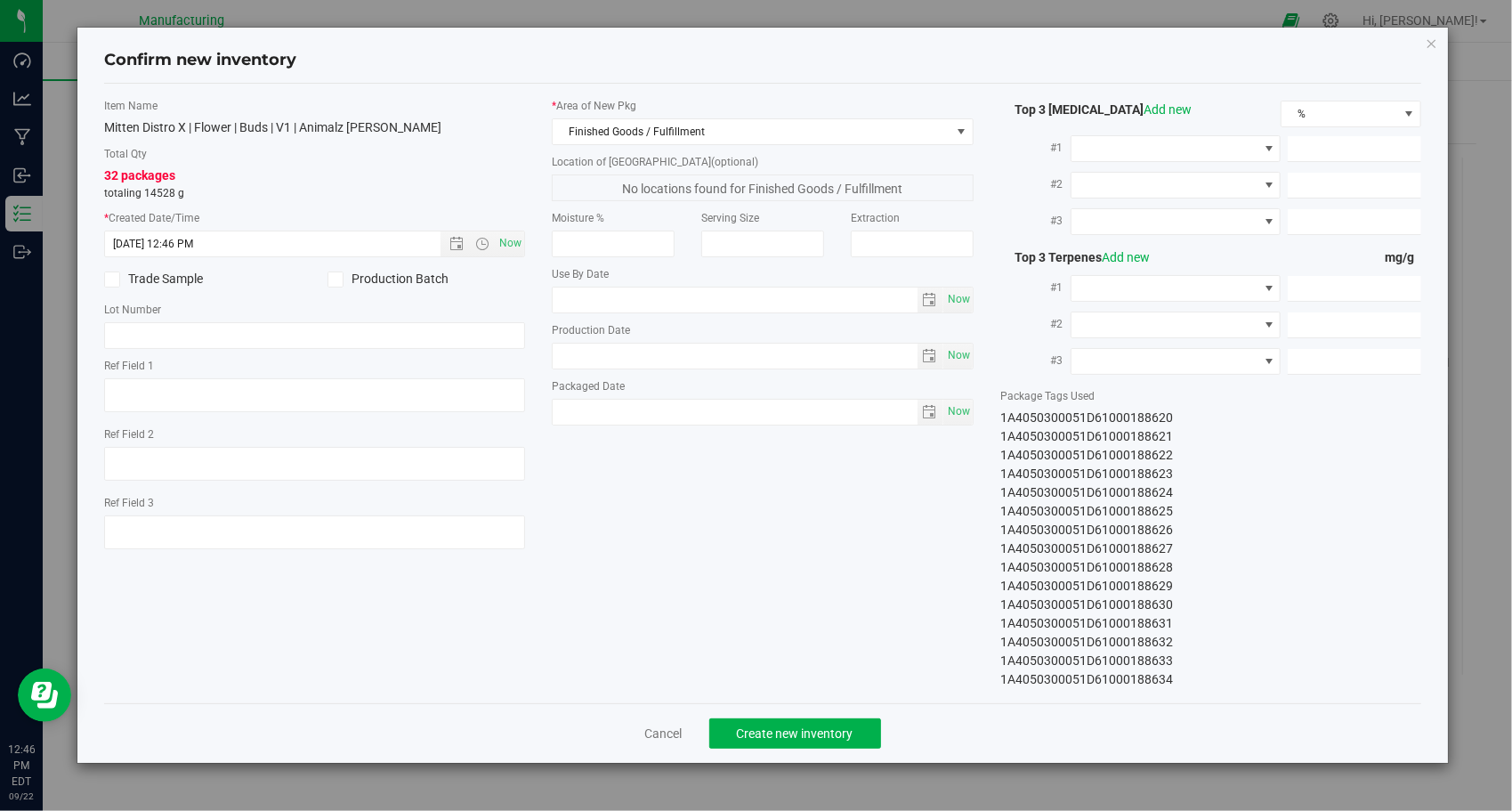
scroll to position [317, 0]
drag, startPoint x: 1000, startPoint y: 418, endPoint x: 1218, endPoint y: 701, distance: 357.2
click at [1218, 701] on div "Item Name Mitten Distro X | Flower | Buds | V1 | Animalz [PERSON_NAME] Total Qt…" at bounding box center [762, 393] width 1318 height 620
copy div "1A4050300051D61000188612 1A4050300051D61000188613 1A4050300051D61000188614 1A40…"
click at [812, 718] on button "Create new inventory" at bounding box center [795, 733] width 172 height 31
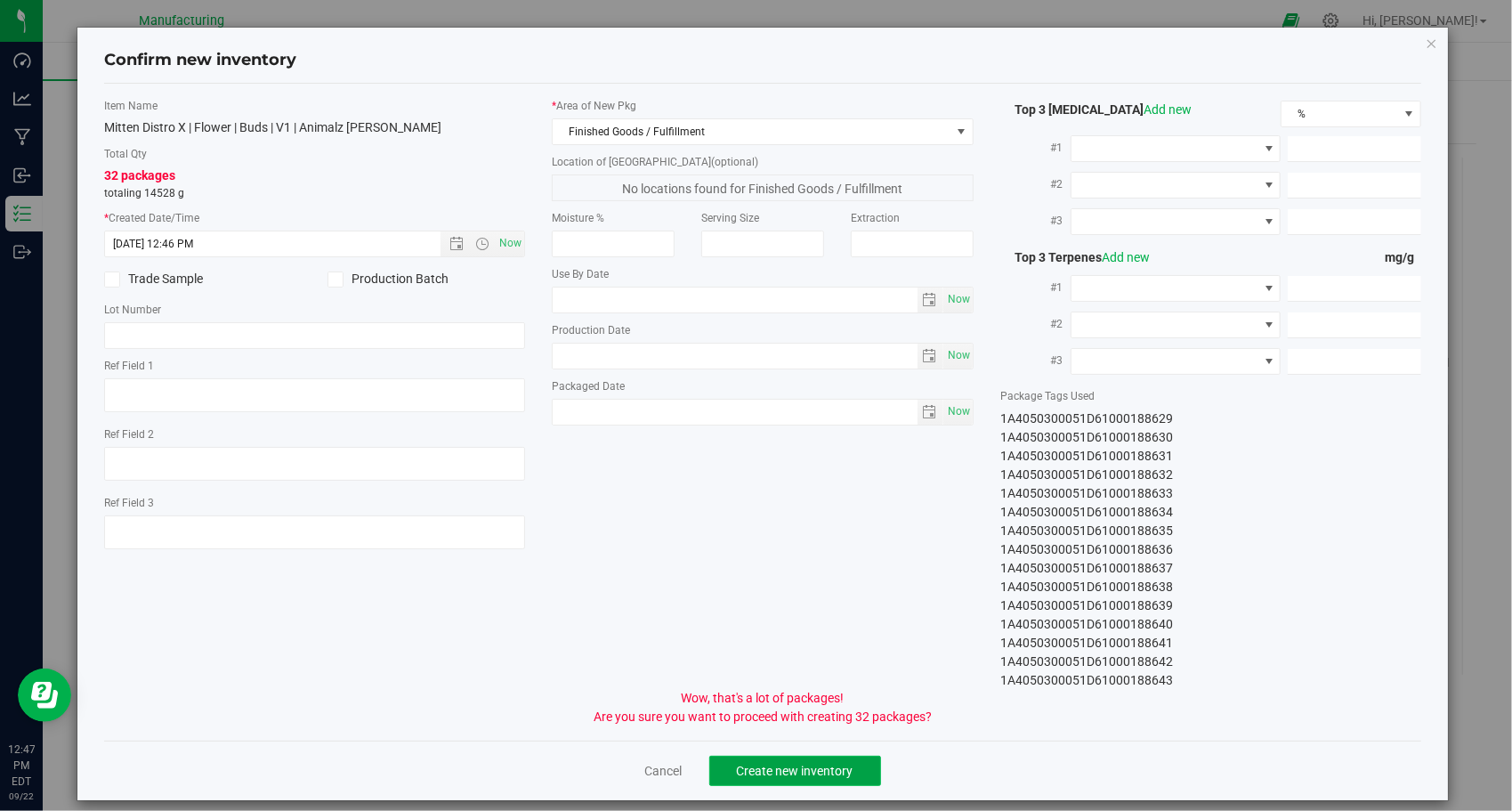
click at [775, 764] on span "Create new inventory" at bounding box center [796, 770] width 117 height 14
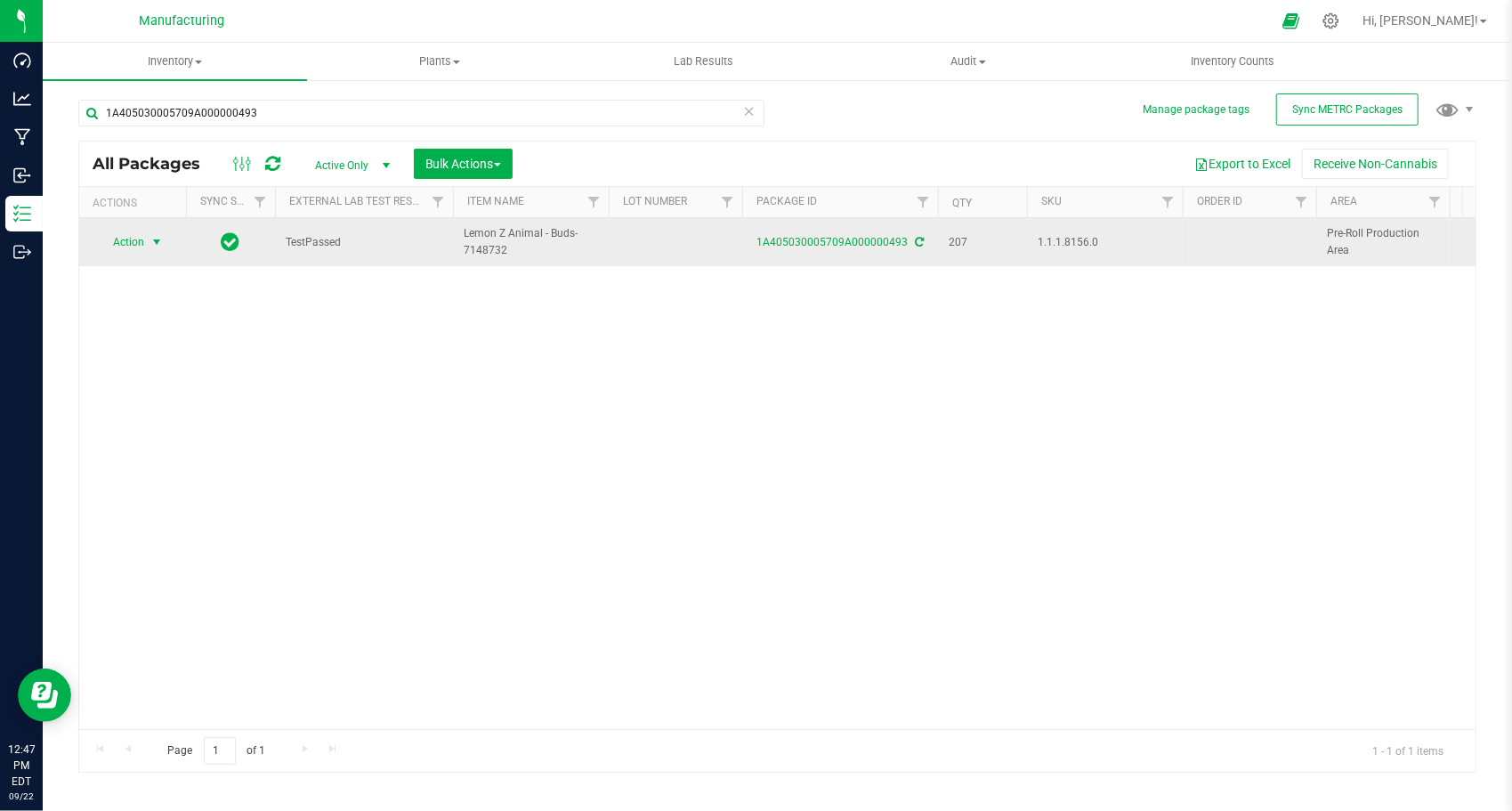
click at [149, 236] on span "select" at bounding box center [156, 241] width 14 height 14
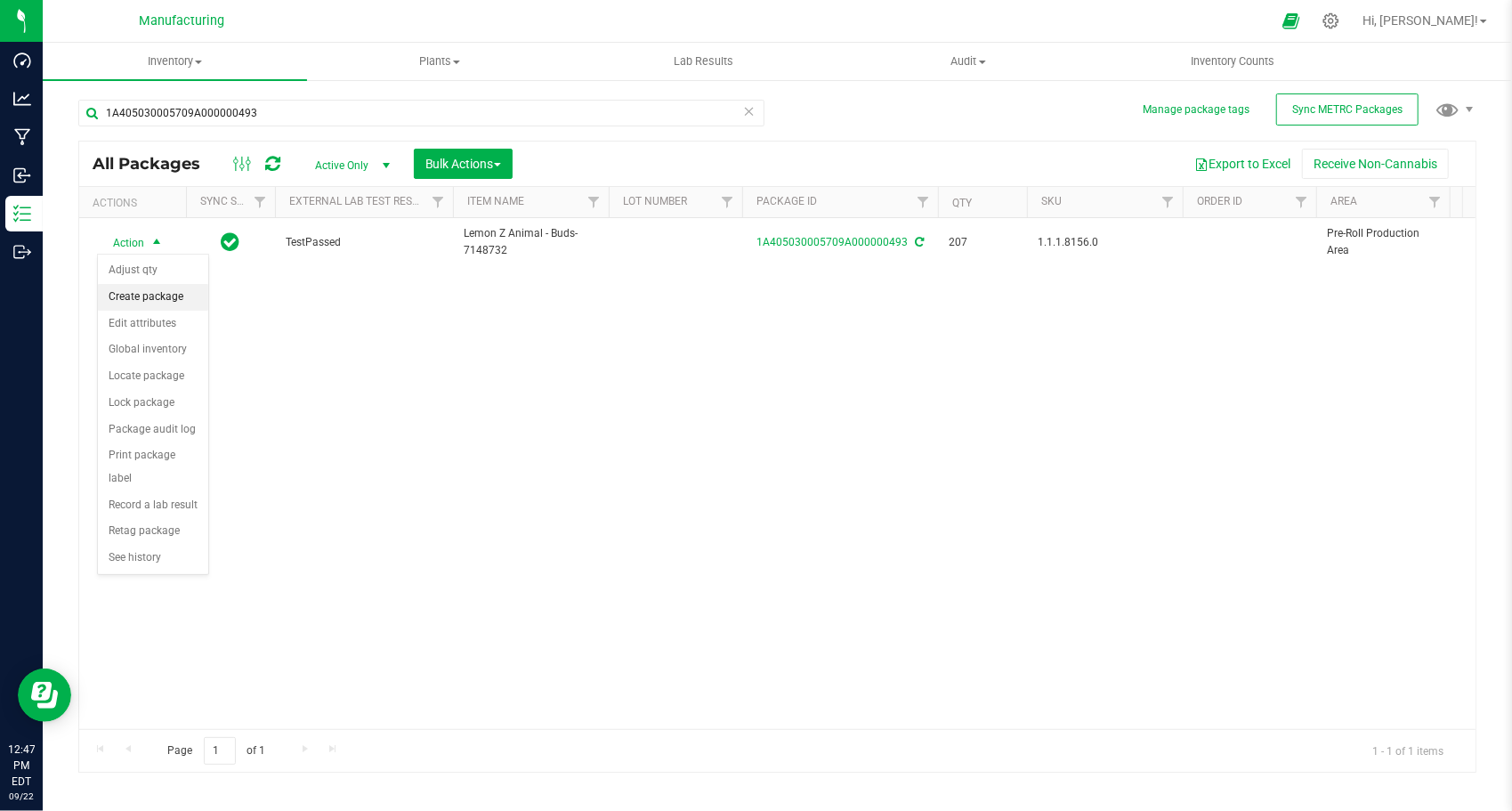
click at [173, 290] on li "Create package" at bounding box center [153, 297] width 110 height 27
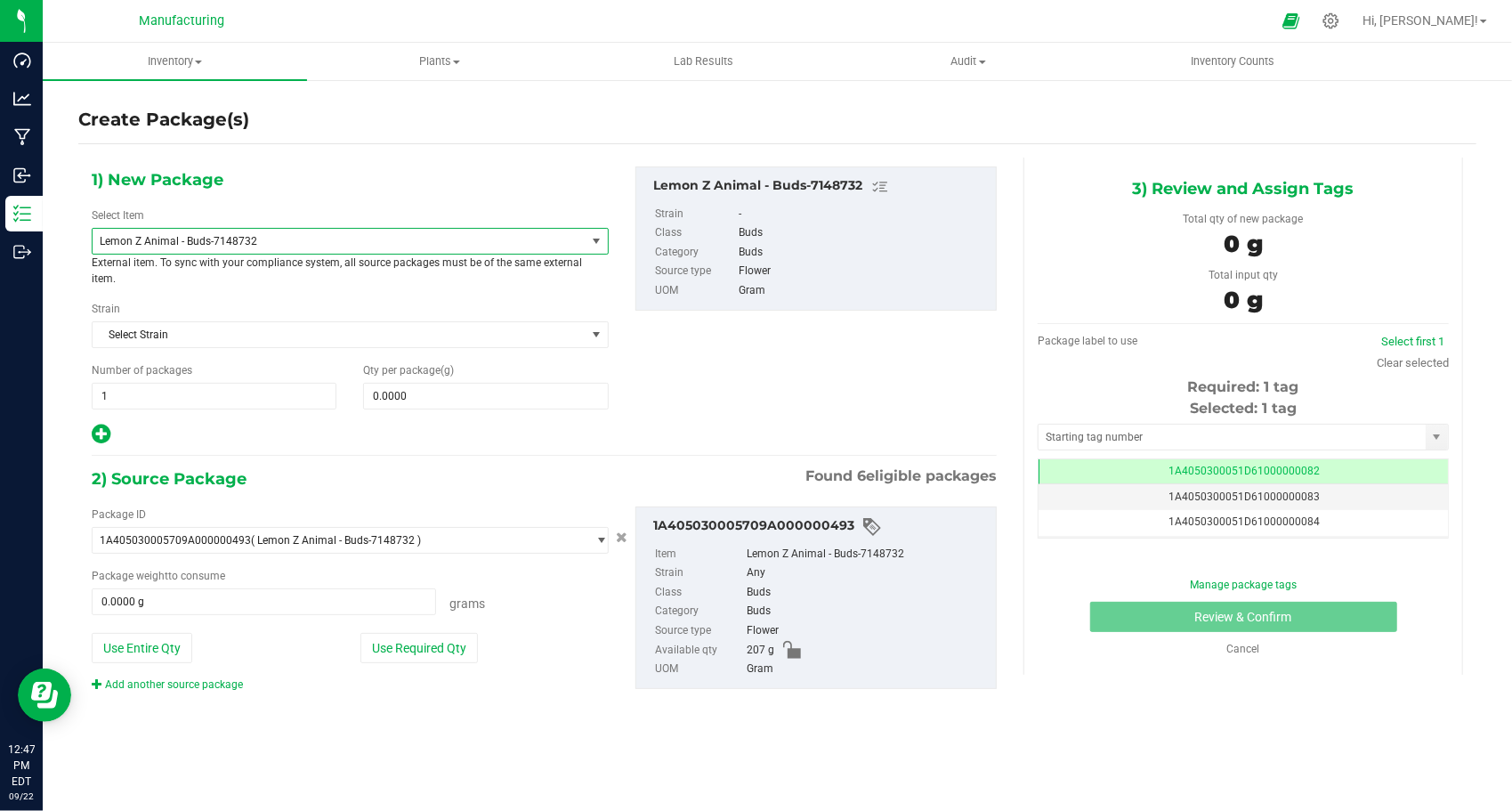
click at [260, 240] on span "Lemon Z Animal - Buds-7148732" at bounding box center [328, 240] width 459 height 12
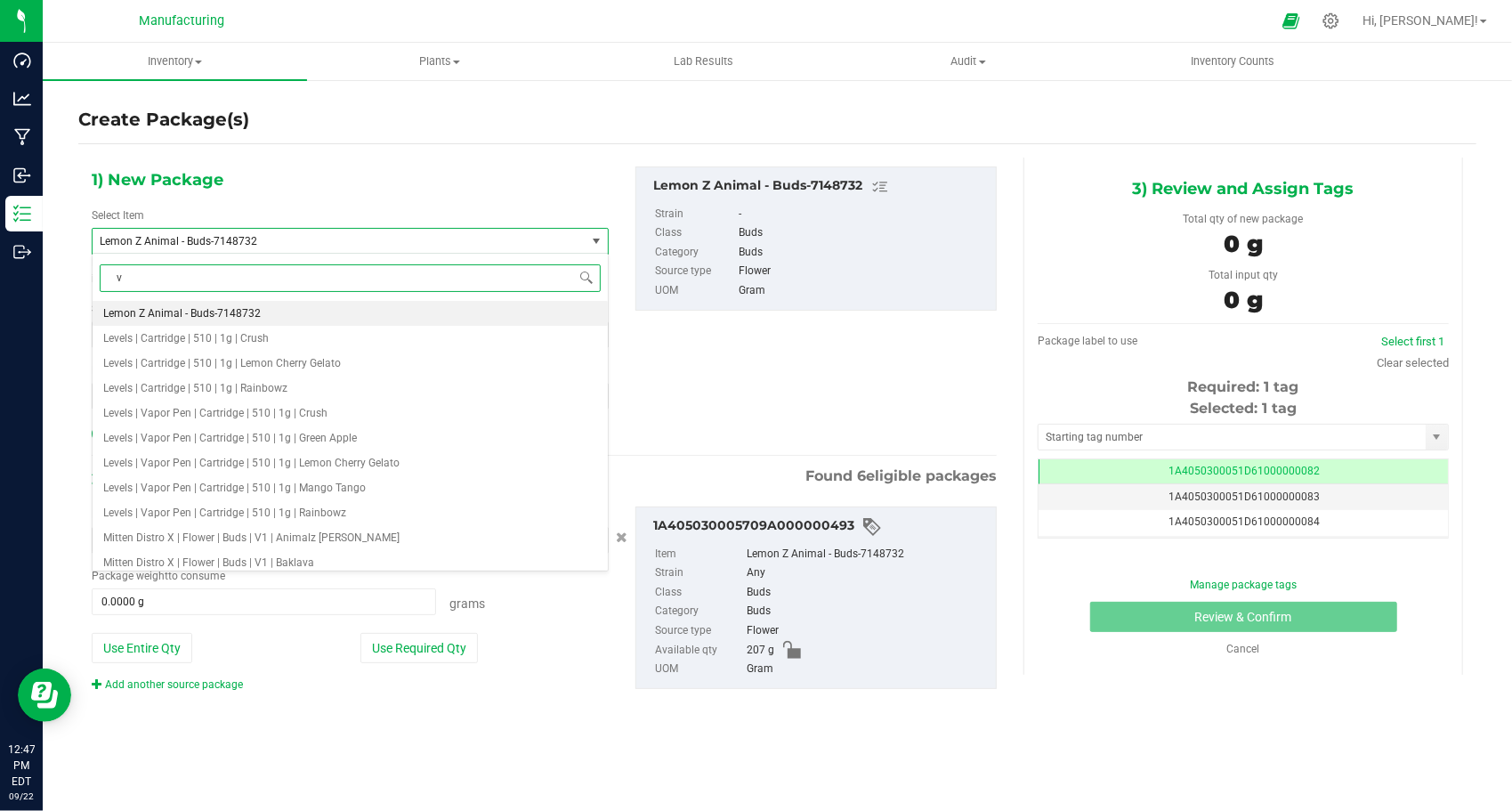
type input "v1"
click at [406, 308] on li "Mitten Distro X | Flower | Buds | V1 | Animalz [PERSON_NAME]" at bounding box center [351, 313] width 516 height 25
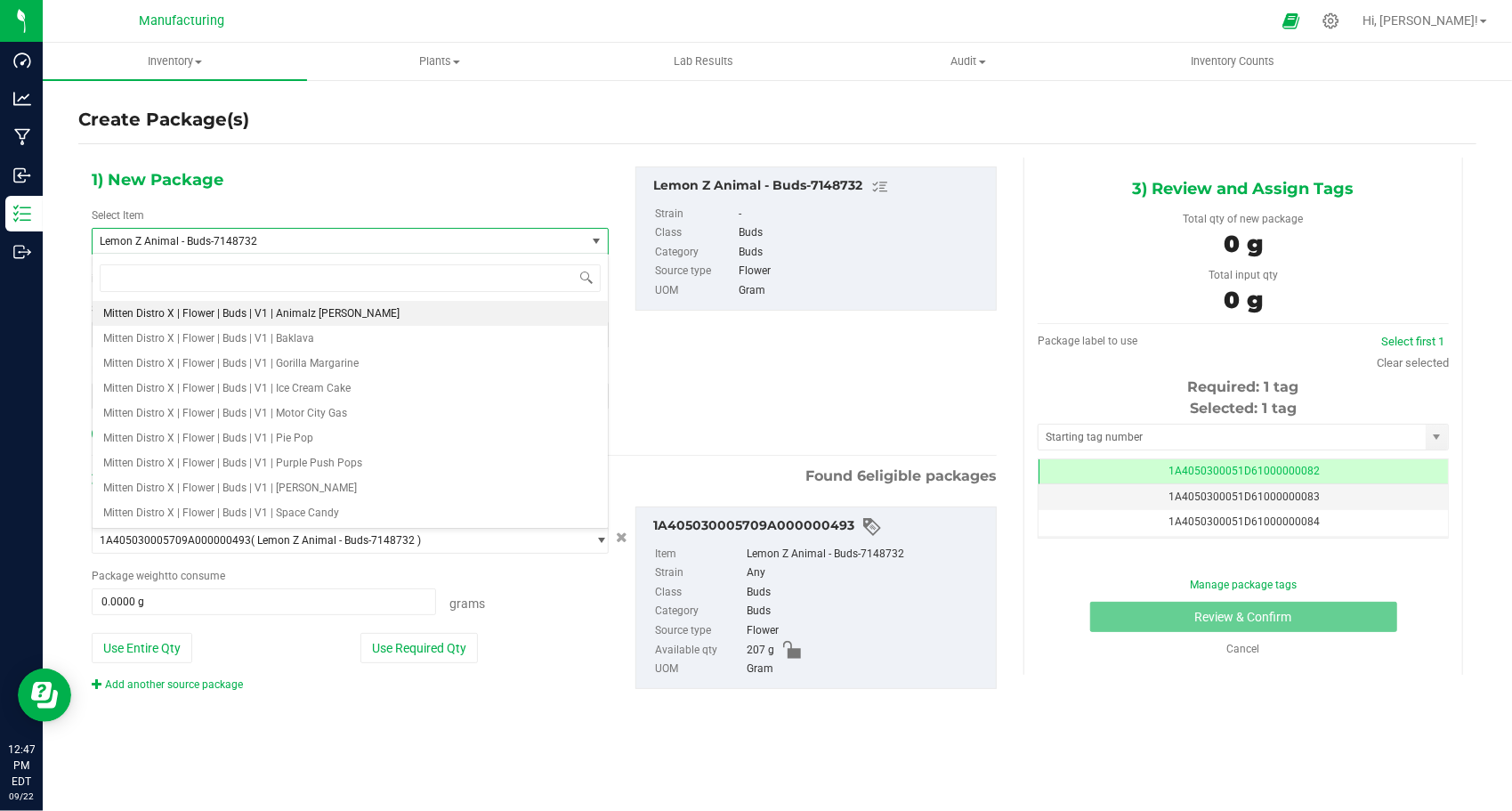
type input "0.0000"
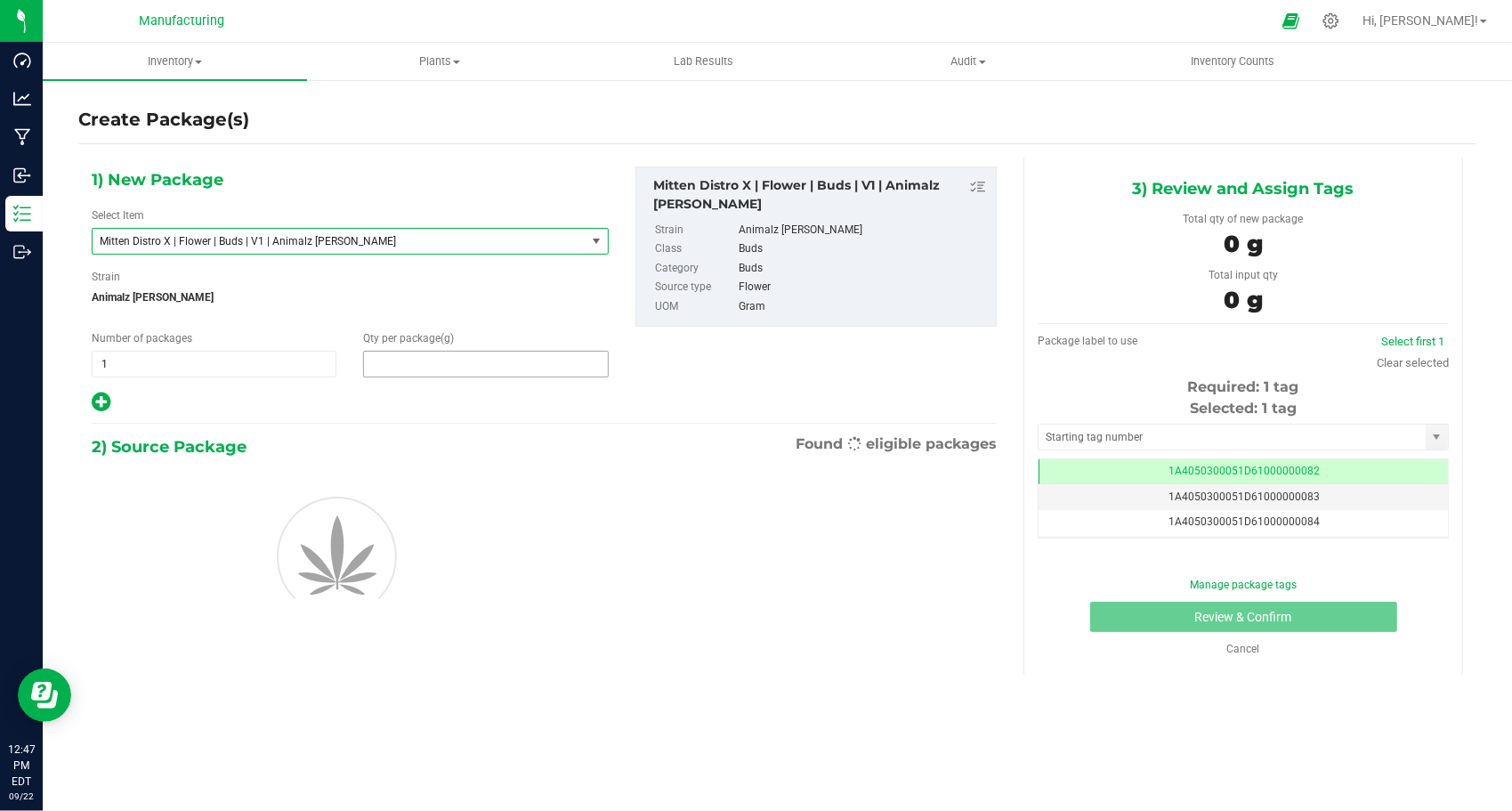
click at [464, 369] on span at bounding box center [486, 364] width 245 height 27
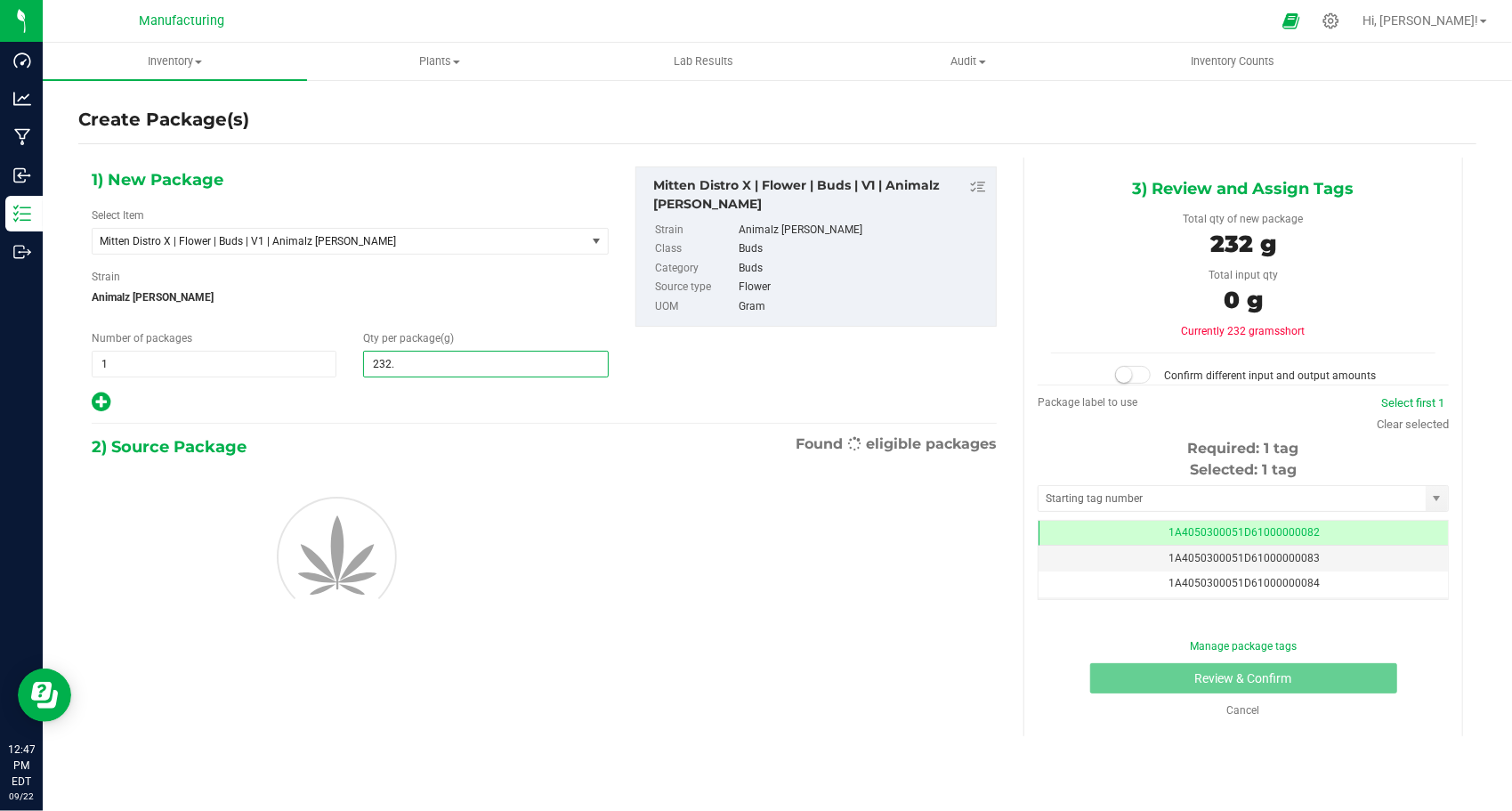
type input "232.5"
type input "232.5000"
click at [458, 408] on div at bounding box center [351, 402] width 518 height 23
click at [1064, 502] on input "text" at bounding box center [1232, 498] width 387 height 25
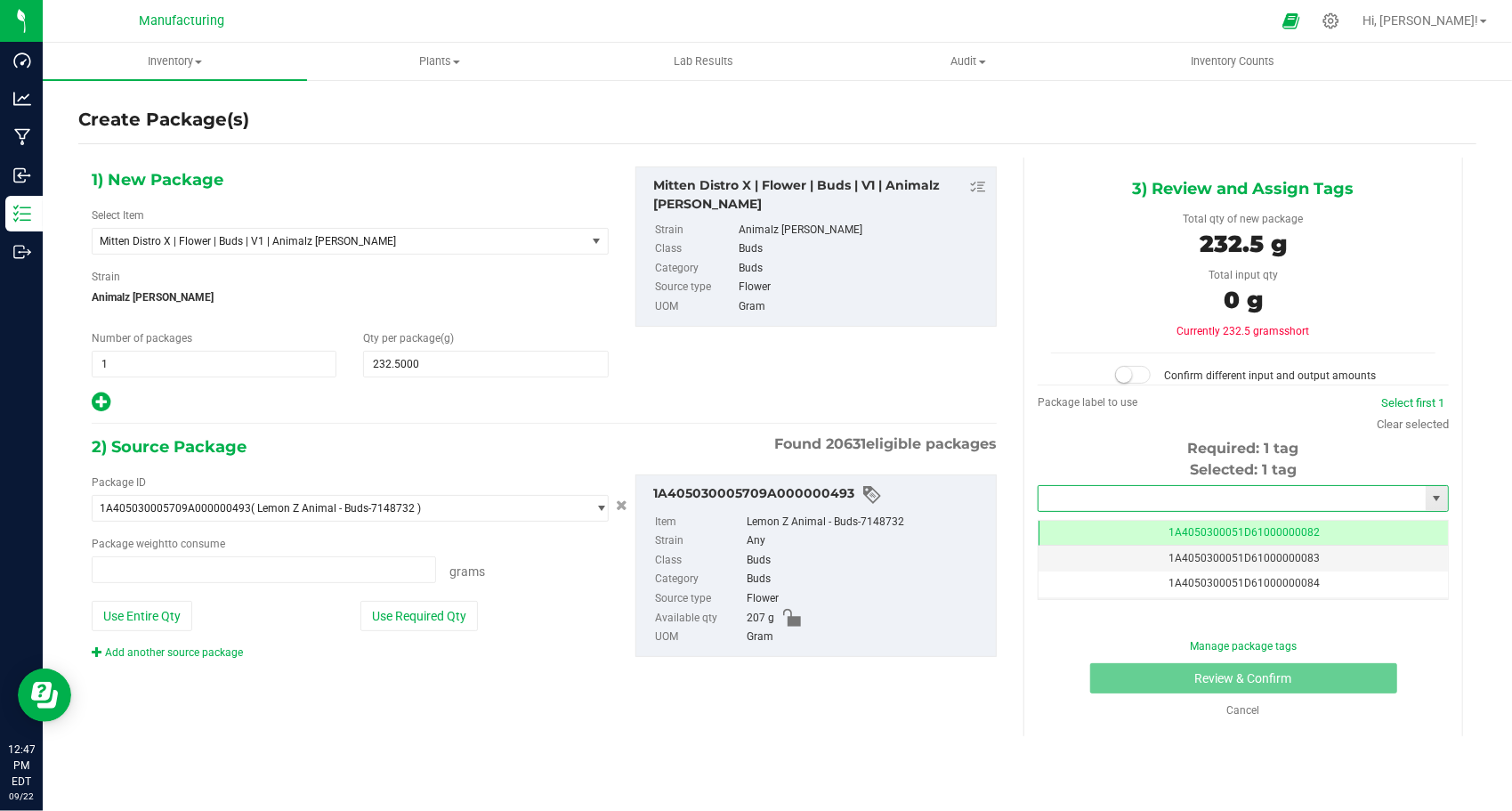
type input "0.0000 g"
click at [1075, 522] on li "1A4050300051D61000188644" at bounding box center [1243, 526] width 409 height 27
type input "1A4050300051D61000188644"
click at [460, 620] on button "Use Required Qty" at bounding box center [419, 616] width 118 height 31
type input "207.0000 g"
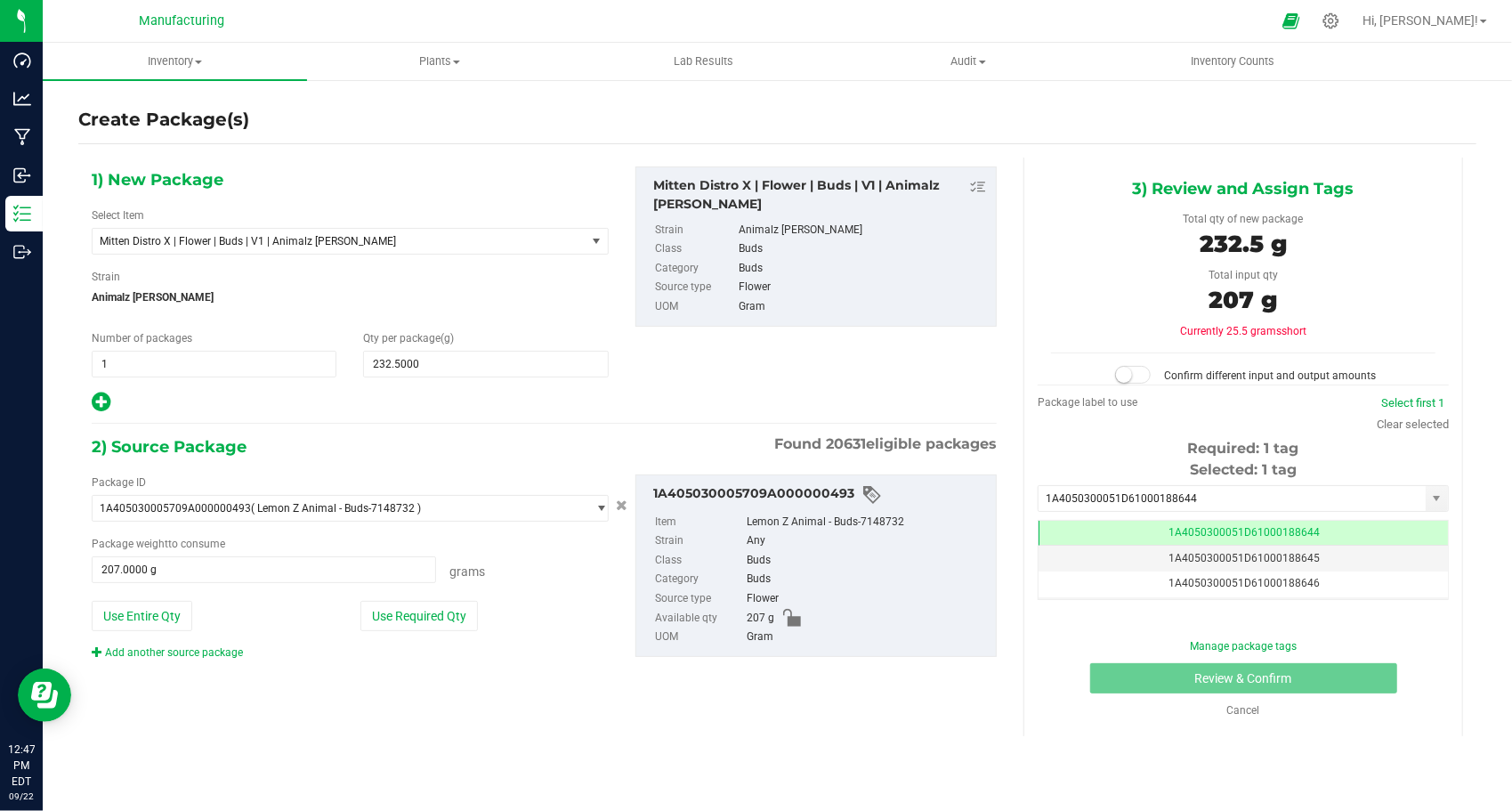
click at [1135, 382] on div at bounding box center [1134, 375] width 45 height 18
click at [1127, 377] on small at bounding box center [1123, 374] width 16 height 16
click at [963, 729] on div "1) New Package Select Item Mitten Distro X | Flower | Buds | V1 | Animalz [PERS…" at bounding box center [777, 447] width 1399 height 579
click at [1129, 680] on button "Review & Confirm" at bounding box center [1244, 678] width 307 height 31
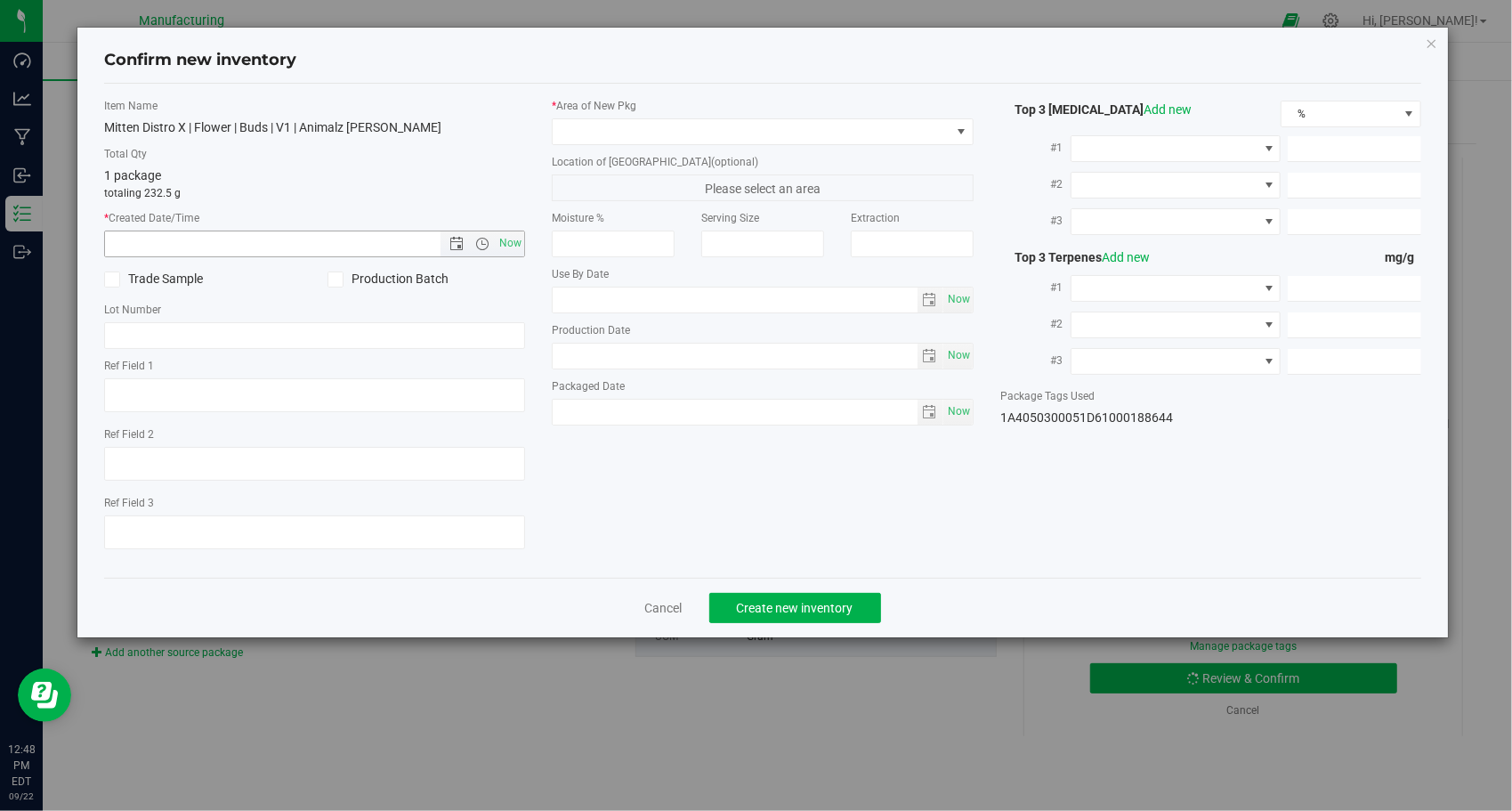
click at [520, 245] on span "Now" at bounding box center [511, 244] width 31 height 26
type input "[DATE] 12:48 PM"
click at [792, 136] on span at bounding box center [751, 132] width 398 height 25
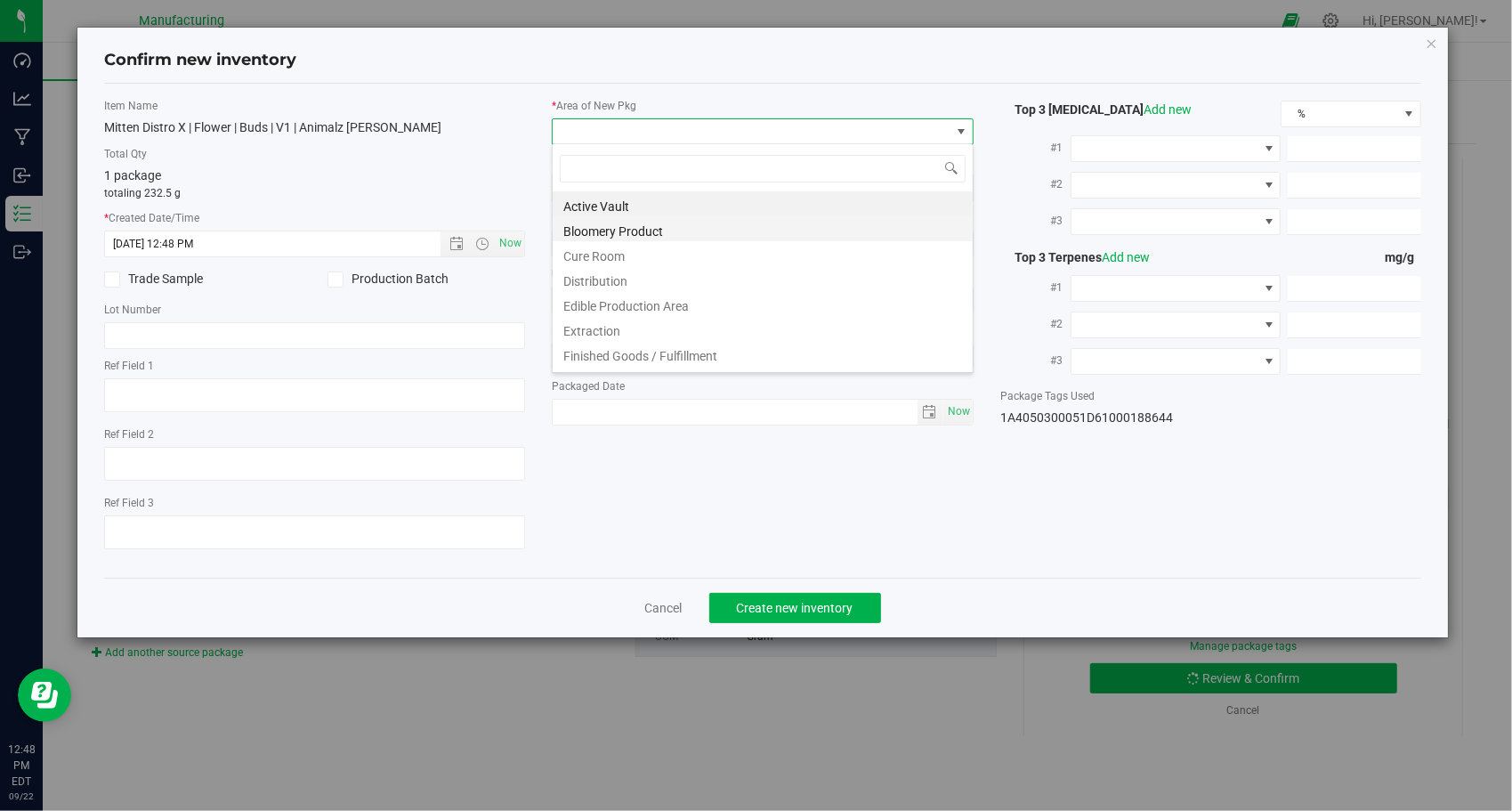
scroll to position [26, 422]
click at [650, 353] on li "Finished Goods / Fulfillment" at bounding box center [762, 354] width 420 height 25
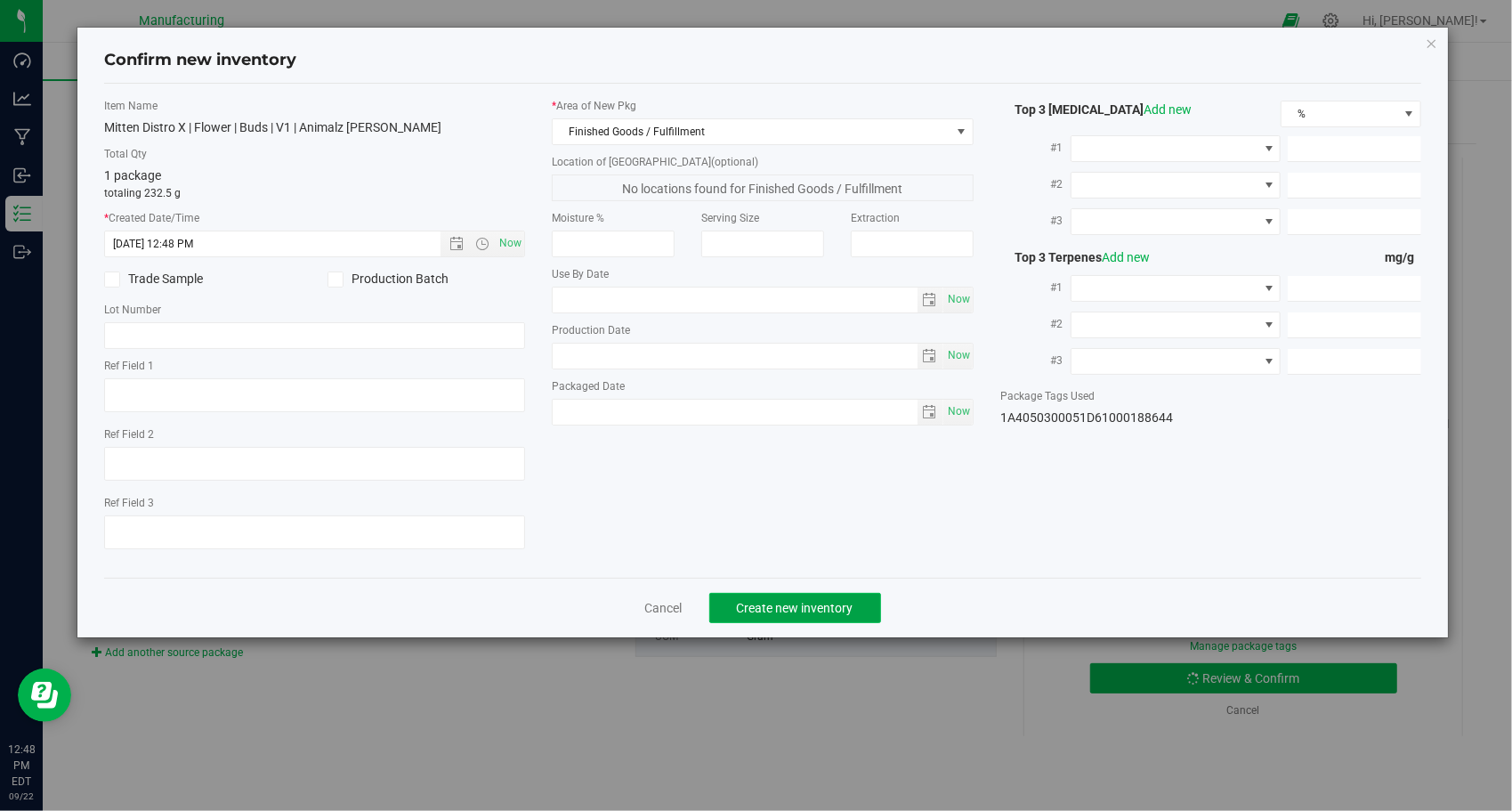
click at [773, 597] on button "Create new inventory" at bounding box center [795, 608] width 172 height 31
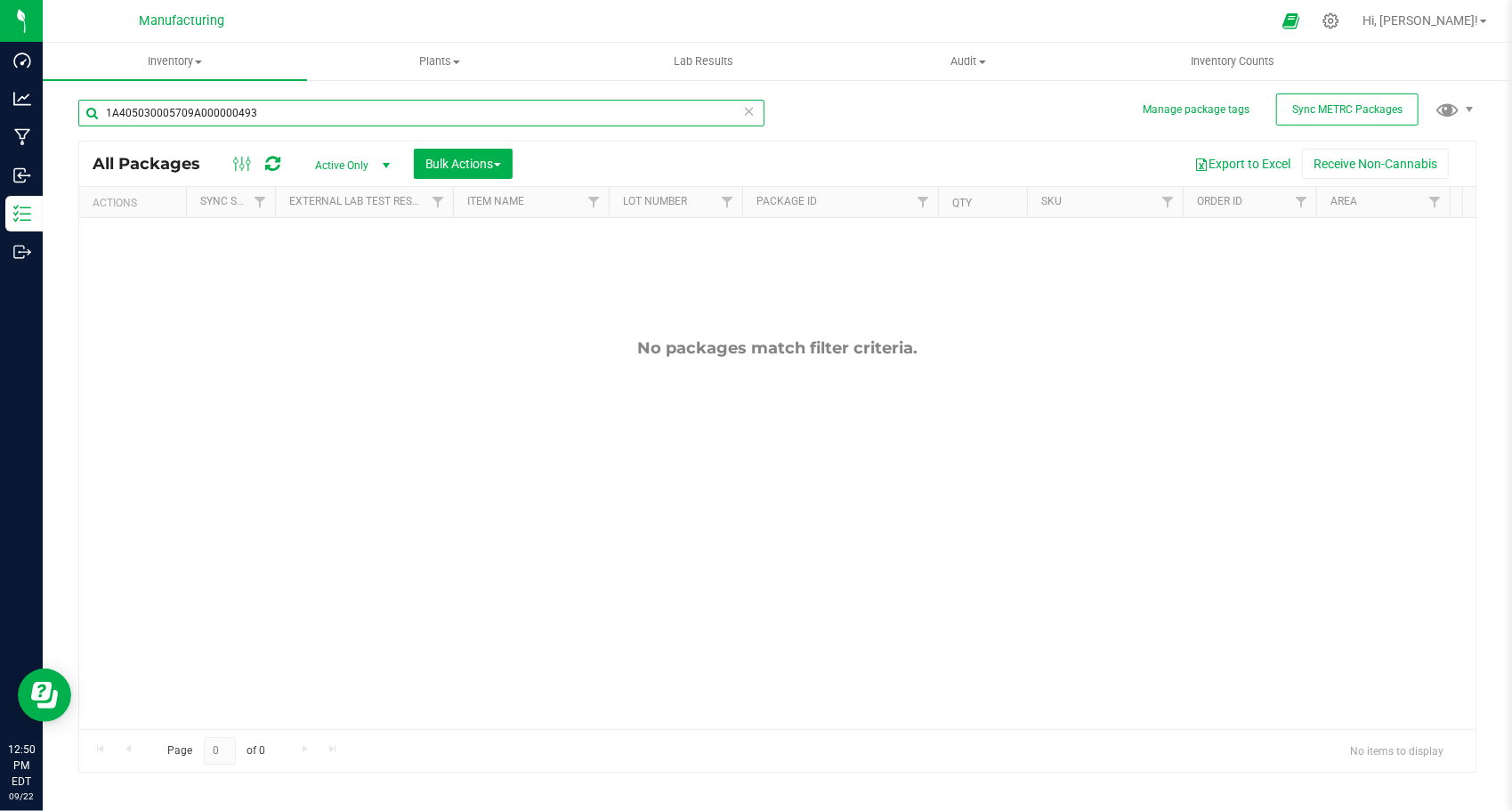
click at [415, 116] on input "1A405030005709A000000493" at bounding box center [421, 112] width 686 height 27
paste input "5"
type input "1A405030005709A000000495"
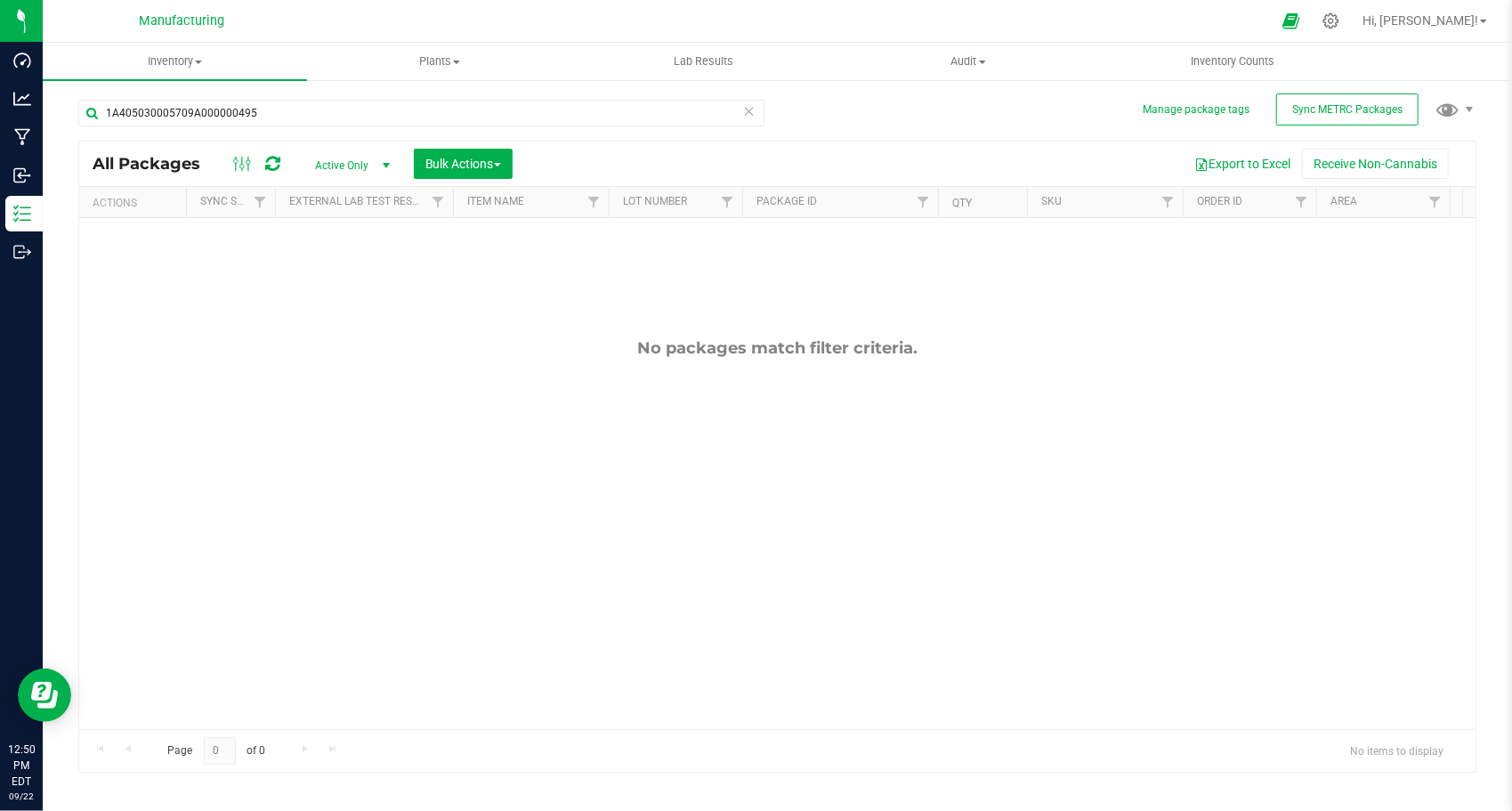
click at [364, 320] on div "No packages match filter criteria." at bounding box center [777, 534] width 1397 height 631
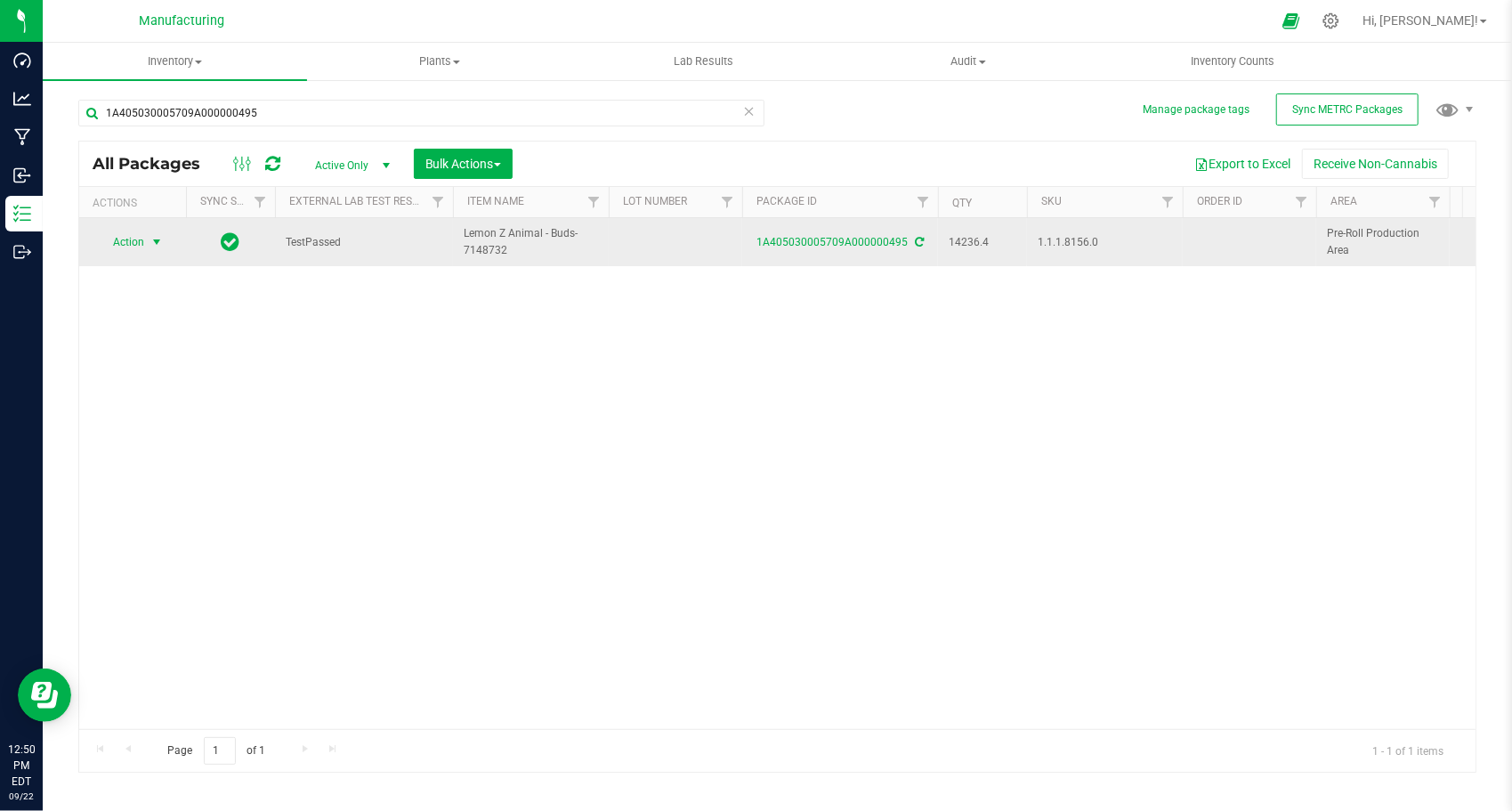
click at [153, 242] on span "select" at bounding box center [156, 241] width 14 height 14
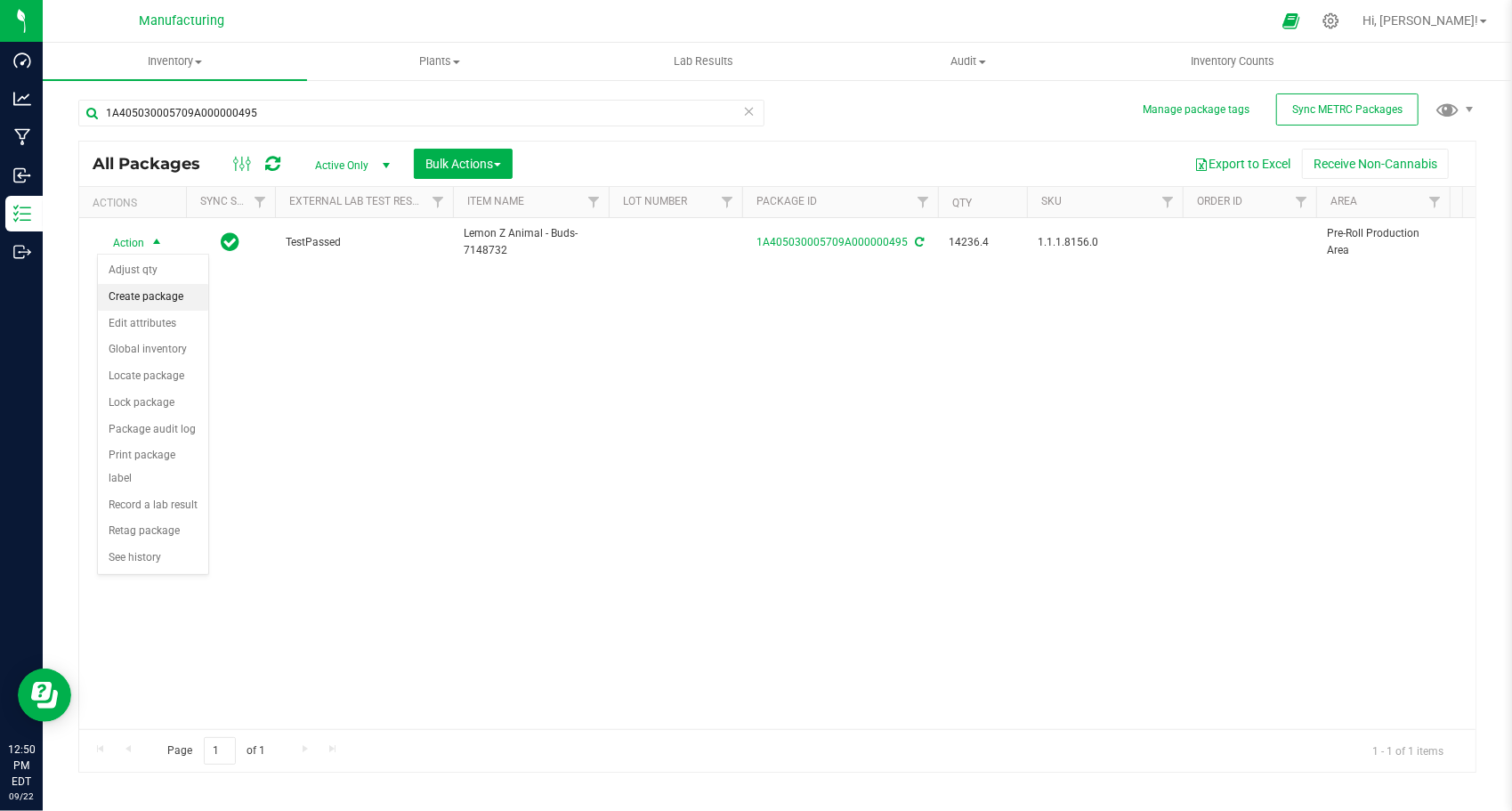
click at [157, 289] on li "Create package" at bounding box center [153, 297] width 110 height 27
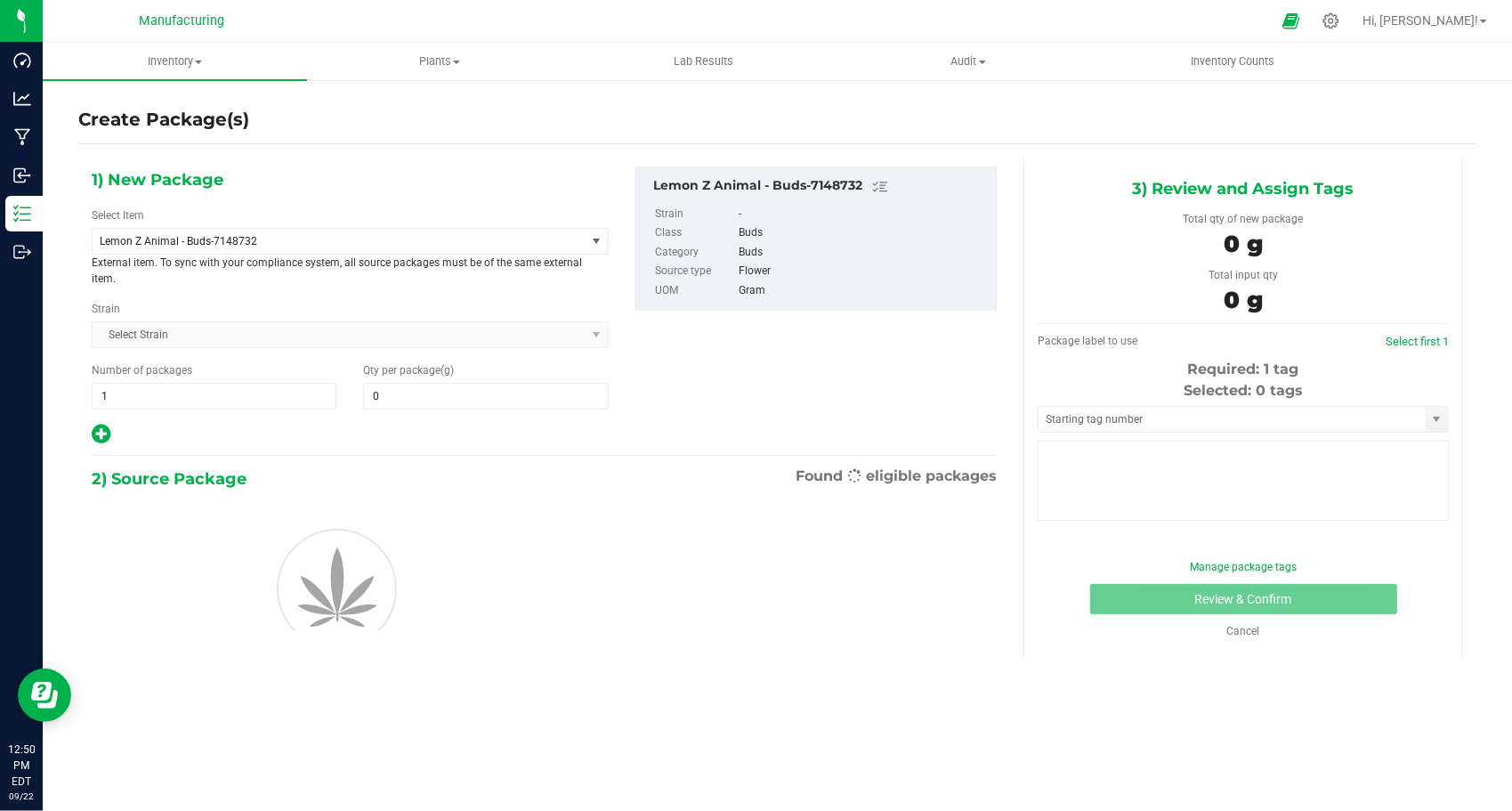
type input "0.0000"
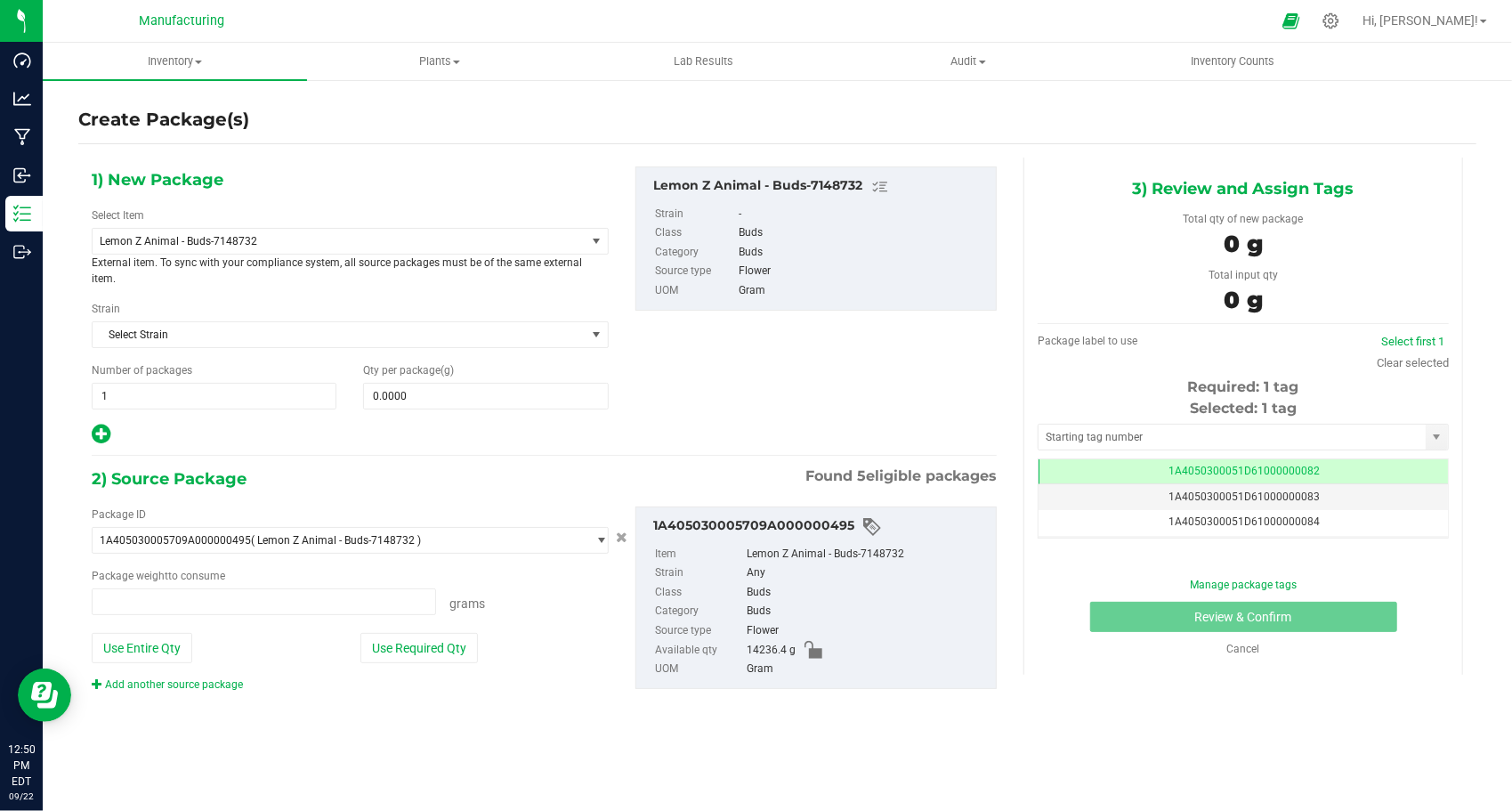
type input "0.0000 g"
click at [283, 250] on span "Lemon Z Animal - Buds-7148732" at bounding box center [340, 241] width 493 height 25
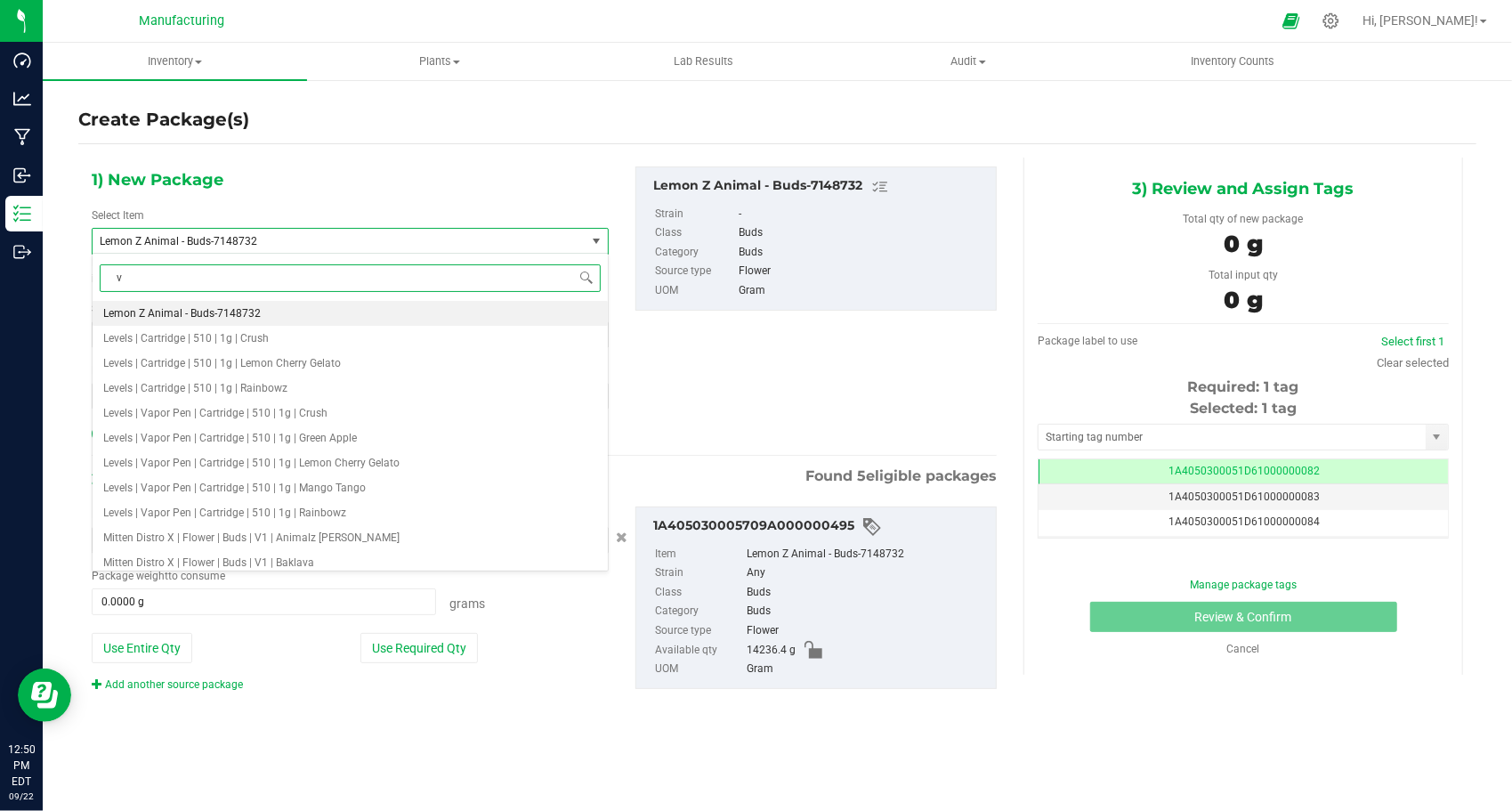
type input "v1"
click at [271, 311] on span "Mitten Distro X | Flower | Buds | V1 | Animalz [PERSON_NAME]" at bounding box center [251, 313] width 297 height 12
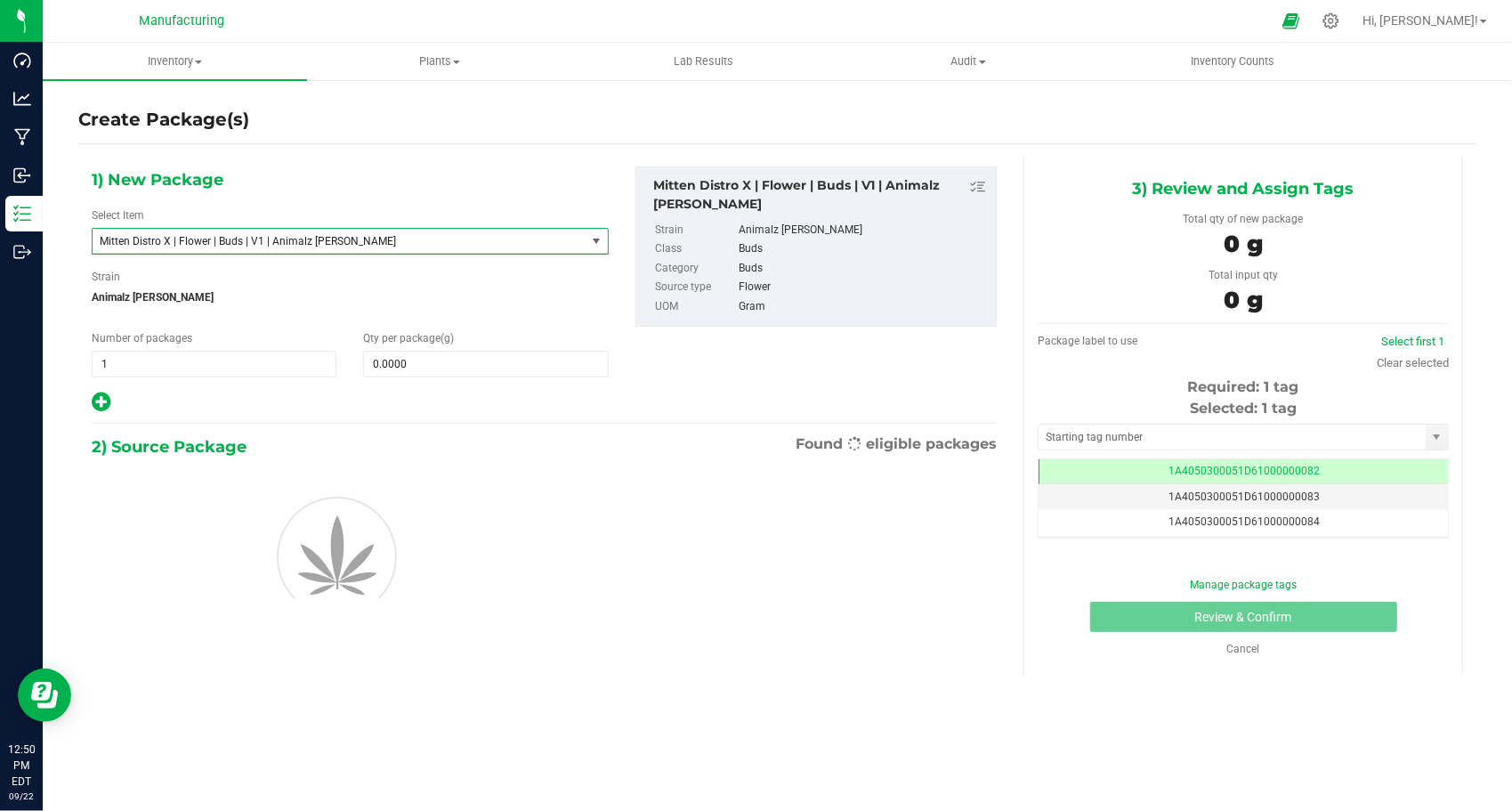
type input "0.0000"
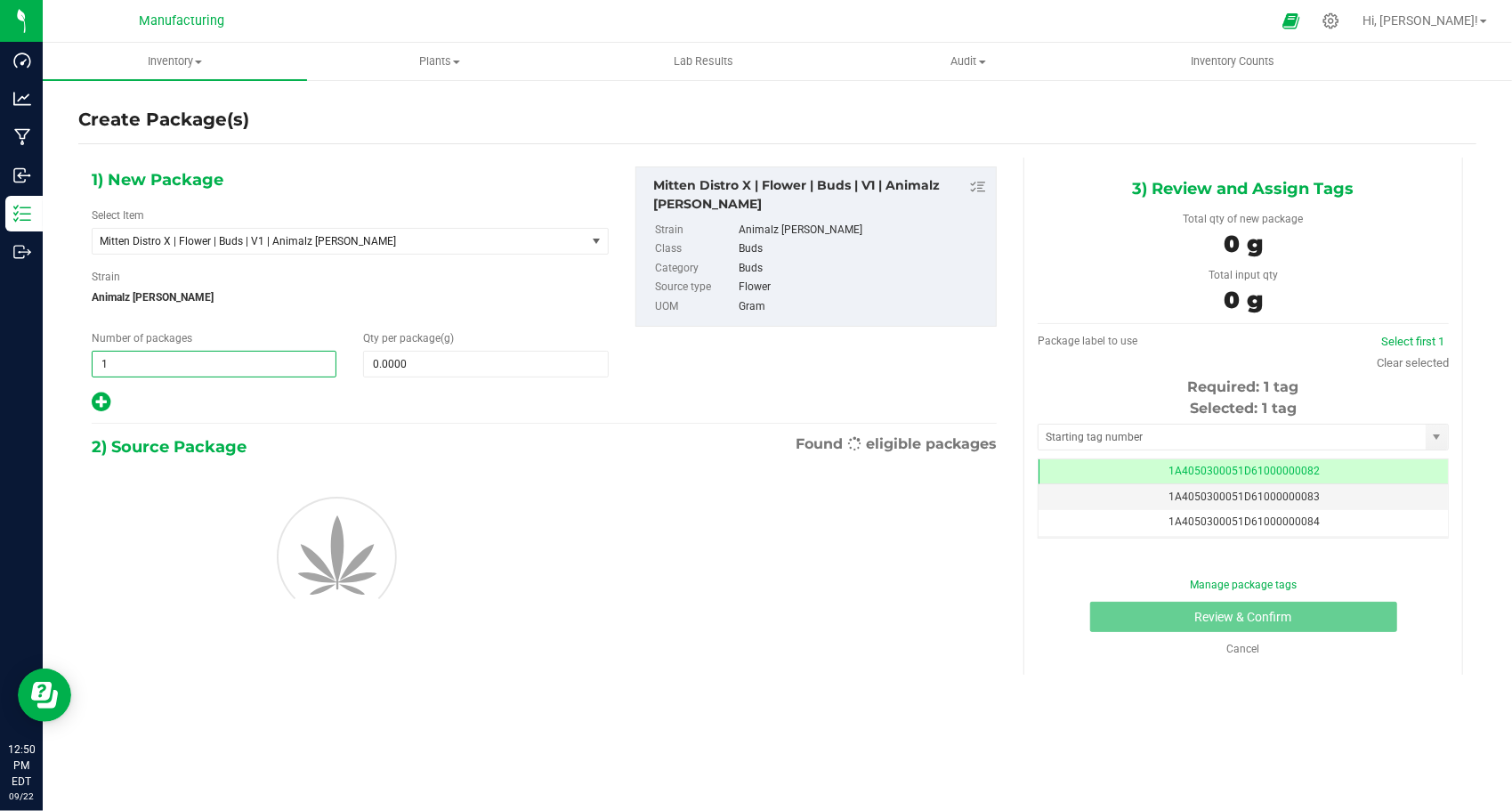
click at [200, 364] on span "1 1" at bounding box center [214, 364] width 245 height 27
click at [199, 364] on input "1" at bounding box center [214, 364] width 243 height 25
type input "31"
click at [411, 368] on span at bounding box center [486, 364] width 245 height 27
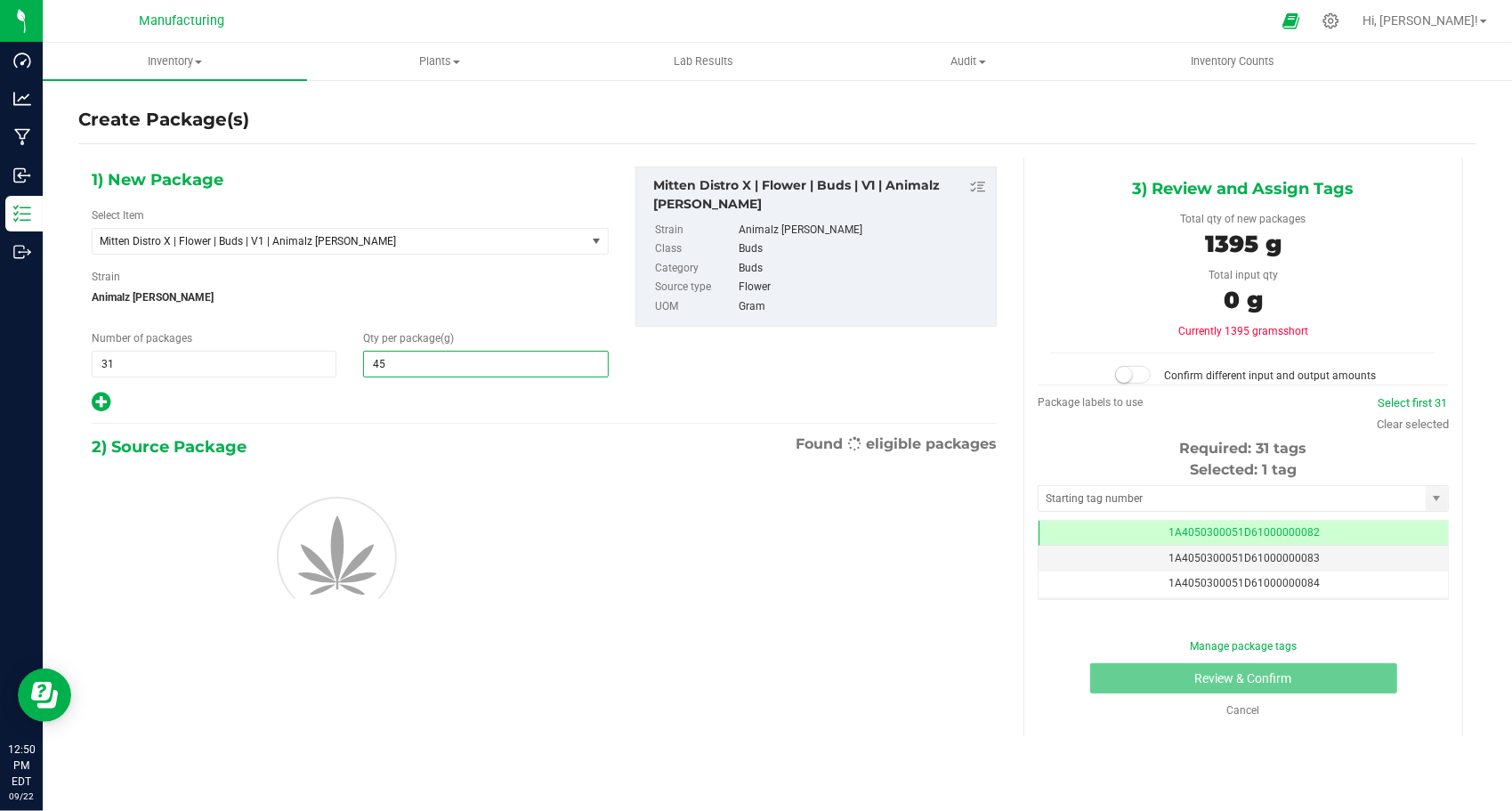
type input "454"
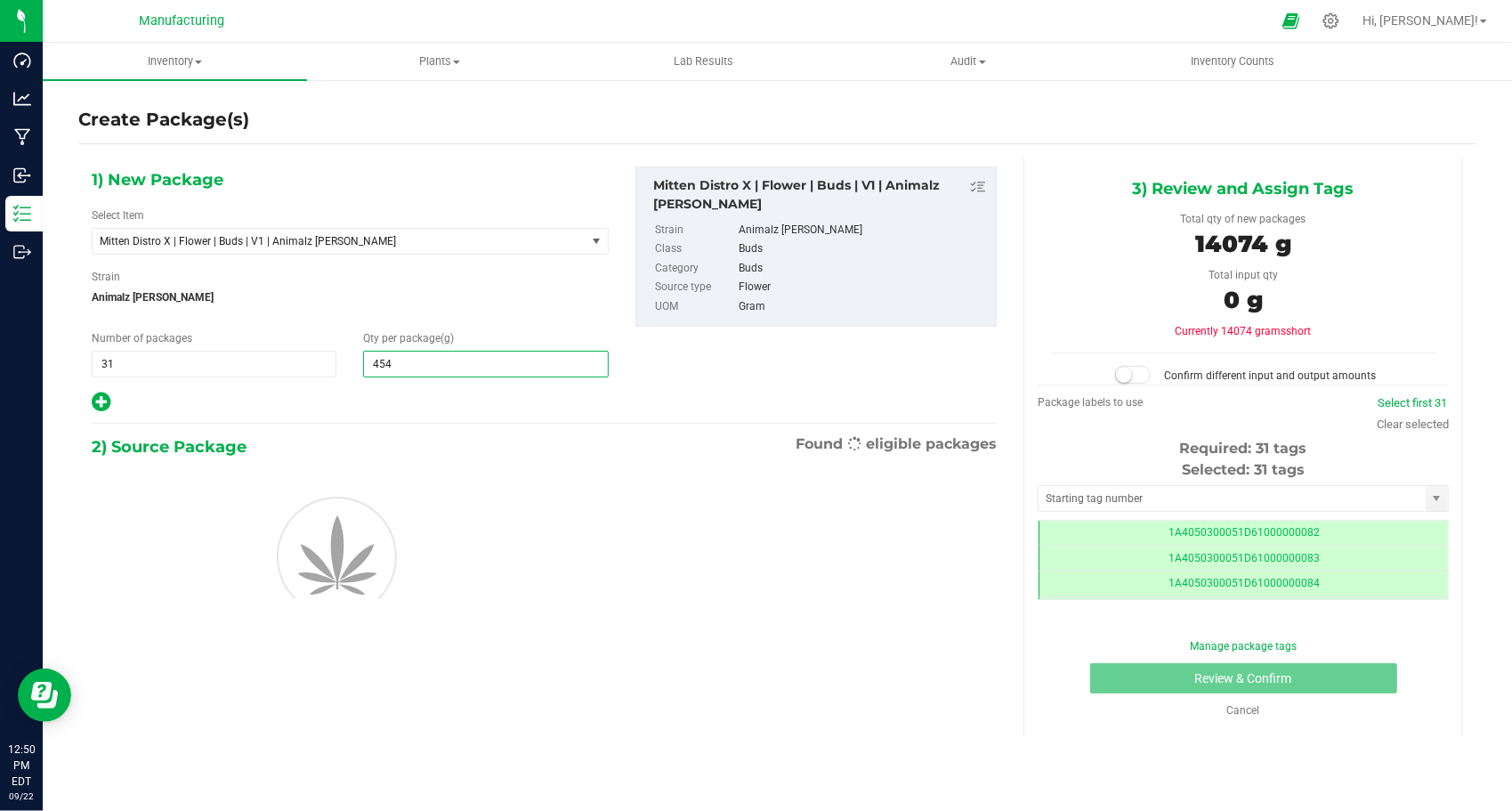
type input "454.0000"
click at [366, 386] on div "1) New Package Select Item Mitten Distro X | Flower | Buds | V1 | Animalz [PERS…" at bounding box center [350, 290] width 544 height 248
click at [1057, 502] on input "text" at bounding box center [1232, 498] width 387 height 25
type input "1A4050300051D61000188645"
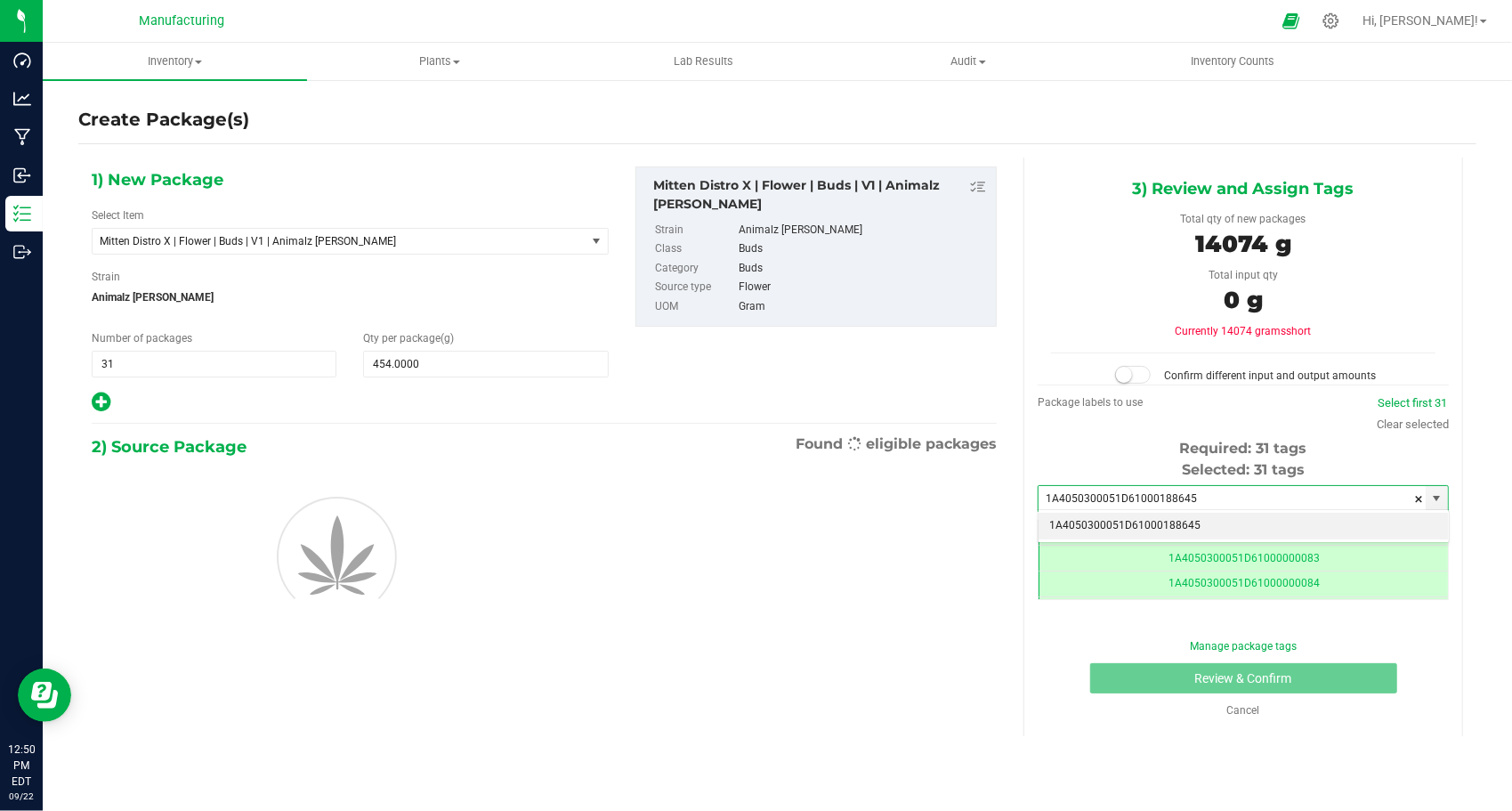
click at [1082, 525] on li "1A4050300051D61000188645" at bounding box center [1243, 526] width 409 height 27
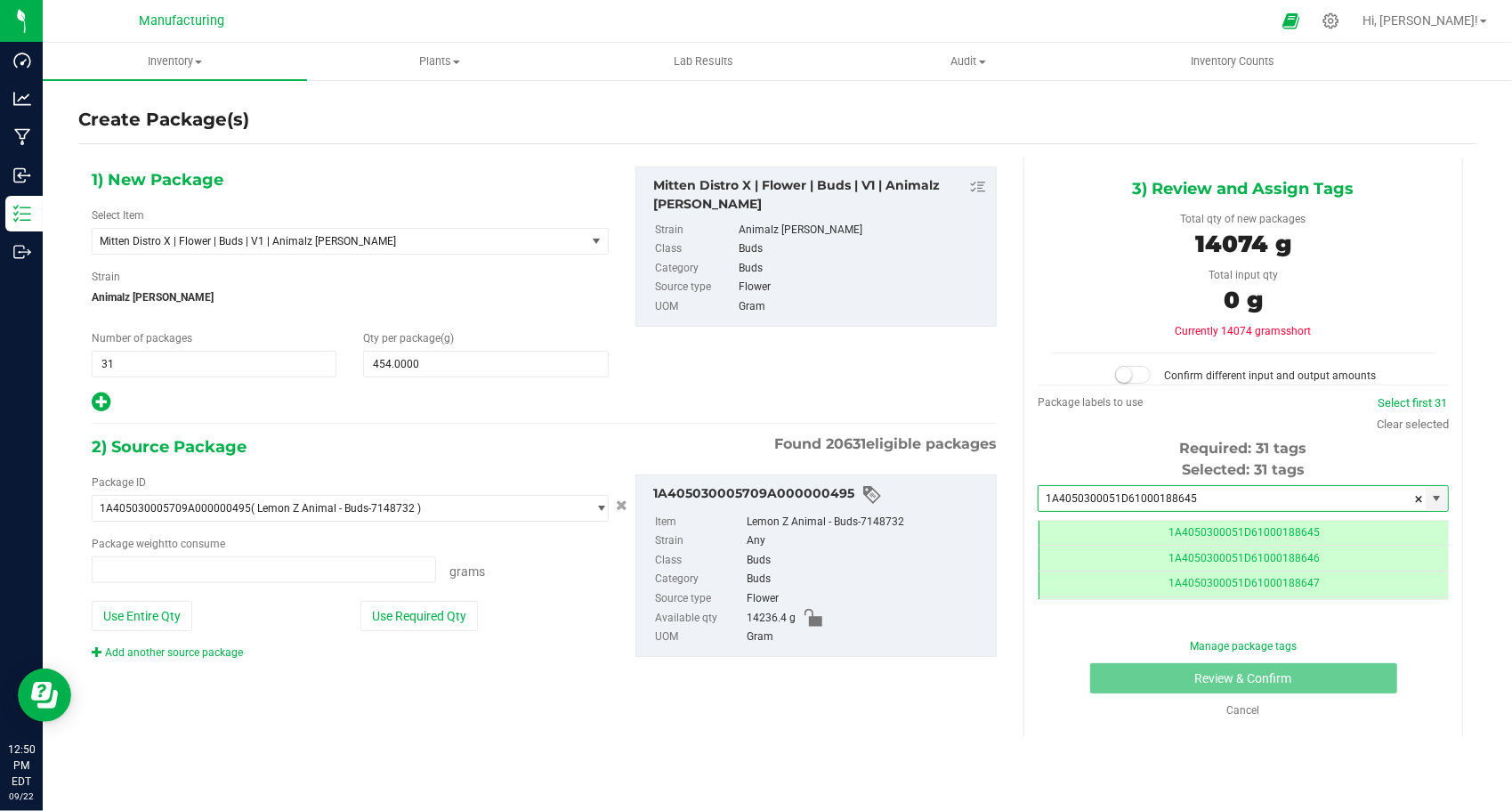
type input "0.0000 g"
type input "1A4050300051D61000188645"
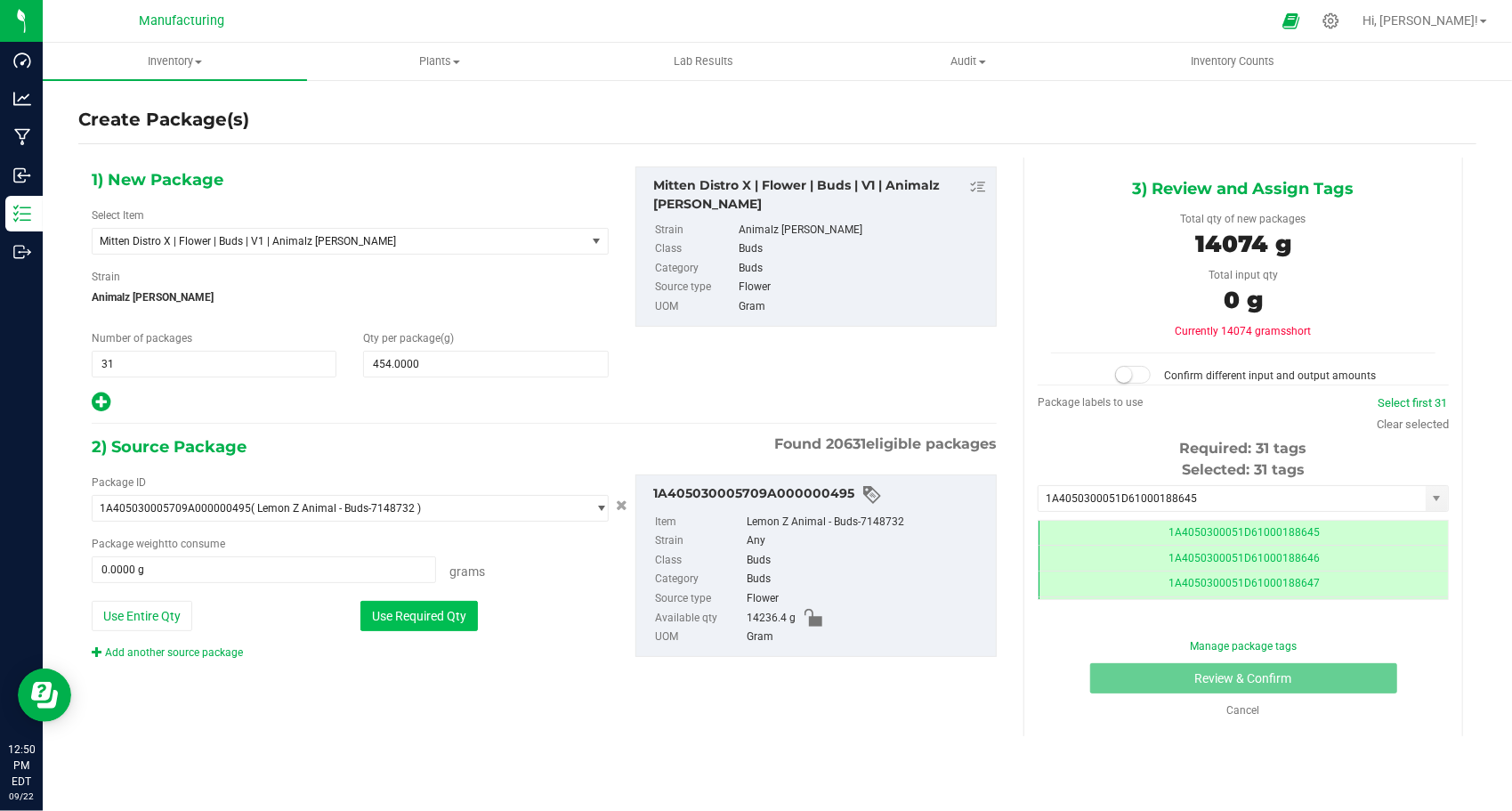
click at [455, 609] on button "Use Required Qty" at bounding box center [419, 616] width 118 height 31
type input "14074.0000 g"
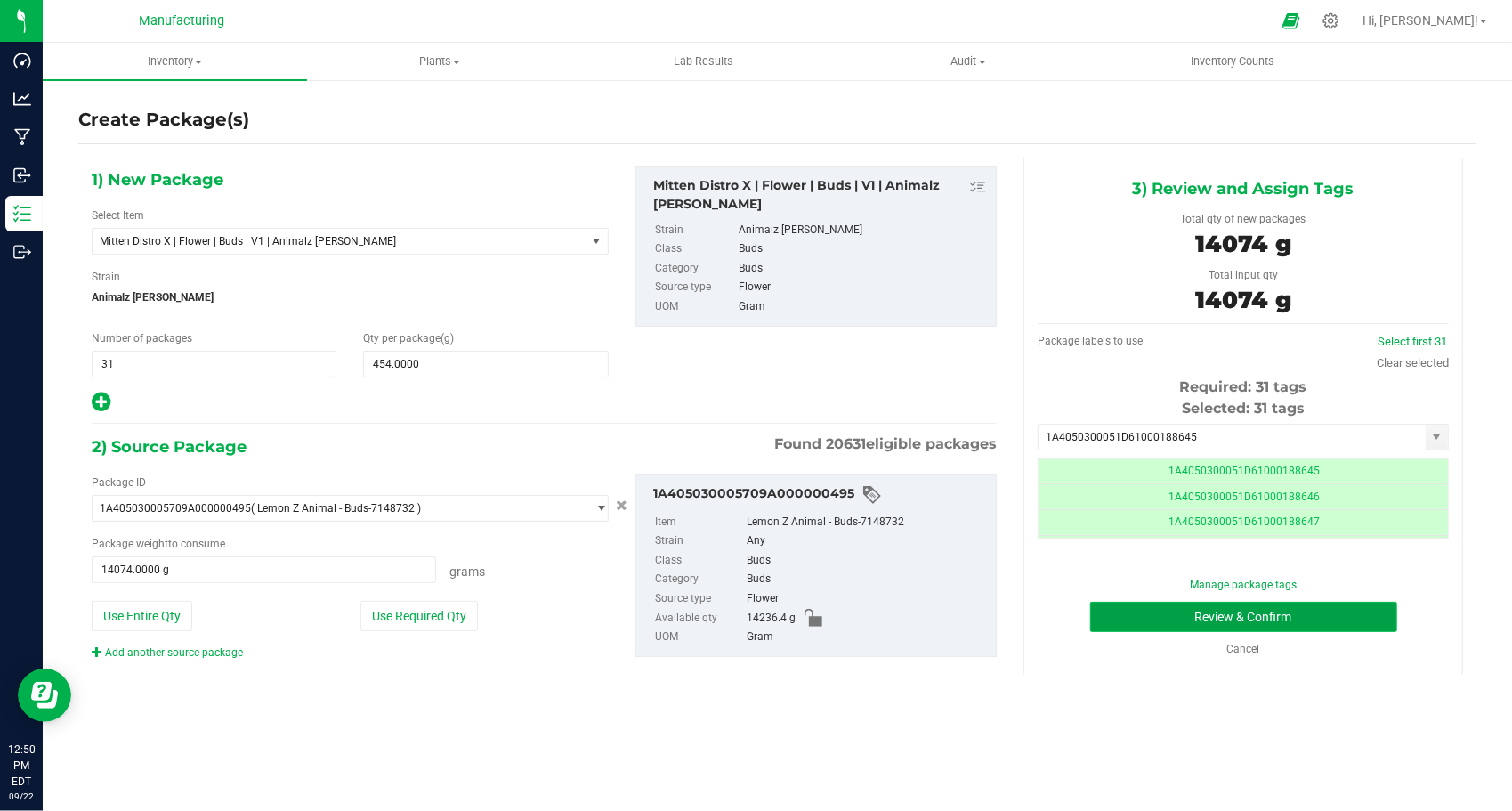
click at [1118, 624] on button "Review & Confirm" at bounding box center [1244, 617] width 307 height 31
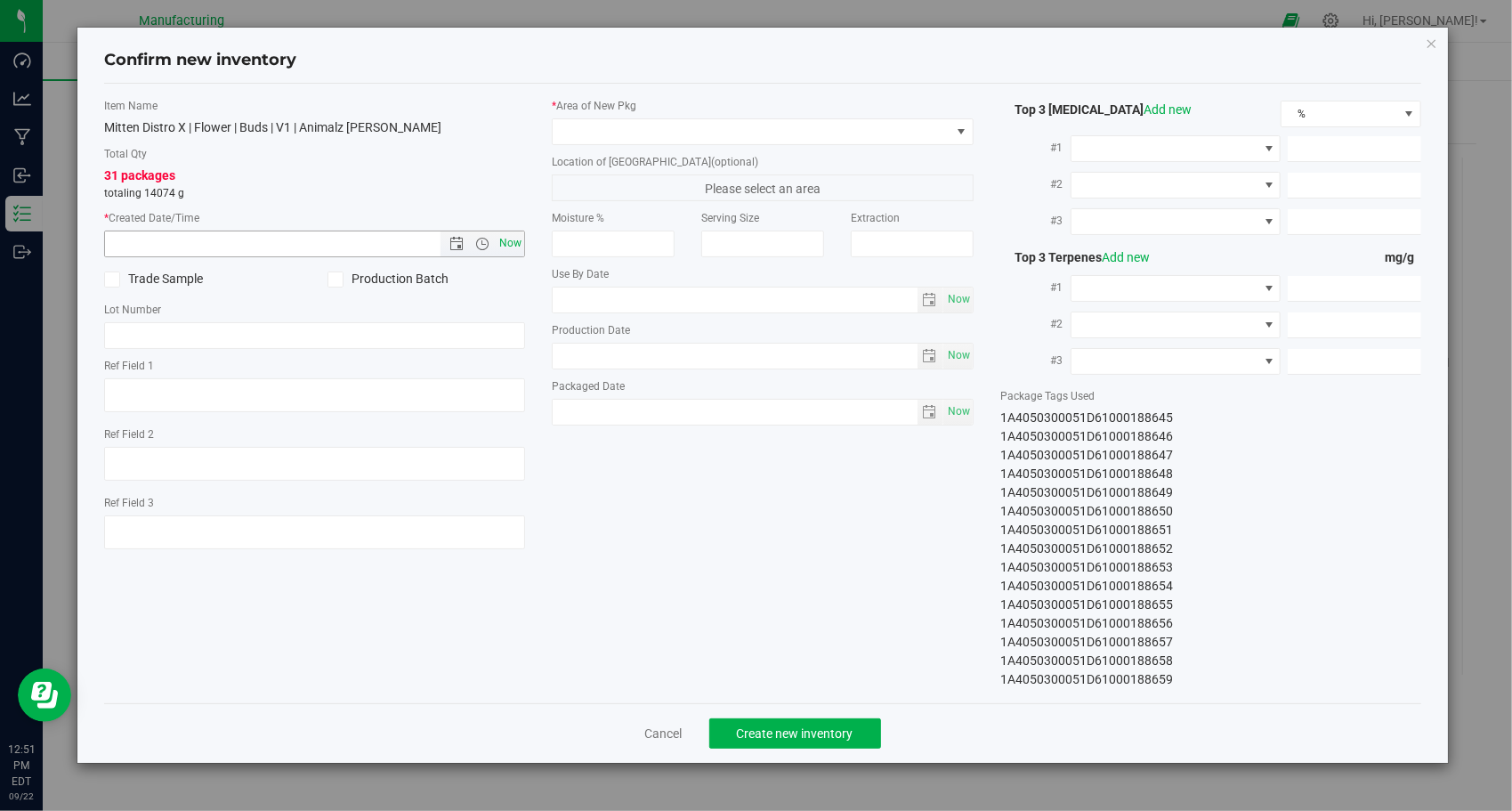
click at [504, 251] on span "Now" at bounding box center [511, 244] width 31 height 26
type input "[DATE] 12:51 PM"
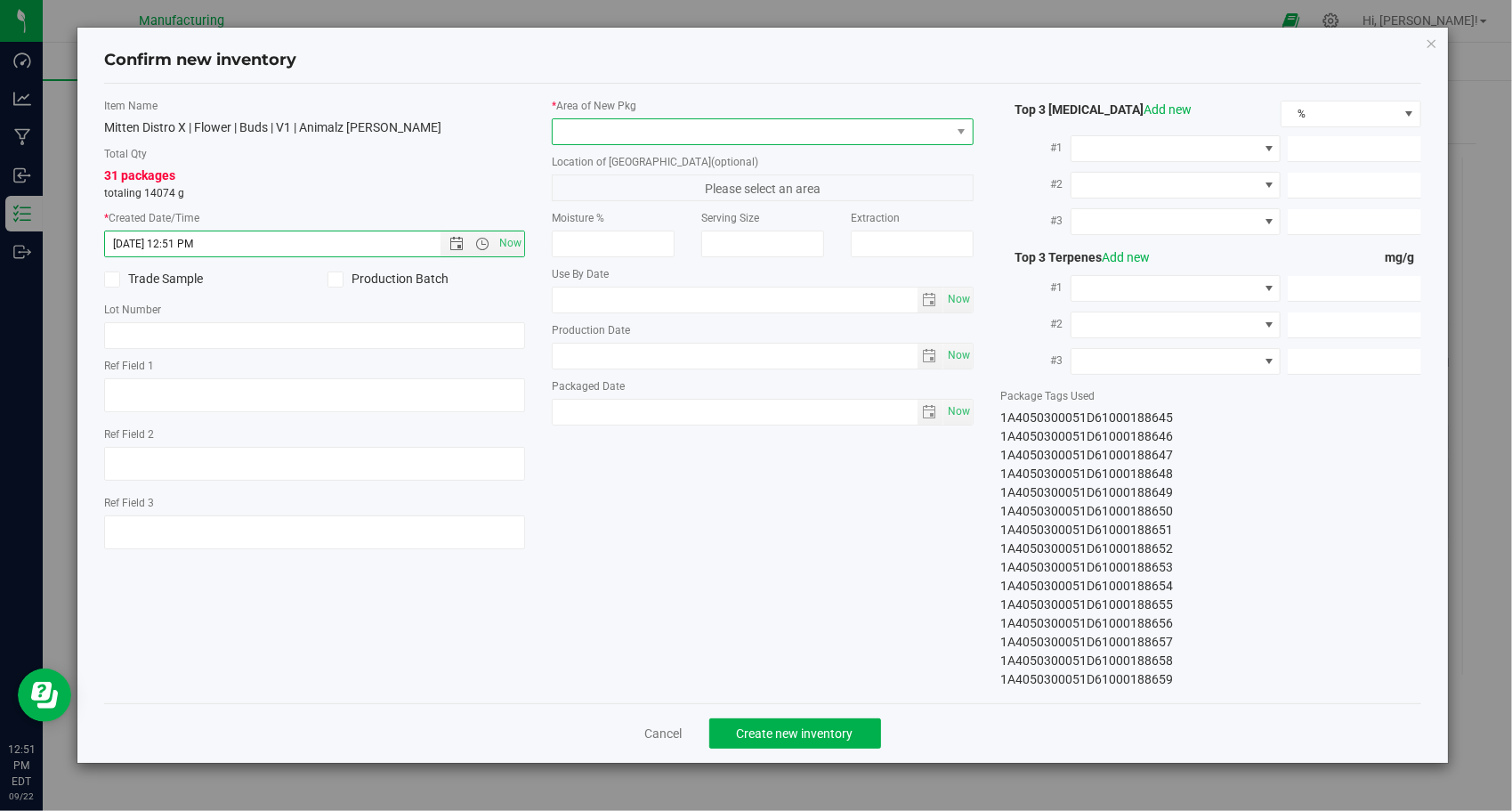
click at [666, 130] on span at bounding box center [751, 132] width 398 height 25
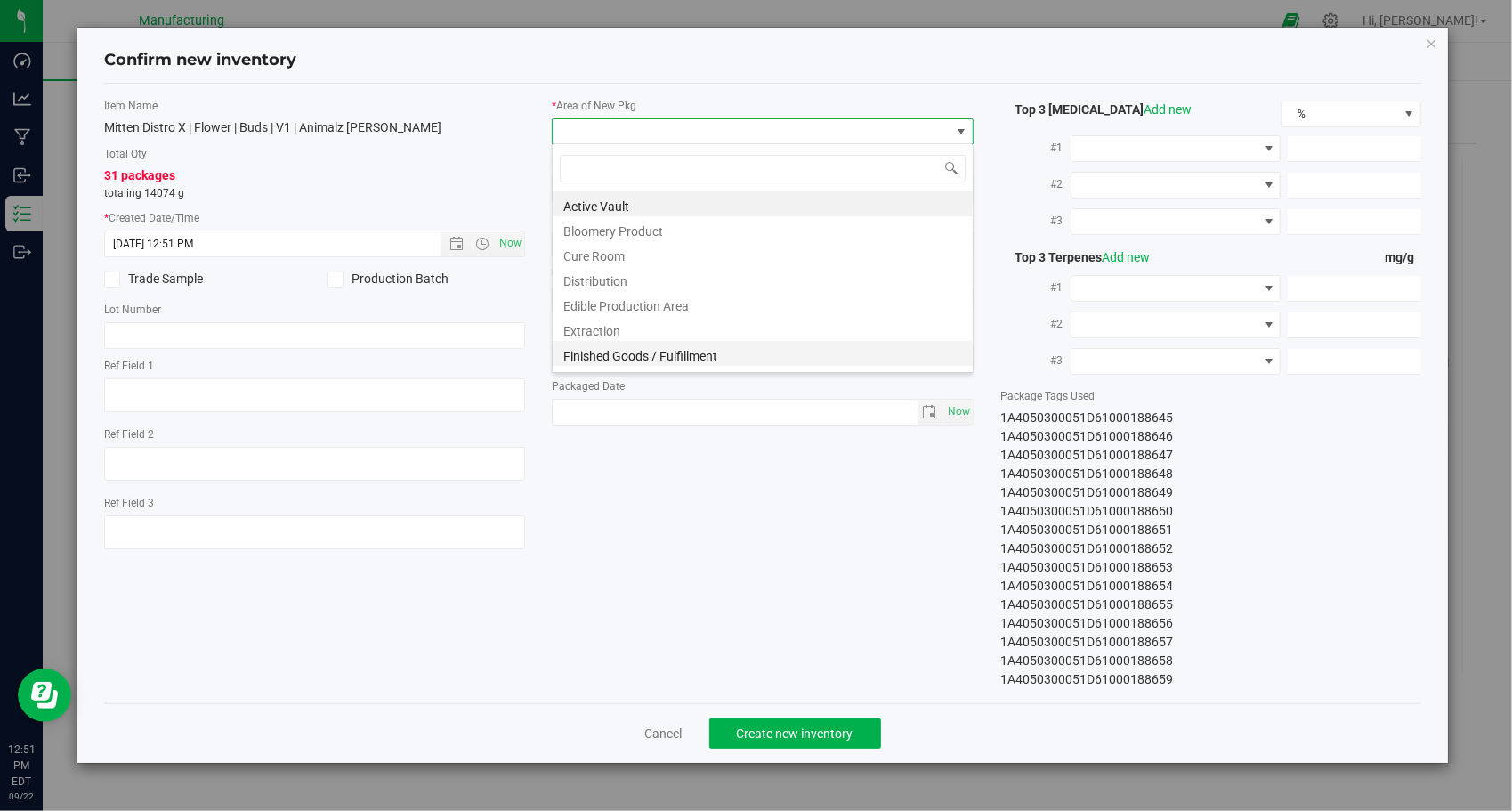
click at [673, 351] on li "Finished Goods / Fulfillment" at bounding box center [762, 354] width 420 height 25
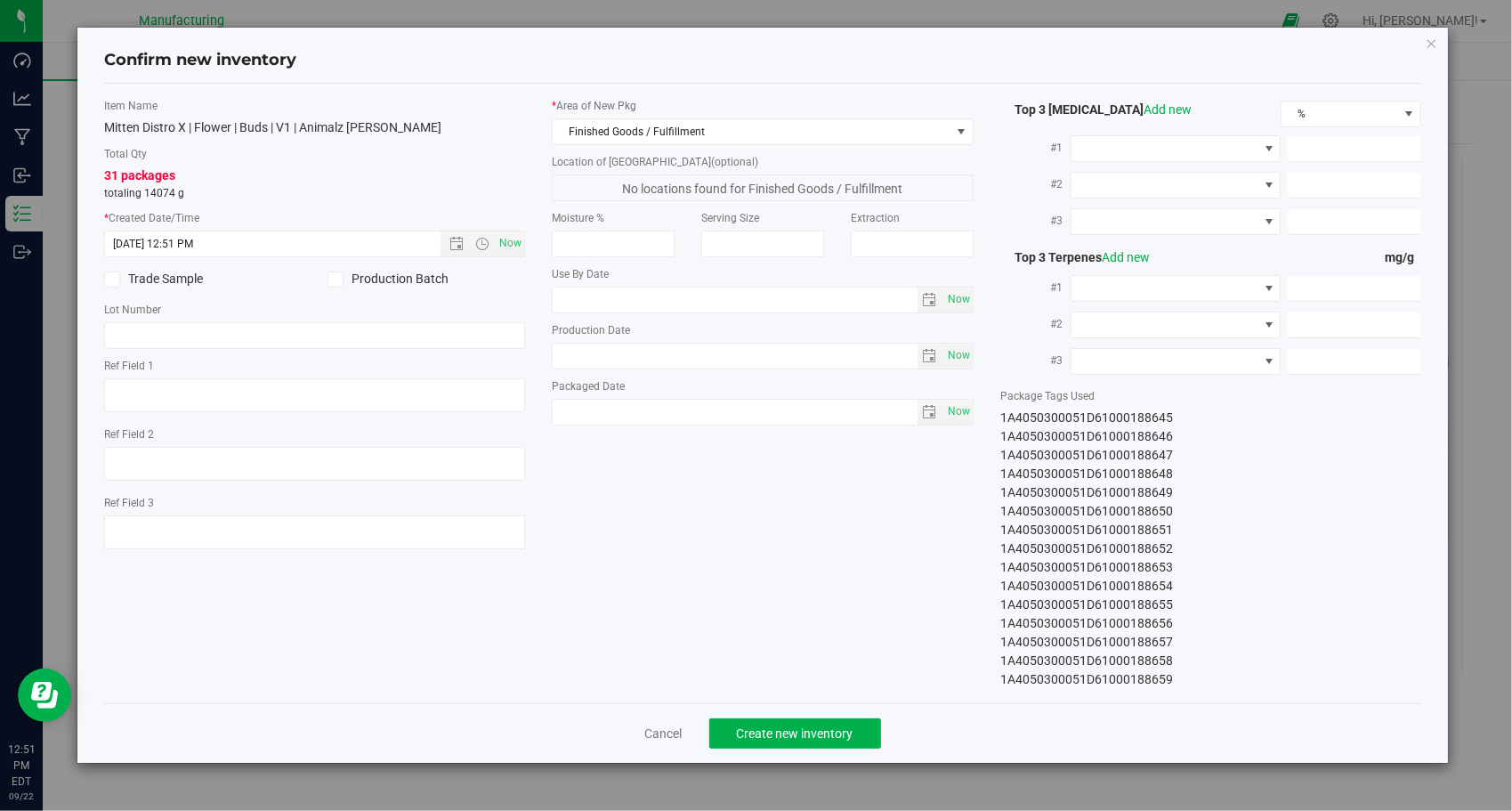
drag, startPoint x: 709, startPoint y: 486, endPoint x: 734, endPoint y: 490, distance: 25.3
click at [708, 484] on div "Item Name Mitten Distro X | Flower | Buds | V1 | Animalz [PERSON_NAME] Total Qt…" at bounding box center [763, 393] width 1345 height 591
click at [997, 418] on div "Top 3 [MEDICAL_DATA] Add new % #1 #2 #3" at bounding box center [1211, 393] width 449 height 591
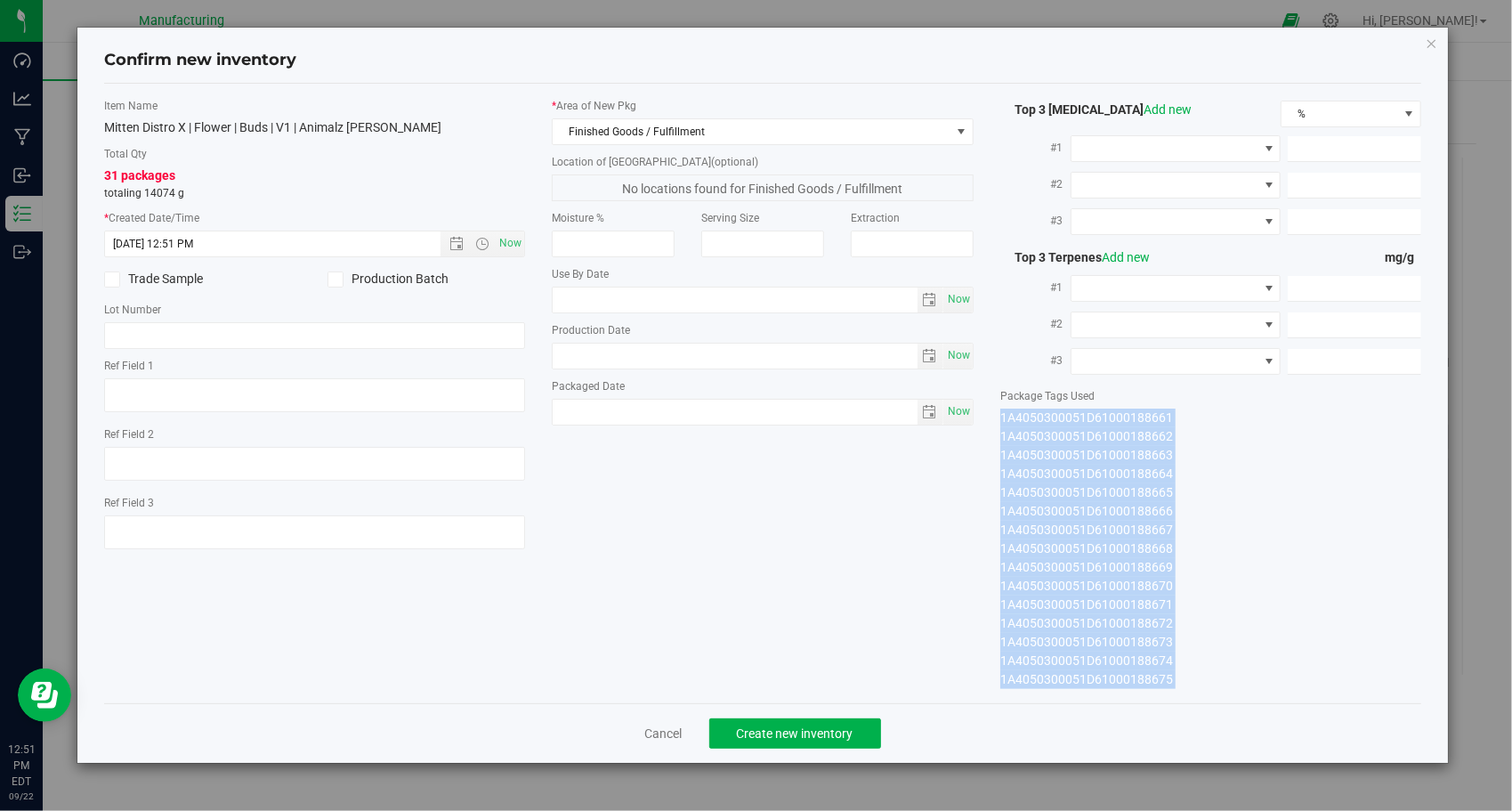
drag, startPoint x: 998, startPoint y: 416, endPoint x: 1116, endPoint y: 728, distance: 333.6
click at [1116, 728] on div "Confirm new inventory Item Name Mitten Distro X | Flower | Buds | V1 | Animalz …" at bounding box center [762, 395] width 1372 height 736
copy div "1A4050300051D61000188645 1A4050300051D61000188646 1A4050300051D61000188647 1A40…"
click at [754, 727] on span "Create new inventory" at bounding box center [796, 733] width 117 height 14
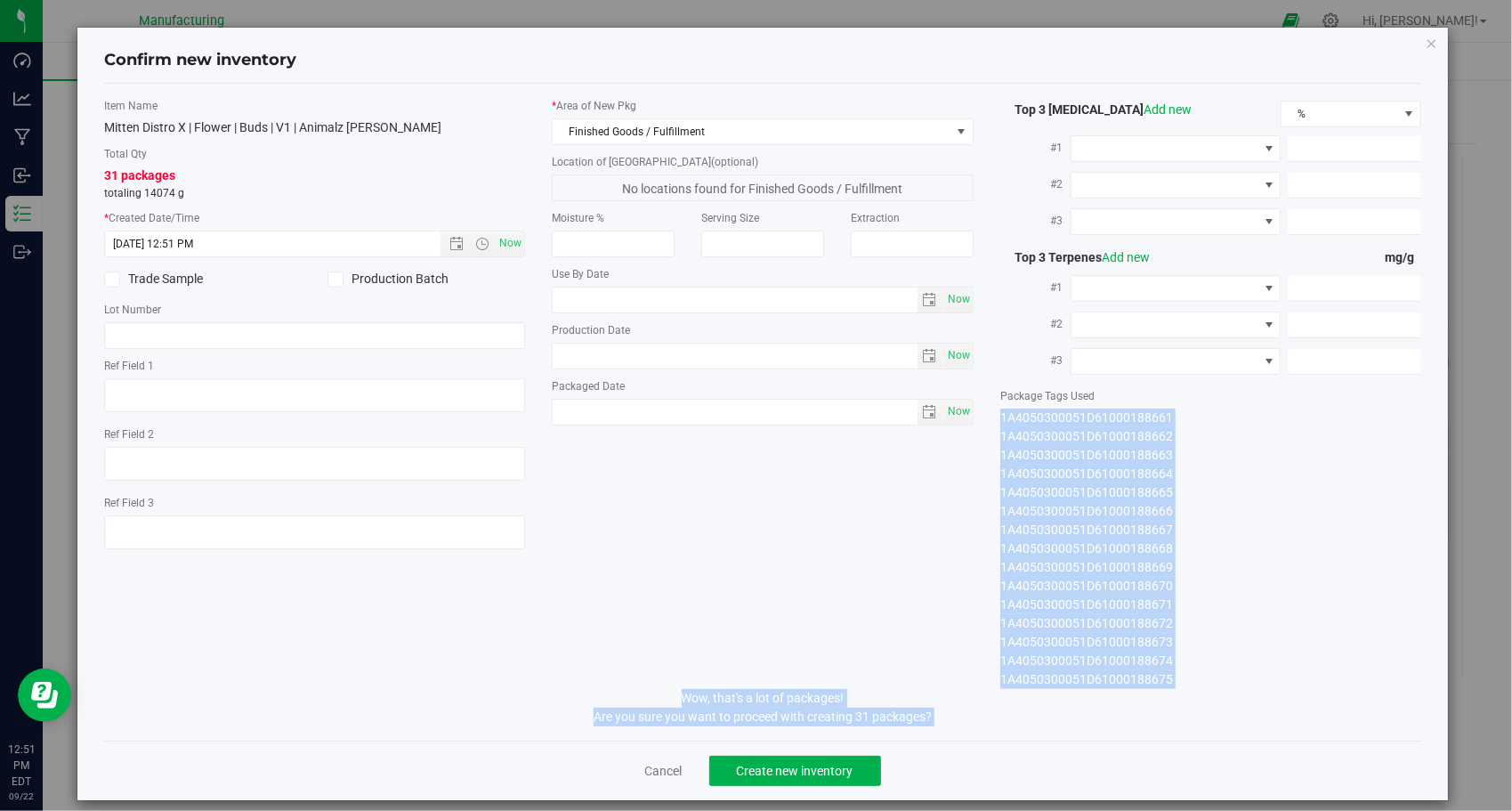
click at [770, 741] on div "Cancel Create new inventory" at bounding box center [762, 770] width 1318 height 59
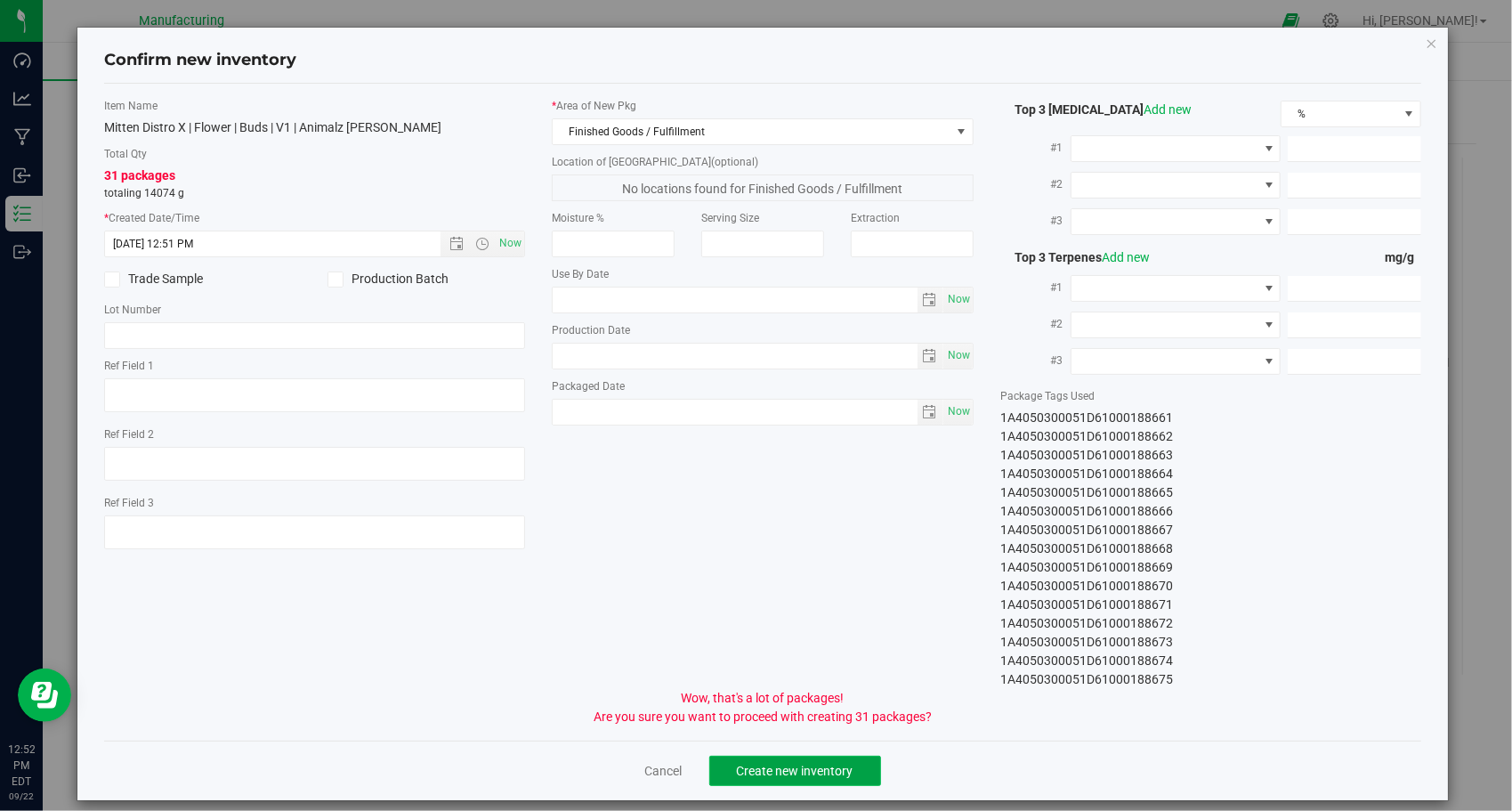
click at [787, 766] on span "Create new inventory" at bounding box center [796, 770] width 117 height 14
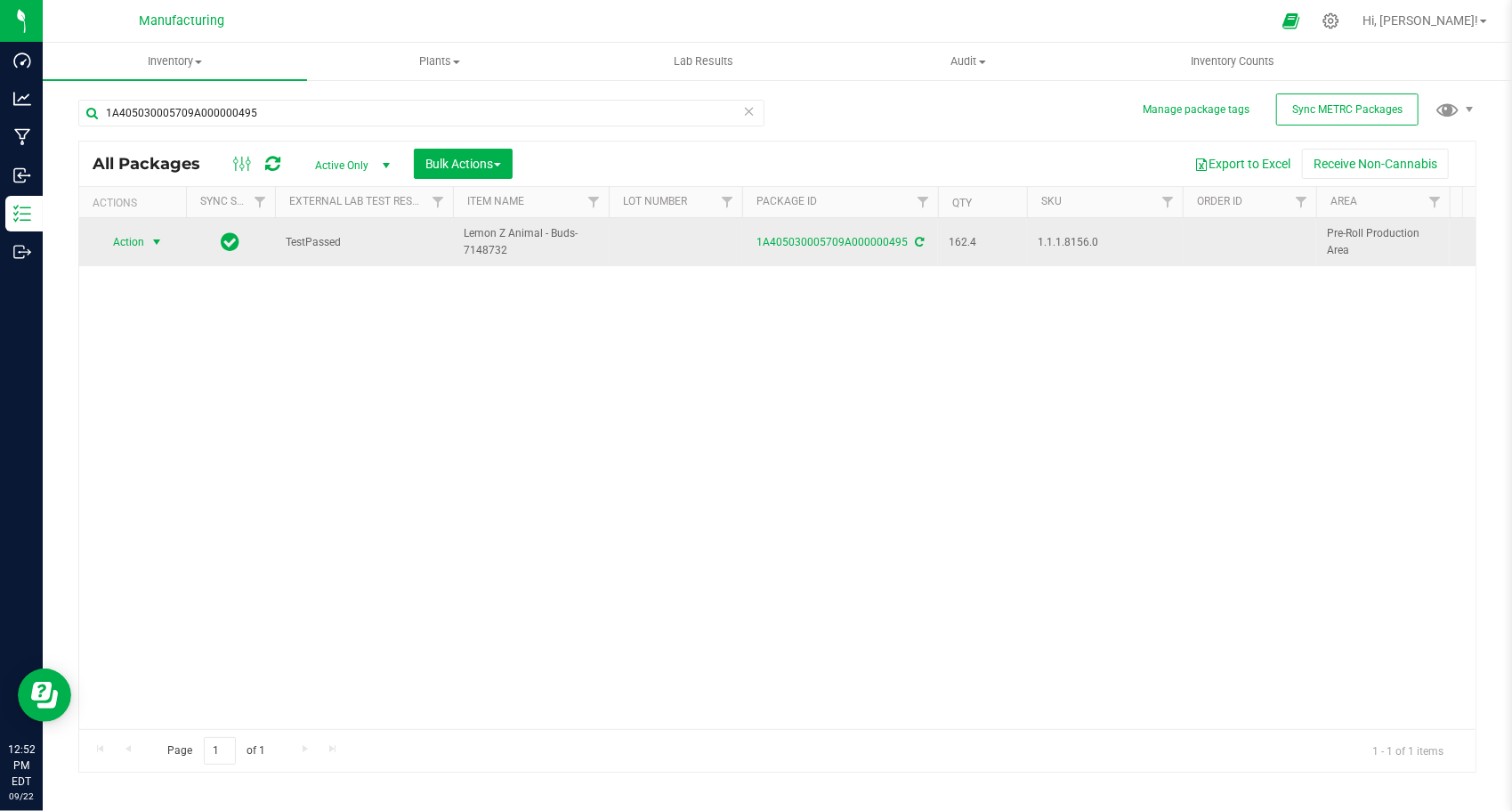
click at [147, 237] on span "select" at bounding box center [157, 242] width 22 height 25
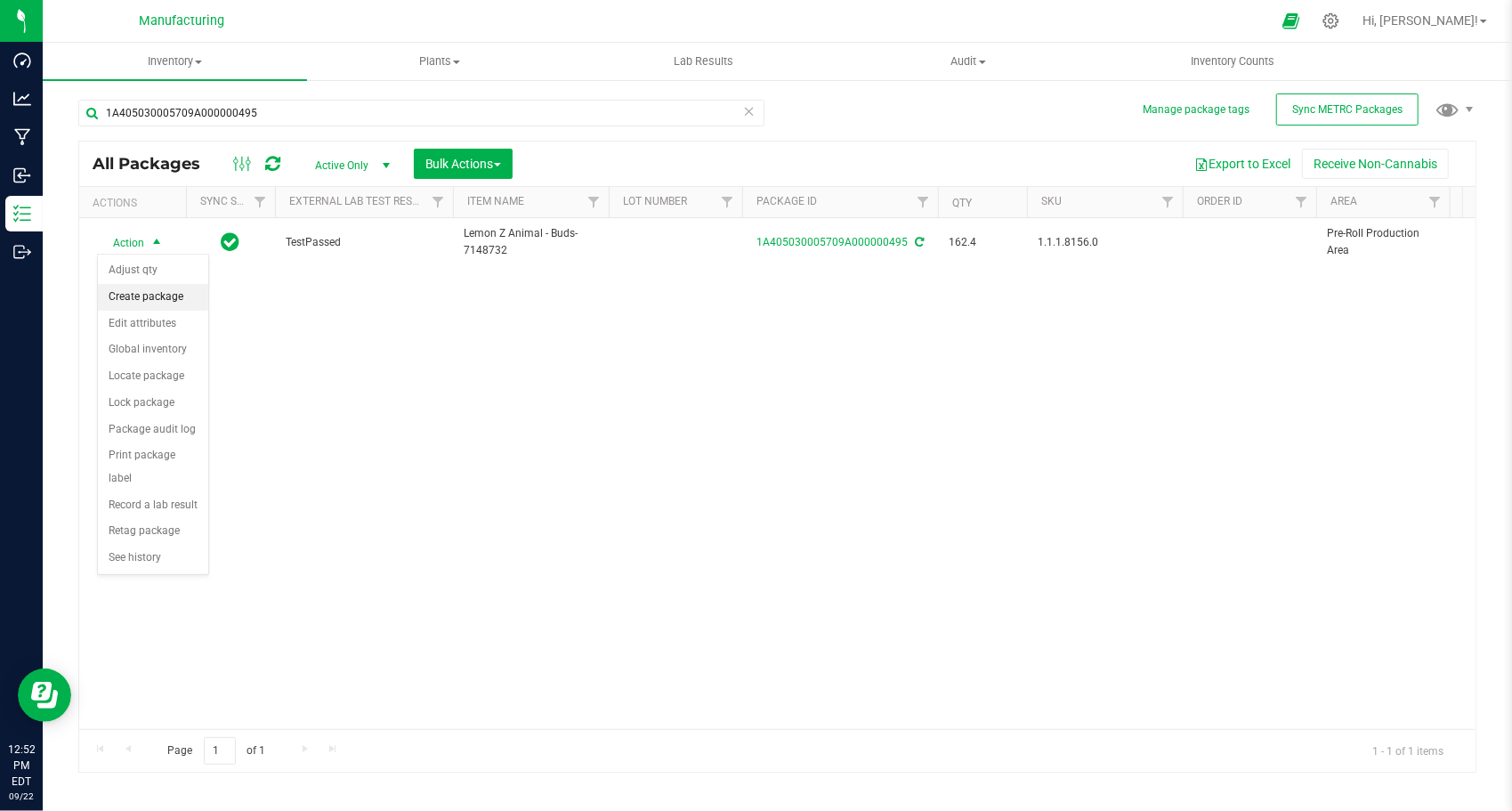
click at [159, 293] on li "Create package" at bounding box center [153, 297] width 110 height 27
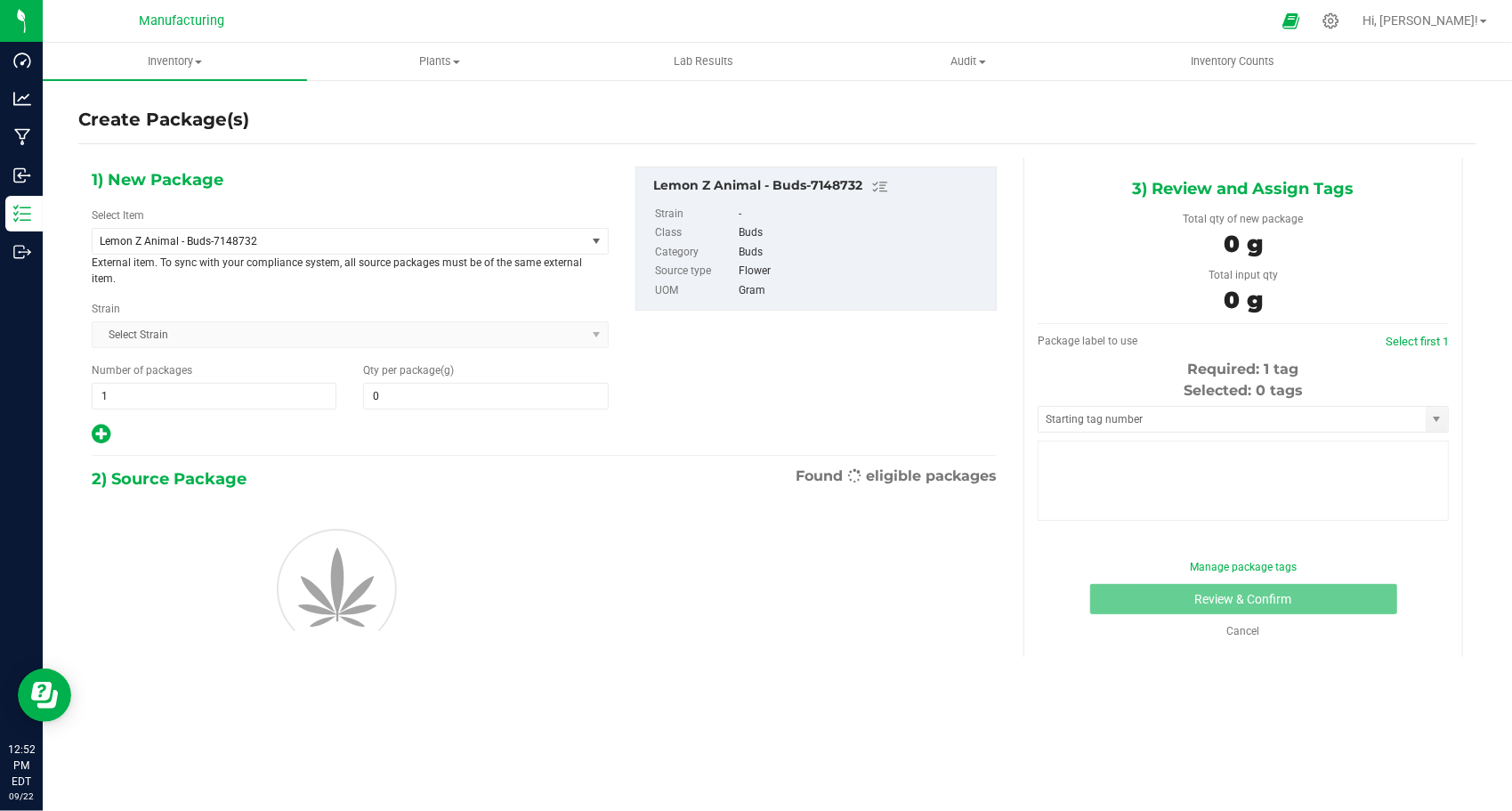
type input "0.0000"
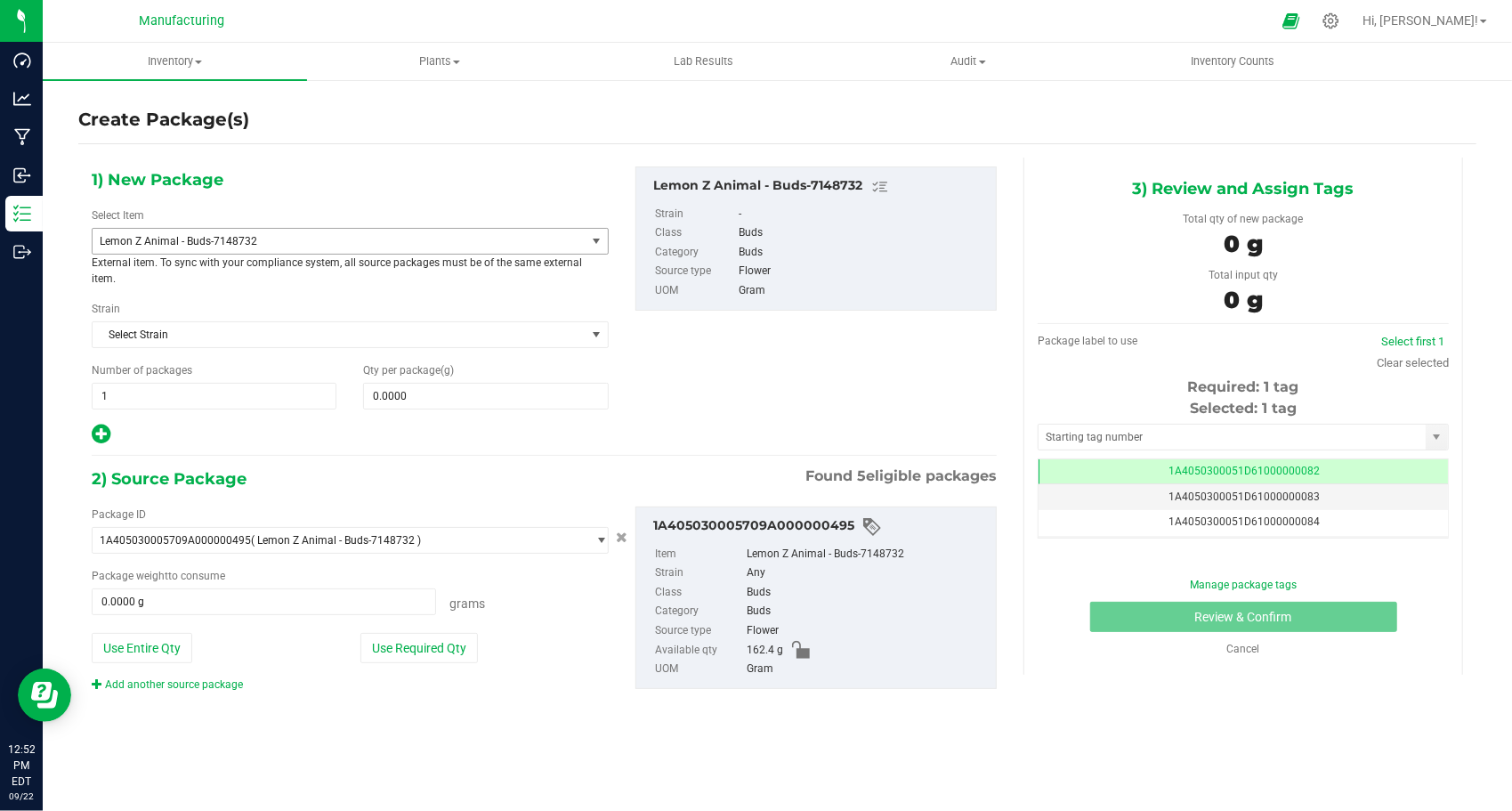
click at [211, 240] on span "Lemon Z Animal - Buds-7148732" at bounding box center [328, 240] width 459 height 12
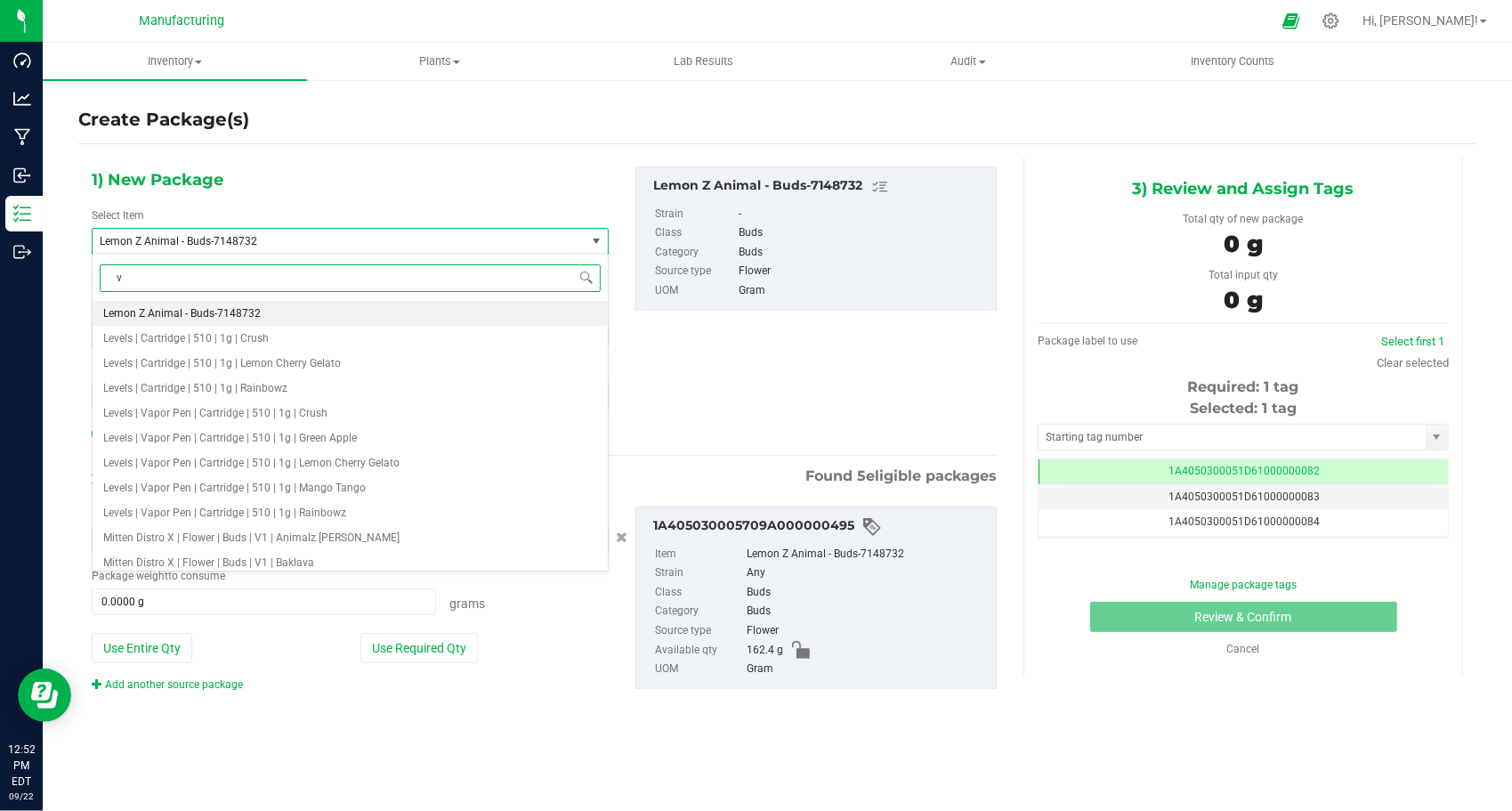
type input "v1"
click at [176, 308] on span "Mitten Distro X | Flower | Buds | V1 | Animalz [PERSON_NAME]" at bounding box center [251, 313] width 297 height 12
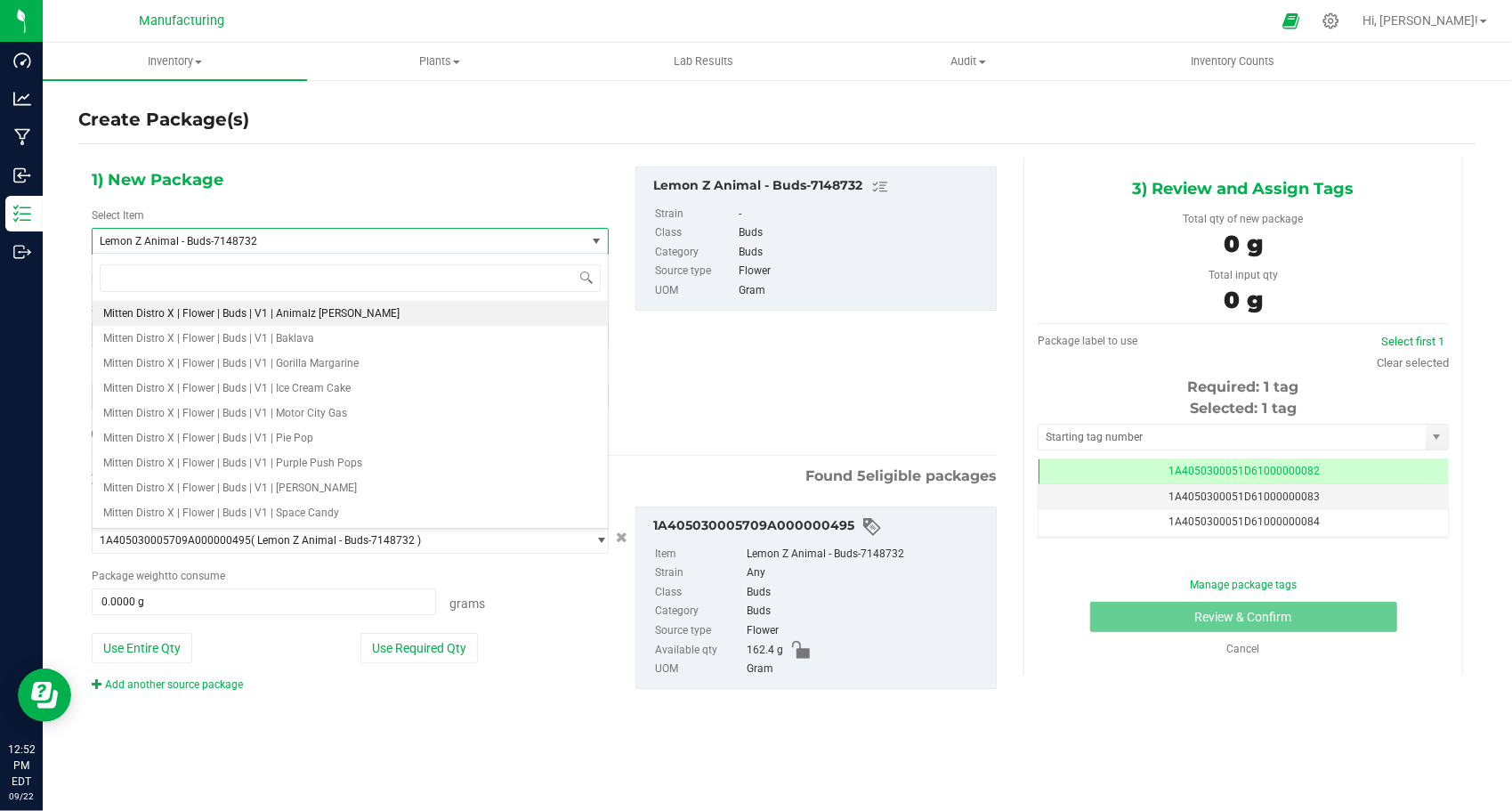
type input "0.0000"
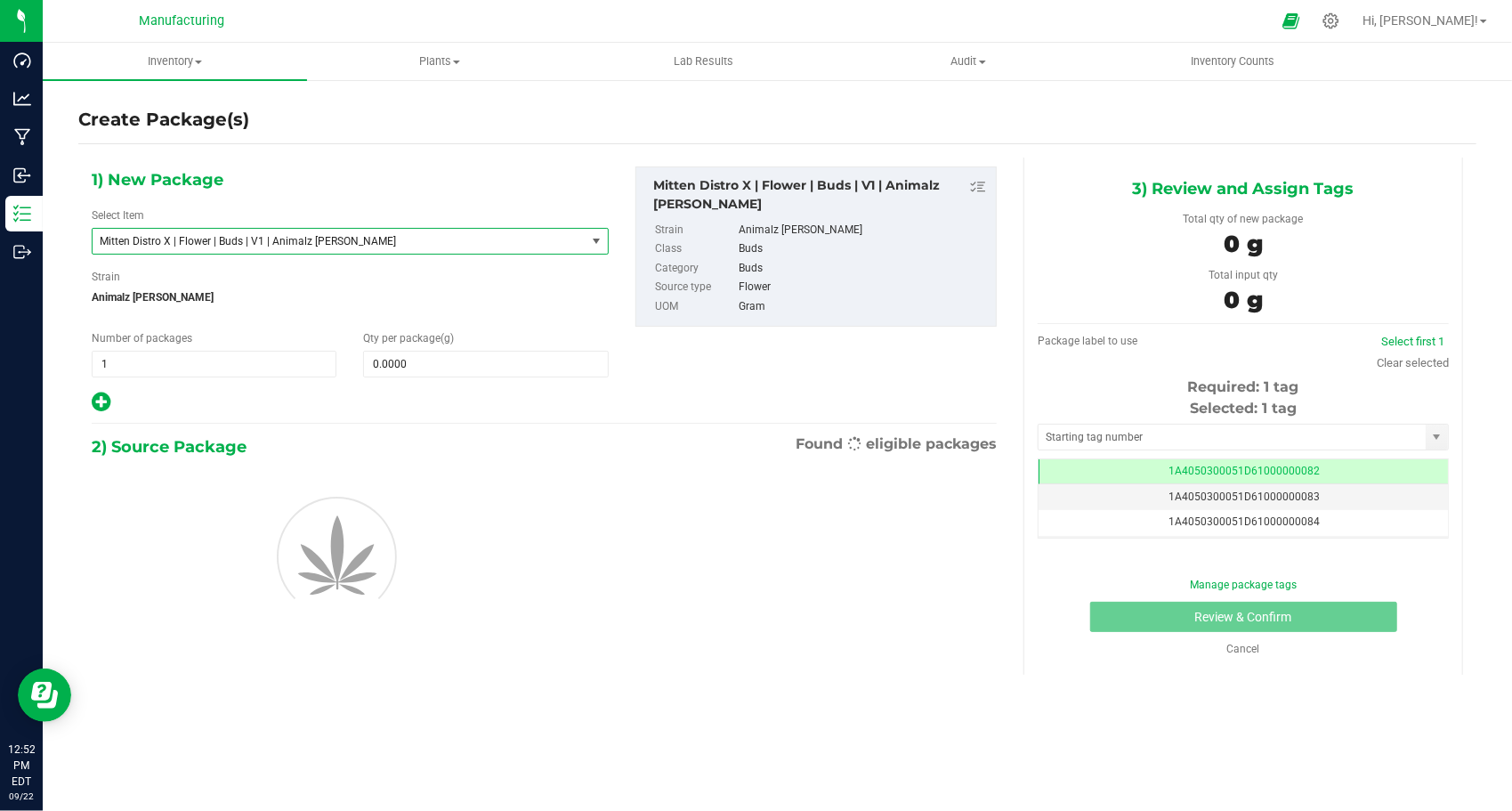
click at [195, 376] on div "1) New Package Select Item Mitten Distro X | Flower | Buds | V1 | Animalz [PERS…" at bounding box center [350, 290] width 544 height 248
click at [369, 376] on div "1) New Package Select Item Mitten Distro X | Flower | Buds | V1 | Animalz [PERS…" at bounding box center [350, 290] width 544 height 248
click at [374, 370] on span at bounding box center [486, 364] width 245 height 27
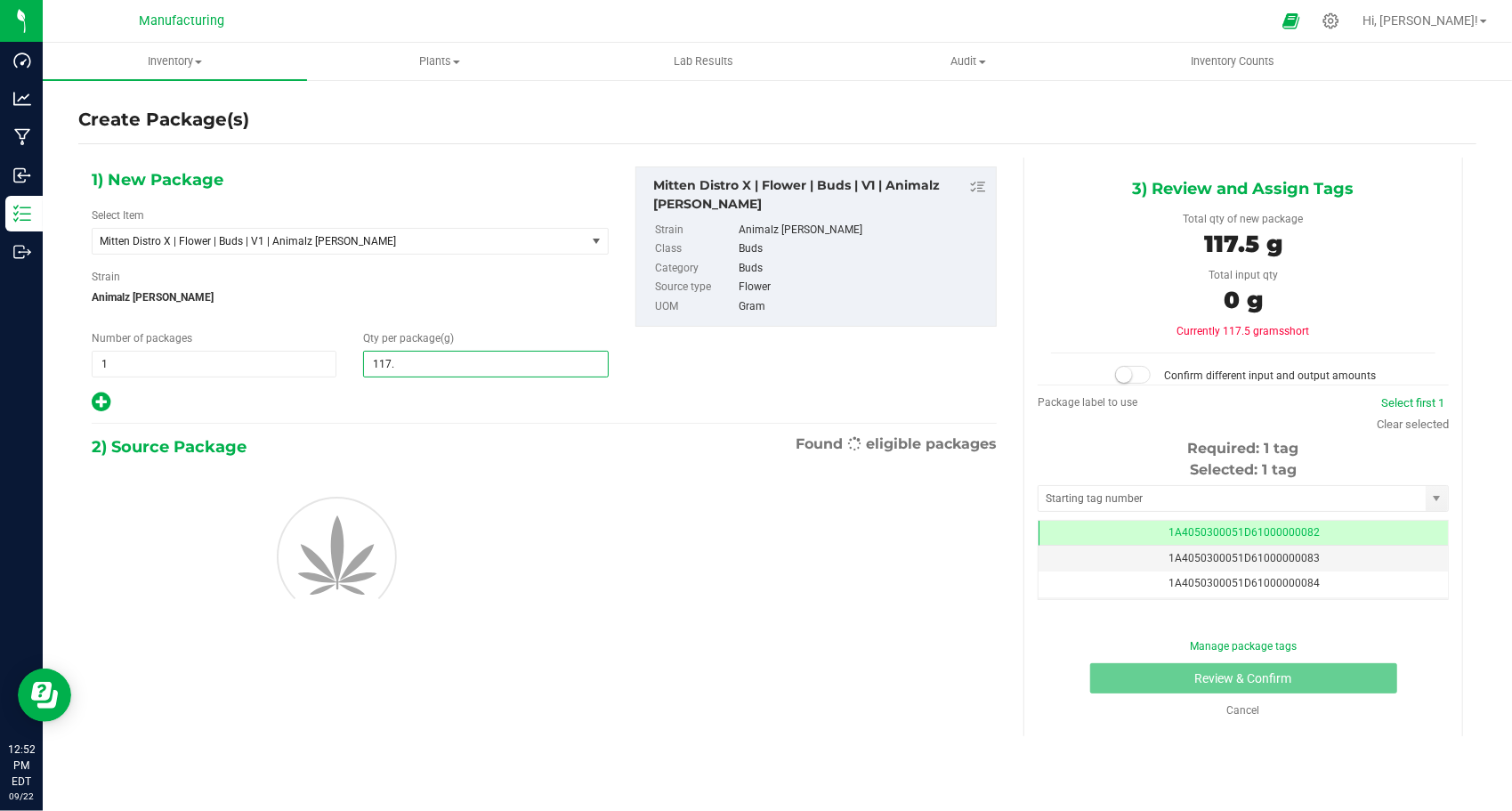
type input "117.5"
type input "117.5000"
click at [388, 400] on div at bounding box center [351, 402] width 518 height 23
click at [1088, 505] on input "text" at bounding box center [1232, 498] width 387 height 25
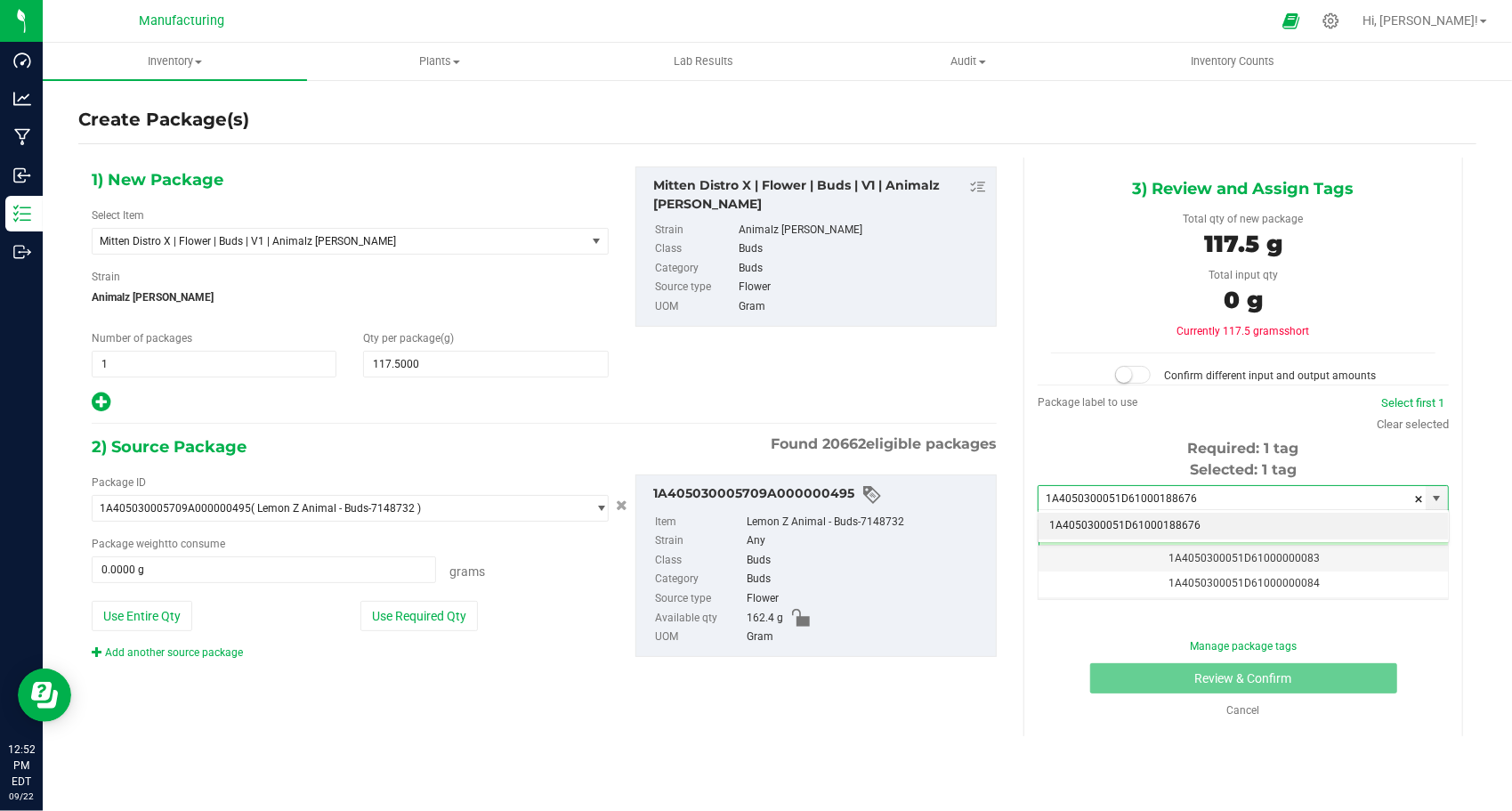
click at [1054, 517] on li "1A4050300051D61000188676" at bounding box center [1243, 526] width 409 height 27
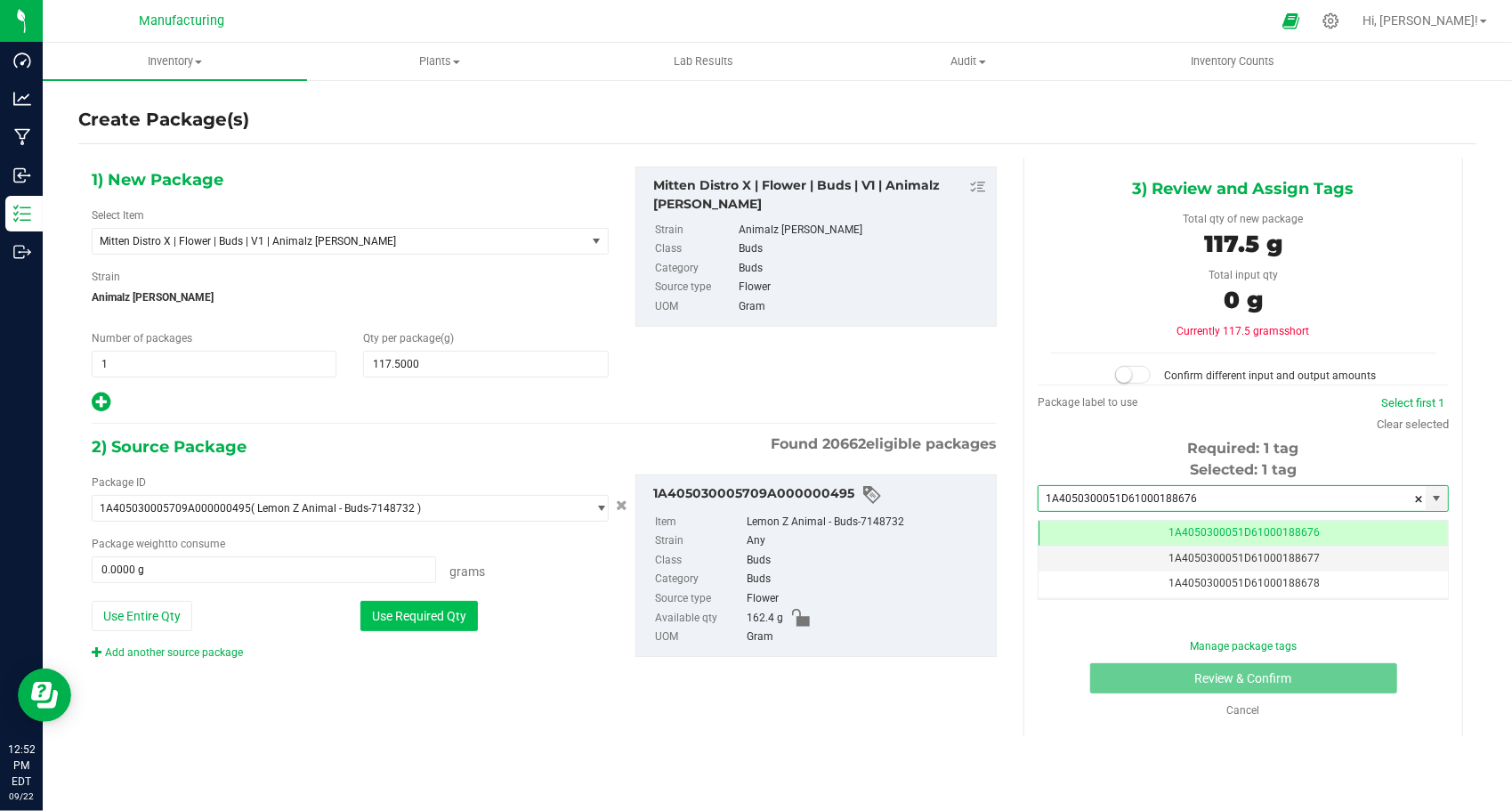
type input "1A4050300051D61000188676"
click at [444, 602] on button "Use Required Qty" at bounding box center [419, 616] width 118 height 31
type input "117.5000 g"
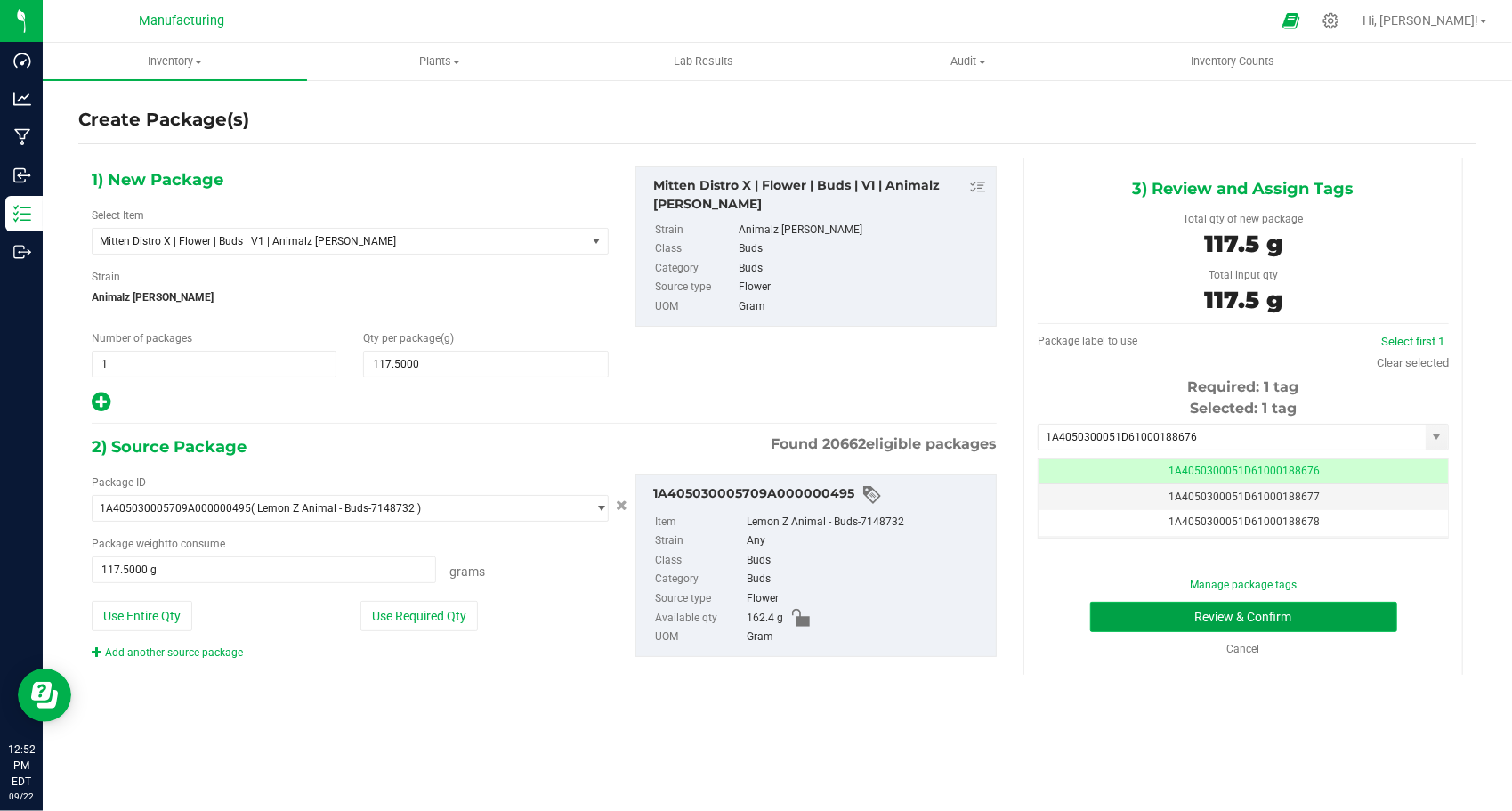
click at [1102, 609] on button "Review & Confirm" at bounding box center [1244, 617] width 307 height 31
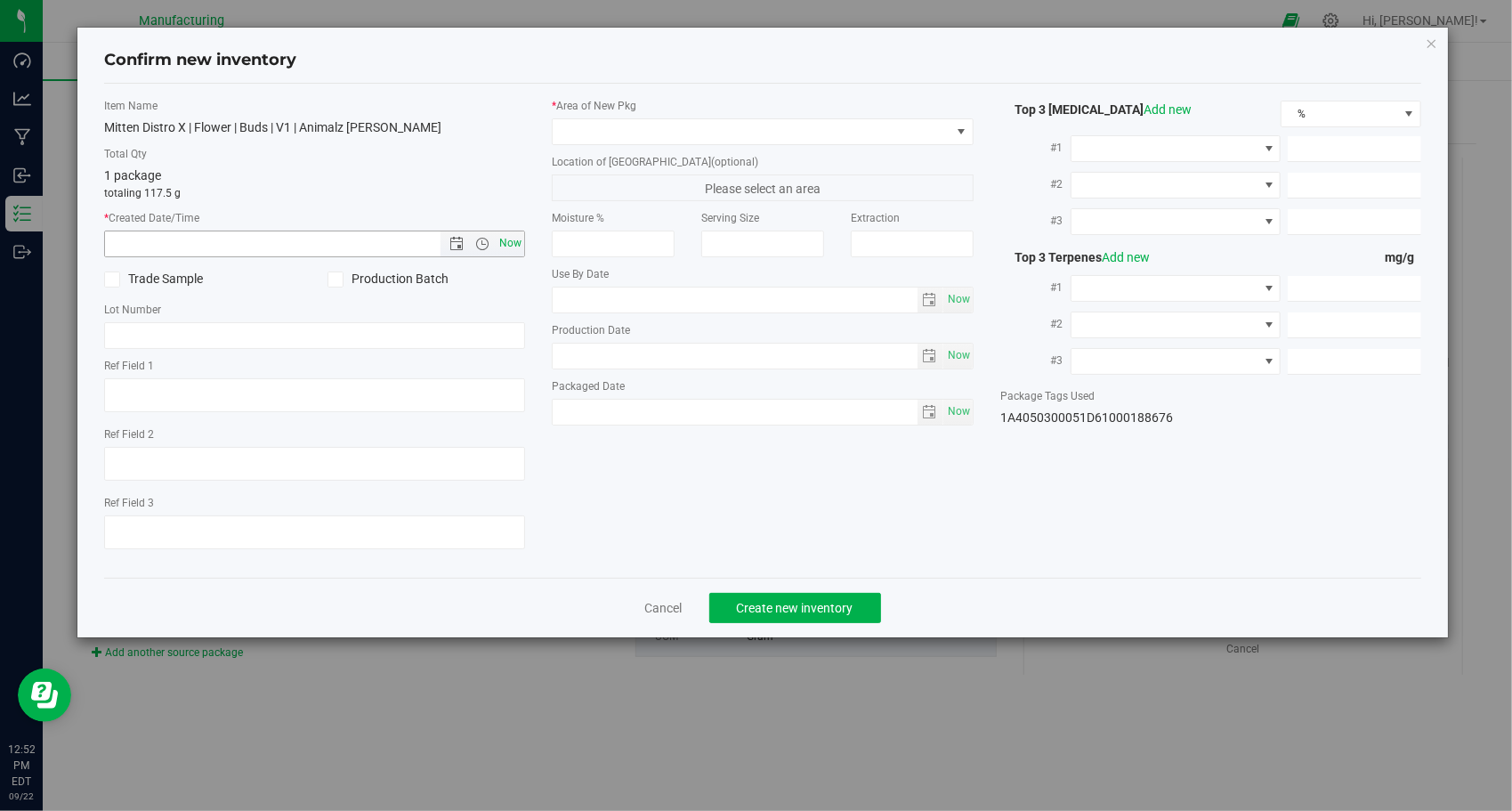
click at [506, 233] on span "Now" at bounding box center [511, 244] width 31 height 26
type input "[DATE] 12:52 PM"
click at [683, 121] on span at bounding box center [751, 132] width 398 height 25
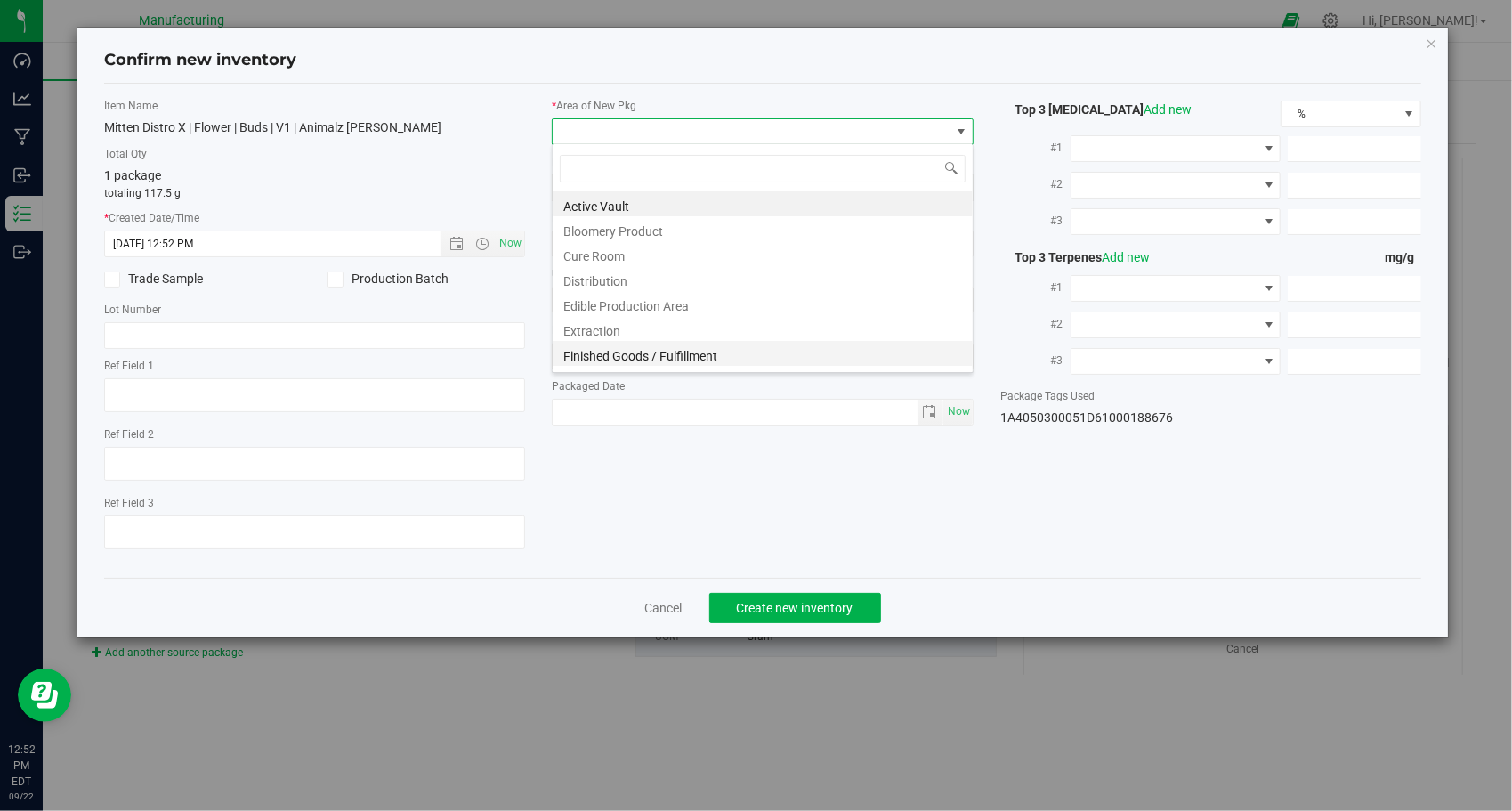
click at [729, 353] on li "Finished Goods / Fulfillment" at bounding box center [762, 354] width 420 height 25
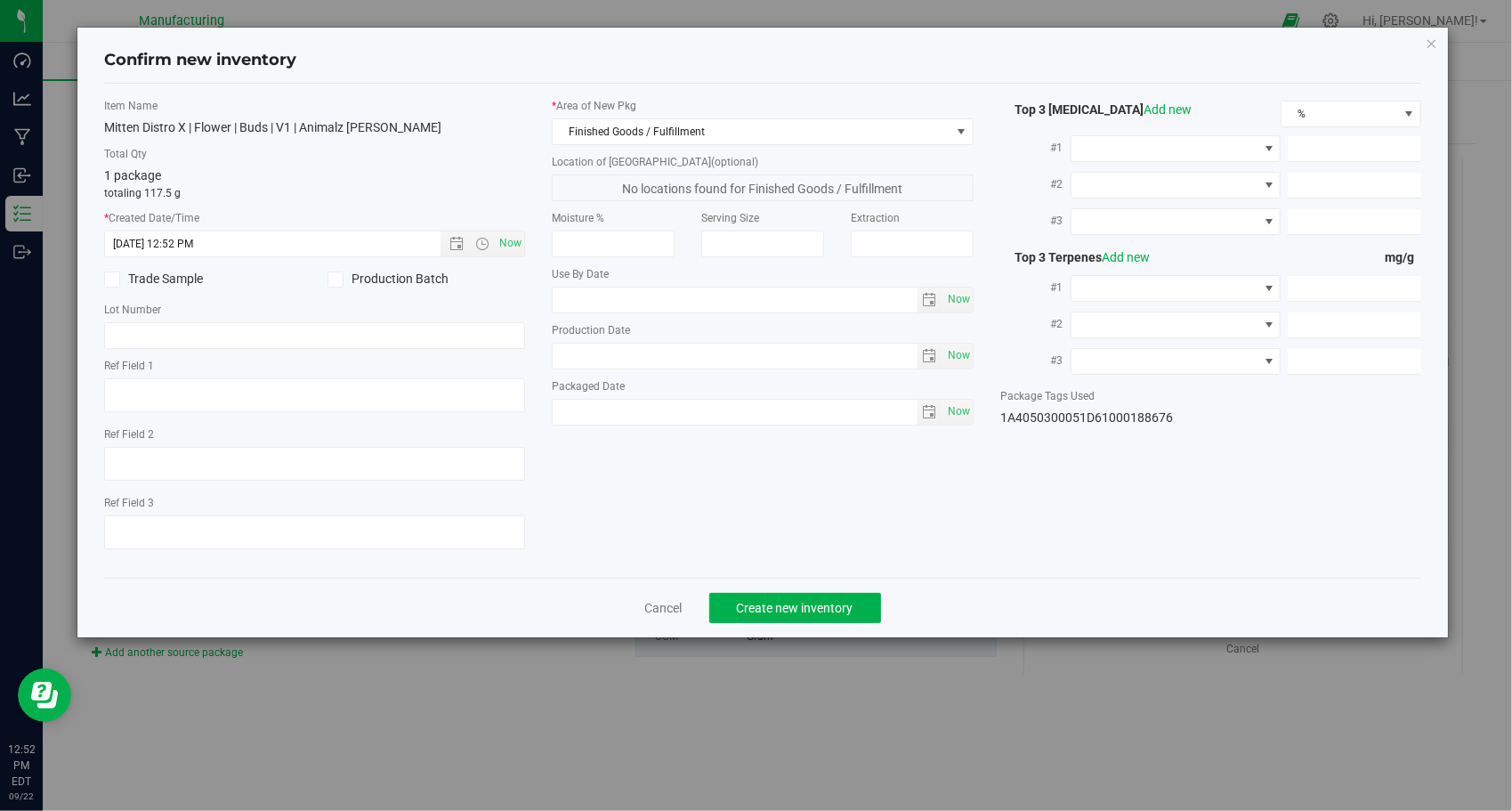
click at [869, 513] on div "Item Name Mitten Distro X | Flower | Buds | V1 | Animalz [PERSON_NAME] Total Qt…" at bounding box center [763, 331] width 1345 height 466
click at [729, 595] on button "Create new inventory" at bounding box center [795, 608] width 172 height 31
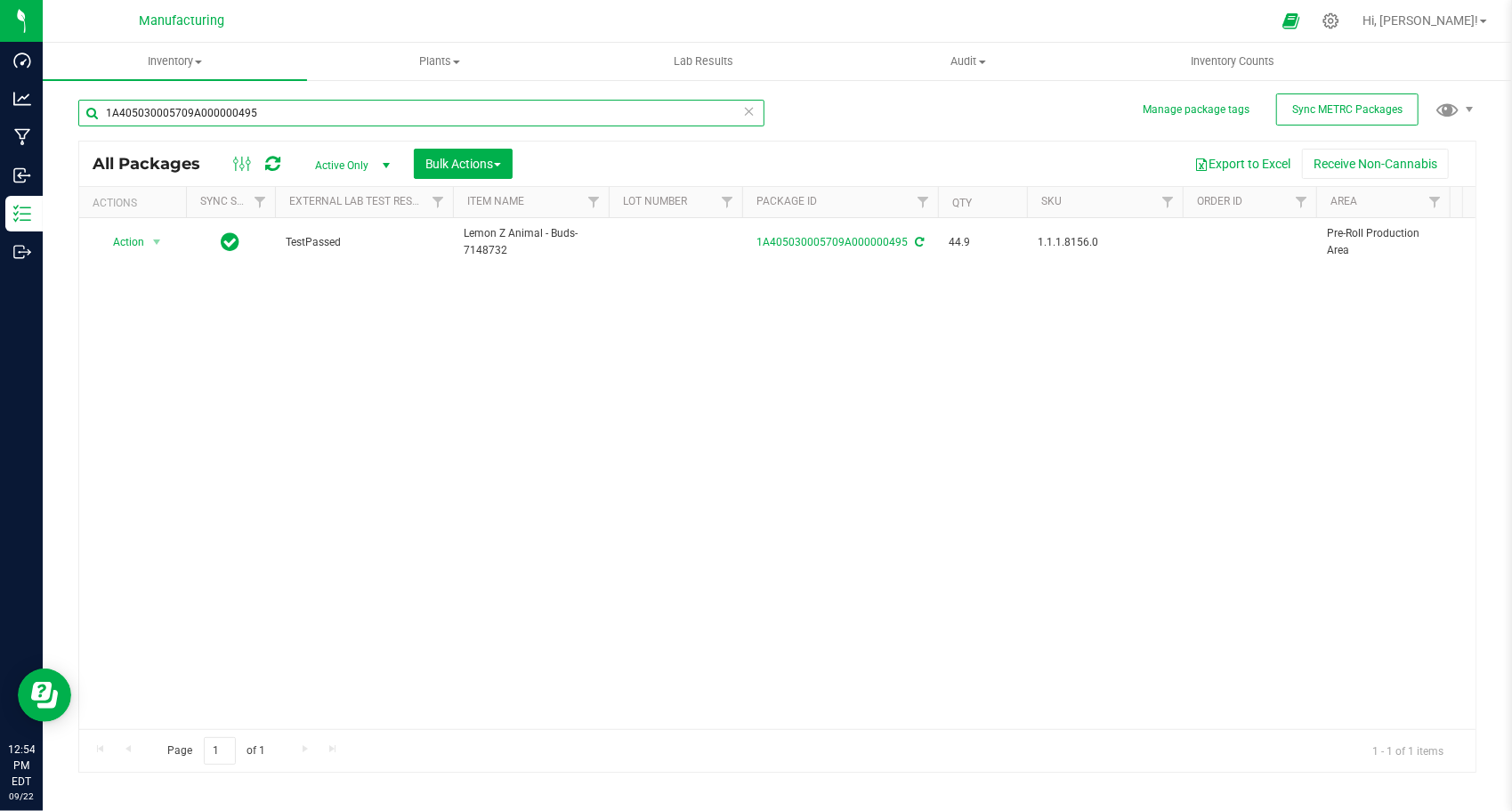
click at [457, 122] on input "1A405030005709A000000495" at bounding box center [421, 112] width 686 height 27
paste input "89"
type input "1A405030005709A000000489"
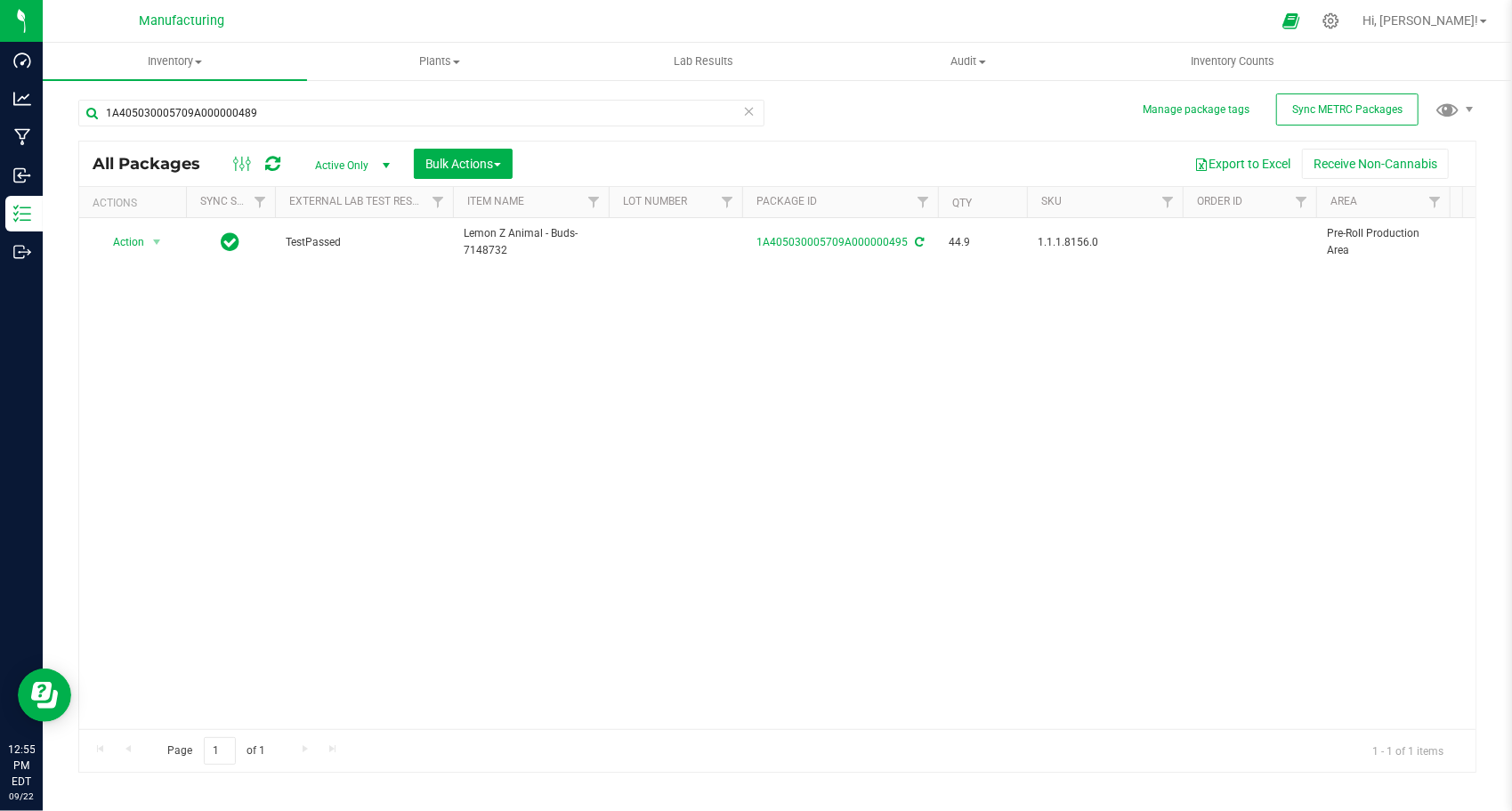
click at [422, 302] on div "Action Action Adjust qty Create package Edit attributes Global inventory Locate…" at bounding box center [777, 473] width 1397 height 511
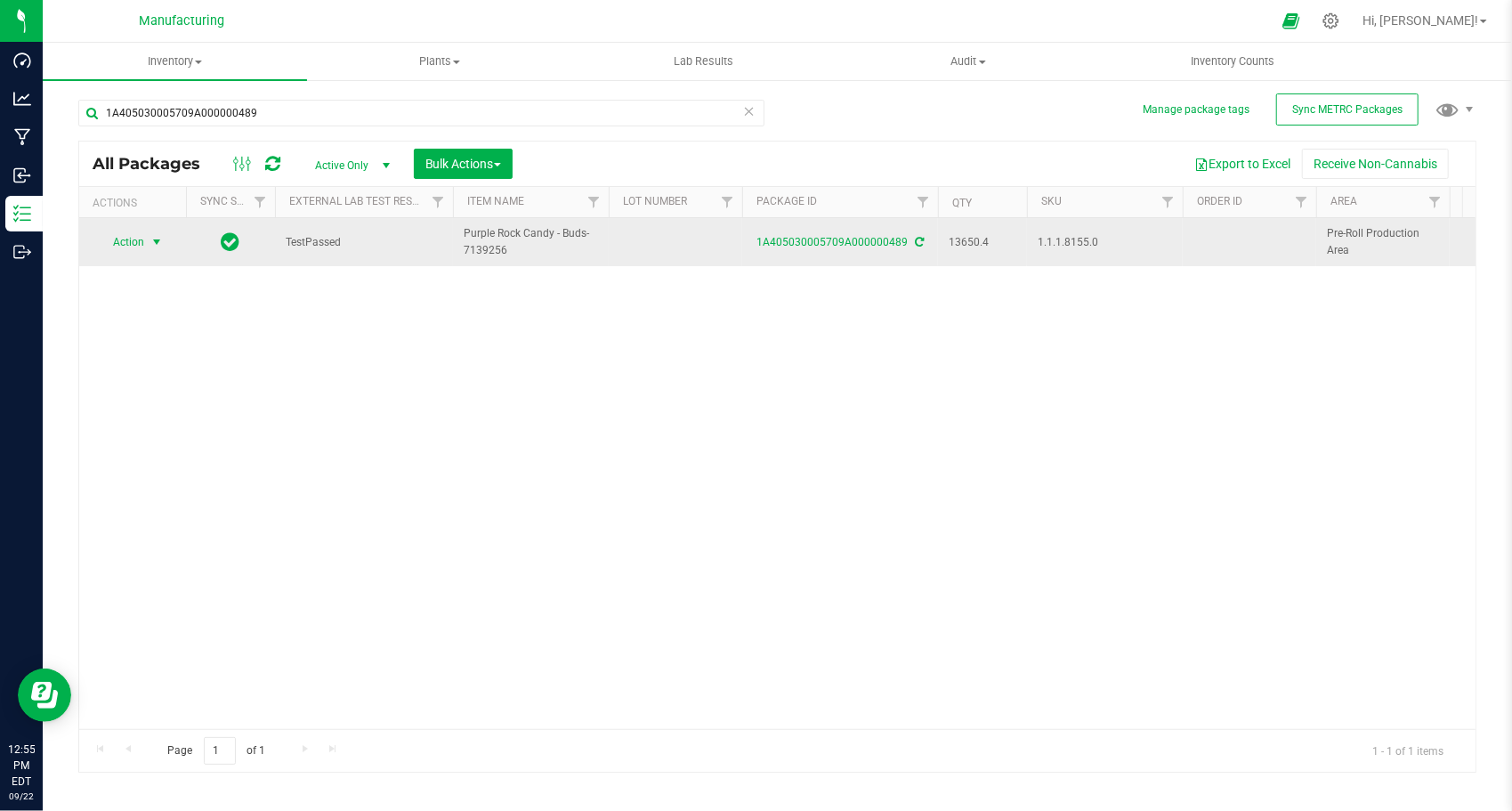
click at [162, 237] on span "select" at bounding box center [156, 241] width 14 height 14
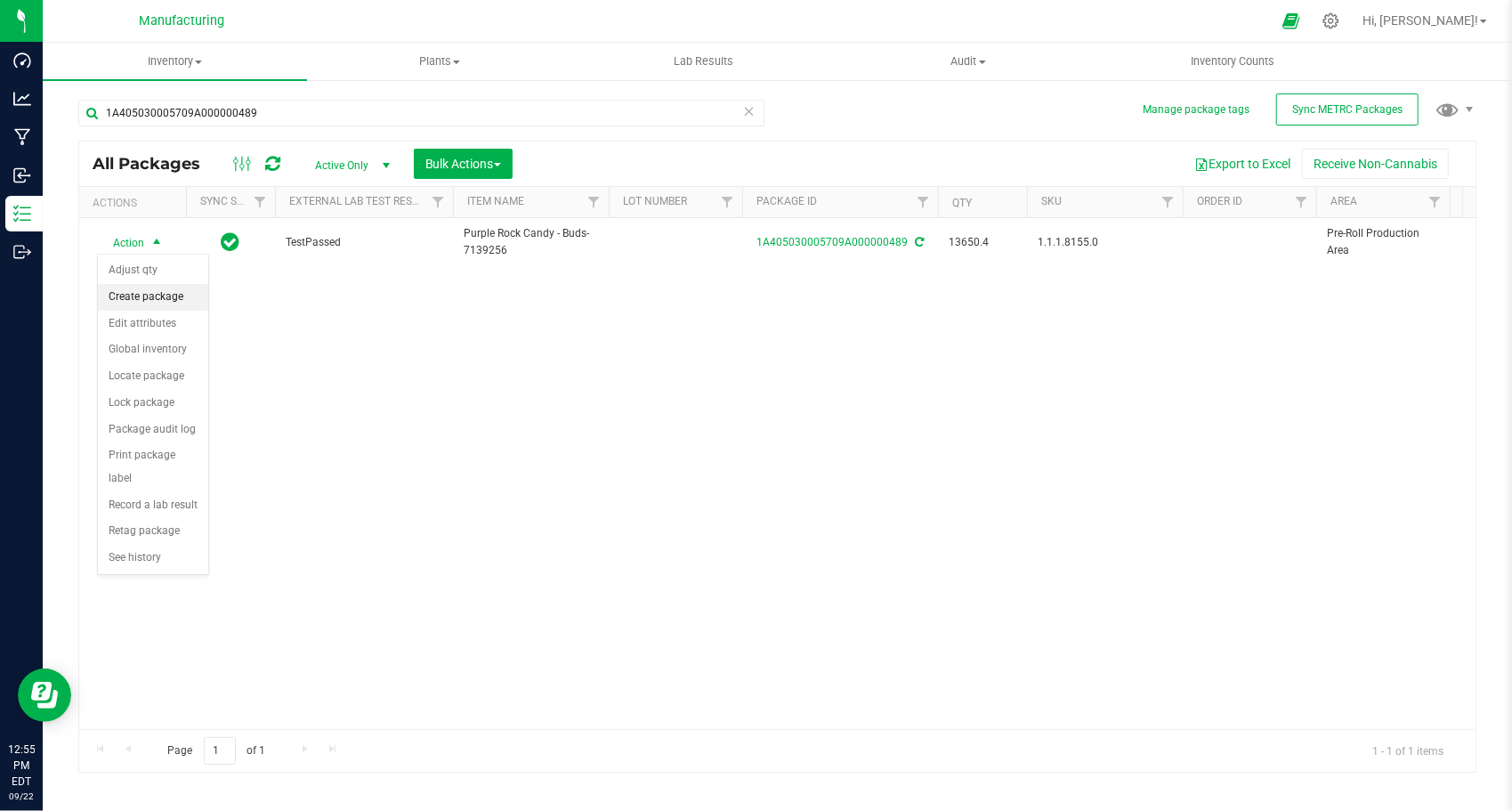
click at [177, 296] on li "Create package" at bounding box center [153, 297] width 110 height 27
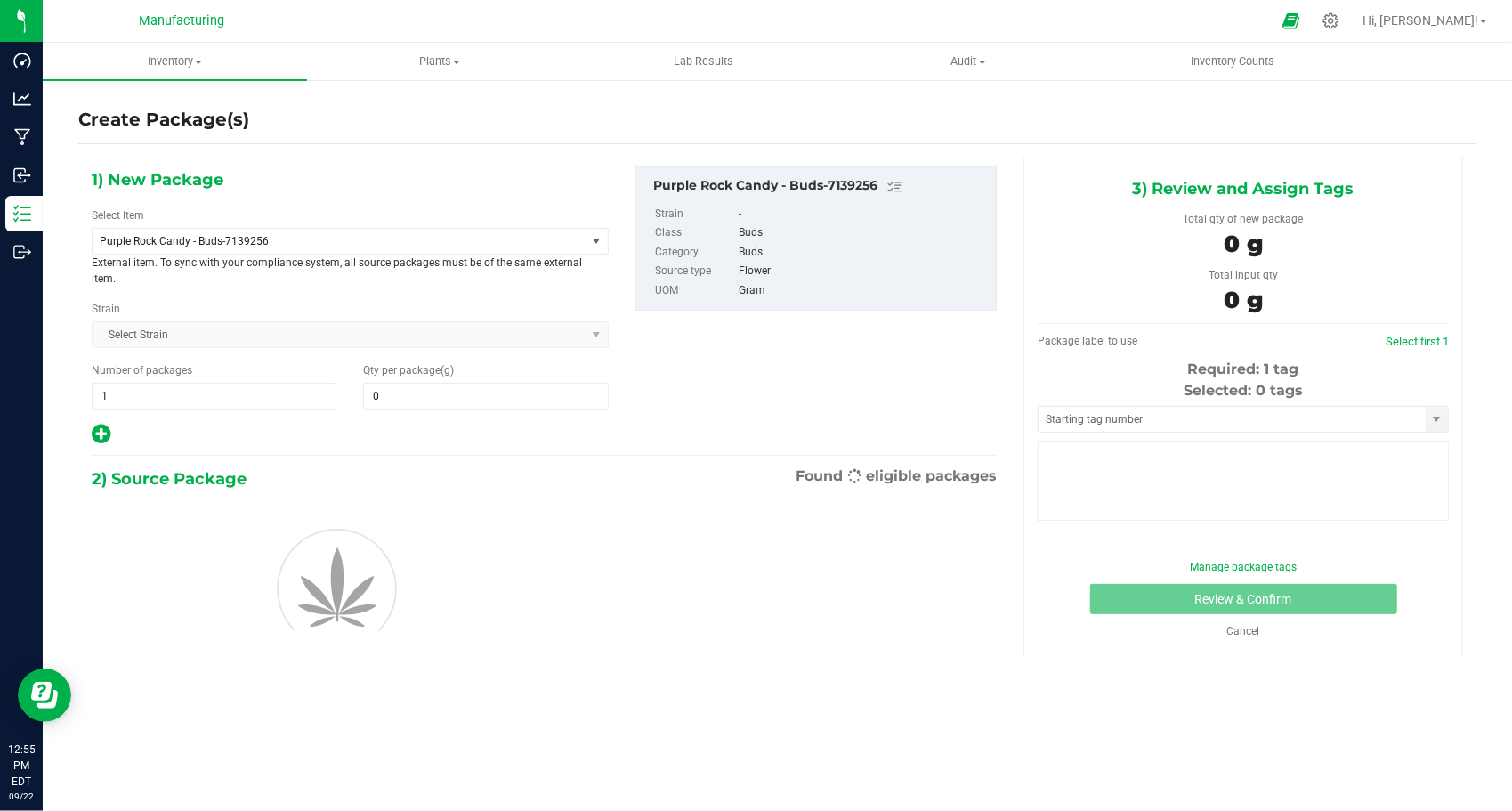
type input "0.0000"
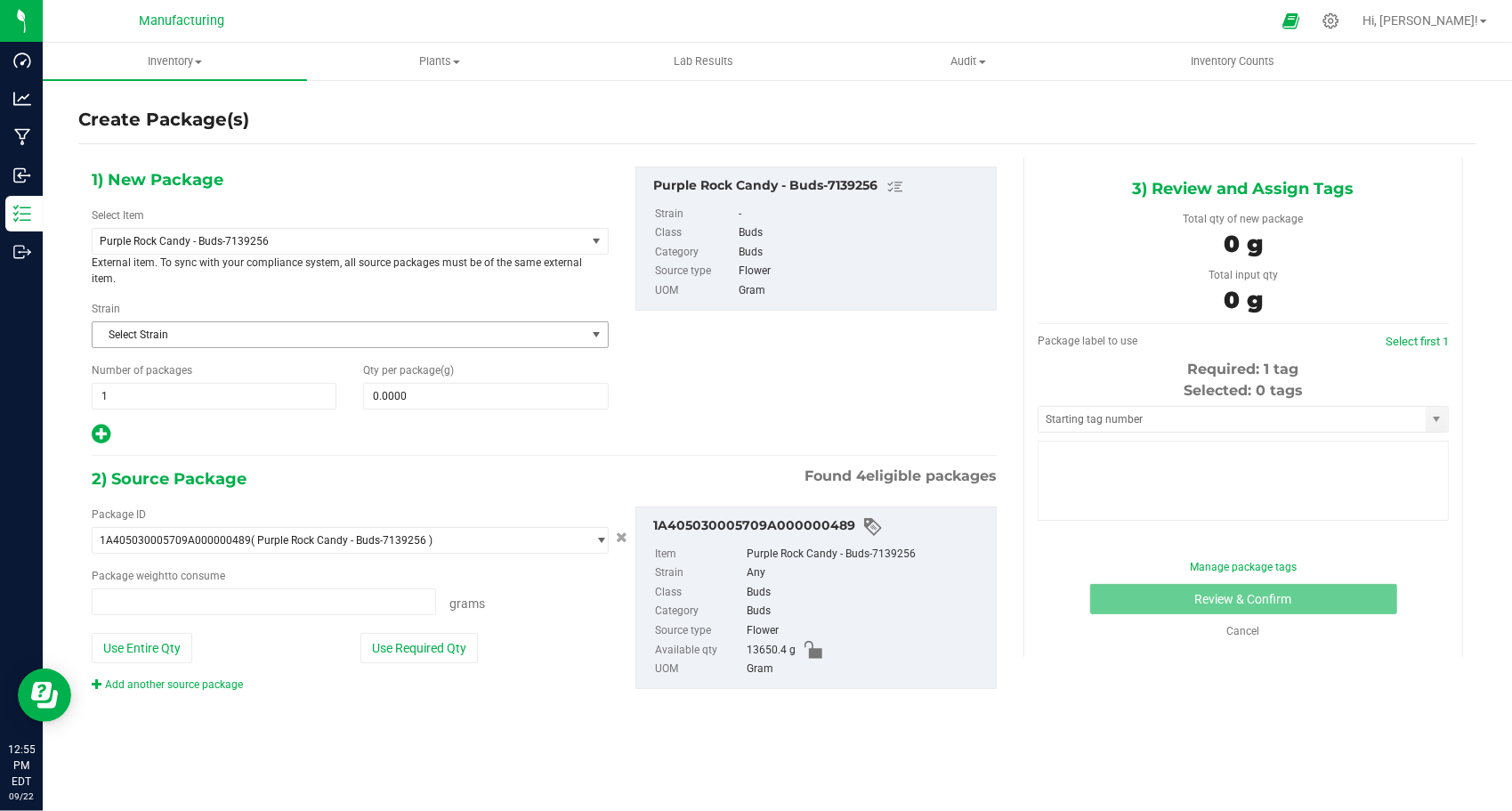
type input "0.0000 g"
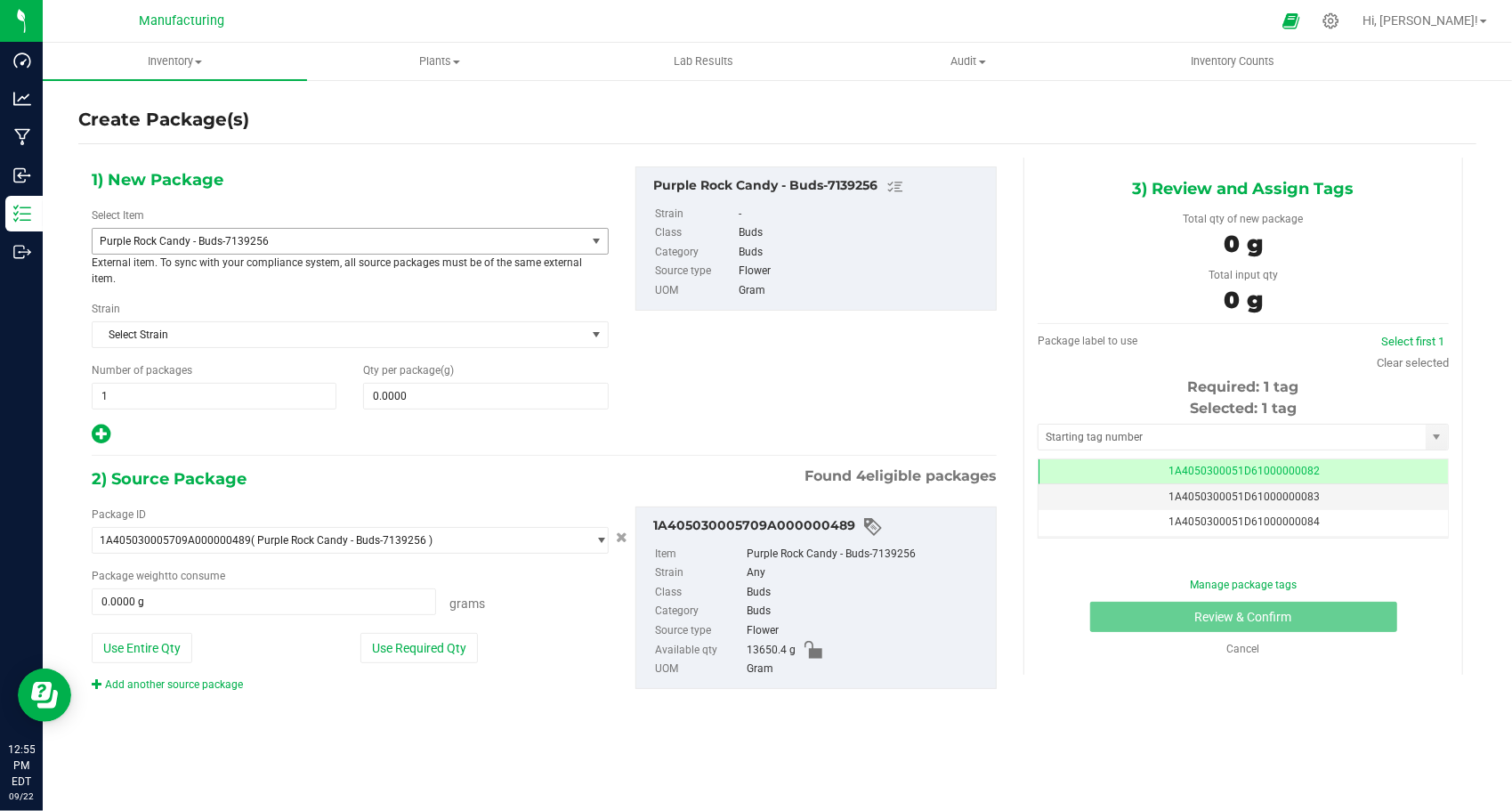
click at [322, 244] on span "Purple Rock Candy - Buds-7139256" at bounding box center [328, 240] width 459 height 12
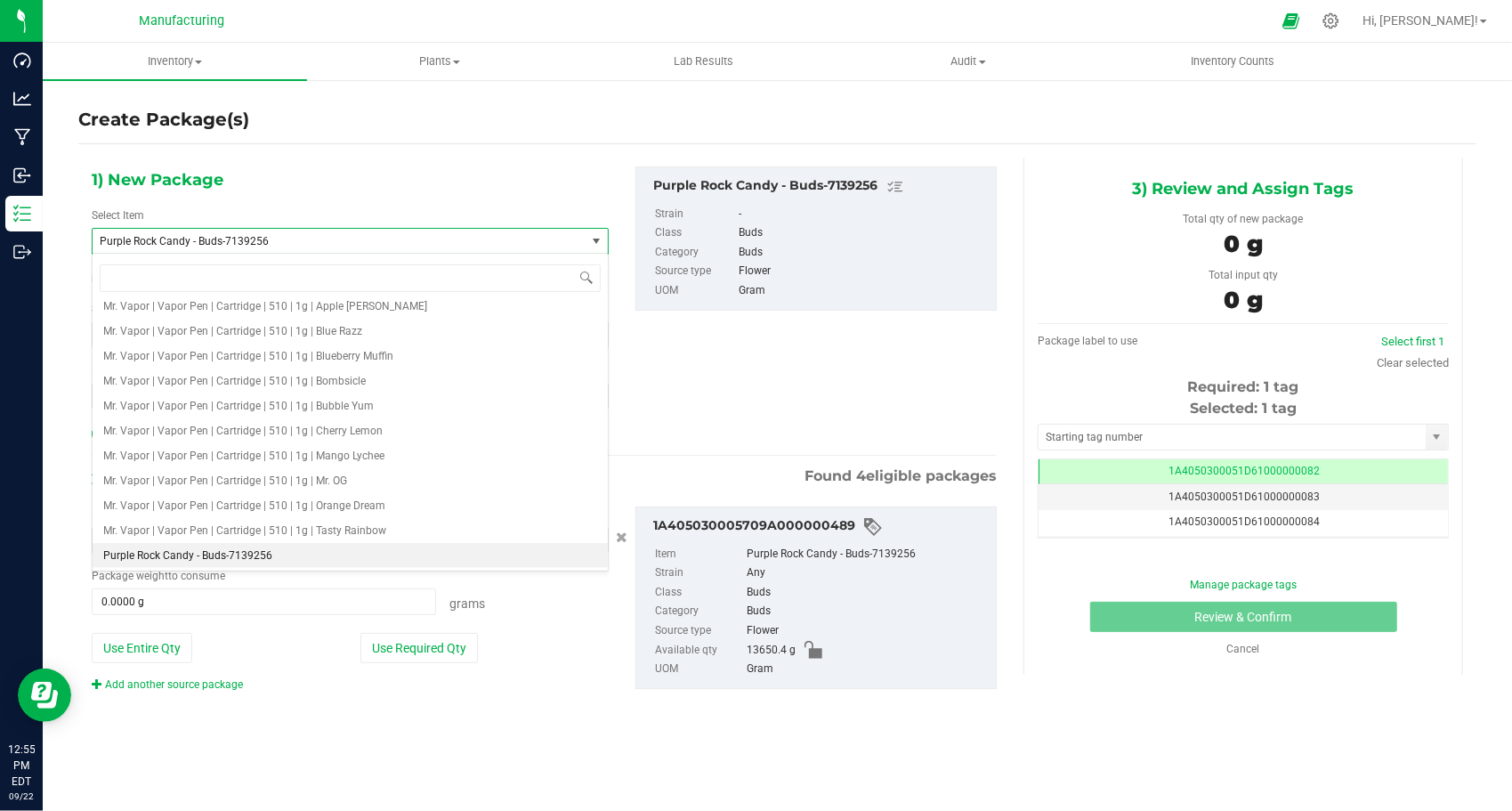
click at [322, 244] on span "Purple Rock Candy - Buds-7139256" at bounding box center [328, 240] width 459 height 12
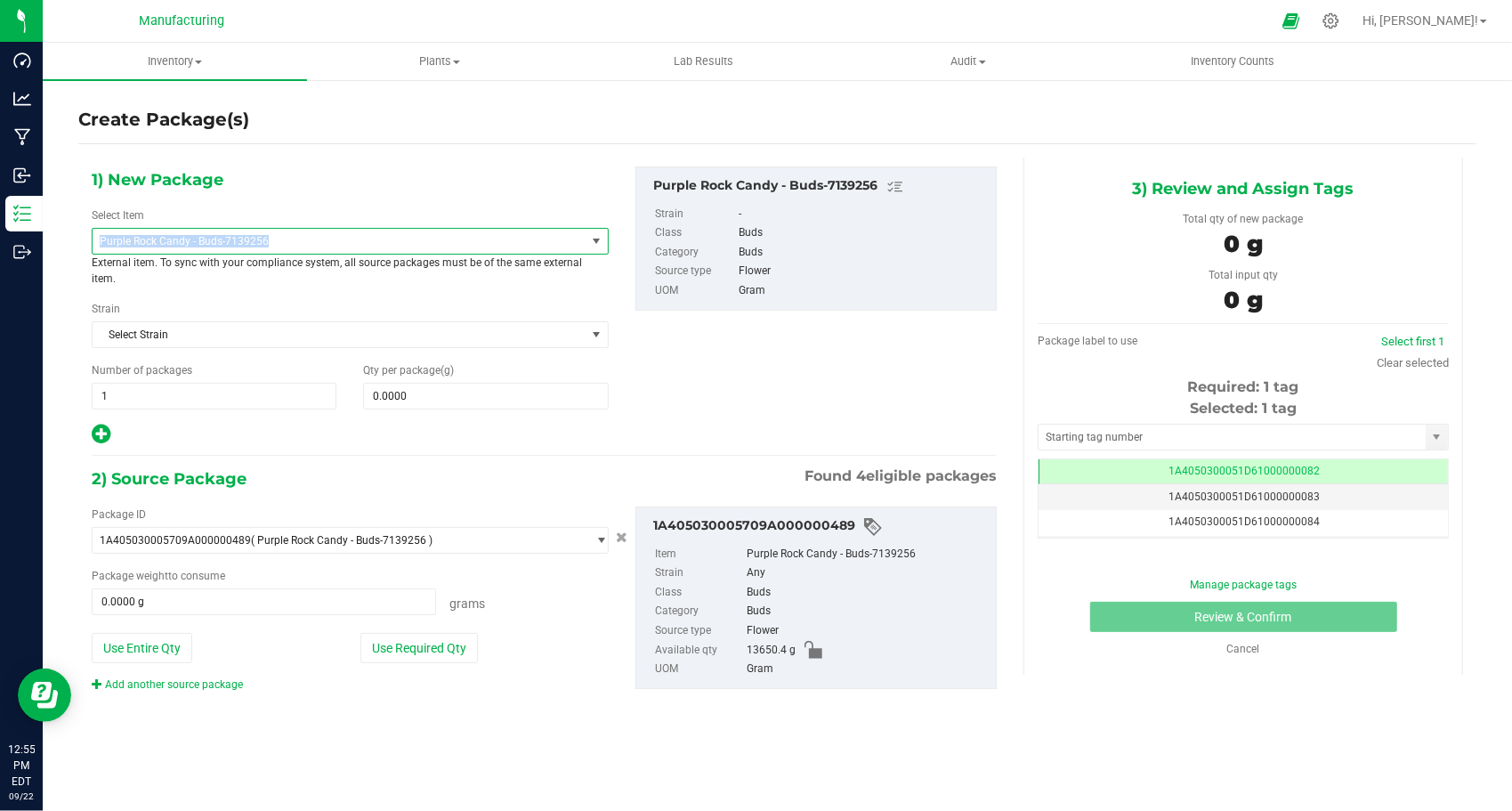
click at [322, 244] on span "Purple Rock Candy - Buds-7139256" at bounding box center [328, 240] width 459 height 12
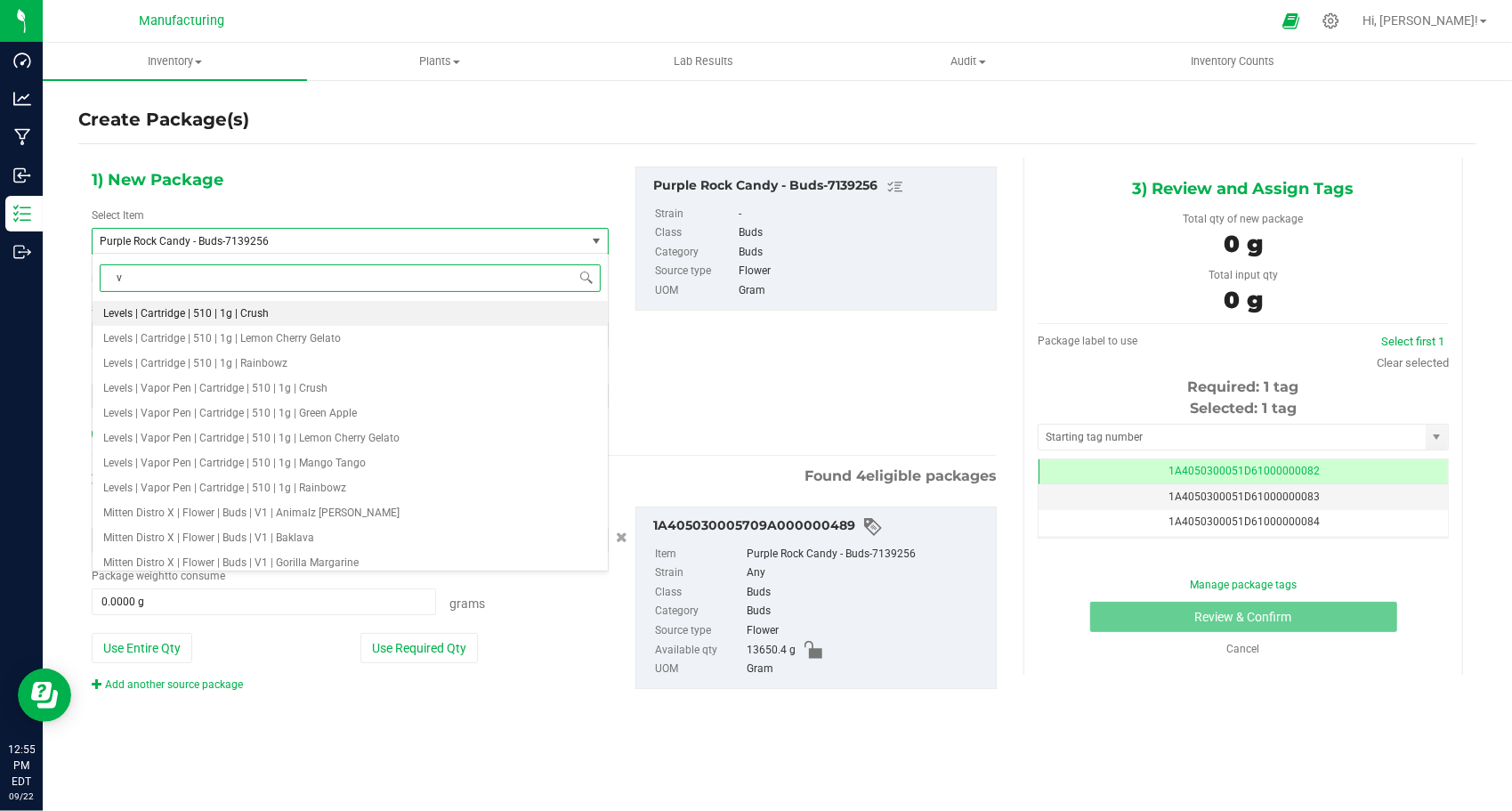
click at [118, 272] on input "v" at bounding box center [350, 278] width 501 height 28
click at [146, 275] on input "v" at bounding box center [350, 278] width 501 height 28
type input "v1"
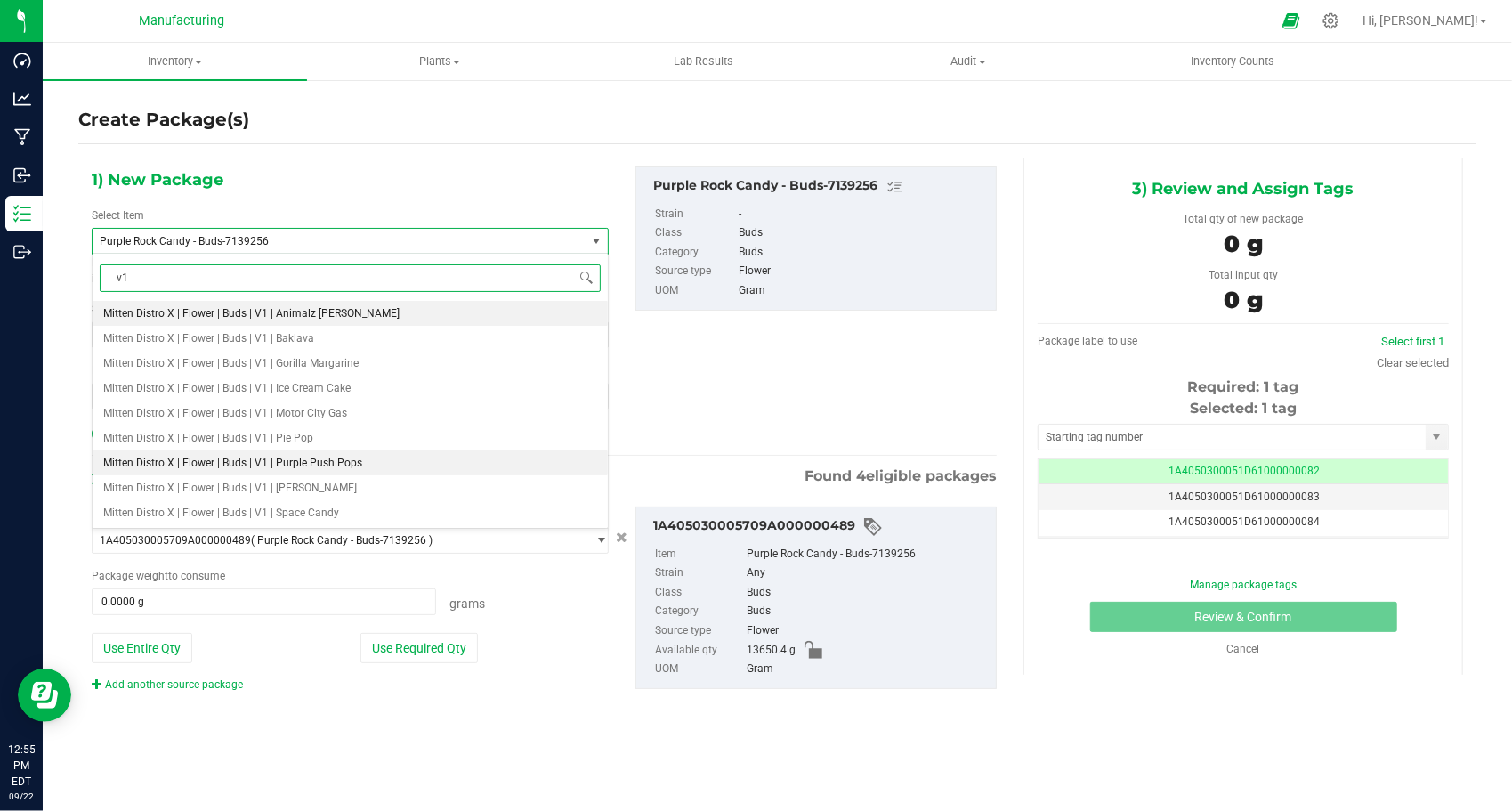
click at [310, 457] on span "Mitten Distro X | Flower | Buds | V1 | Purple Push Pops" at bounding box center [232, 462] width 259 height 12
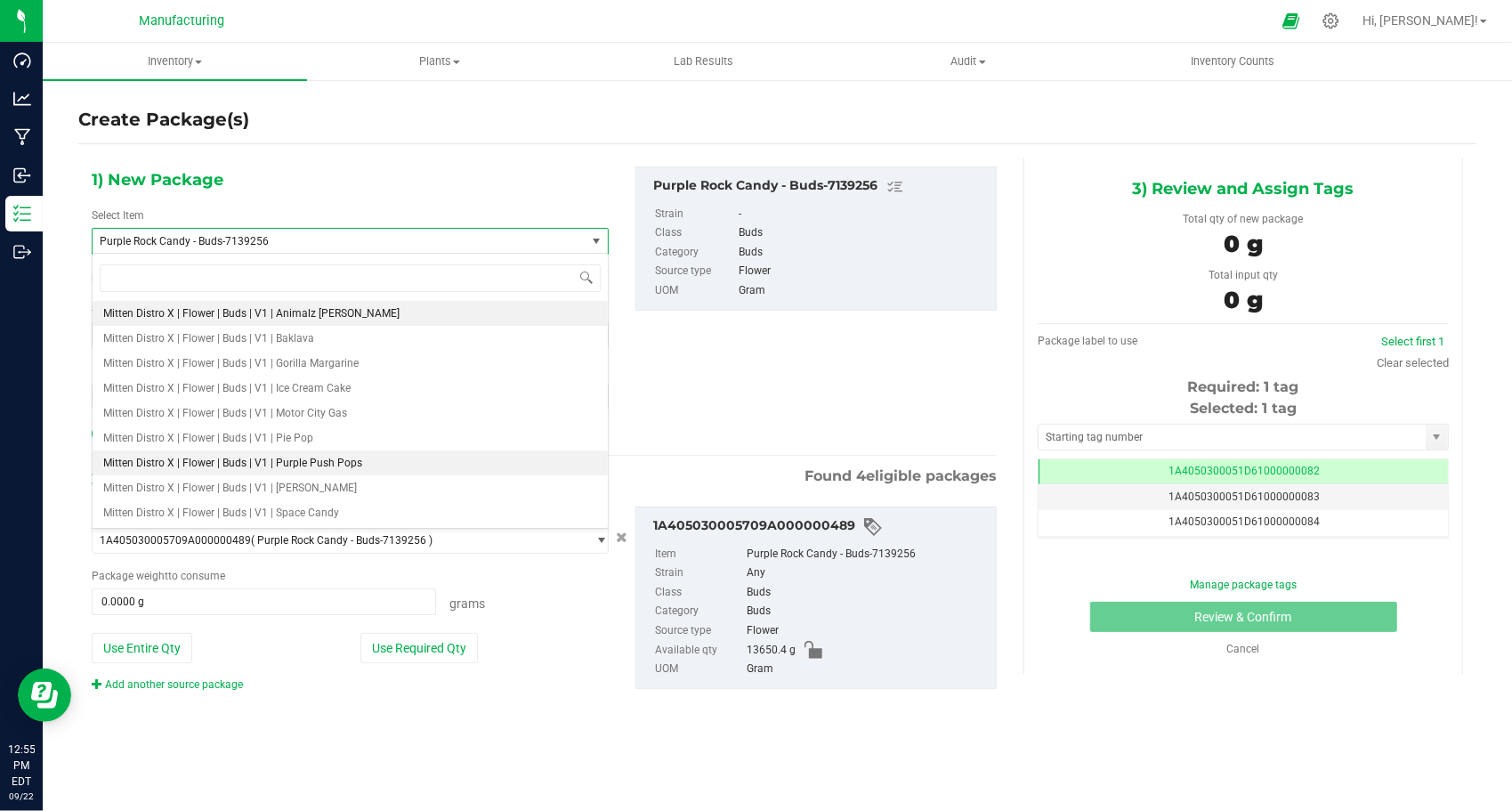
type input "0.0000"
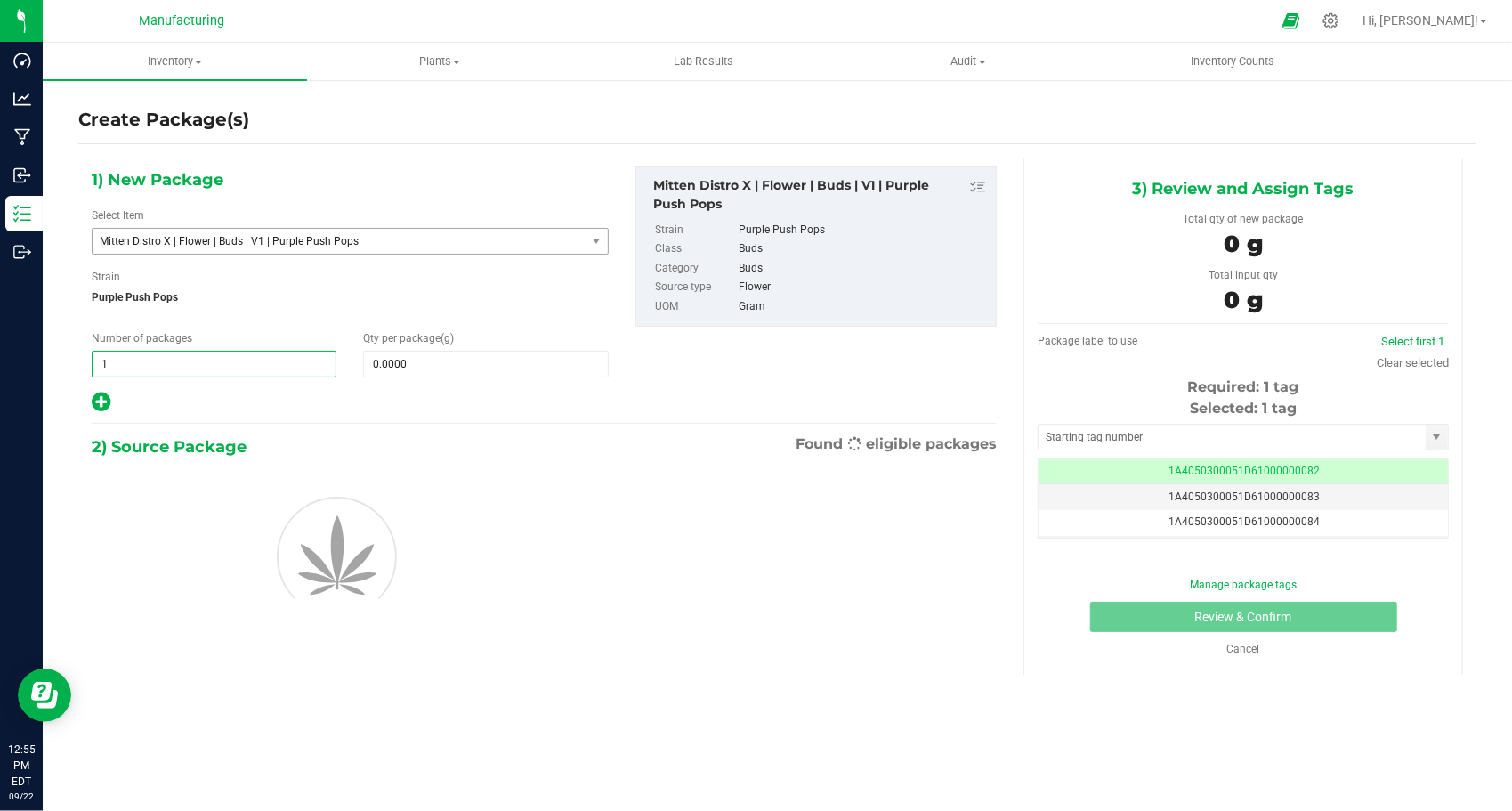
click at [228, 353] on span "1 1" at bounding box center [214, 364] width 245 height 27
type input "16"
click at [433, 370] on span at bounding box center [486, 364] width 245 height 27
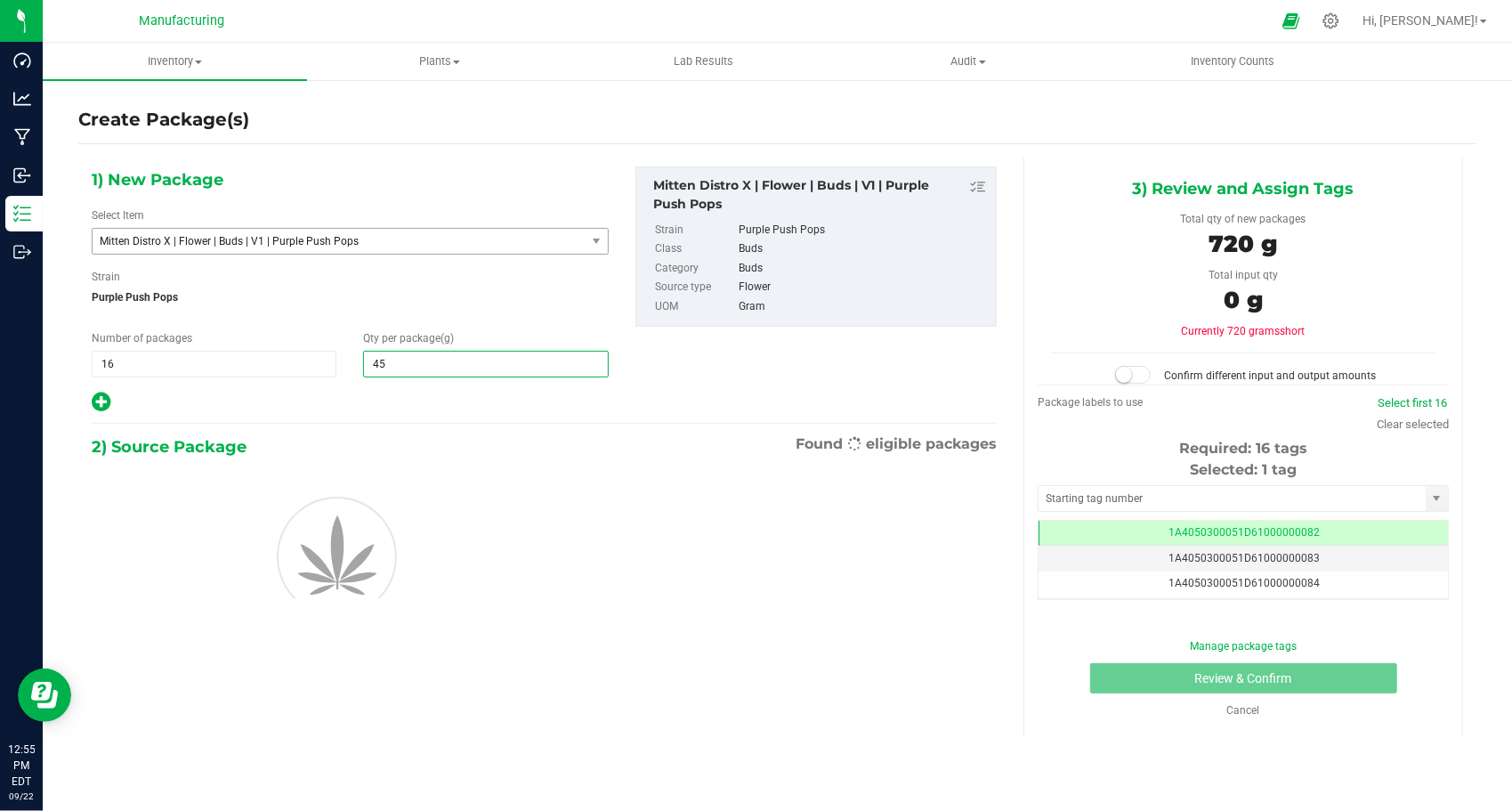
type input "454"
type input "454.0000"
click at [335, 379] on div "1) New Package Select Item Mitten Distro X | Flower | Buds | V1 | Purple Push P…" at bounding box center [350, 290] width 544 height 248
click at [1062, 493] on input "text" at bounding box center [1232, 498] width 387 height 25
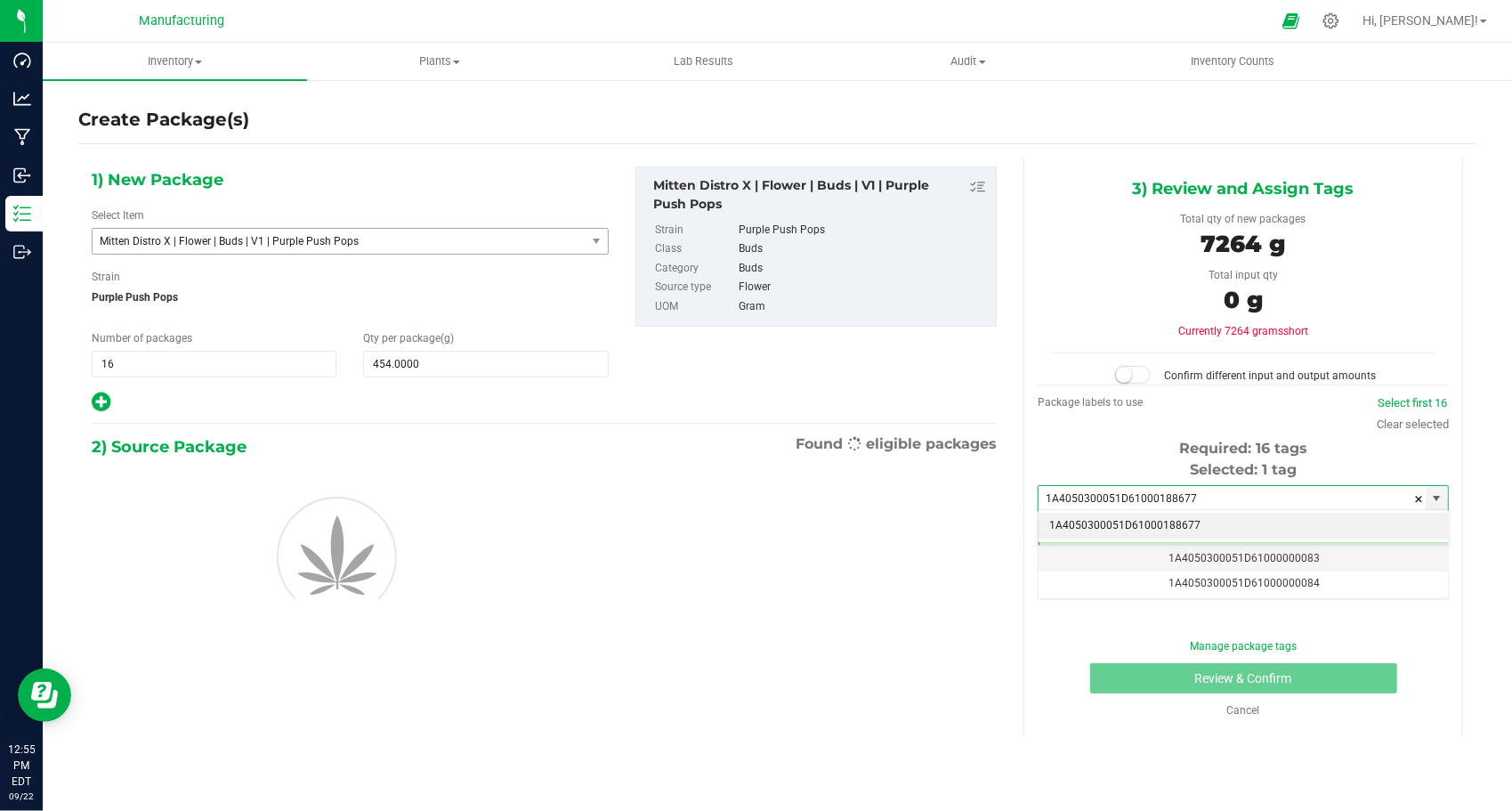
click at [1057, 517] on li "1A4050300051D61000188677" at bounding box center [1243, 526] width 409 height 27
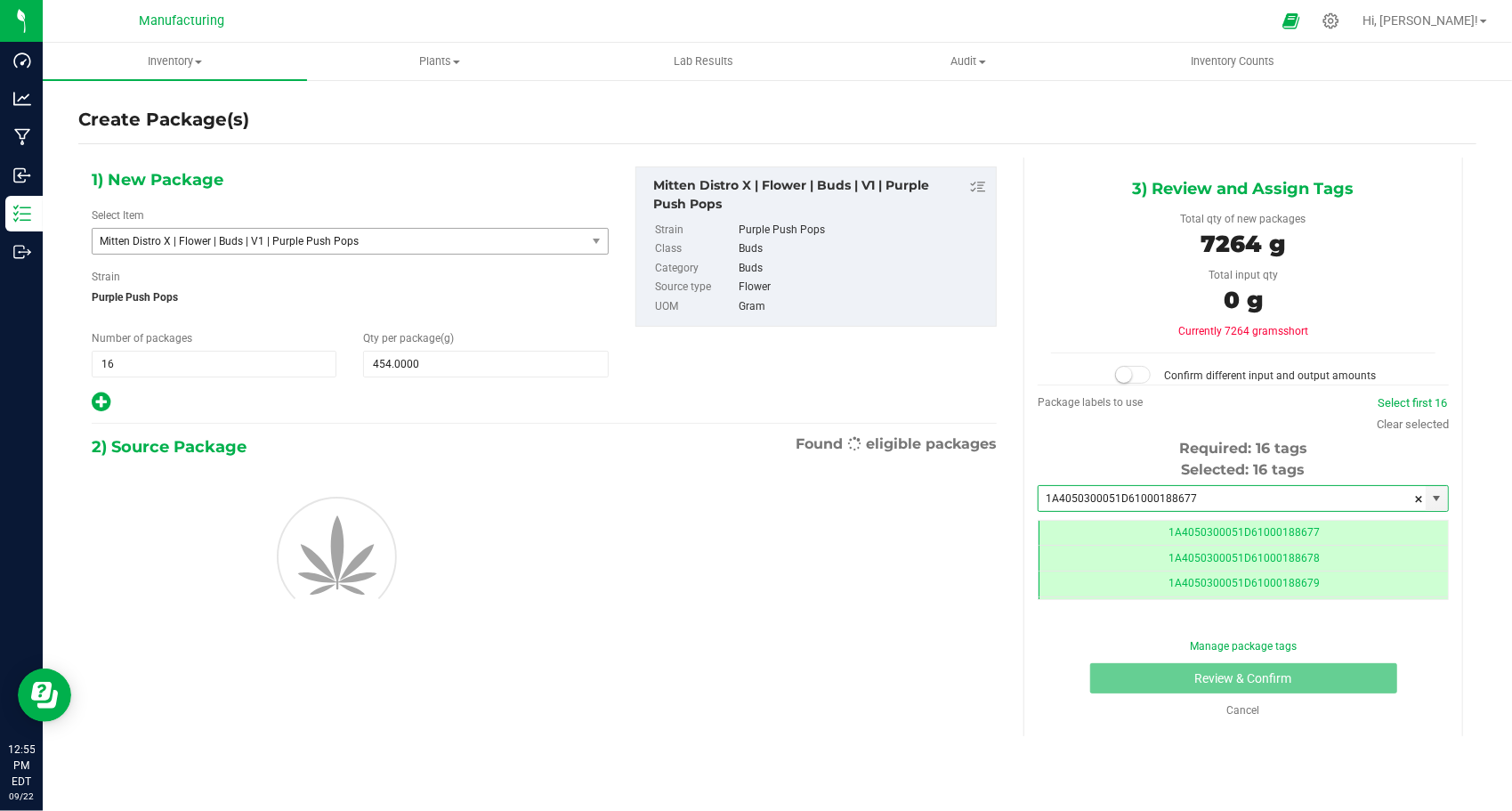
scroll to position [0, 0]
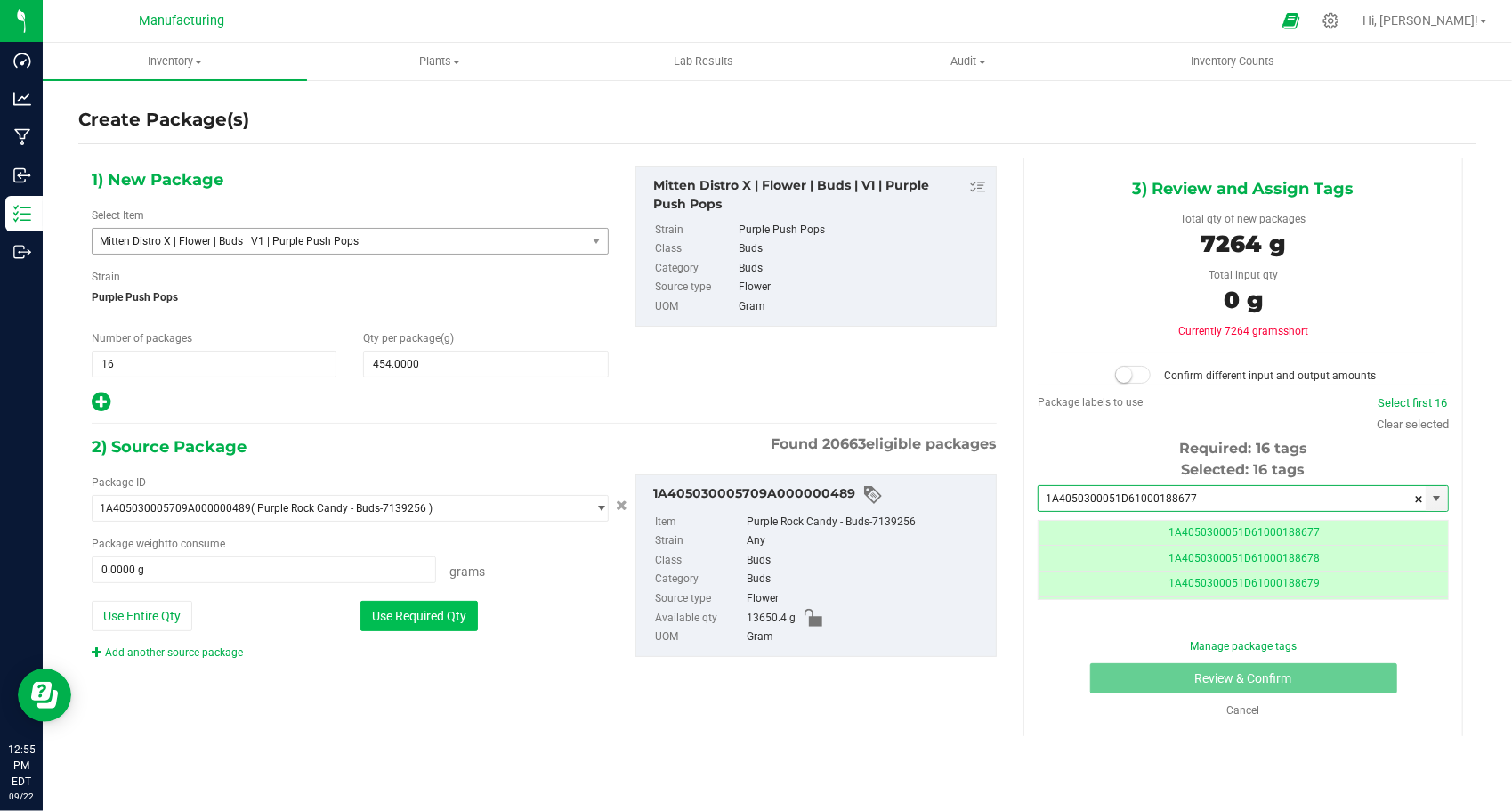
type input "1A4050300051D61000188677"
click at [446, 616] on button "Use Required Qty" at bounding box center [419, 616] width 118 height 31
type input "7264.0000 g"
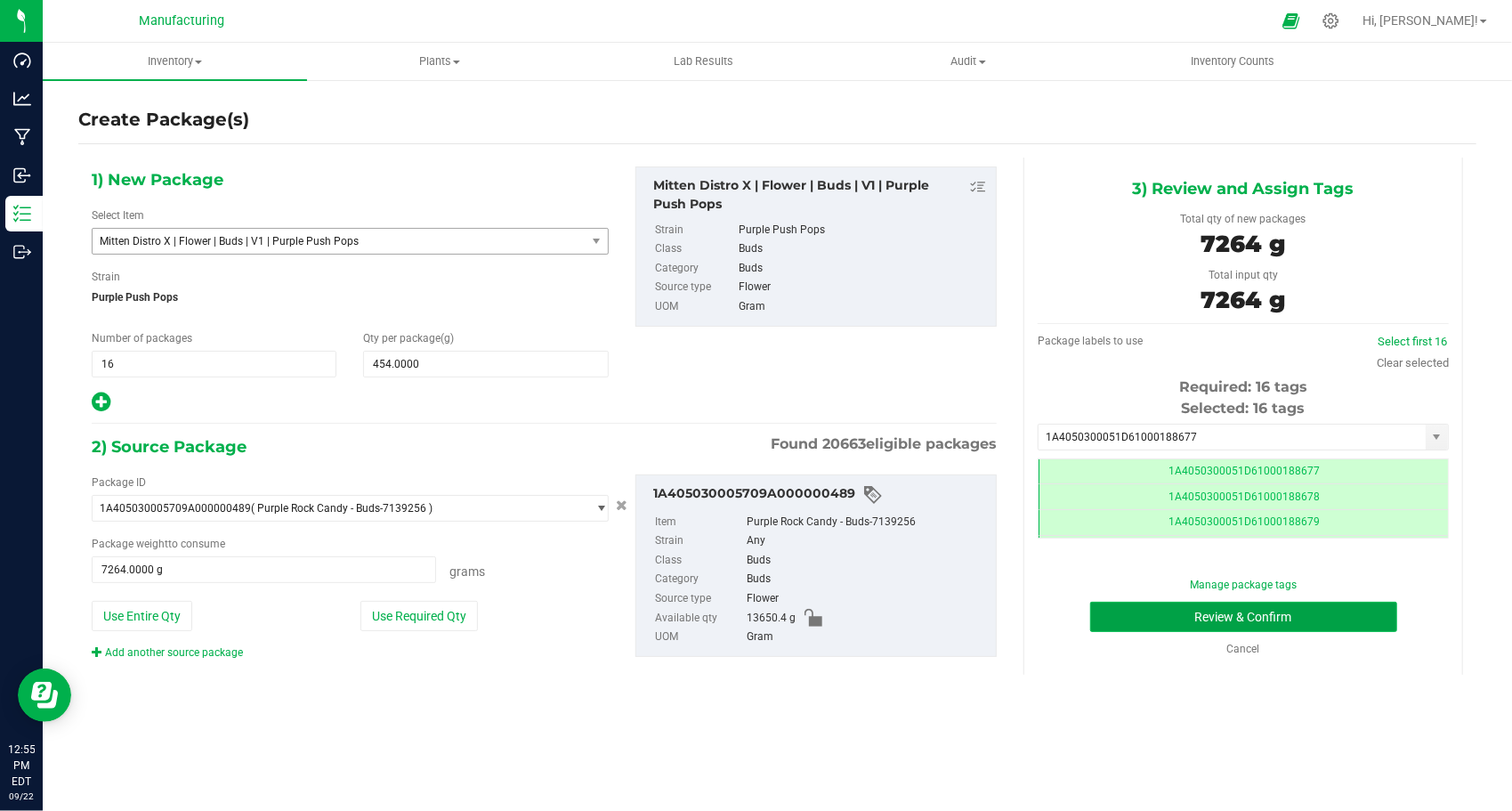
click at [1129, 611] on button "Review & Confirm" at bounding box center [1244, 617] width 307 height 31
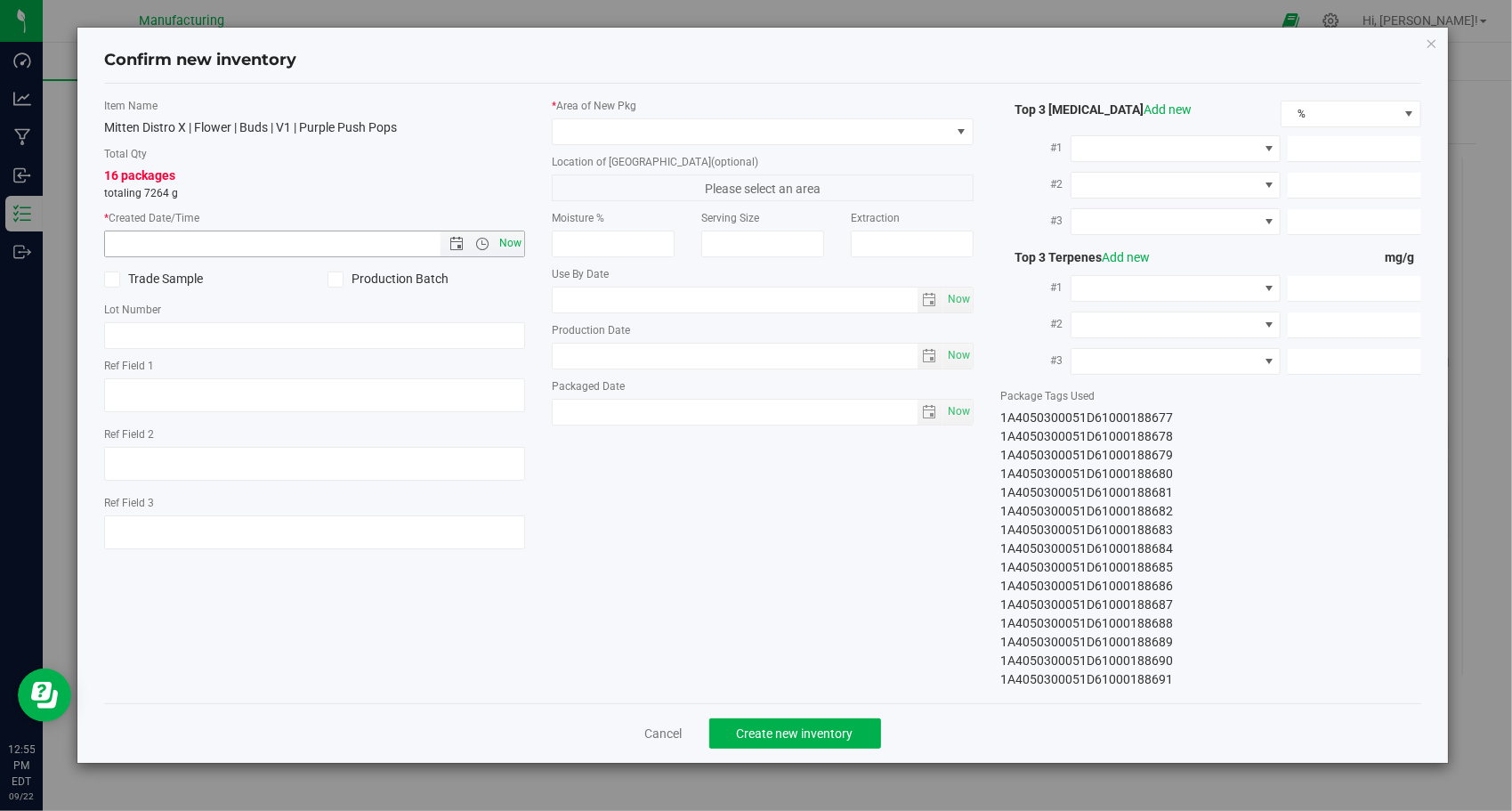
drag, startPoint x: 515, startPoint y: 242, endPoint x: 562, endPoint y: 241, distance: 47.0
click at [515, 242] on span "Now" at bounding box center [511, 244] width 31 height 26
type input "[DATE] 12:55 PM"
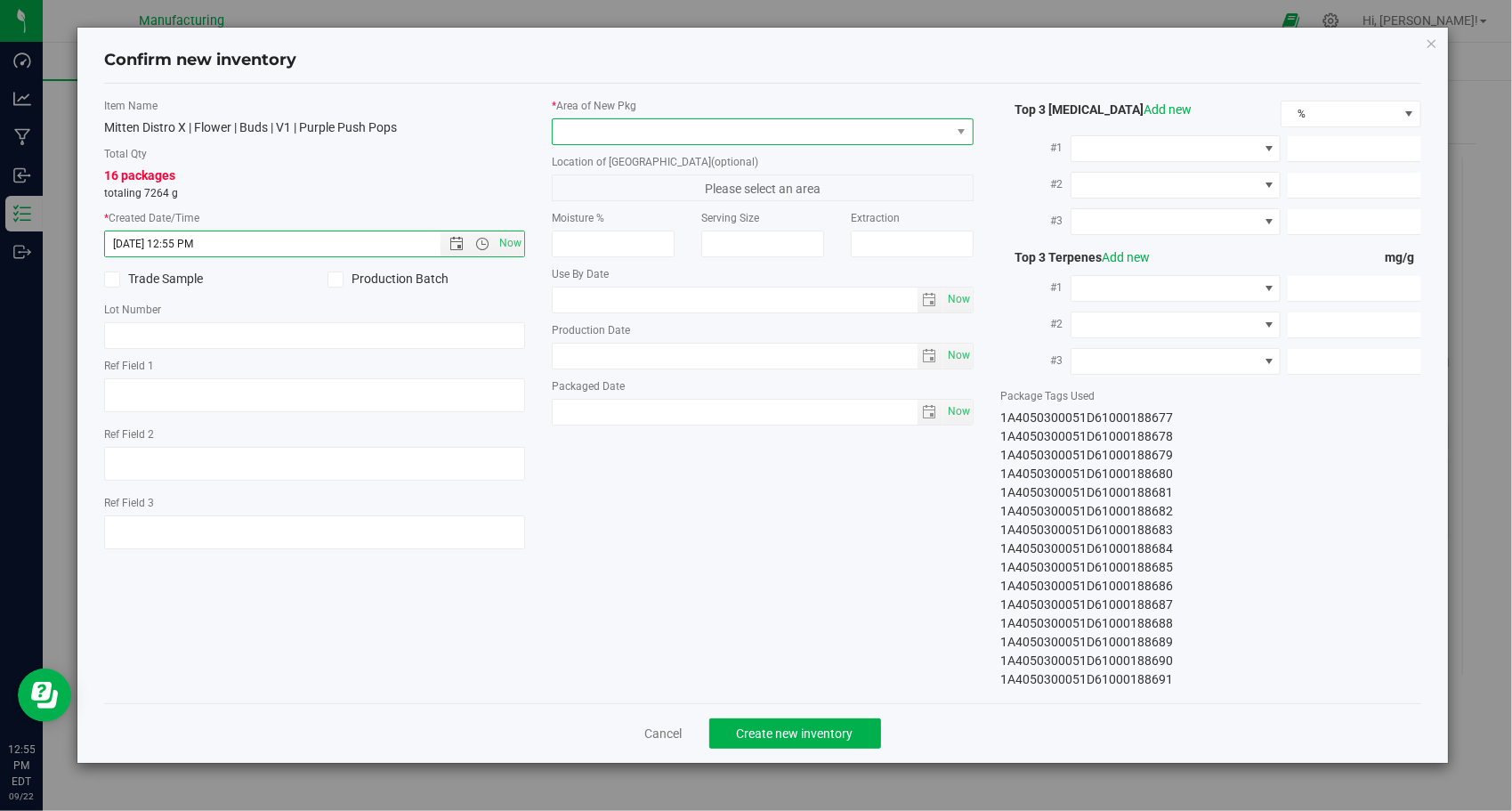
click at [748, 134] on span at bounding box center [751, 132] width 398 height 25
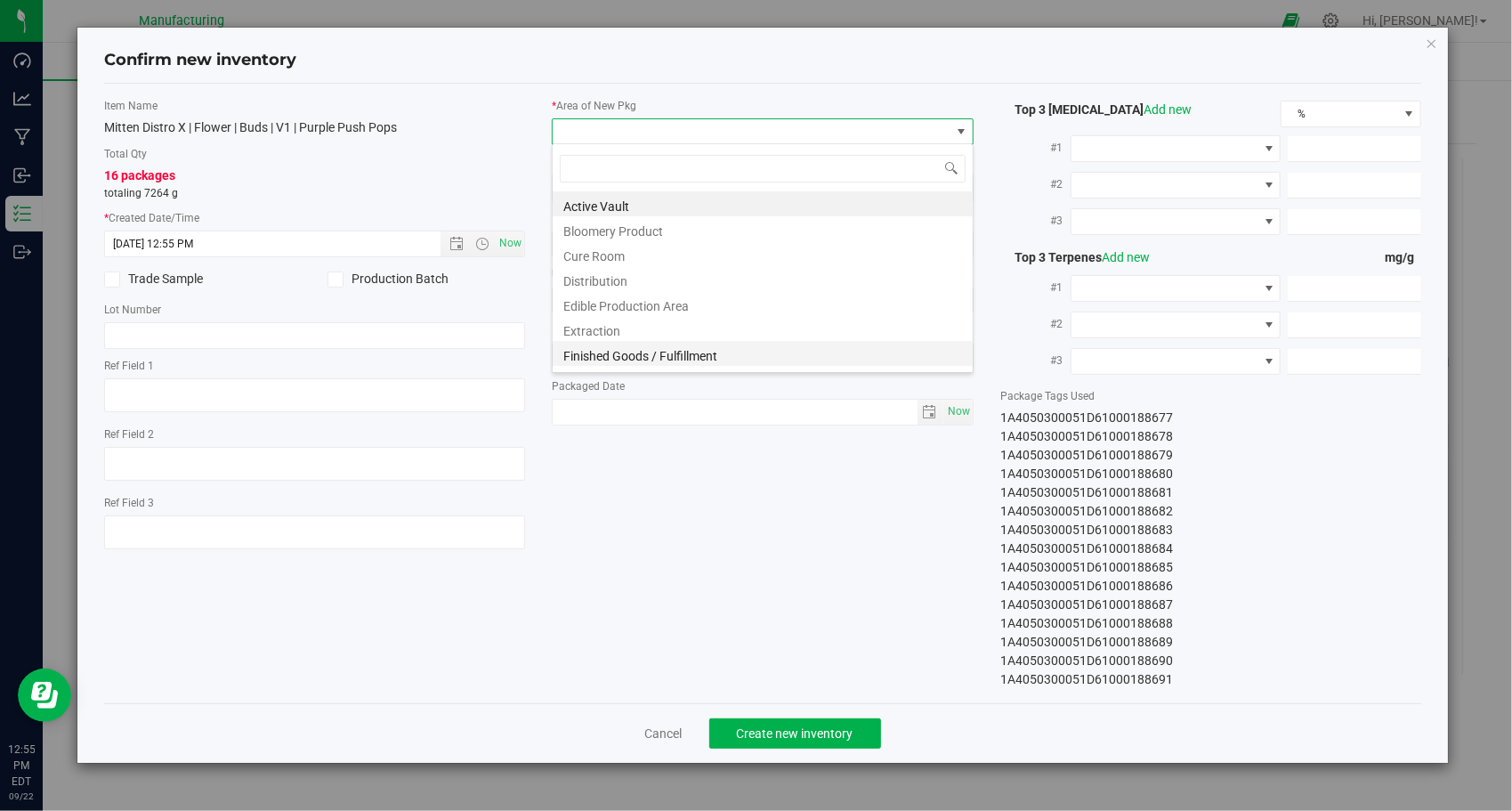
click at [732, 359] on li "Finished Goods / Fulfillment" at bounding box center [762, 354] width 420 height 25
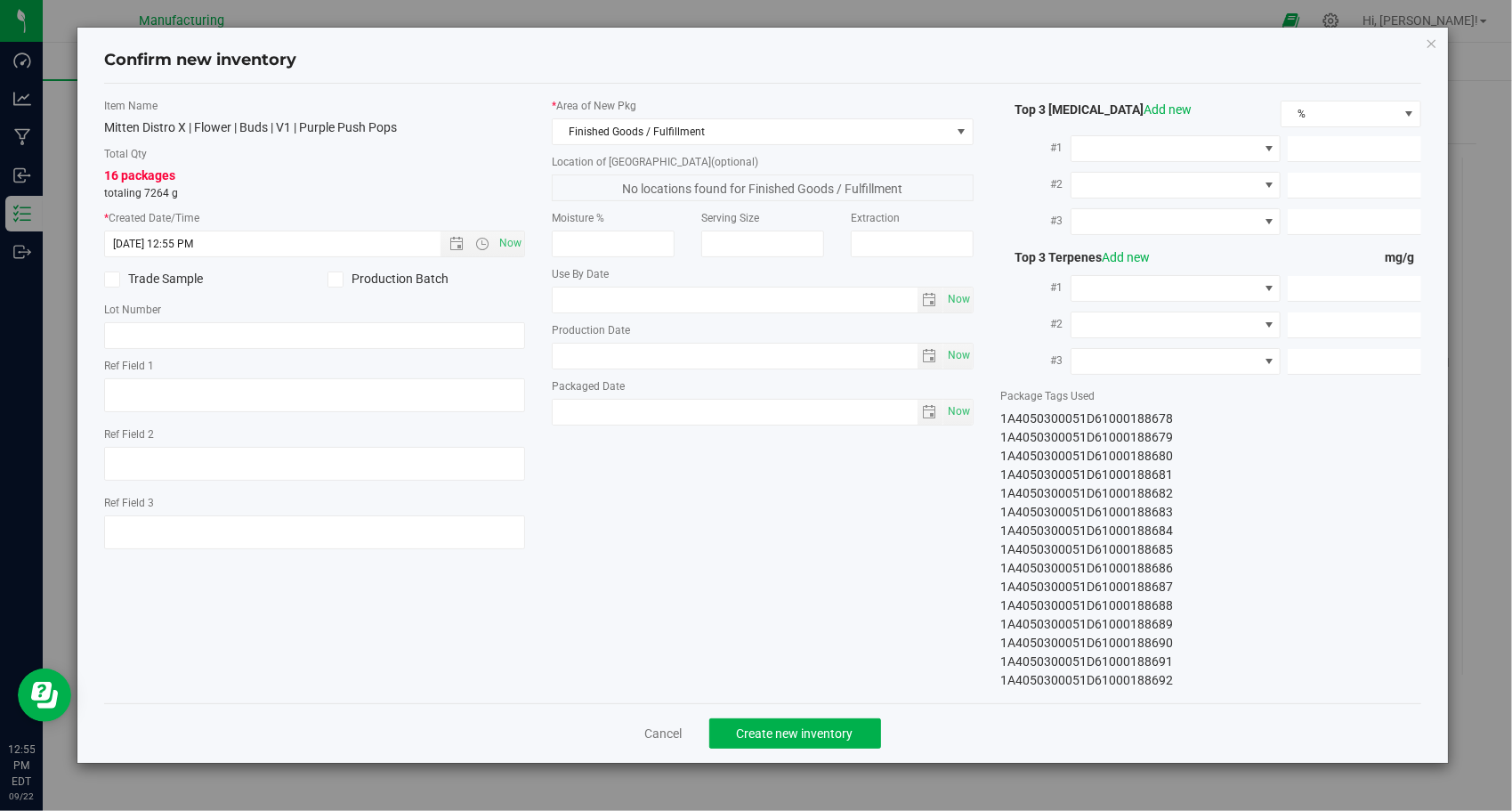
drag, startPoint x: 1001, startPoint y: 415, endPoint x: 1222, endPoint y: 700, distance: 360.6
click at [1222, 700] on div "Item Name Mitten Distro X | Flower | Buds | V1 | Purple Push Pops Total Qty 16 …" at bounding box center [762, 393] width 1318 height 620
copy div "1A4050300051D61000188677 1A4050300051D61000188678 1A4050300051D61000188679 1A40…"
click at [831, 727] on span "Create new inventory" at bounding box center [796, 733] width 117 height 14
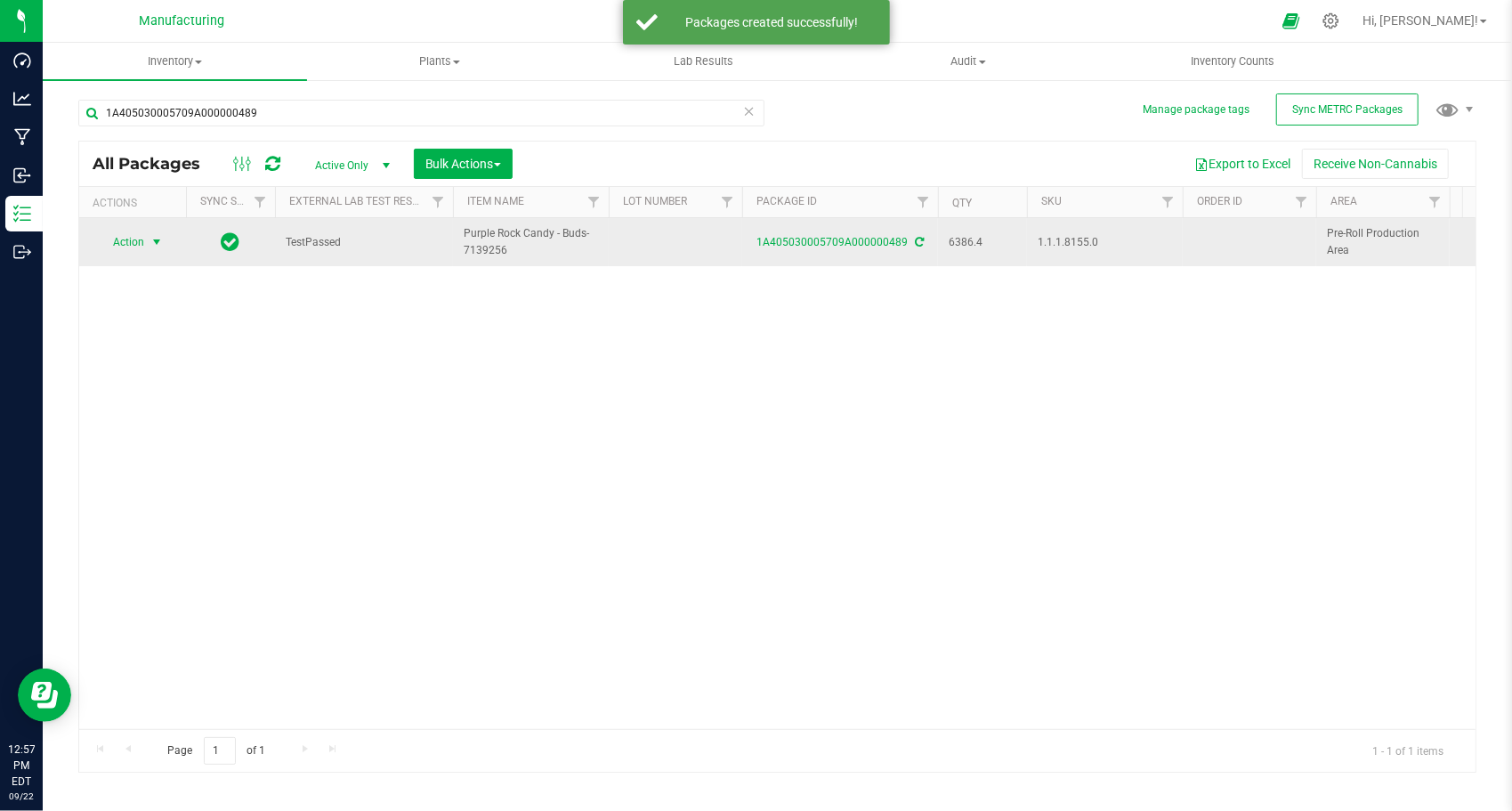
click at [152, 233] on span "select" at bounding box center [157, 242] width 22 height 25
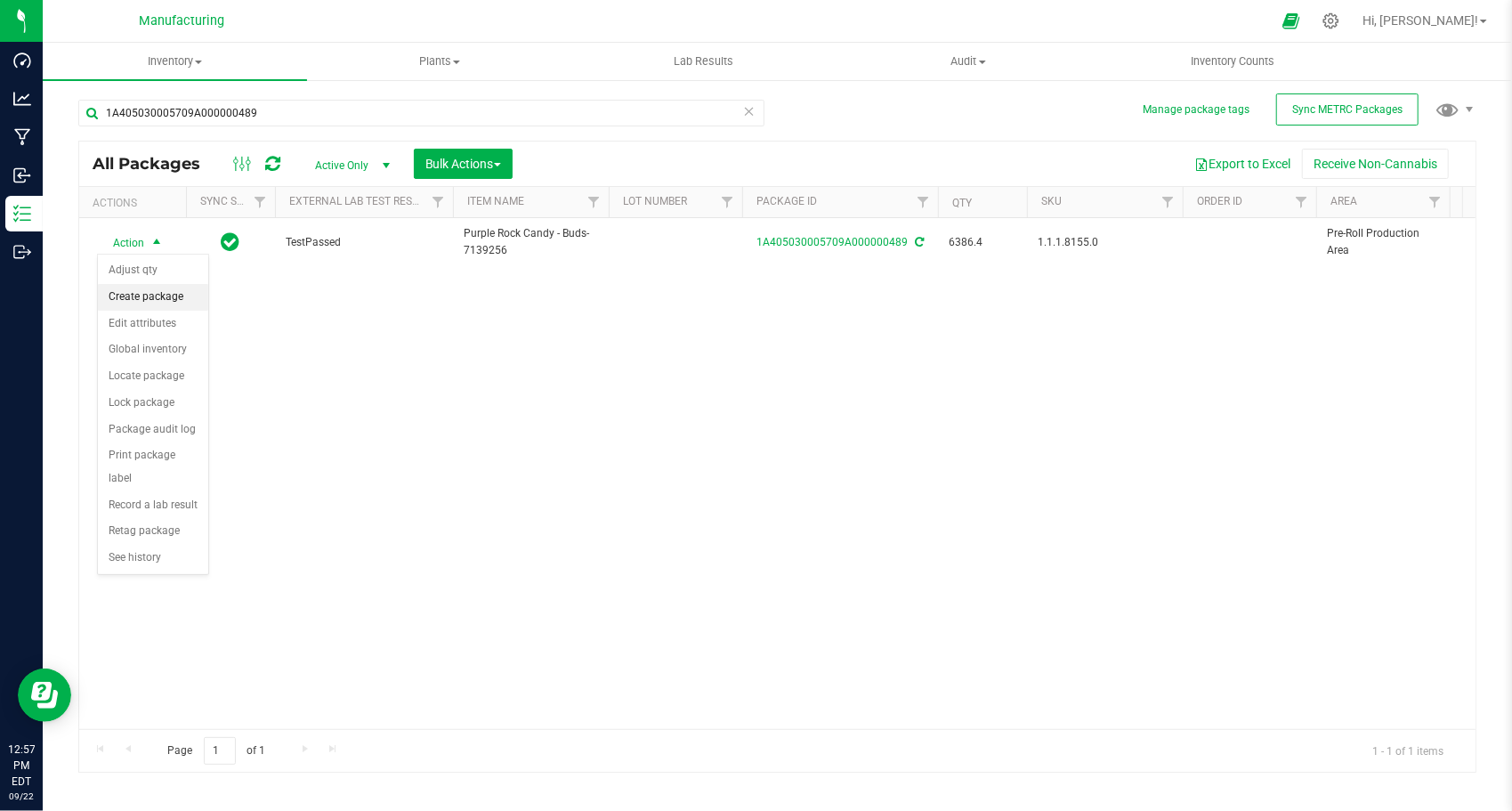
click at [167, 299] on li "Create package" at bounding box center [153, 297] width 110 height 27
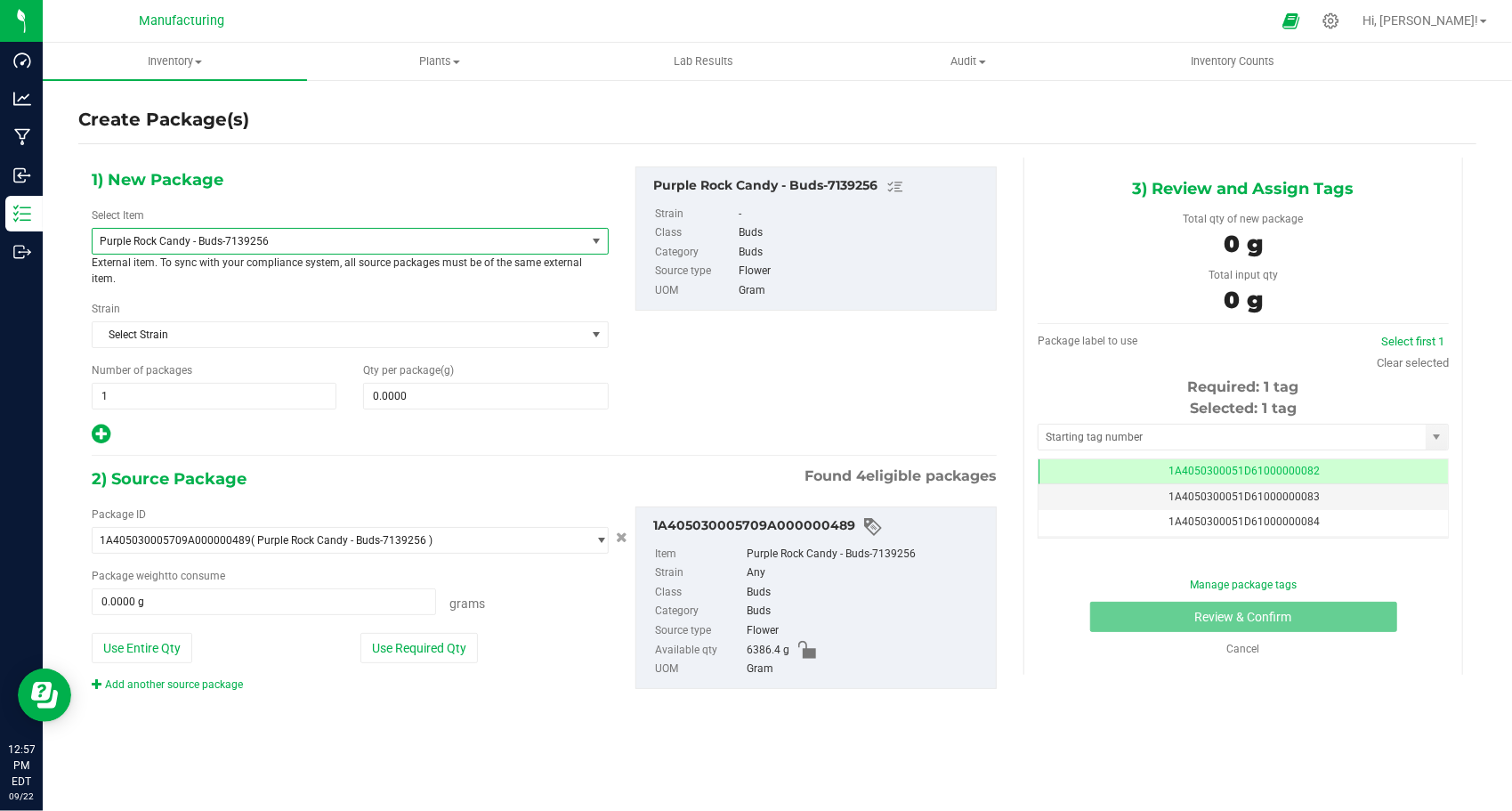
click at [302, 235] on span "Purple Rock Candy - Buds-7139256" at bounding box center [328, 240] width 459 height 12
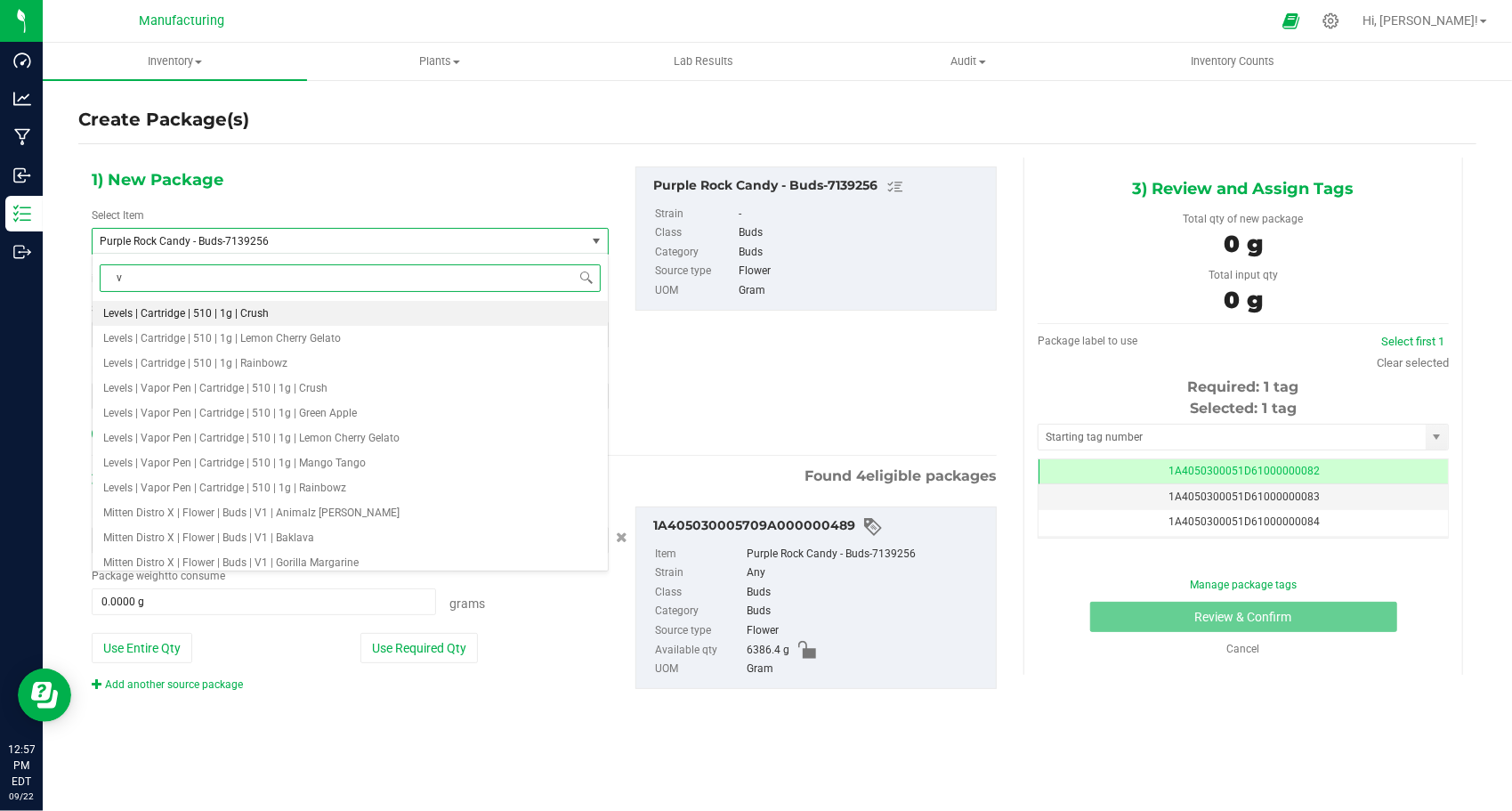
type input "v1"
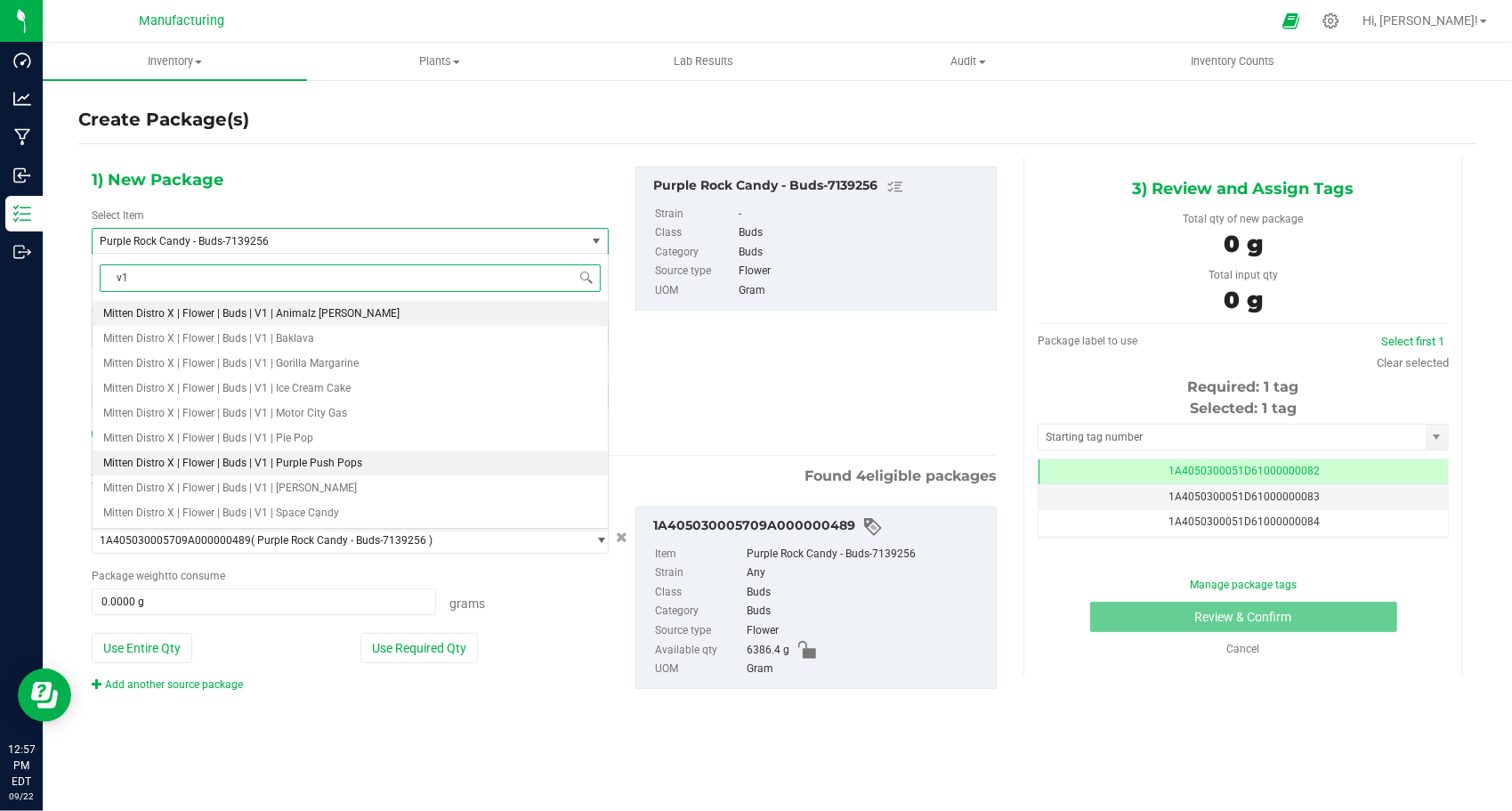
click at [334, 461] on span "Mitten Distro X | Flower | Buds | V1 | Purple Push Pops" at bounding box center [232, 462] width 259 height 12
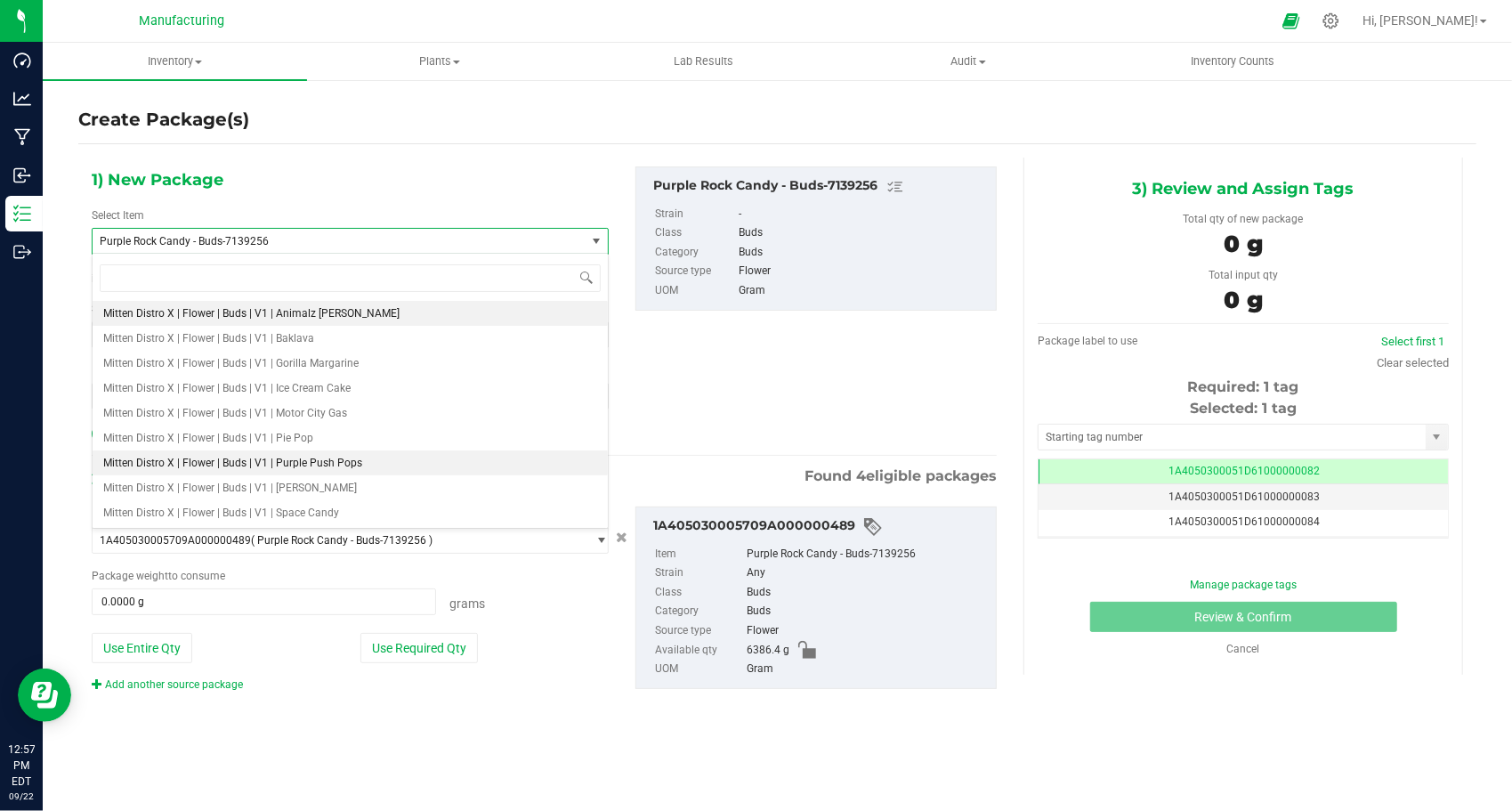
type input "0.0000"
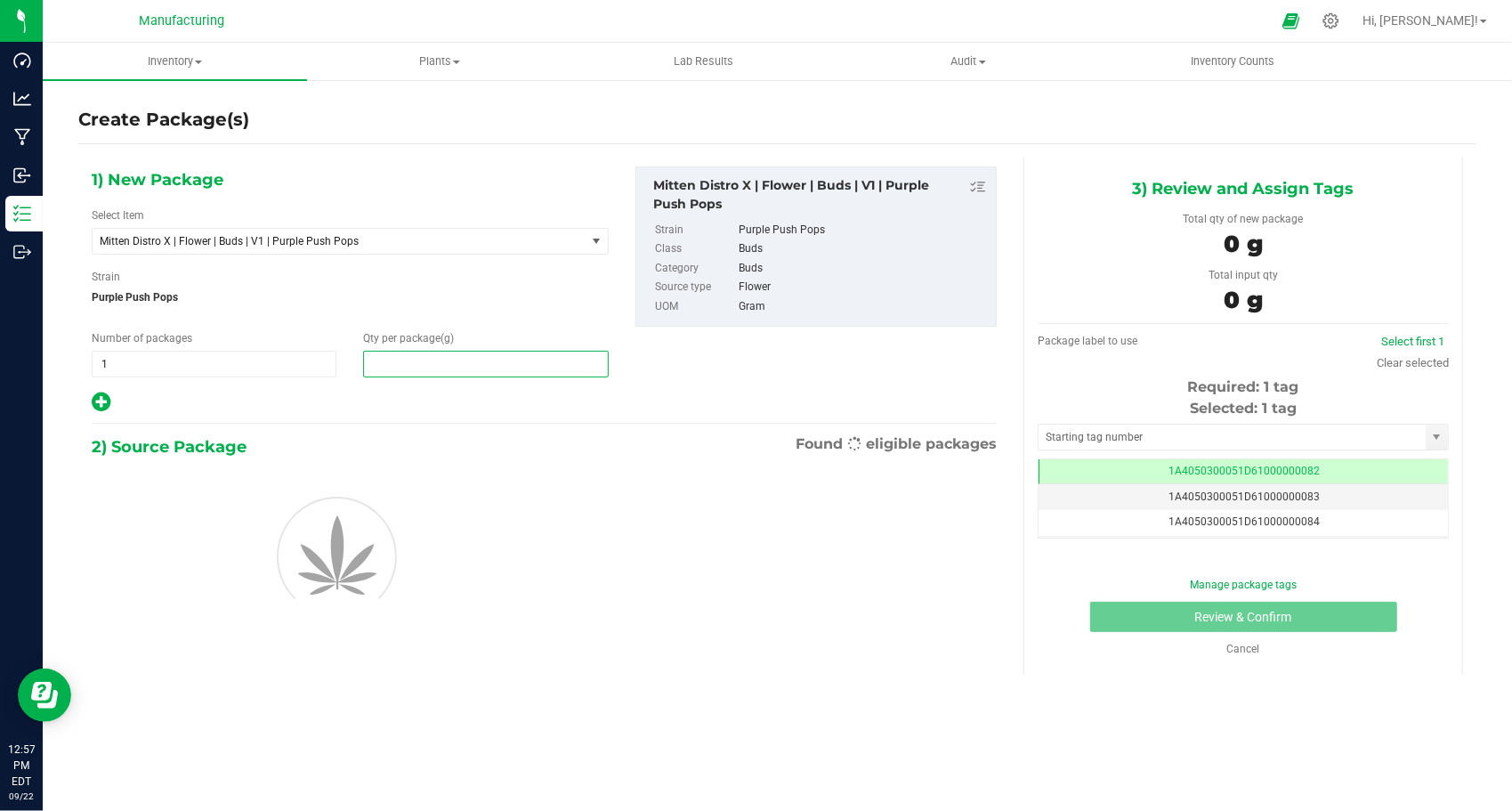
click at [444, 368] on span at bounding box center [486, 364] width 245 height 27
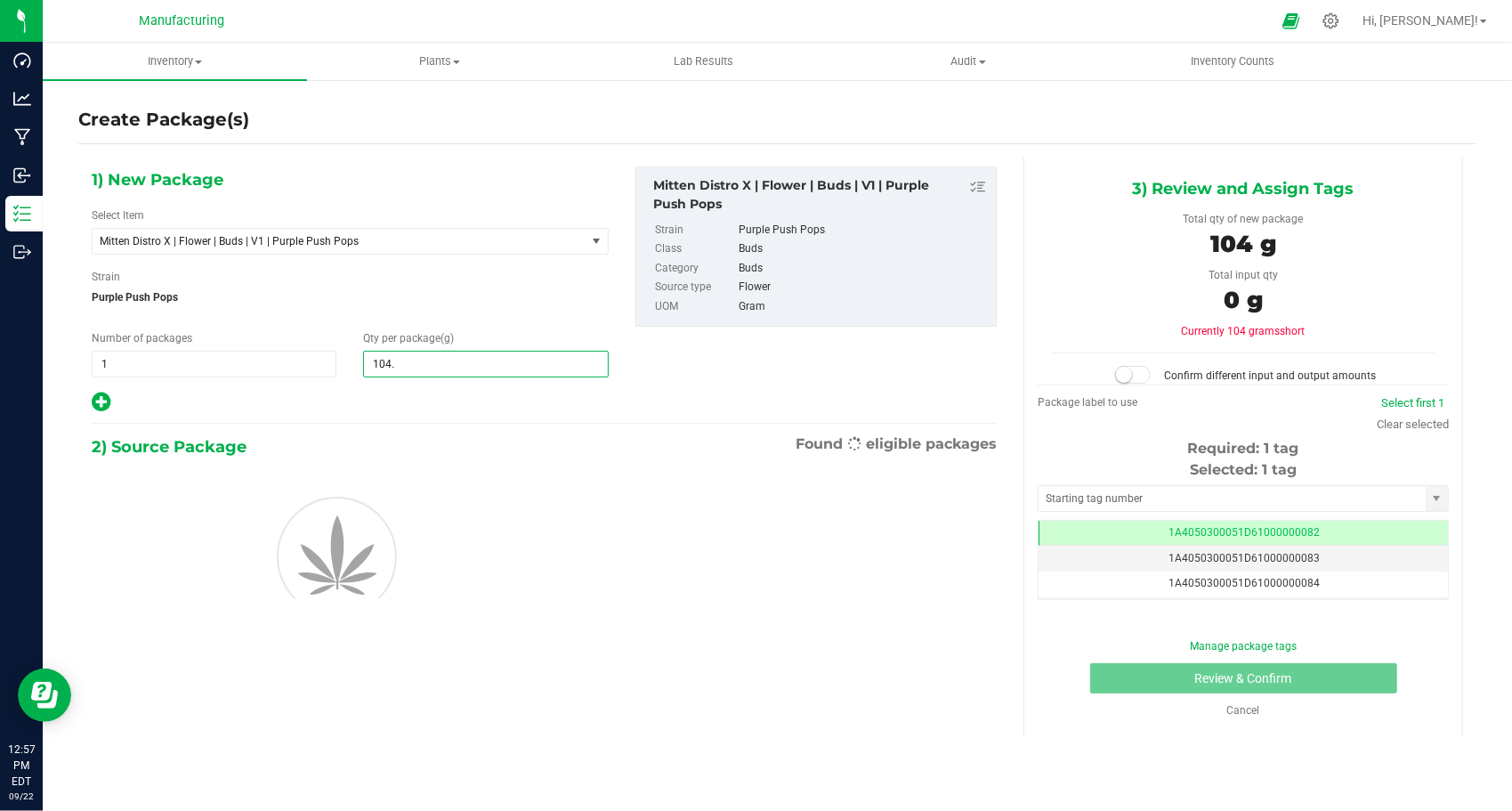
type input "104.7"
type input "104.7000"
click at [438, 403] on div at bounding box center [351, 402] width 518 height 23
click at [1056, 504] on input "text" at bounding box center [1232, 498] width 387 height 25
click at [1056, 499] on input "text" at bounding box center [1232, 498] width 387 height 25
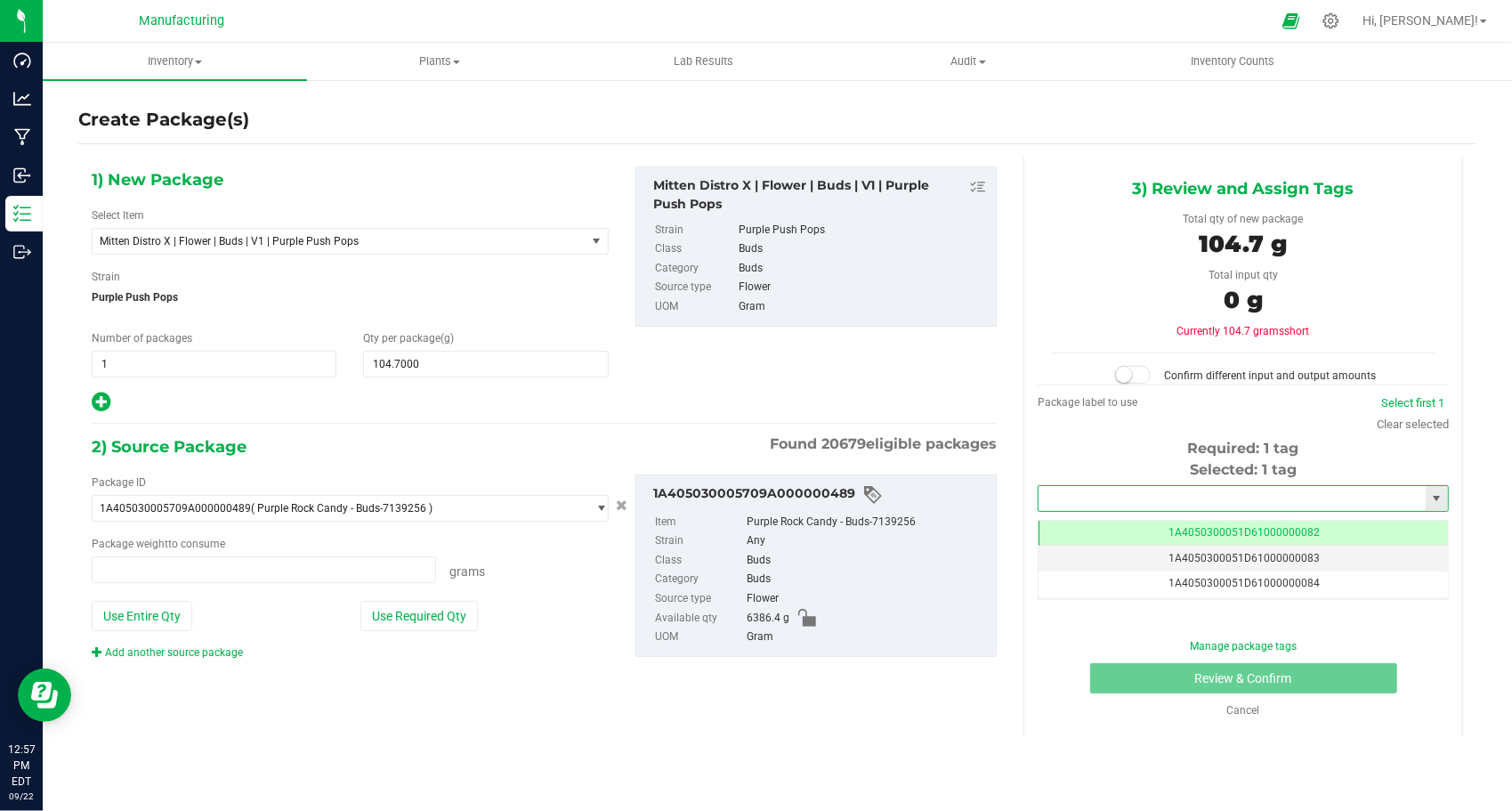
type input "0.0000 g"
click at [1070, 525] on li "1A4050300051D61000188693" at bounding box center [1243, 526] width 409 height 27
type input "1A4050300051D61000188693"
click at [459, 614] on button "Use Required Qty" at bounding box center [419, 616] width 118 height 31
type input "104.7000 g"
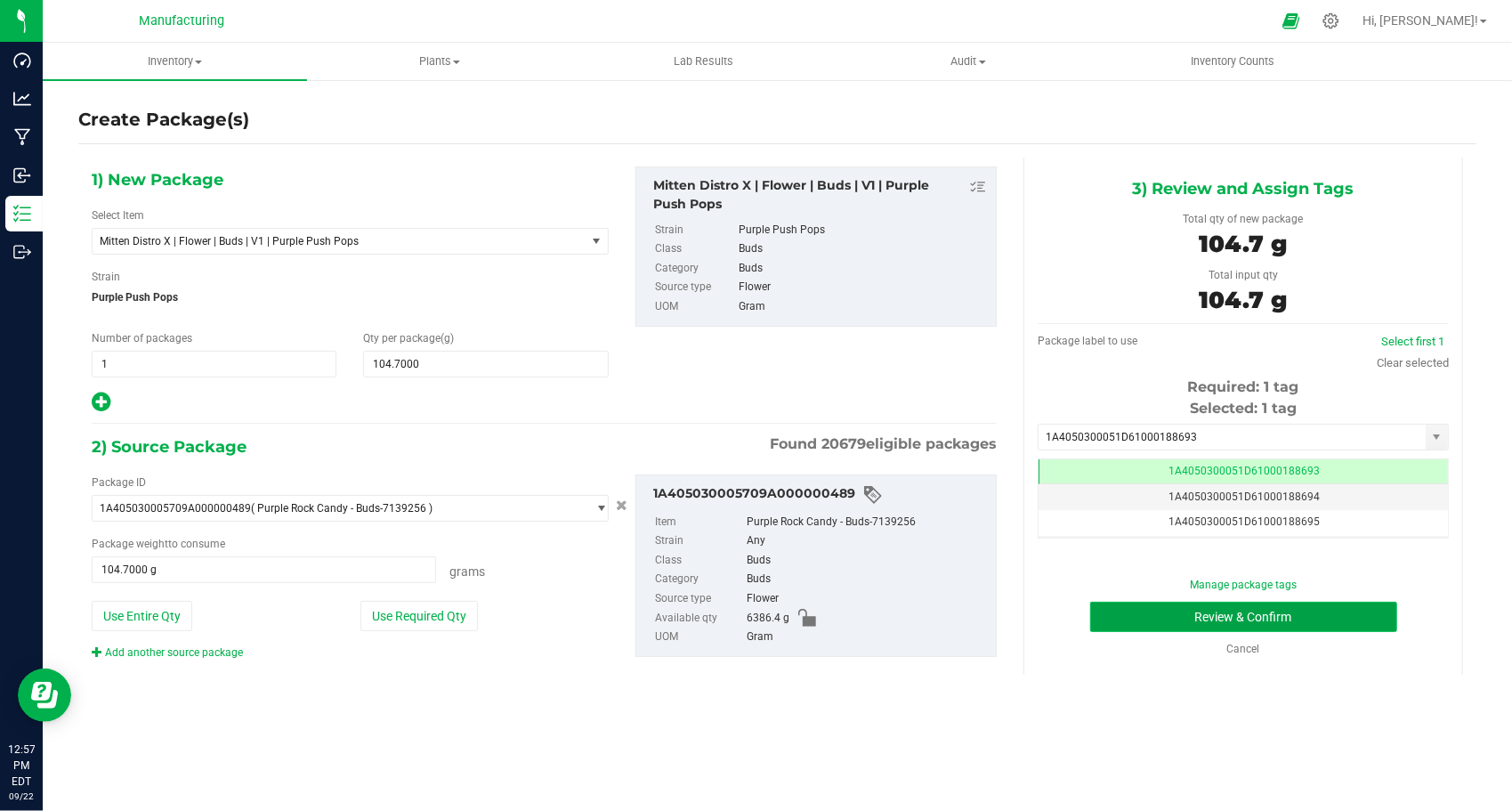
click at [1129, 622] on button "Review & Confirm" at bounding box center [1244, 617] width 307 height 31
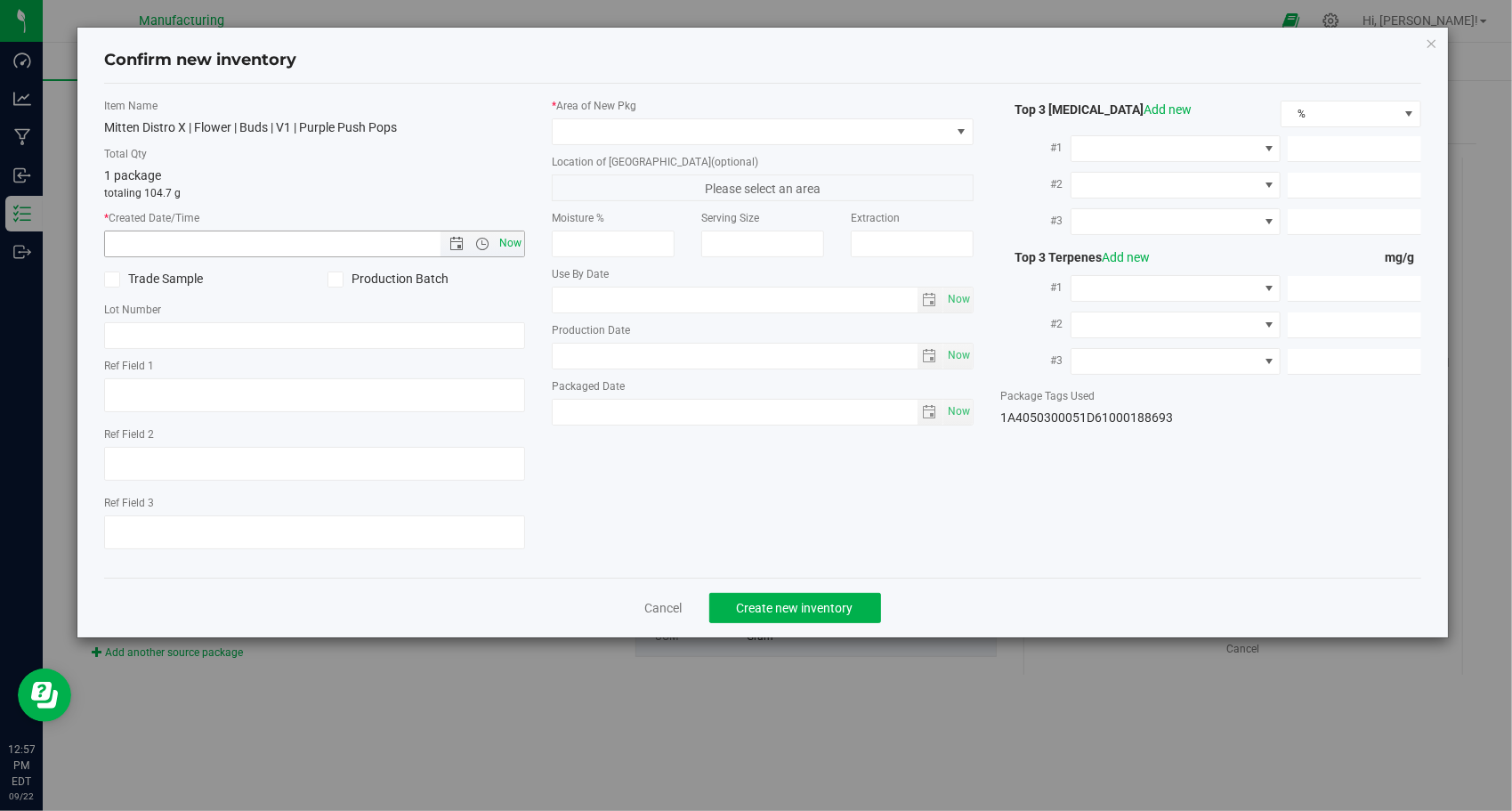
click at [518, 242] on span "Now" at bounding box center [511, 244] width 31 height 26
type input "[DATE] 12:57 PM"
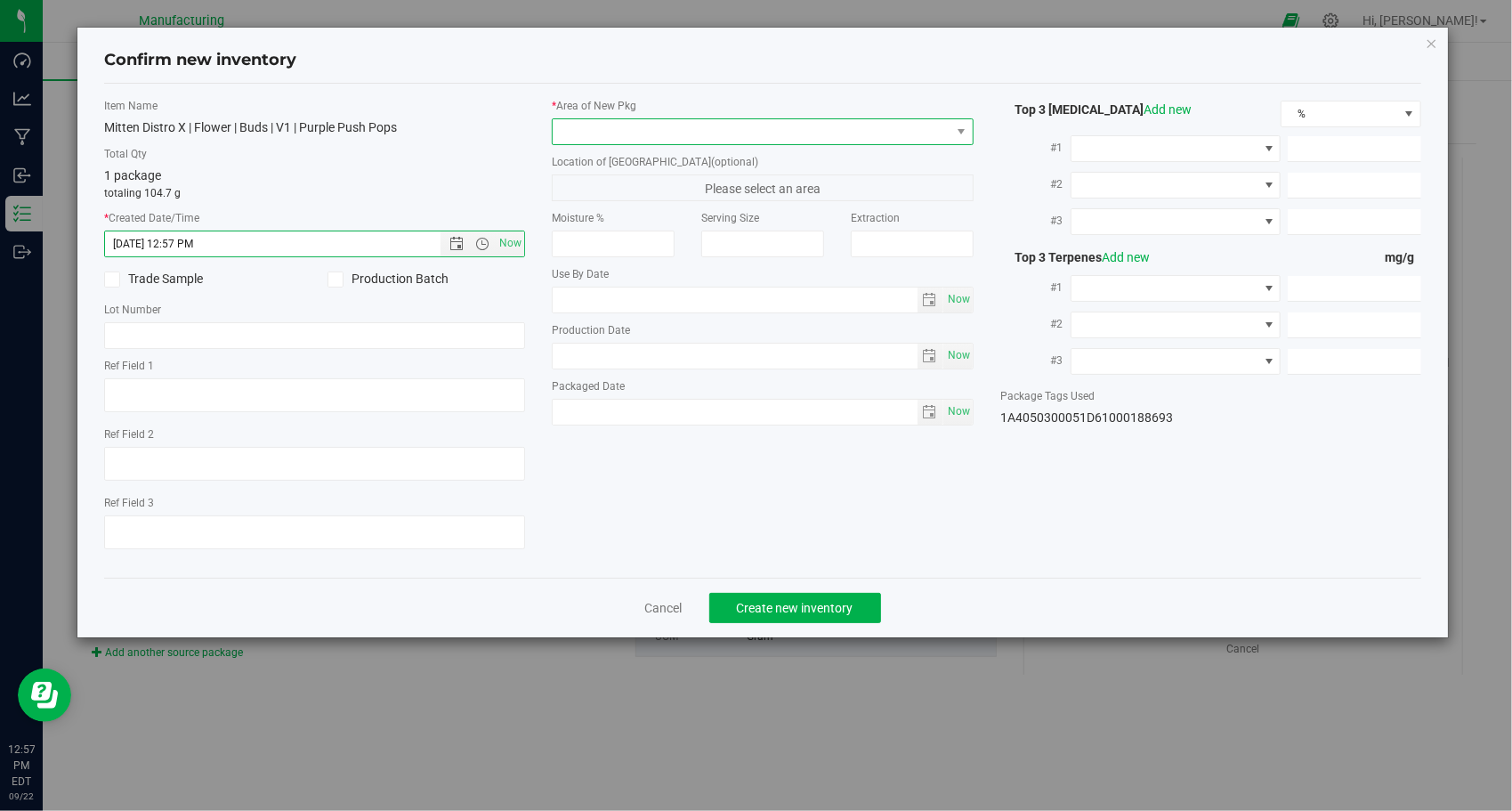
click at [631, 139] on span at bounding box center [751, 132] width 398 height 25
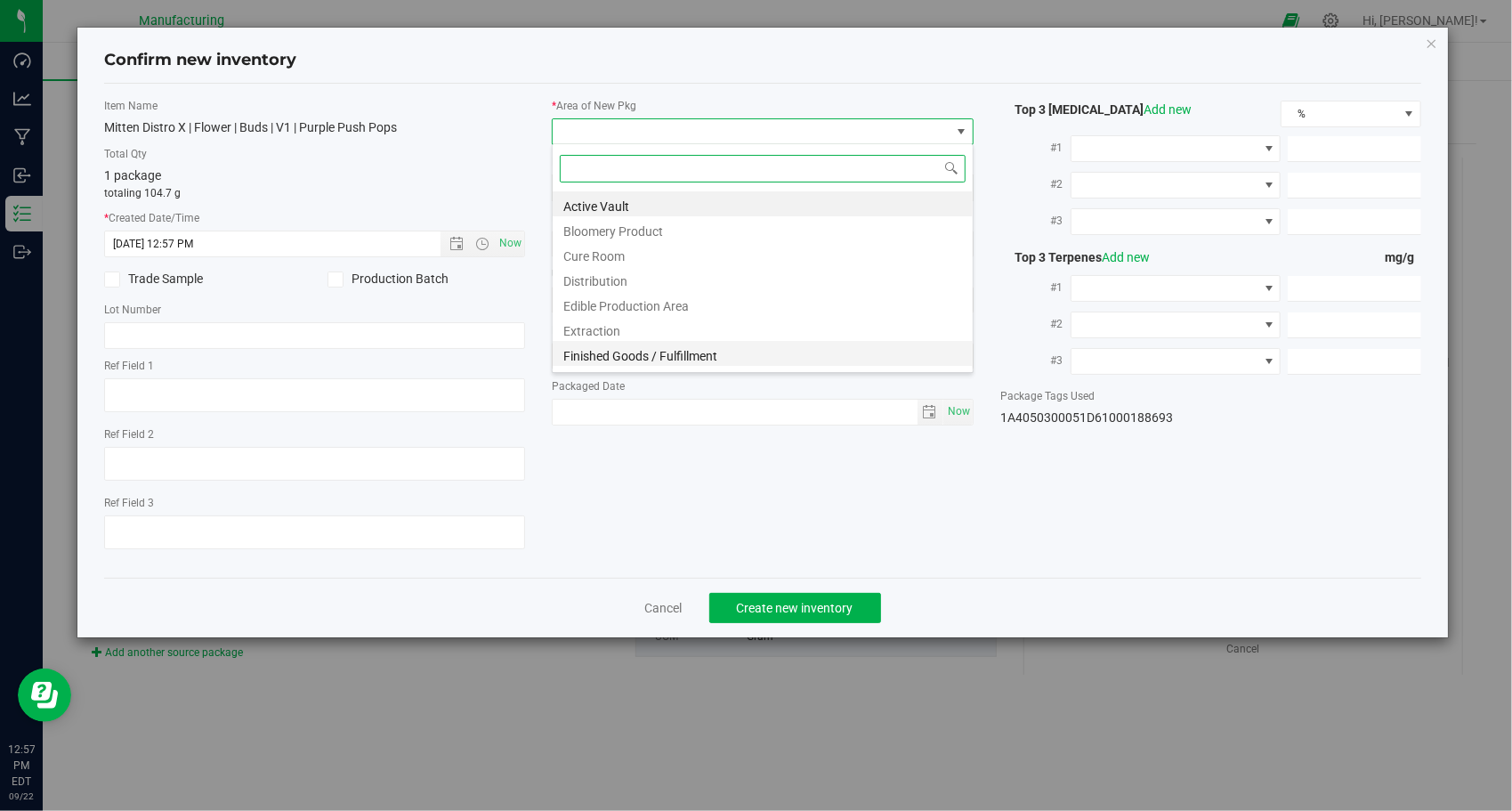
click at [645, 353] on li "Finished Goods / Fulfillment" at bounding box center [762, 354] width 420 height 25
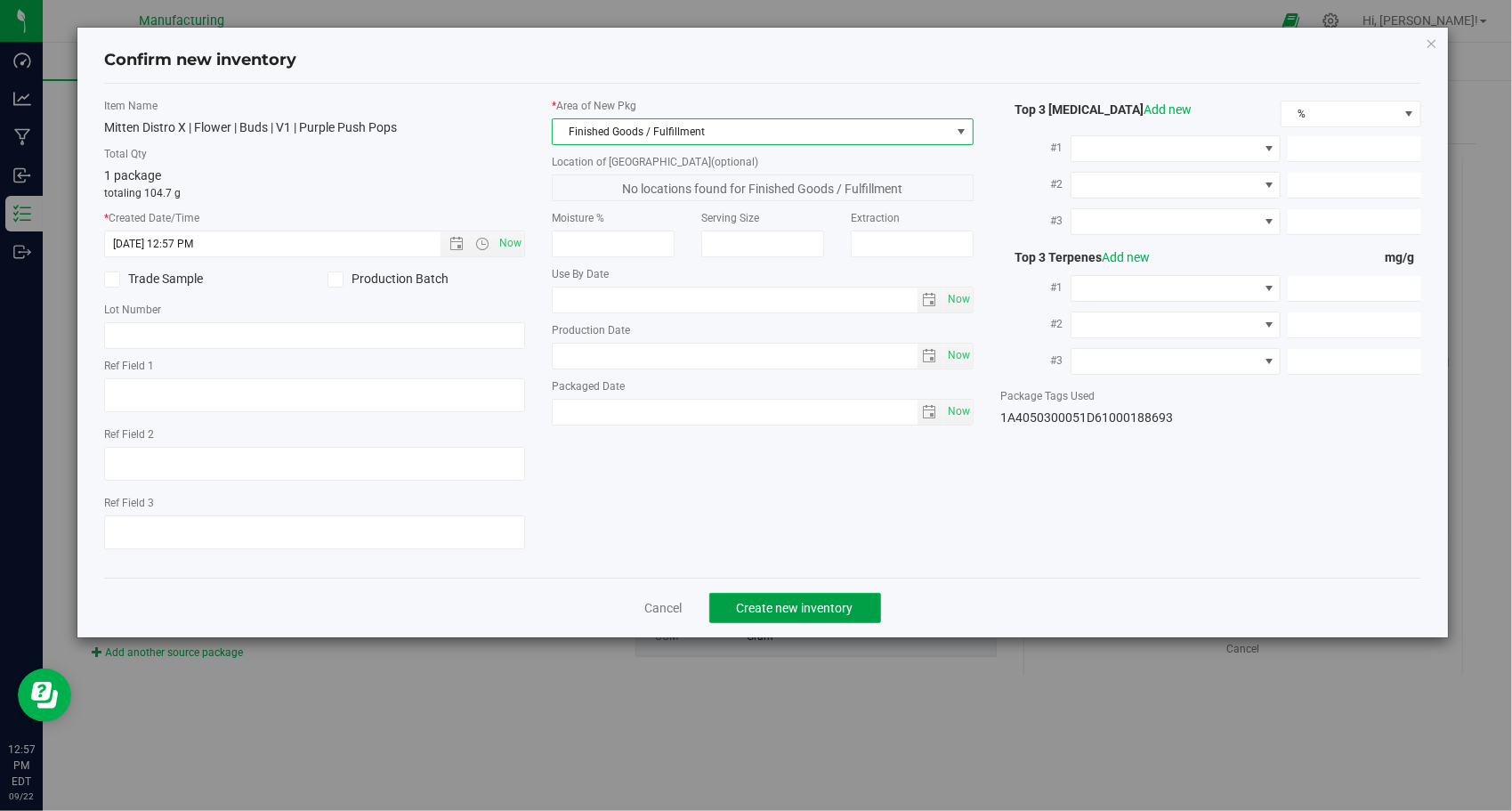
click at [835, 611] on span "Create new inventory" at bounding box center [796, 608] width 117 height 14
